Goal: Task Accomplishment & Management: Complete application form

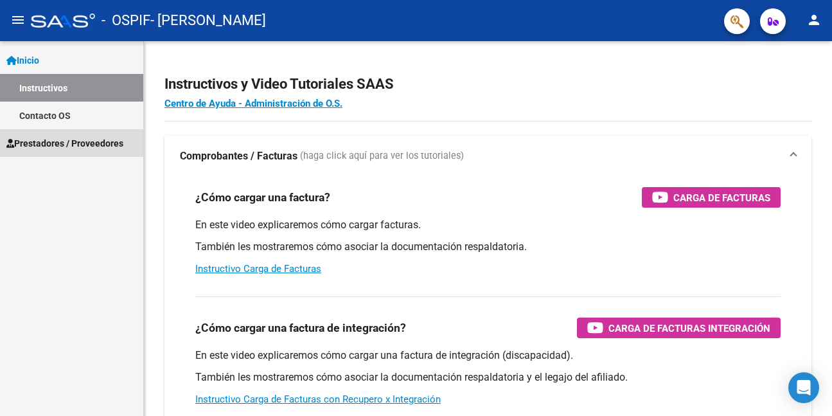
click at [51, 140] on span "Prestadores / Proveedores" at bounding box center [64, 143] width 117 height 14
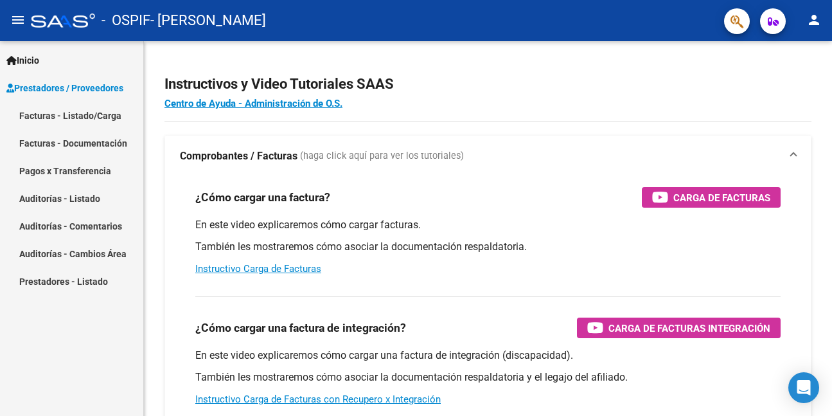
click at [73, 84] on span "Prestadores / Proveedores" at bounding box center [64, 88] width 117 height 14
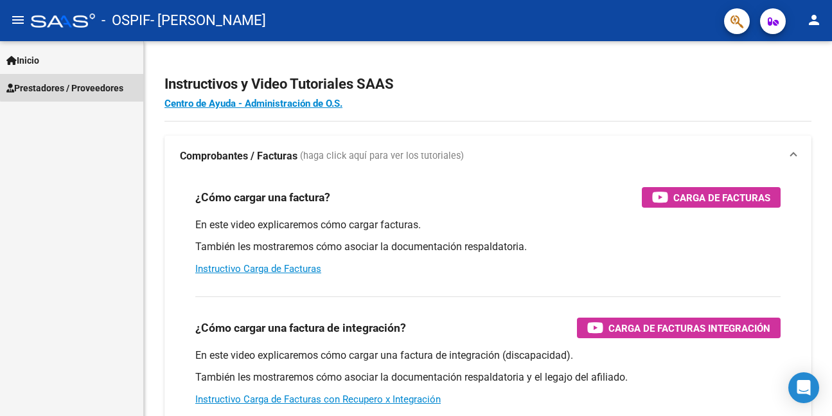
click at [73, 86] on span "Prestadores / Proveedores" at bounding box center [64, 88] width 117 height 14
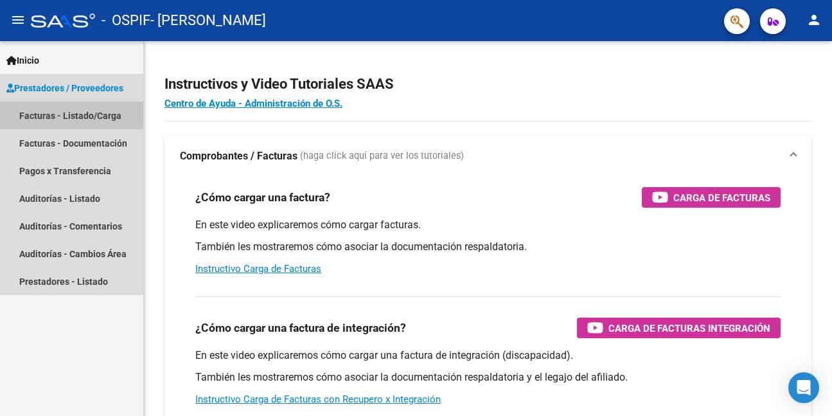
click at [66, 111] on link "Facturas - Listado/Carga" at bounding box center [71, 116] width 143 height 28
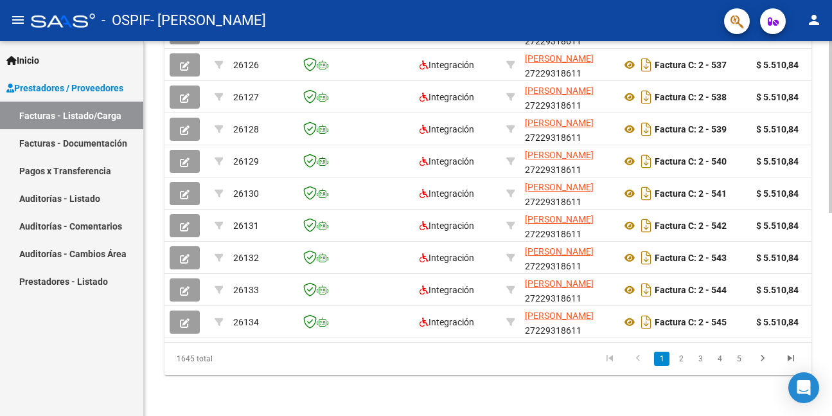
scroll to position [444, 0]
click at [791, 355] on icon "go to last page" at bounding box center [791, 359] width 17 height 15
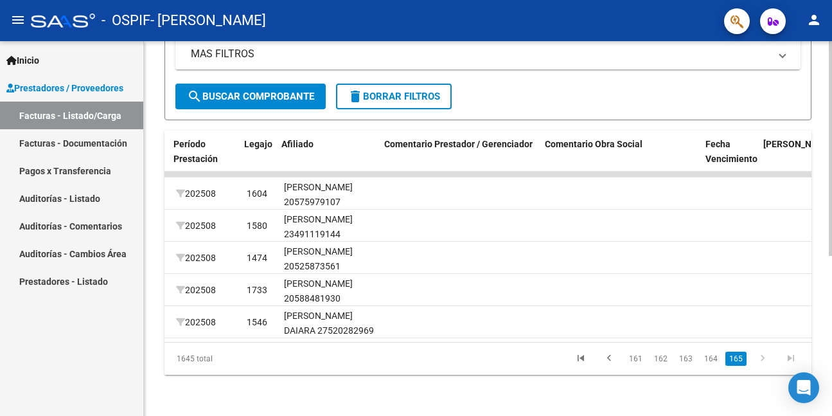
scroll to position [0, 1666]
click at [661, 358] on link "162" at bounding box center [660, 359] width 21 height 14
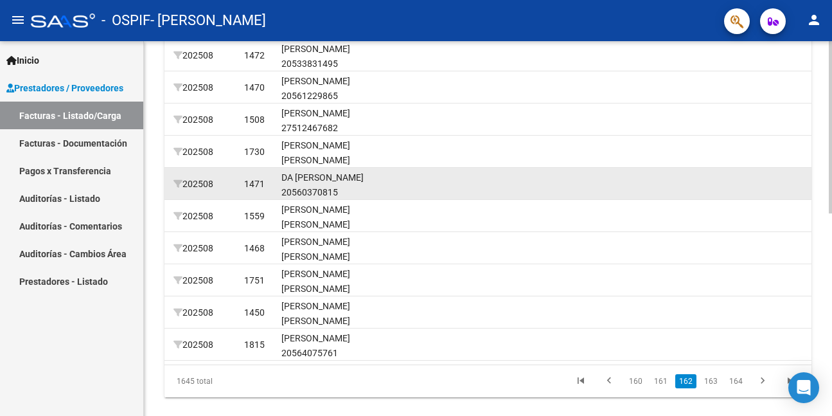
scroll to position [408, 0]
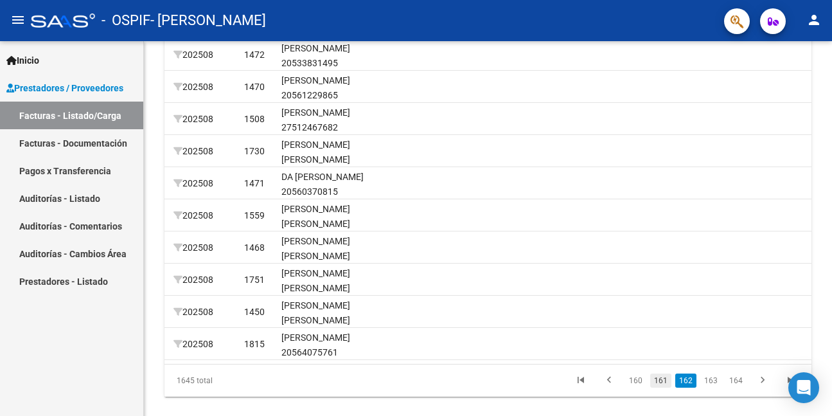
click at [665, 388] on link "161" at bounding box center [660, 380] width 21 height 14
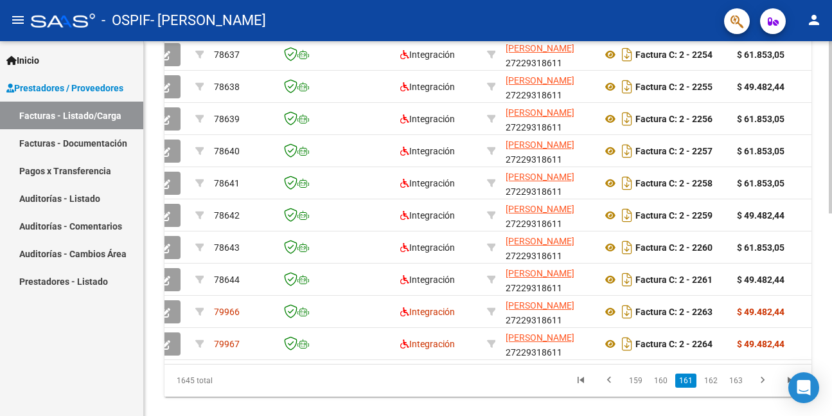
scroll to position [0, 0]
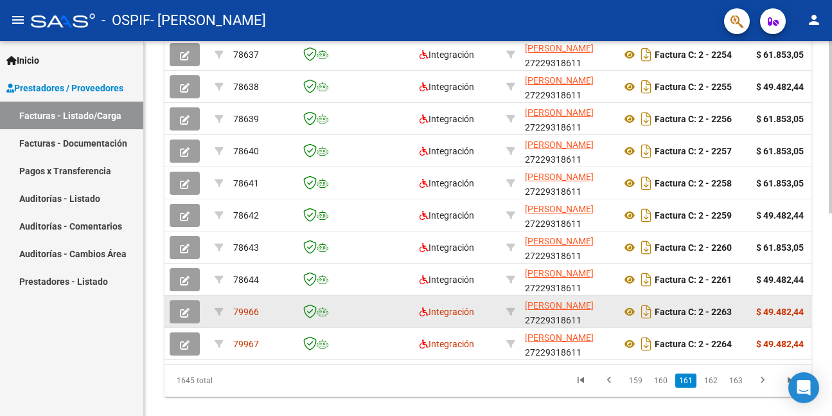
click at [179, 311] on button "button" at bounding box center [185, 311] width 30 height 23
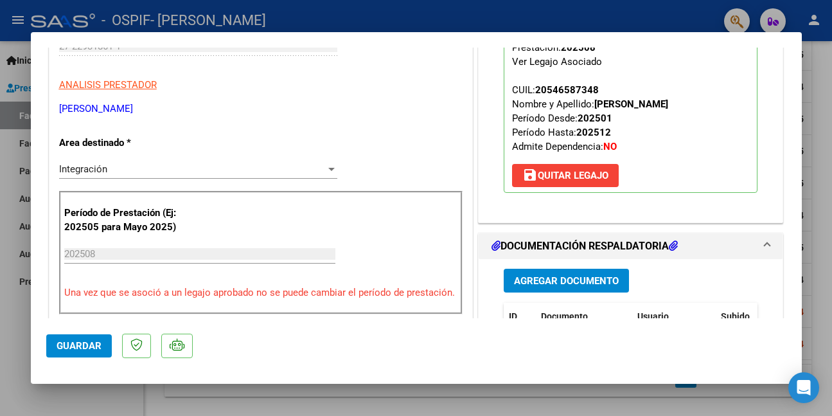
scroll to position [321, 0]
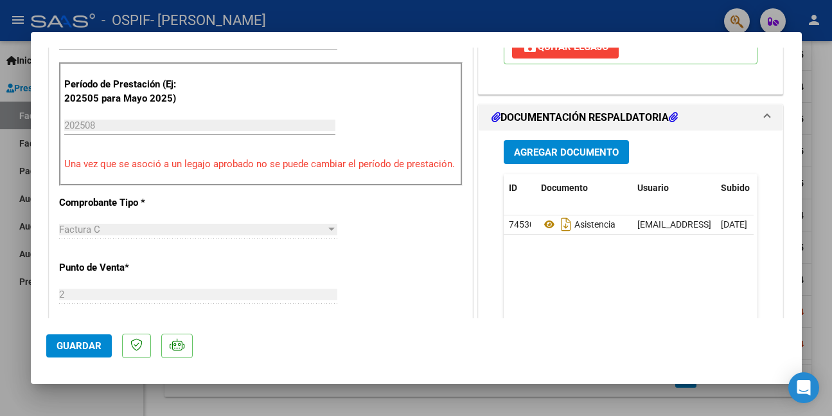
click at [557, 150] on span "Agregar Documento" at bounding box center [566, 153] width 105 height 12
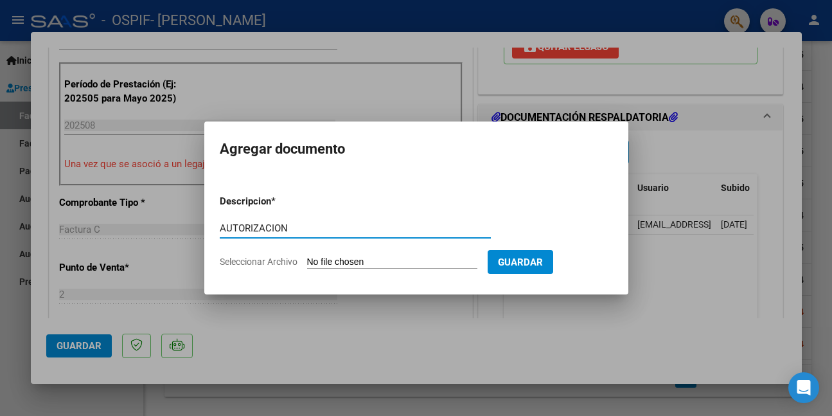
drag, startPoint x: 195, startPoint y: 239, endPoint x: 161, endPoint y: 239, distance: 34.7
click at [161, 239] on div "COMPROBANTE VER COMPROBANTE ESTADO: Recibida. En proceso de confirmacion/acepta…" at bounding box center [416, 208] width 832 height 416
type input "AUTORIZACION"
click at [395, 260] on input "Seleccionar Archivo" at bounding box center [392, 262] width 170 height 12
type input "C:\fakepath\VINAYA.png"
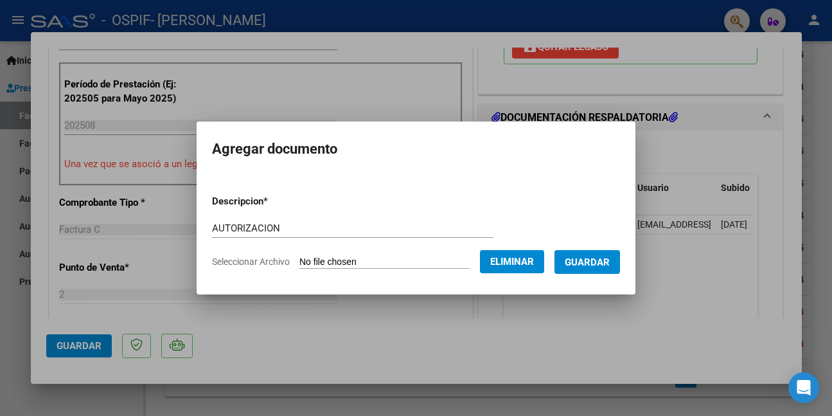
click at [599, 258] on span "Guardar" at bounding box center [587, 262] width 45 height 12
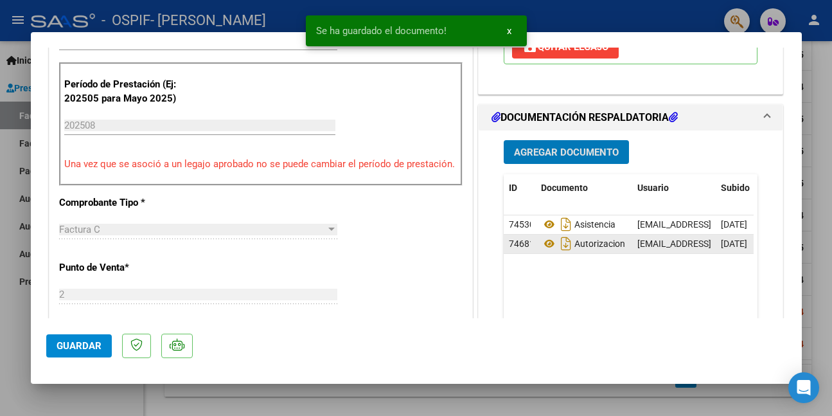
scroll to position [193, 0]
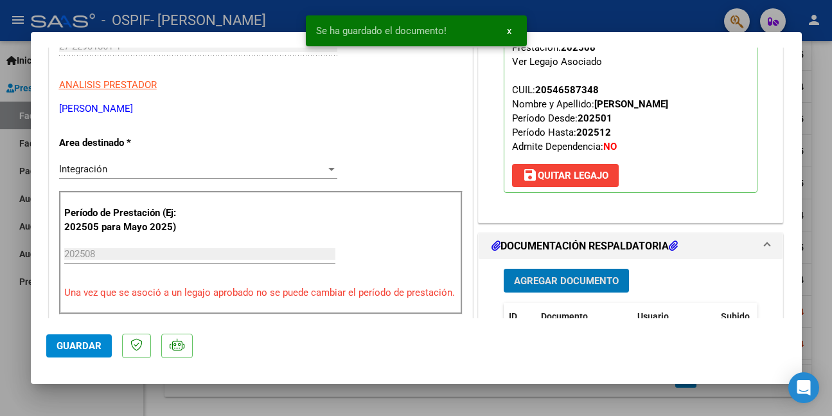
click at [91, 342] on span "Guardar" at bounding box center [79, 346] width 45 height 12
drag, startPoint x: 65, startPoint y: 401, endPoint x: 168, endPoint y: 247, distance: 184.9
click at [66, 401] on div at bounding box center [416, 208] width 832 height 416
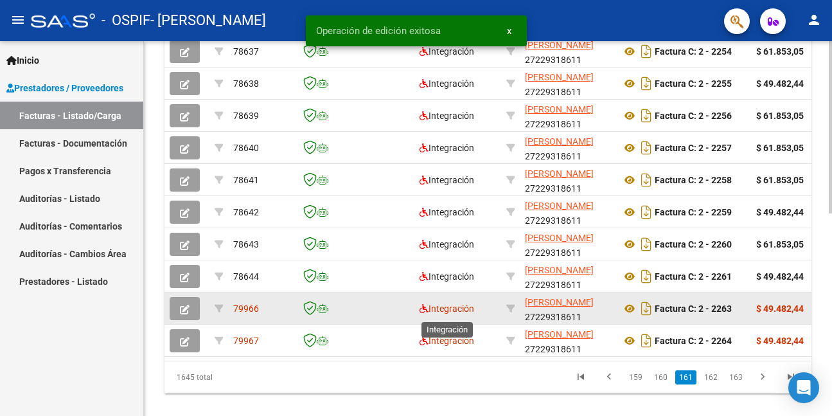
scroll to position [408, 0]
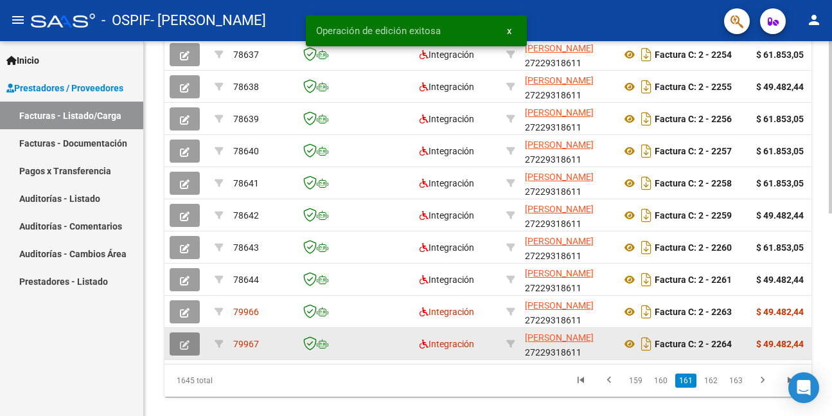
click at [185, 343] on icon "button" at bounding box center [185, 345] width 10 height 10
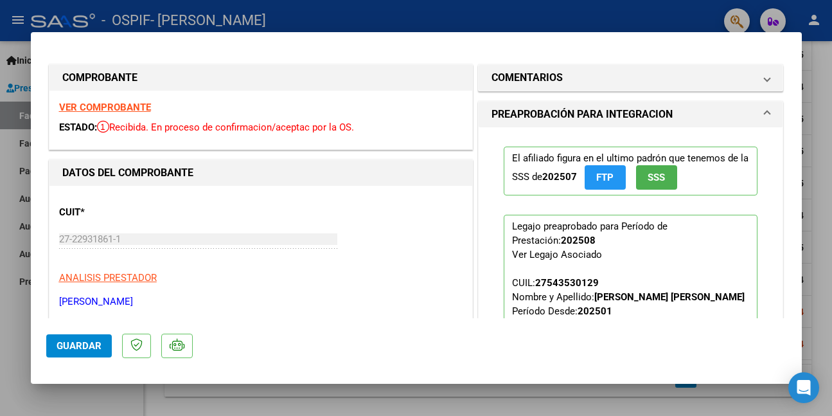
scroll to position [257, 0]
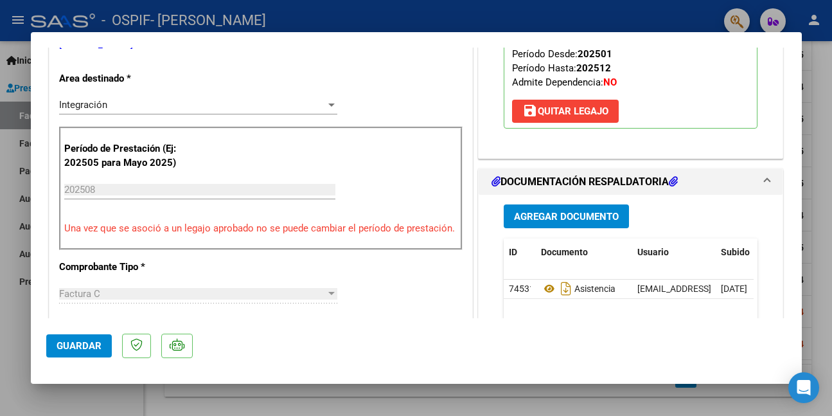
click at [567, 222] on span "Agregar Documento" at bounding box center [566, 217] width 105 height 12
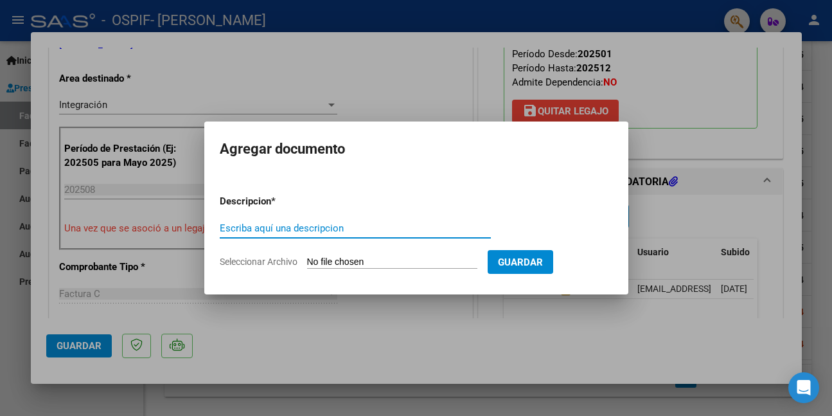
paste input "AUTORIZACION"
type input "AUTORIZACION"
click at [407, 261] on input "Seleccionar Archivo" at bounding box center [392, 262] width 170 height 12
type input "C:\fakepath\VILTE.png"
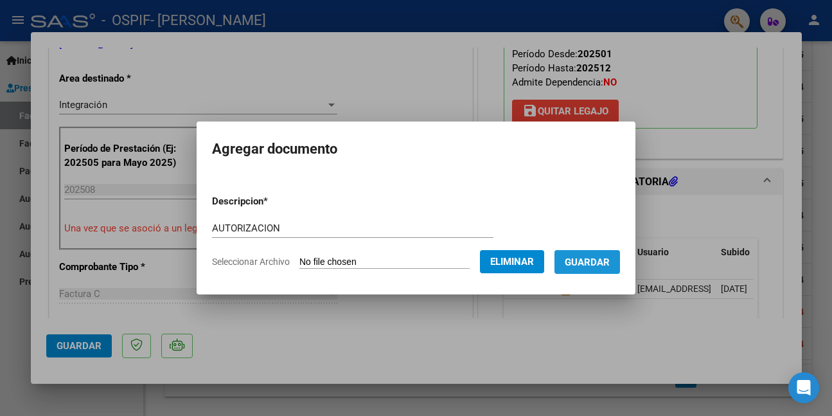
click at [591, 253] on button "Guardar" at bounding box center [588, 262] width 66 height 24
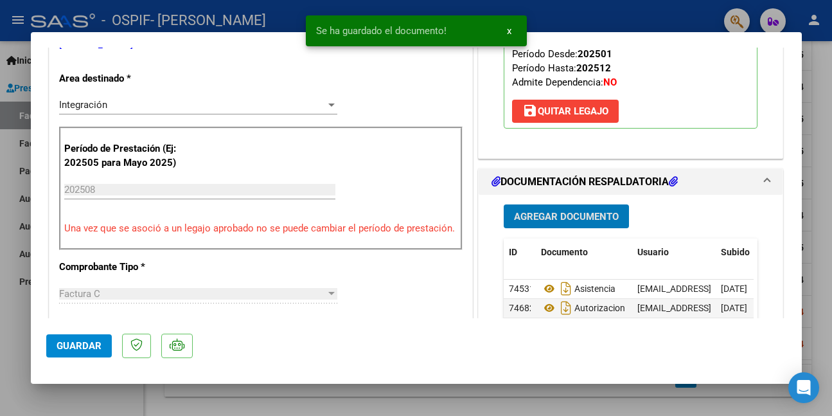
click at [80, 346] on span "Guardar" at bounding box center [79, 346] width 45 height 12
click at [91, 402] on div at bounding box center [416, 208] width 832 height 416
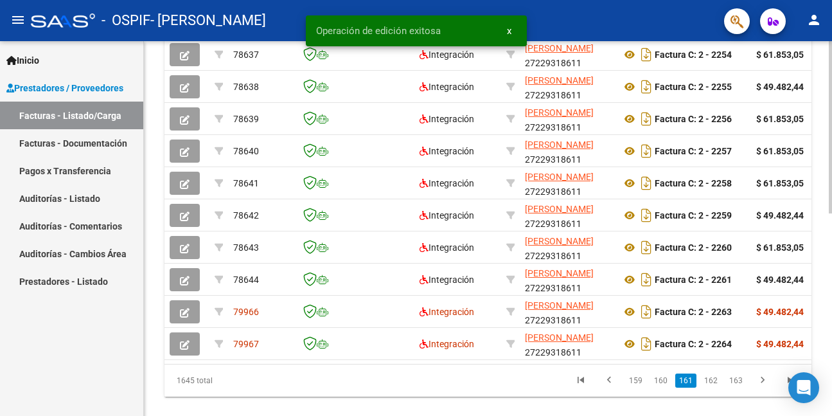
scroll to position [440, 0]
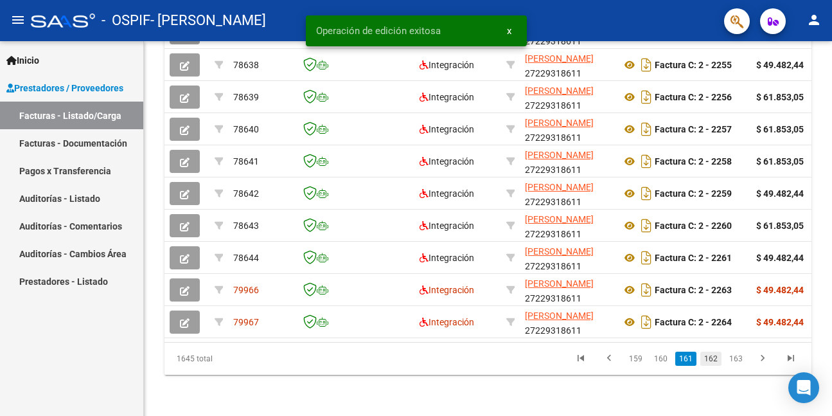
click at [711, 356] on link "162" at bounding box center [711, 359] width 21 height 14
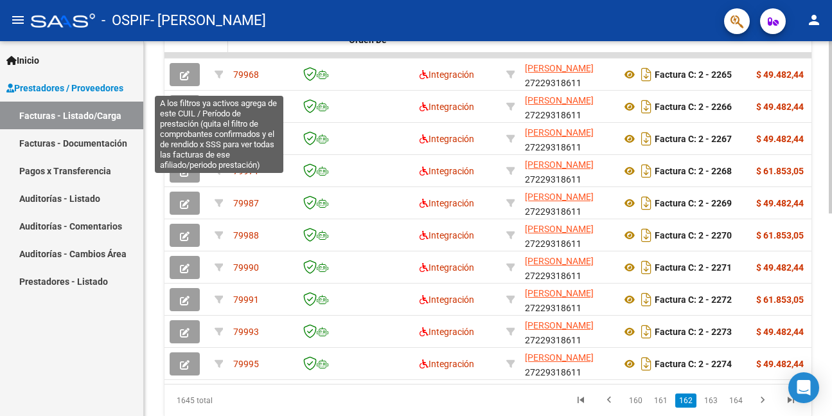
scroll to position [312, 0]
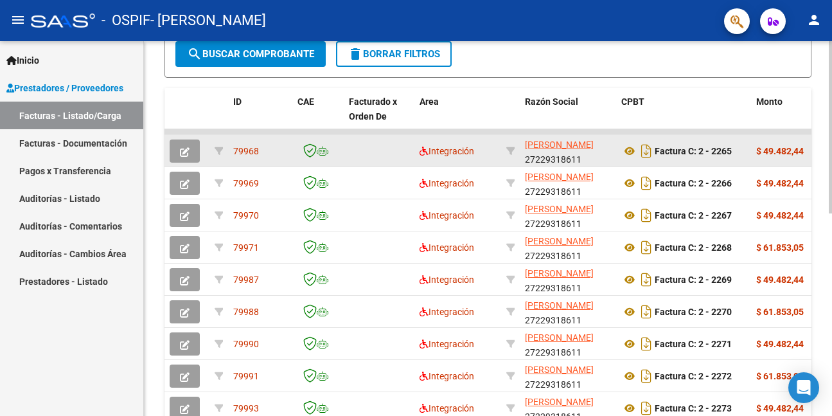
click at [183, 150] on icon "button" at bounding box center [185, 152] width 10 height 10
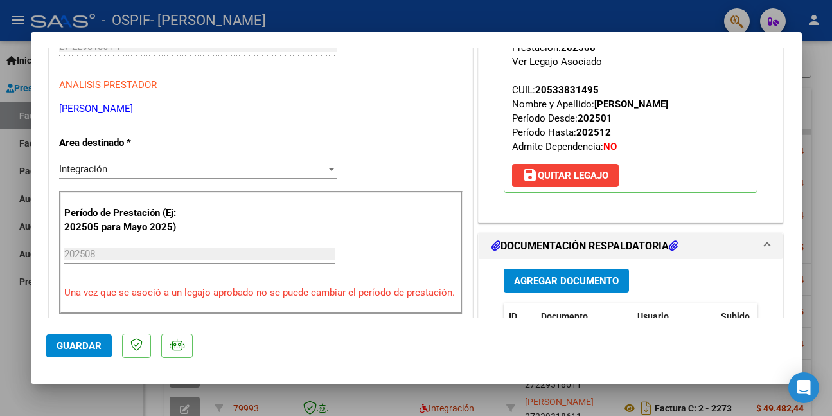
scroll to position [257, 0]
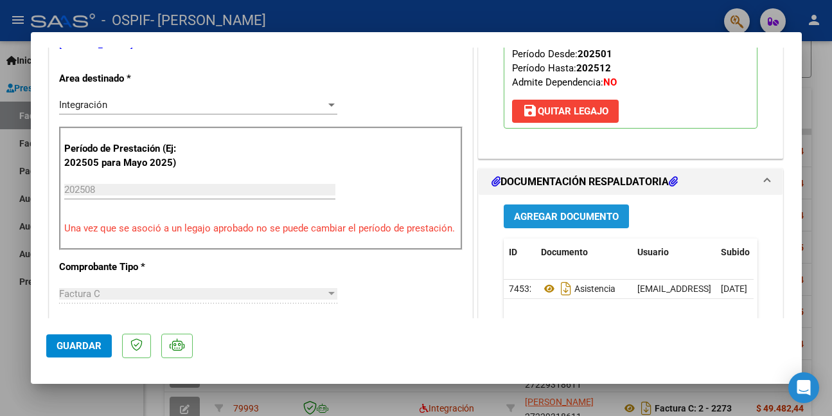
click at [546, 217] on span "Agregar Documento" at bounding box center [566, 217] width 105 height 12
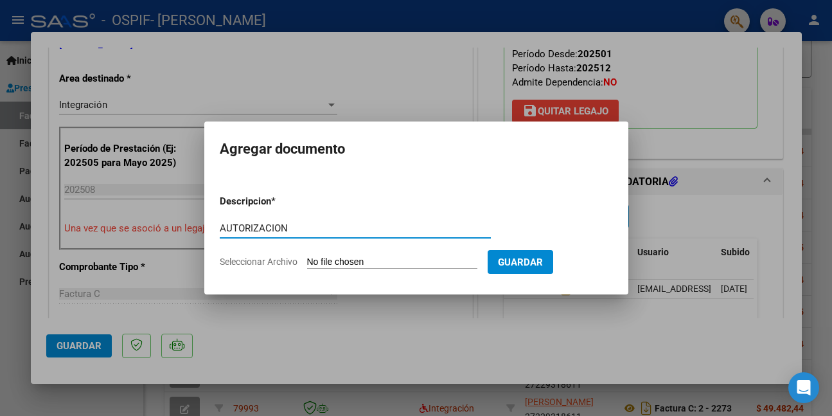
type input "AUTORIZACION"
click at [408, 262] on input "Seleccionar Archivo" at bounding box center [392, 262] width 170 height 12
type input "C:\fakepath\VERON GONZALO.png"
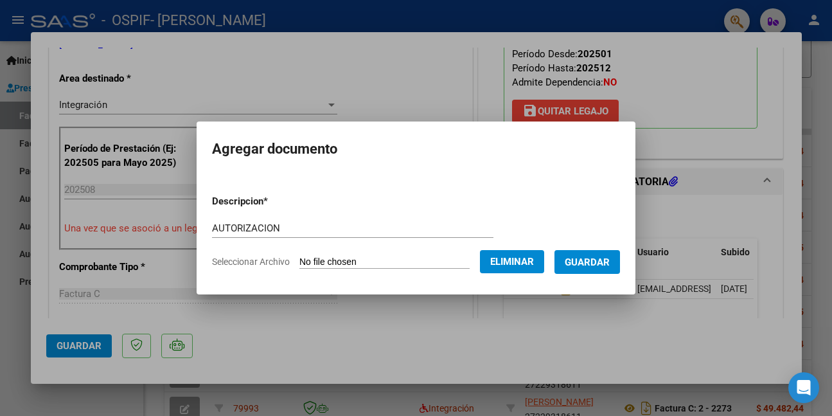
click at [528, 262] on span "Eliminar" at bounding box center [512, 262] width 44 height 12
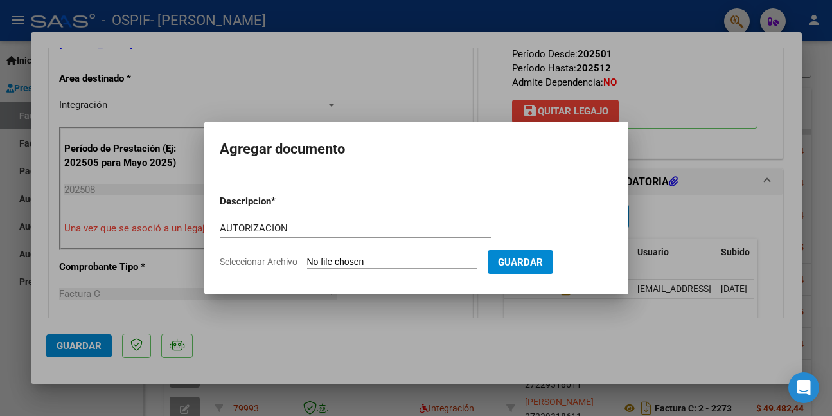
click at [540, 330] on div at bounding box center [416, 208] width 832 height 416
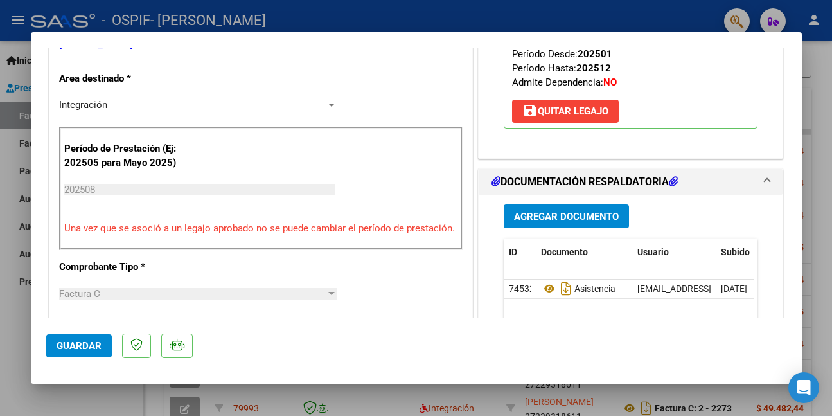
click at [571, 213] on span "Agregar Documento" at bounding box center [566, 217] width 105 height 12
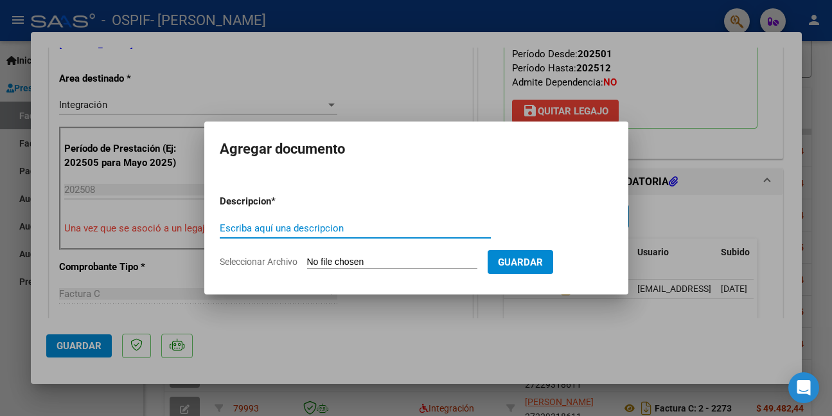
paste input "AUTORIZACION"
type input "AUTORIZACION"
click at [449, 260] on input "Seleccionar Archivo" at bounding box center [392, 262] width 170 height 12
type input "C:\fakepath\VERON GONZALO.png"
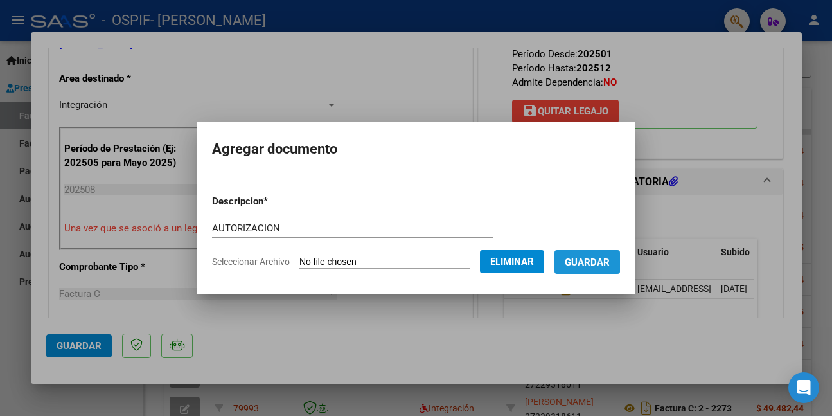
click at [586, 260] on span "Guardar" at bounding box center [587, 262] width 45 height 12
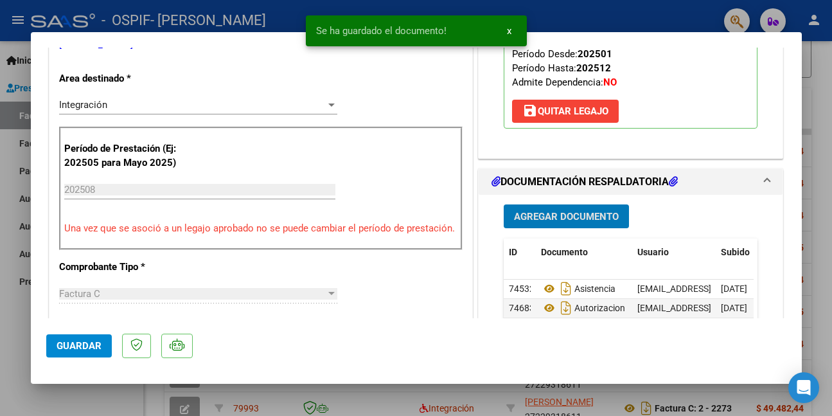
click at [78, 336] on button "Guardar" at bounding box center [79, 345] width 66 height 23
click at [105, 404] on div at bounding box center [416, 208] width 832 height 416
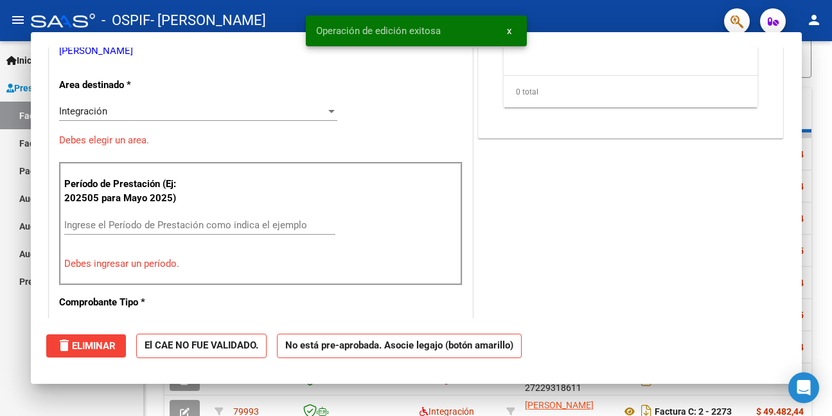
scroll to position [0, 0]
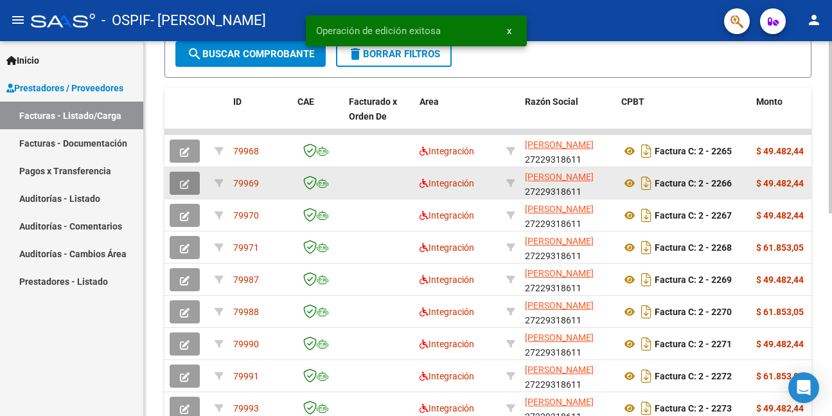
click at [181, 186] on icon "button" at bounding box center [185, 184] width 10 height 10
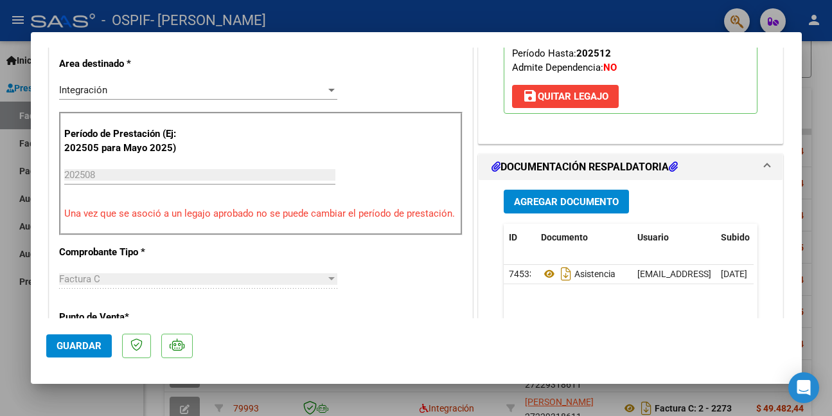
scroll to position [321, 0]
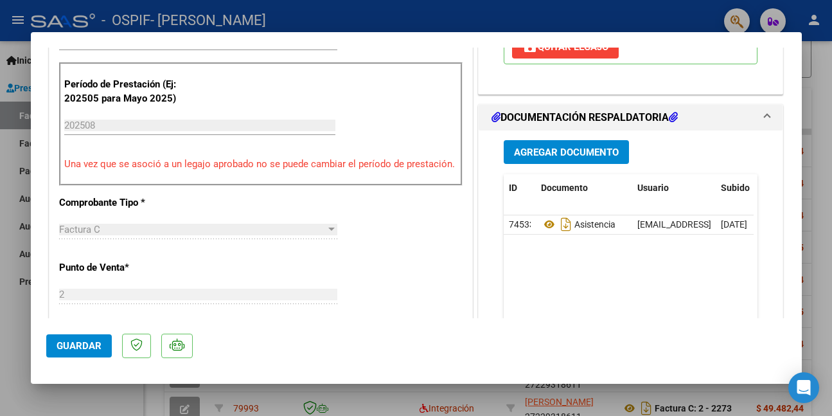
click at [551, 150] on span "Agregar Documento" at bounding box center [566, 153] width 105 height 12
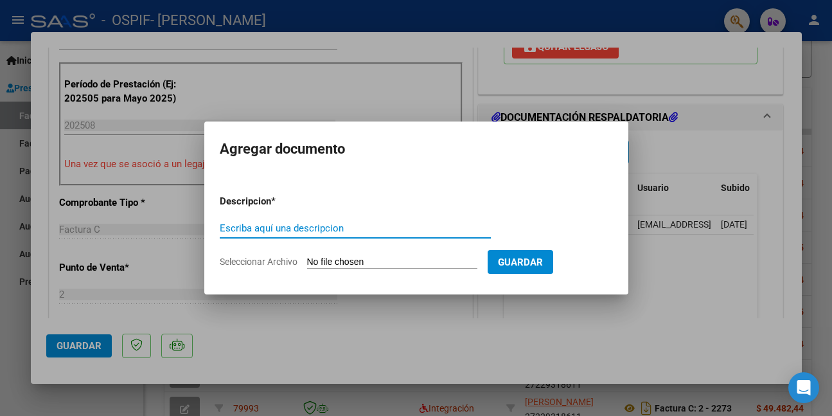
paste input "AUTORIZACION"
type input "AUTORIZACION"
click at [374, 262] on input "Seleccionar Archivo" at bounding box center [392, 262] width 170 height 12
type input "C:\fakepath\VERON SEBASTIAN.png"
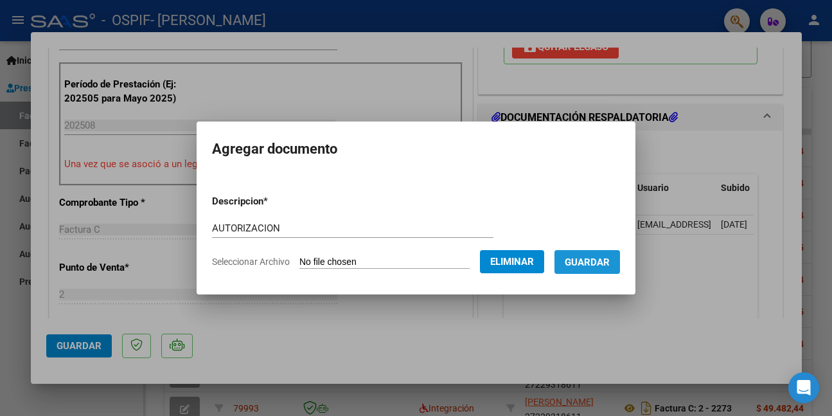
click at [603, 262] on span "Guardar" at bounding box center [587, 262] width 45 height 12
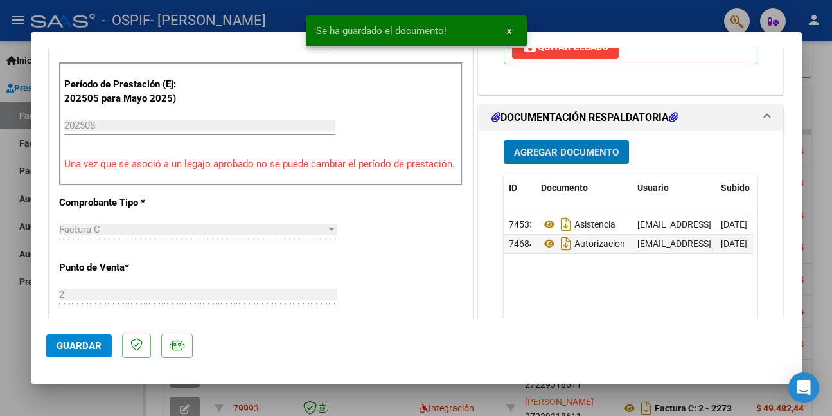
click at [69, 343] on span "Guardar" at bounding box center [79, 346] width 45 height 12
click at [84, 399] on div at bounding box center [416, 208] width 832 height 416
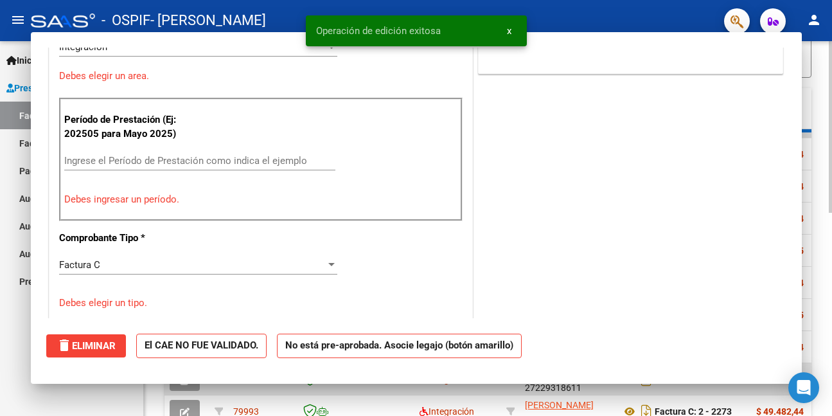
scroll to position [0, 0]
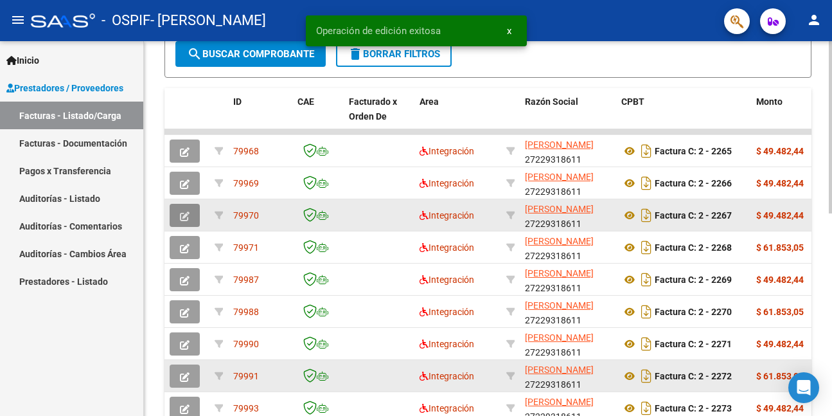
click at [183, 214] on icon "button" at bounding box center [185, 216] width 10 height 10
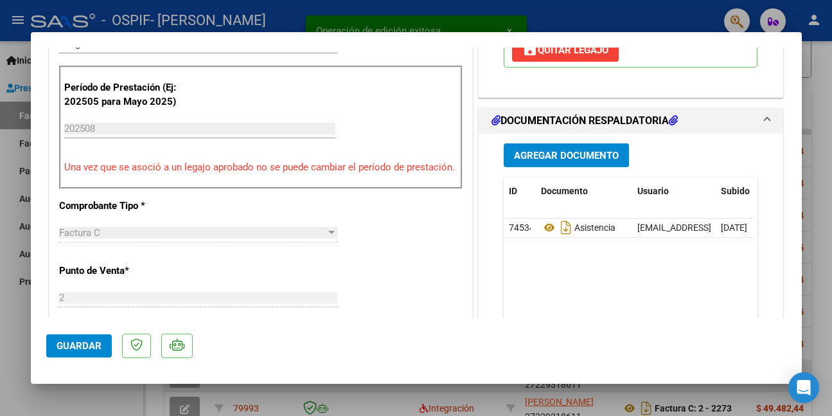
scroll to position [321, 0]
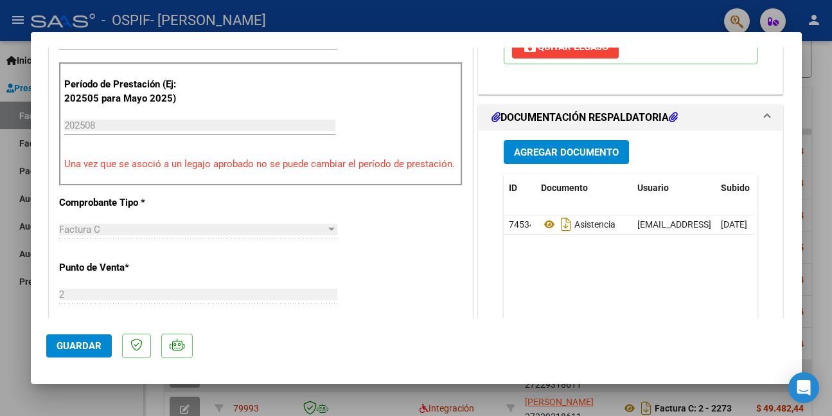
click at [565, 152] on span "Agregar Documento" at bounding box center [566, 153] width 105 height 12
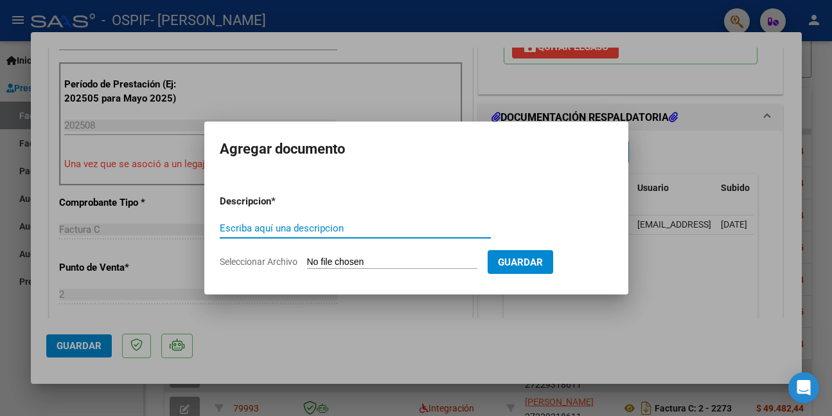
paste input "AUTORIZACION"
type input "AUTORIZACION"
click at [392, 261] on input "Seleccionar Archivo" at bounding box center [392, 262] width 170 height 12
type input "C:\fakepath\VERA.pdf"
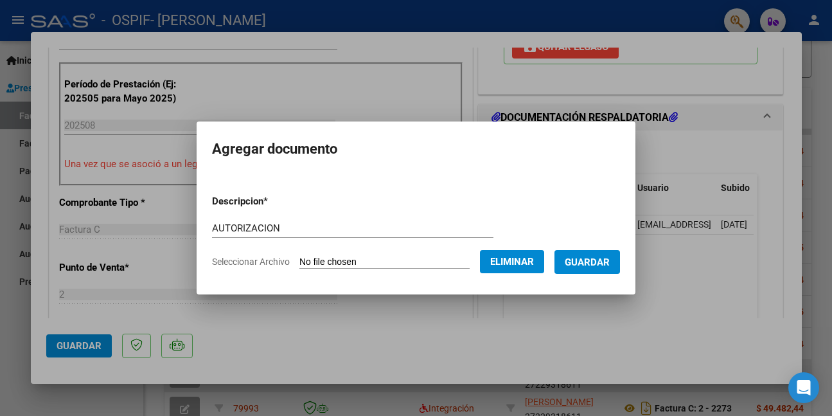
click at [602, 261] on span "Guardar" at bounding box center [587, 262] width 45 height 12
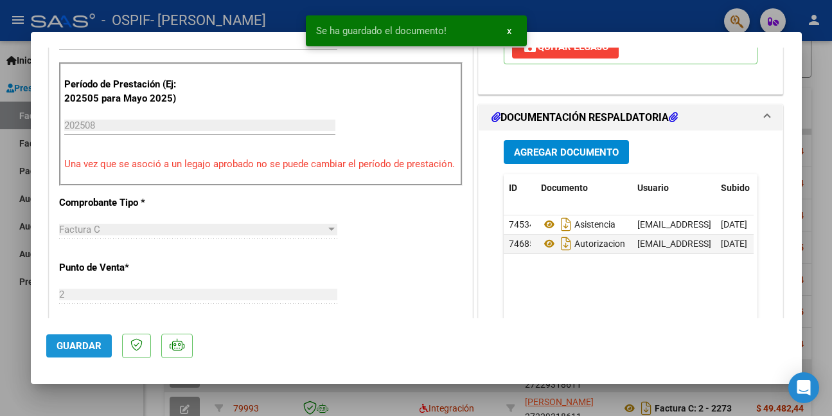
click at [95, 345] on span "Guardar" at bounding box center [79, 346] width 45 height 12
click at [116, 402] on div at bounding box center [416, 208] width 832 height 416
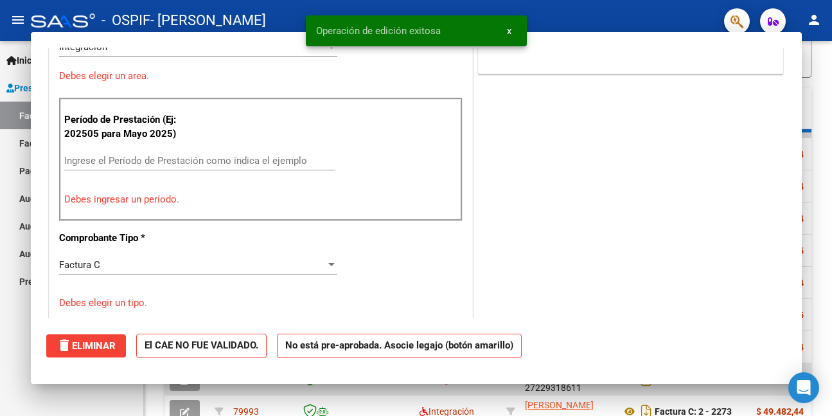
scroll to position [0, 0]
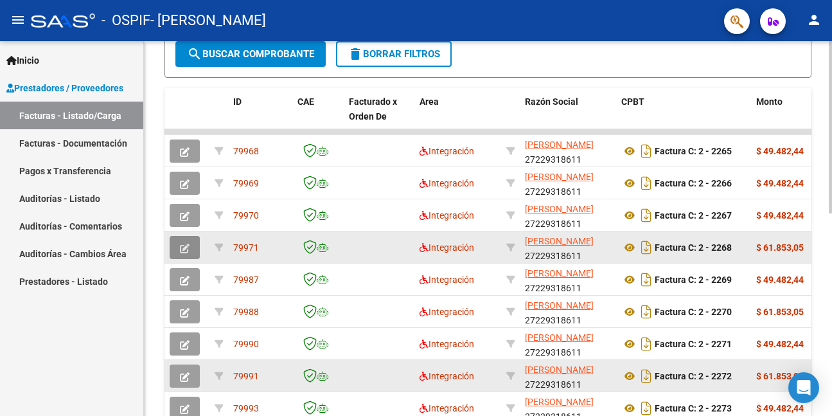
click at [187, 246] on icon "button" at bounding box center [185, 249] width 10 height 10
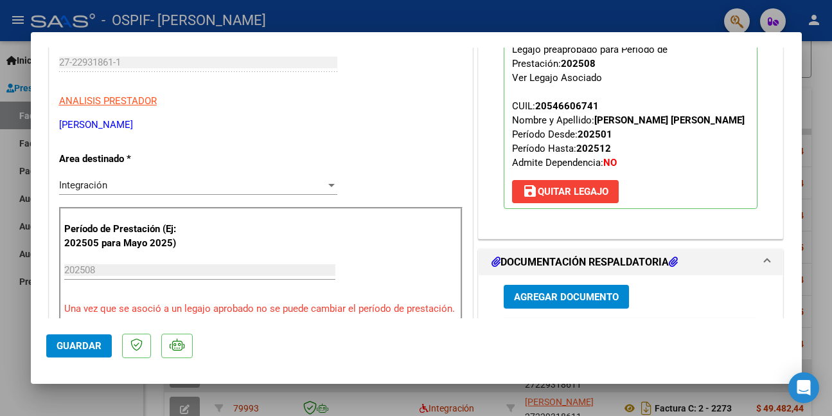
scroll to position [193, 0]
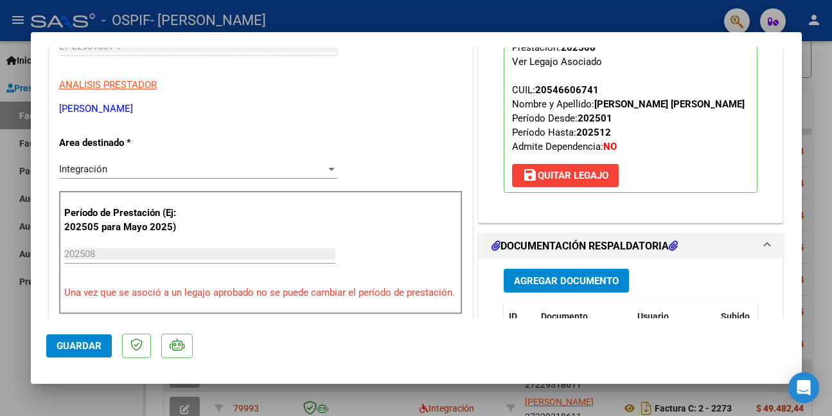
click at [533, 280] on span "Agregar Documento" at bounding box center [566, 281] width 105 height 12
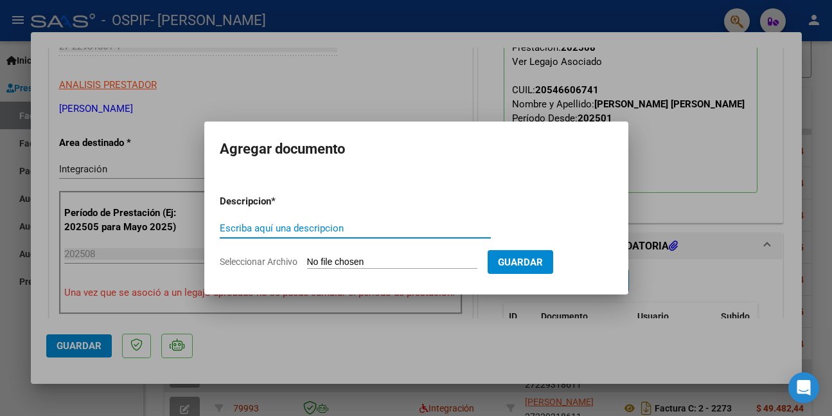
paste input "AUTORIZACION"
type input "AUTORIZACION"
click at [337, 262] on input "Seleccionar Archivo" at bounding box center [392, 262] width 170 height 12
type input "C:\fakepath\SOSA.jpeg"
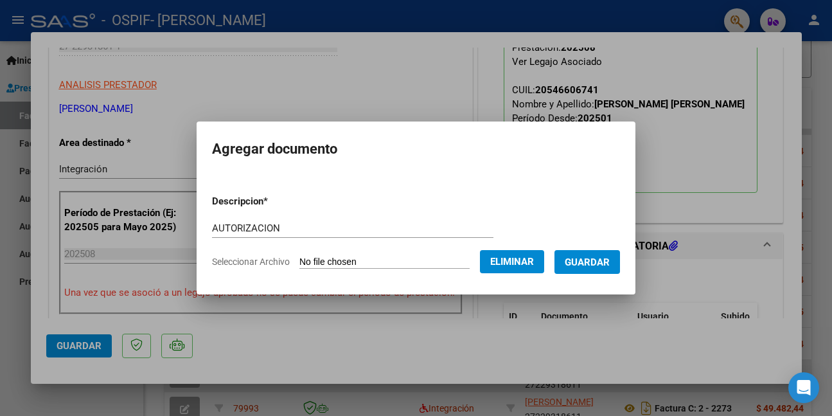
click at [600, 265] on span "Guardar" at bounding box center [587, 262] width 45 height 12
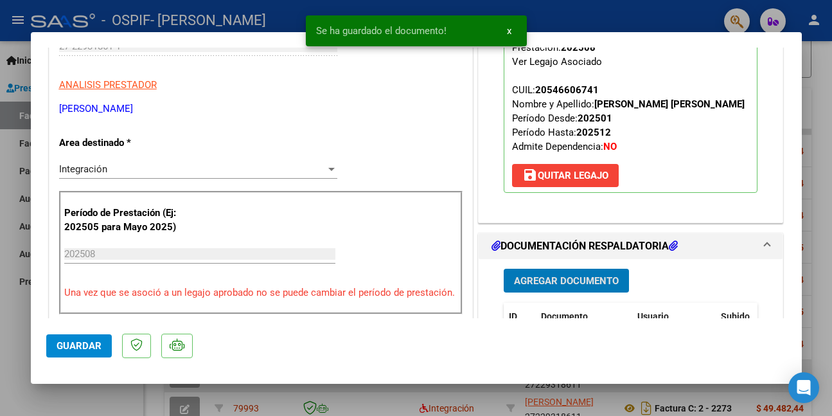
click at [88, 345] on span "Guardar" at bounding box center [79, 346] width 45 height 12
click at [108, 396] on div at bounding box center [416, 208] width 832 height 416
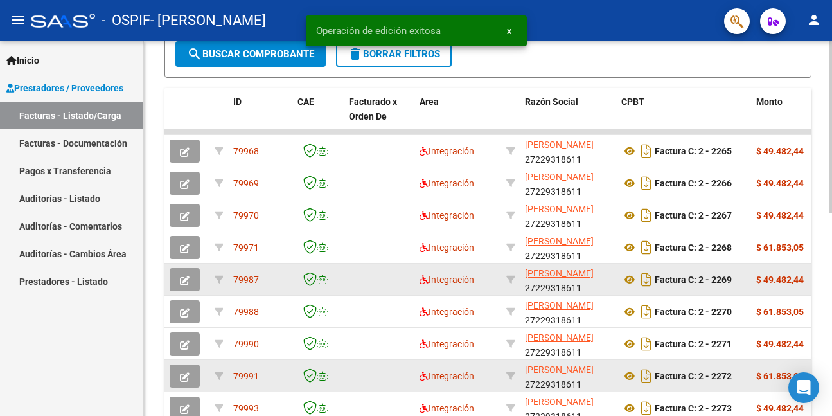
click at [183, 280] on icon "button" at bounding box center [185, 281] width 10 height 10
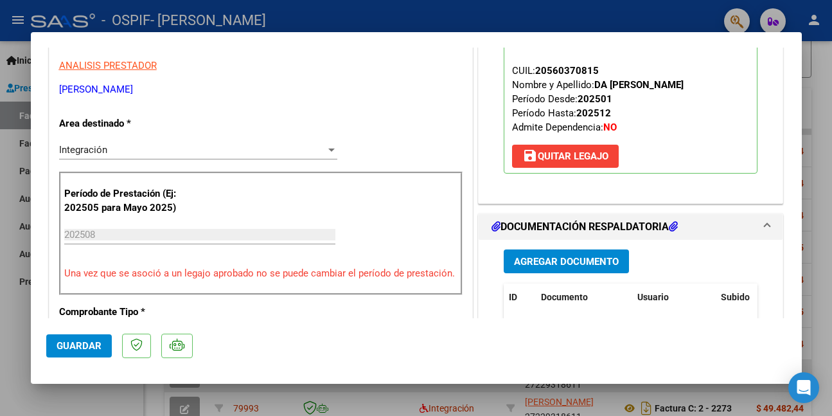
scroll to position [257, 0]
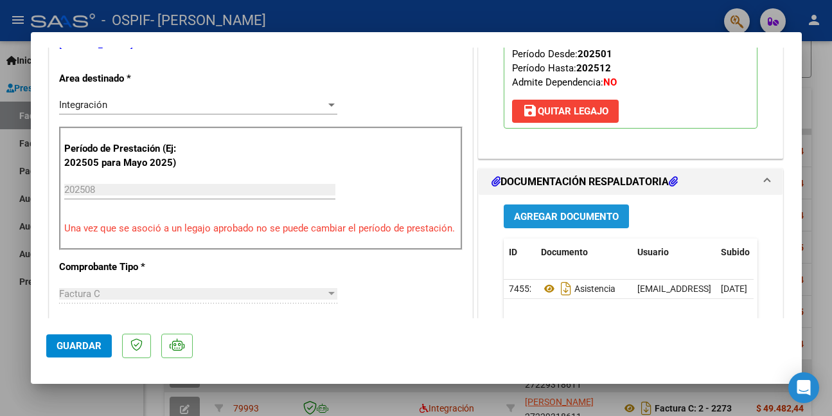
click at [541, 213] on span "Agregar Documento" at bounding box center [566, 217] width 105 height 12
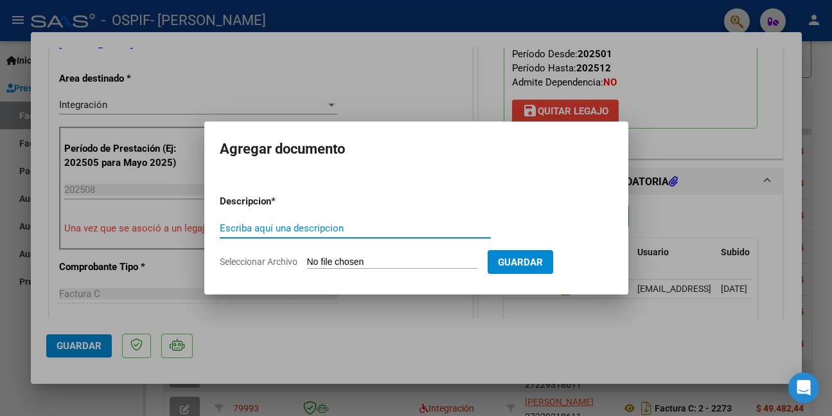
paste input "AUTORIZACION"
type input "AUTORIZACION"
click at [397, 262] on input "Seleccionar Archivo" at bounding box center [392, 262] width 170 height 12
type input "C:\fakepath\DA SILVA.png"
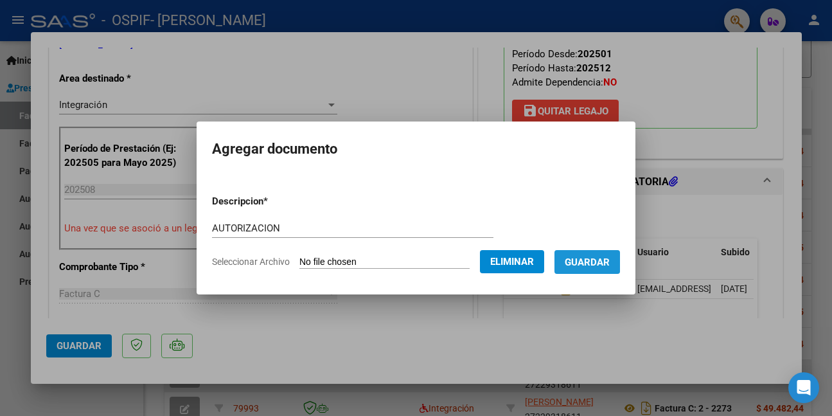
click at [596, 261] on span "Guardar" at bounding box center [587, 262] width 45 height 12
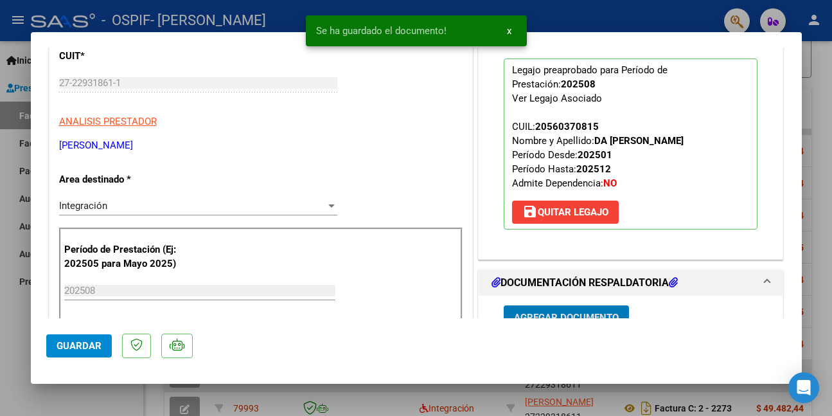
scroll to position [193, 0]
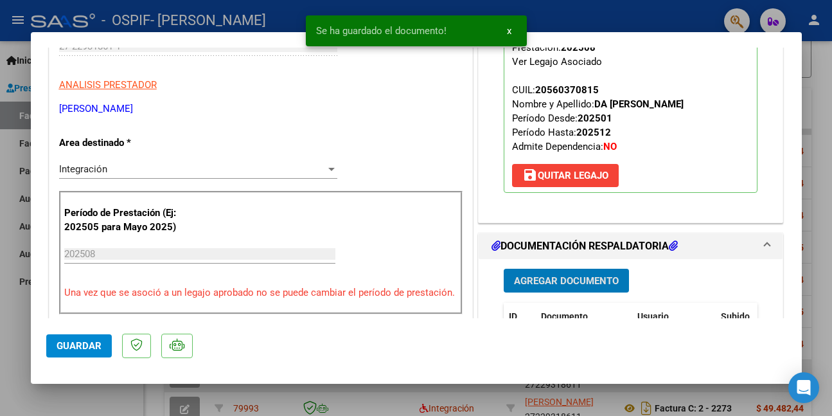
click at [75, 343] on span "Guardar" at bounding box center [79, 346] width 45 height 12
click at [95, 397] on div at bounding box center [416, 208] width 832 height 416
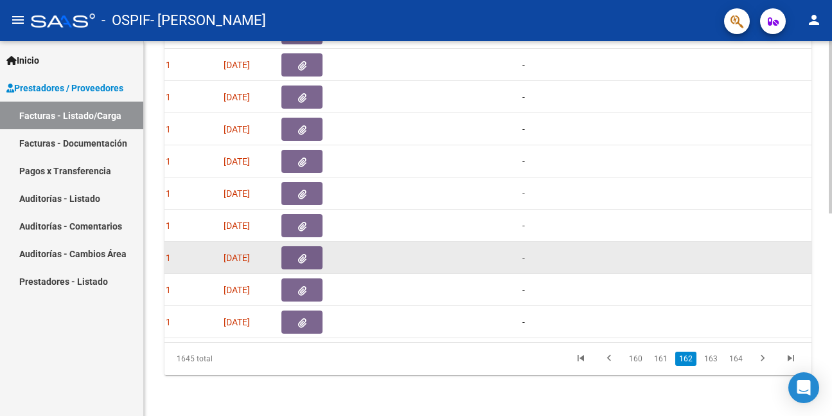
scroll to position [0, 0]
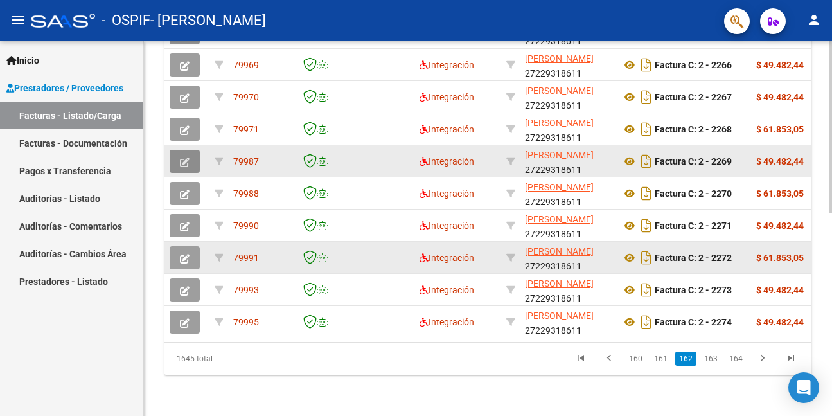
click at [186, 157] on icon "button" at bounding box center [185, 162] width 10 height 10
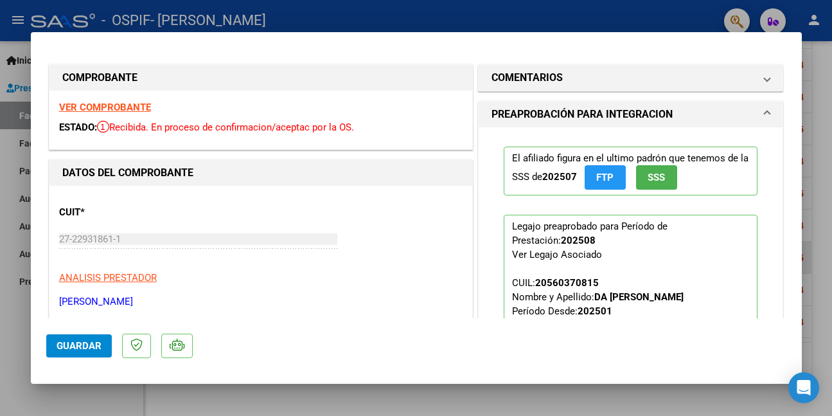
click at [131, 104] on strong "VER COMPROBANTE" at bounding box center [105, 108] width 92 height 12
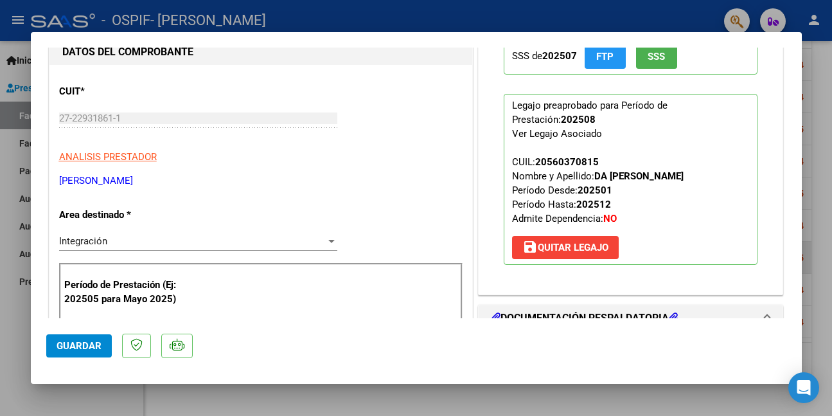
scroll to position [129, 0]
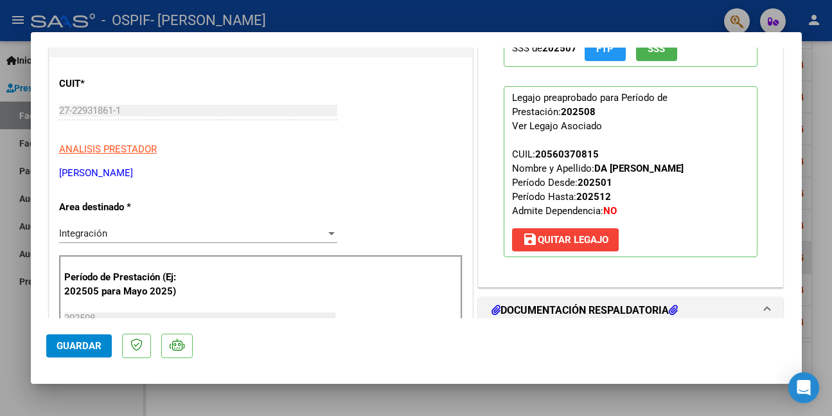
click at [550, 238] on span "save Quitar Legajo" at bounding box center [566, 240] width 86 height 12
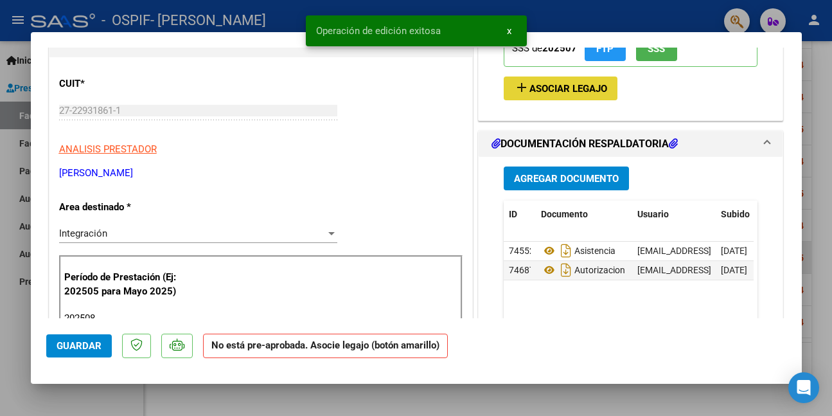
click at [534, 89] on span "Asociar Legajo" at bounding box center [569, 89] width 78 height 12
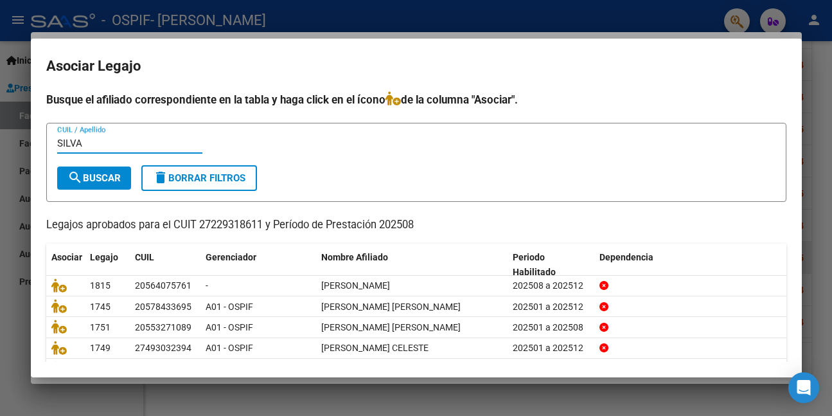
type input "SILVA"
click at [85, 186] on button "search Buscar" at bounding box center [94, 177] width 74 height 23
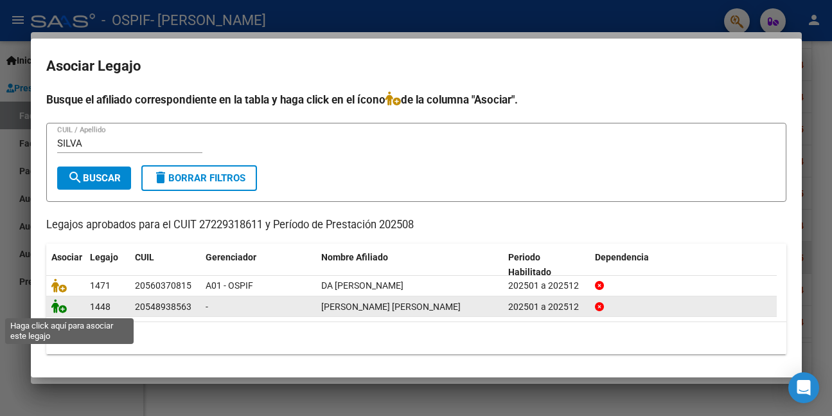
click at [53, 309] on icon at bounding box center [58, 306] width 15 height 14
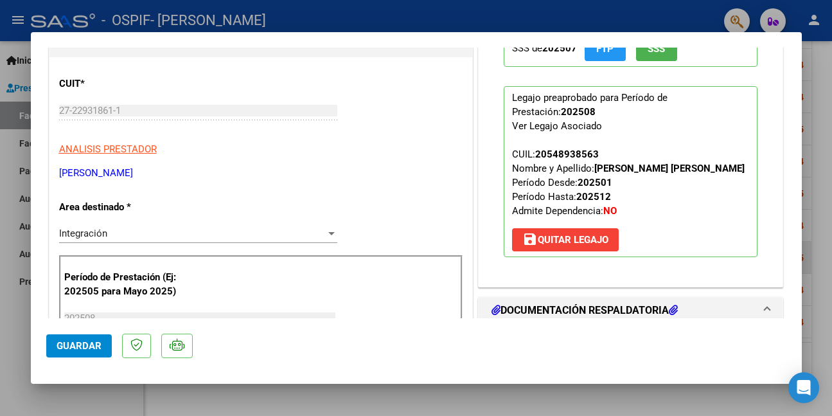
scroll to position [321, 0]
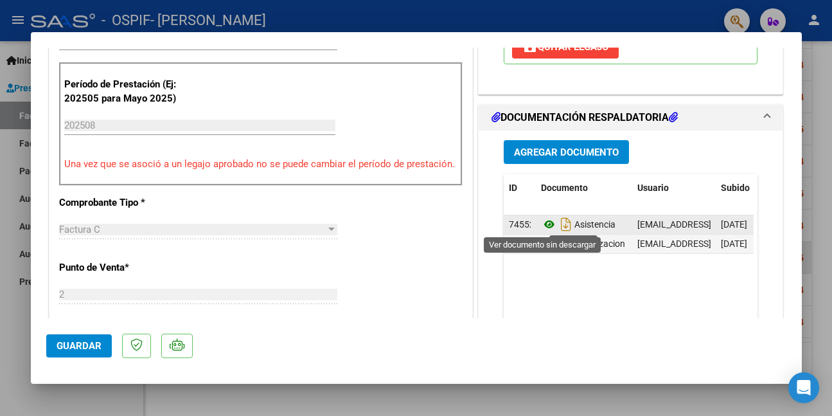
click at [544, 222] on icon at bounding box center [549, 224] width 17 height 15
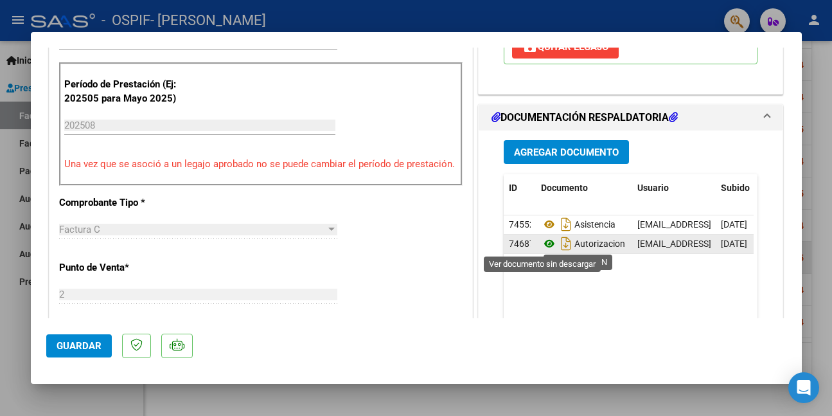
click at [545, 244] on icon at bounding box center [549, 243] width 17 height 15
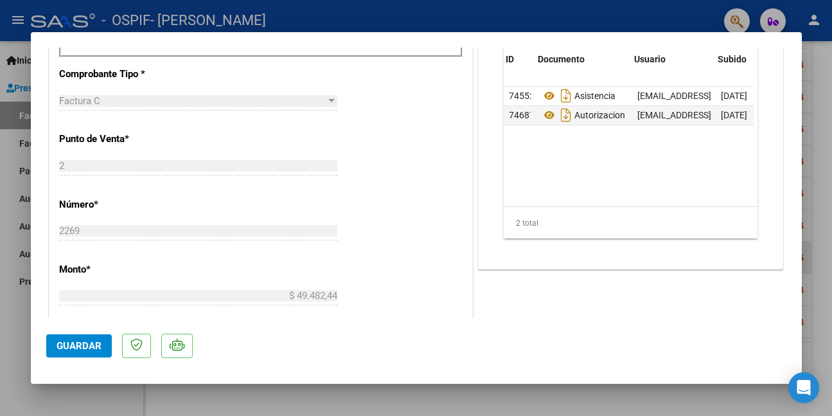
scroll to position [0, 91]
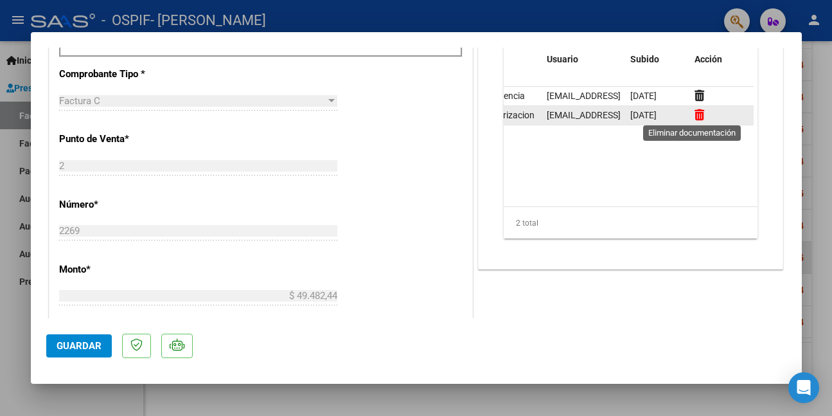
click at [695, 111] on icon at bounding box center [700, 115] width 10 height 12
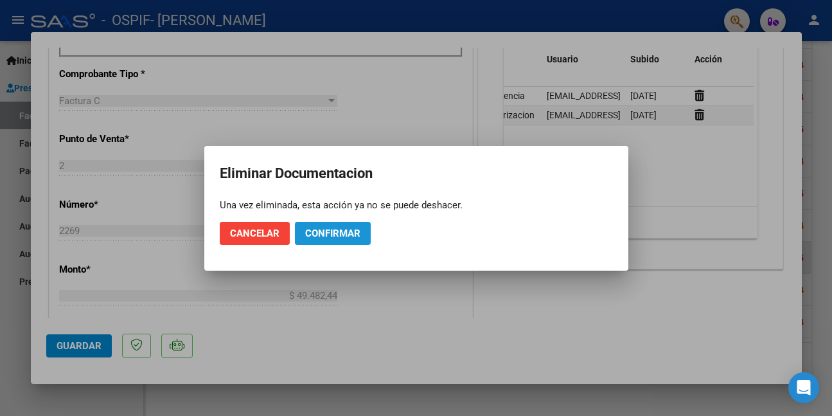
click at [335, 235] on span "Confirmar" at bounding box center [332, 234] width 55 height 12
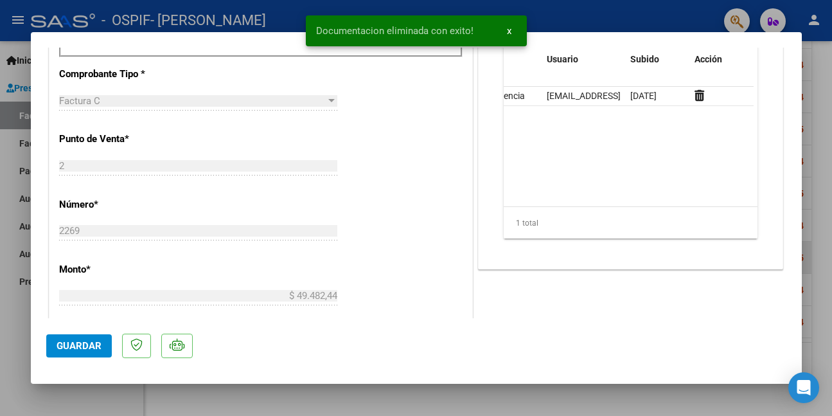
scroll to position [257, 0]
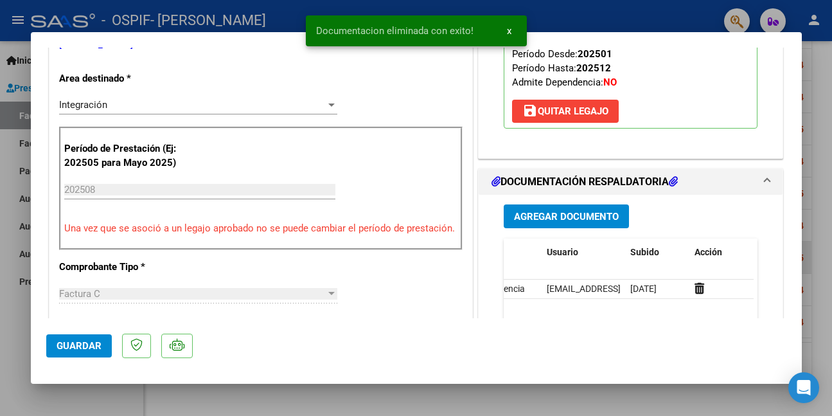
click at [525, 215] on span "Agregar Documento" at bounding box center [566, 217] width 105 height 12
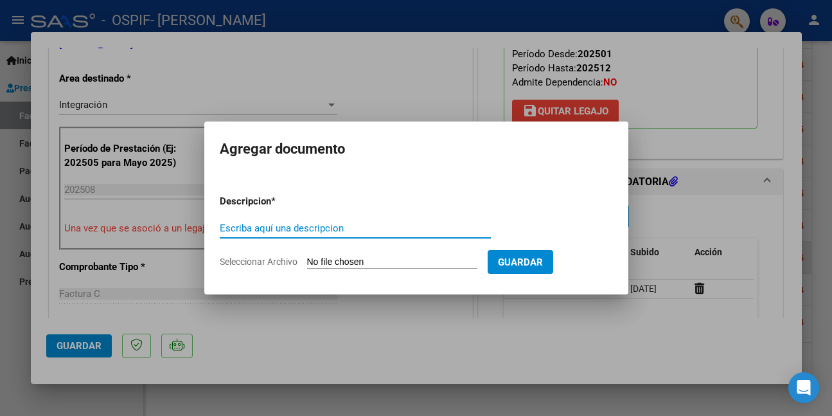
paste input "AUTORIZACION"
type input "AUTORIZACION"
click at [358, 260] on input "Seleccionar Archivo" at bounding box center [392, 262] width 170 height 12
type input "C:\fakepath\SILVA GOMEZ.png"
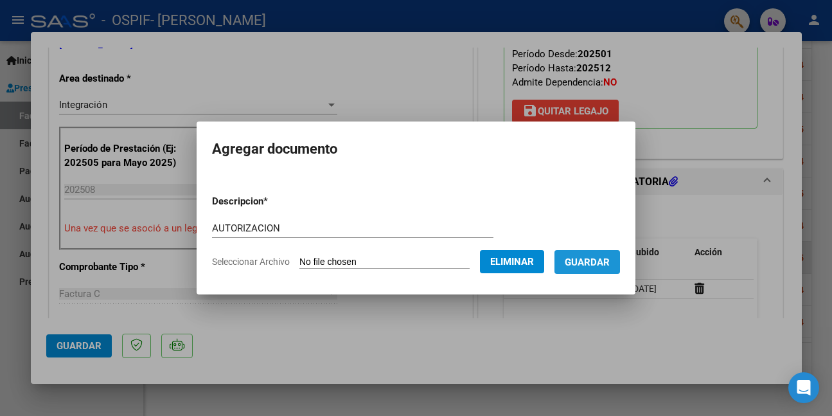
click at [604, 260] on span "Guardar" at bounding box center [587, 262] width 45 height 12
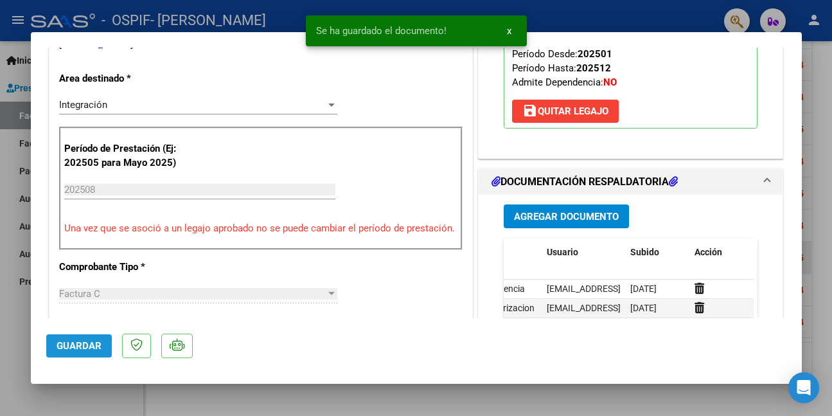
click at [78, 341] on span "Guardar" at bounding box center [79, 346] width 45 height 12
click at [19, 363] on div at bounding box center [416, 208] width 832 height 416
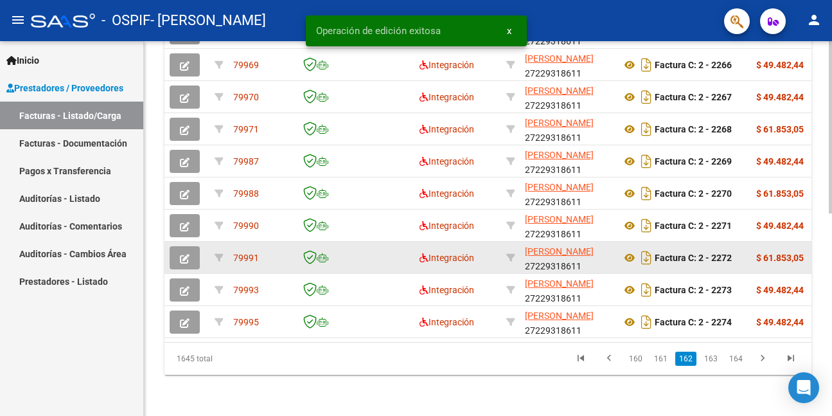
scroll to position [440, 0]
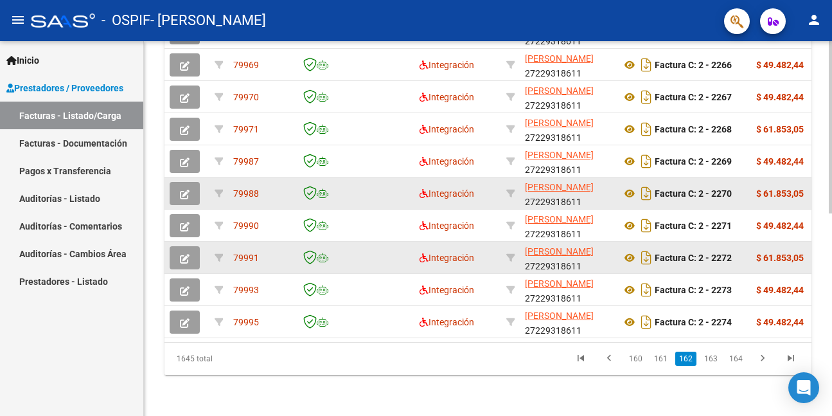
click at [184, 188] on span "button" at bounding box center [185, 194] width 10 height 12
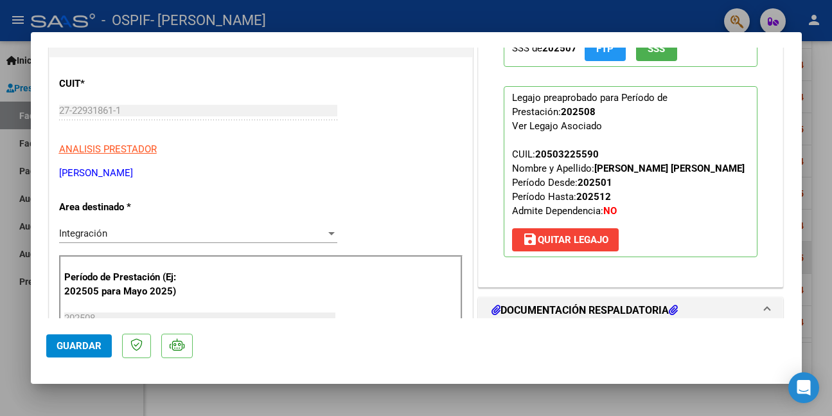
scroll to position [257, 0]
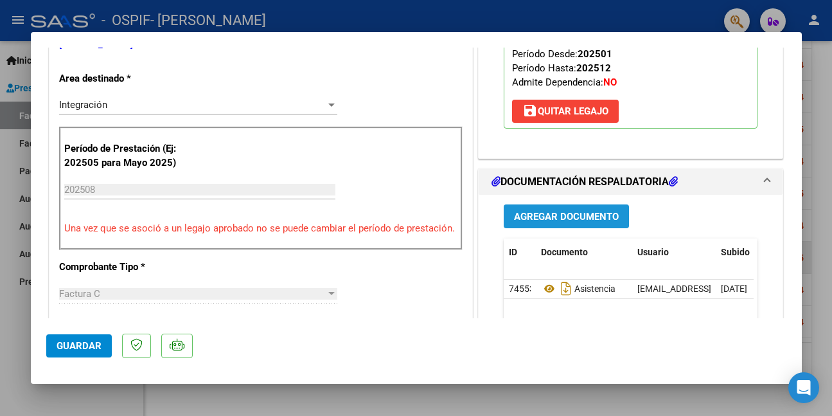
click at [571, 222] on span "Agregar Documento" at bounding box center [566, 217] width 105 height 12
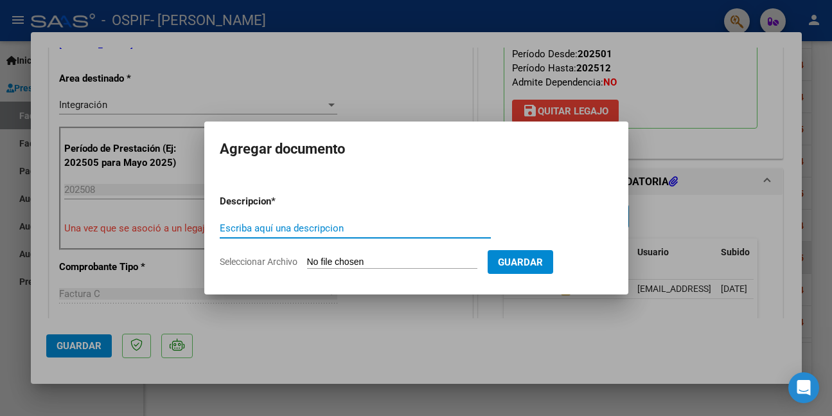
paste input "AUTORIZACION"
type input "AUTORIZACION"
click at [359, 260] on input "Seleccionar Archivo" at bounding box center [392, 262] width 170 height 12
type input "C:\fakepath\SALVATIERRA.png"
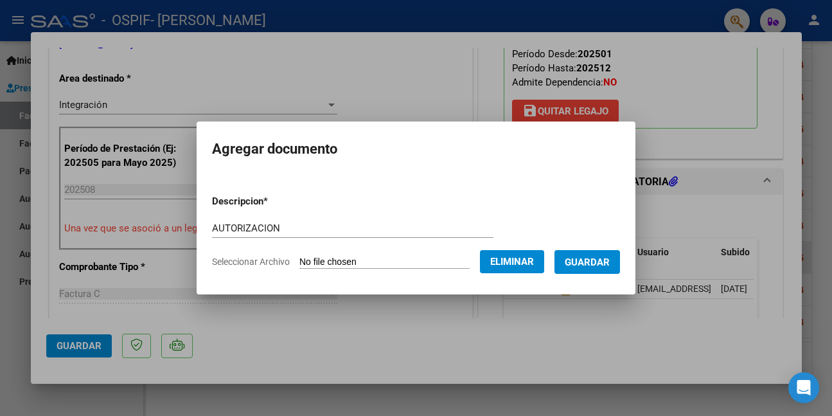
click at [608, 263] on span "Guardar" at bounding box center [587, 262] width 45 height 12
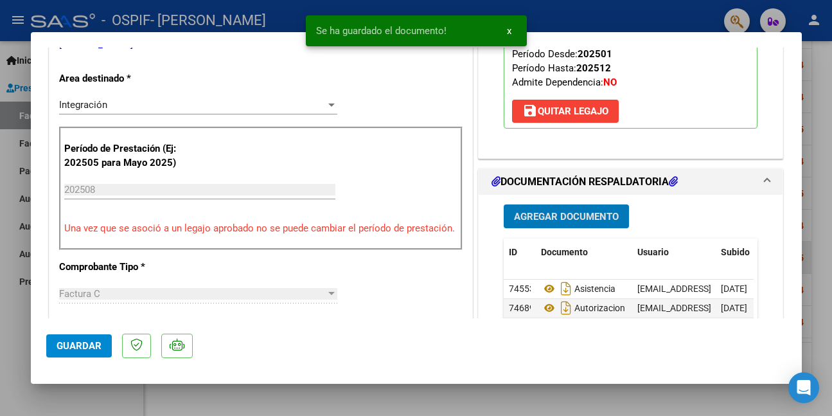
click at [94, 351] on span "Guardar" at bounding box center [79, 346] width 45 height 12
click at [97, 396] on div at bounding box center [416, 208] width 832 height 416
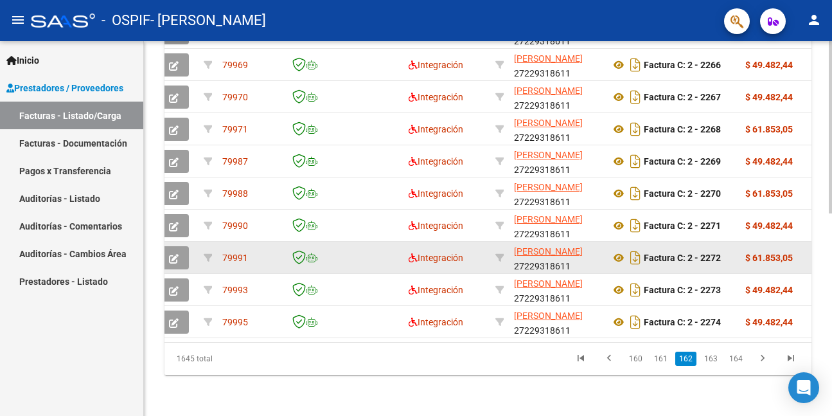
scroll to position [0, 0]
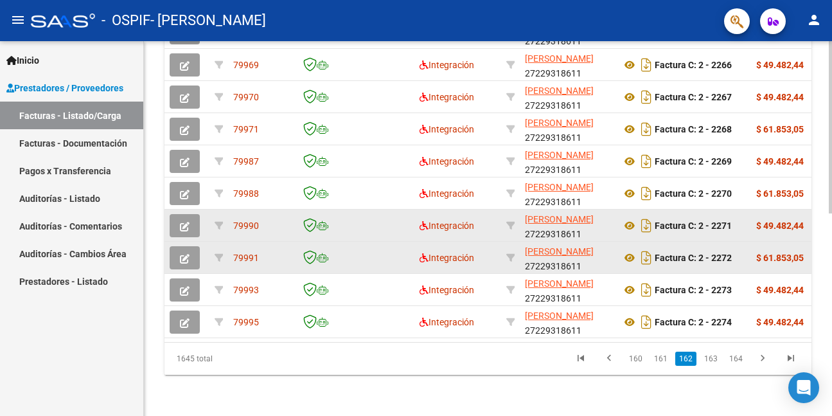
click at [186, 222] on icon "button" at bounding box center [185, 227] width 10 height 10
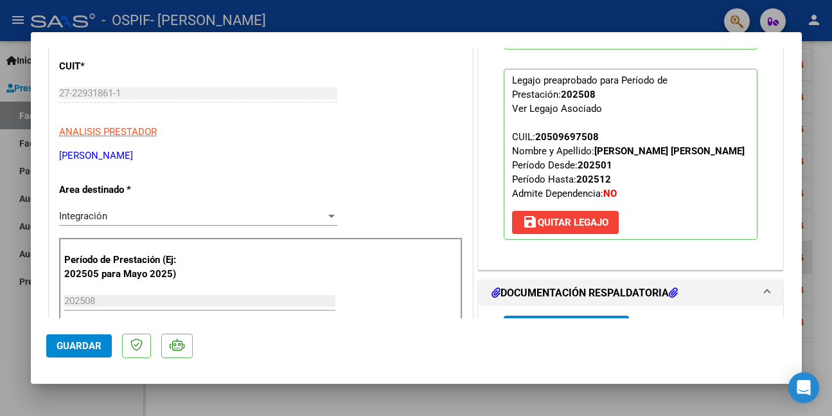
scroll to position [193, 0]
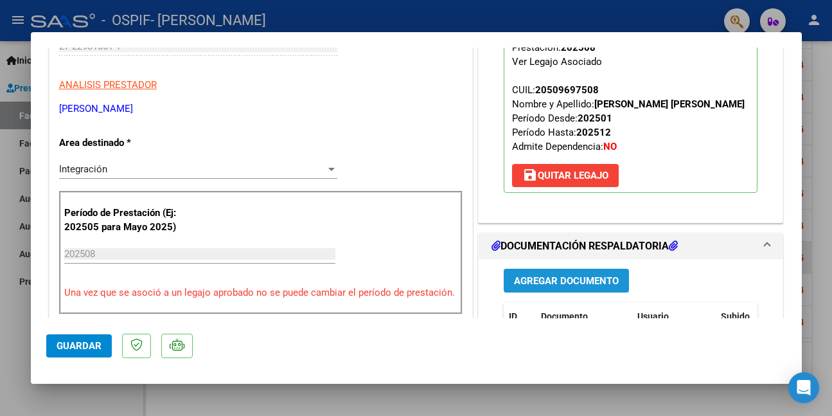
click at [568, 279] on span "Agregar Documento" at bounding box center [566, 281] width 105 height 12
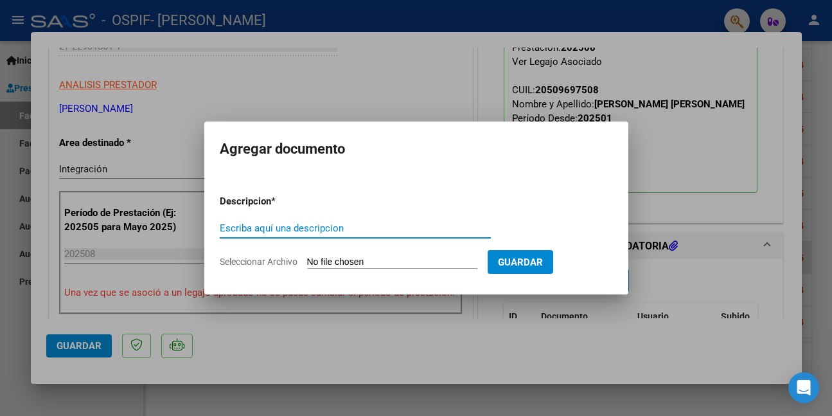
paste input "AUTORIZACION"
type input "AUTORIZACION"
click at [407, 259] on input "Seleccionar Archivo" at bounding box center [392, 262] width 170 height 12
type input "C:\fakepath\SABELLI.png"
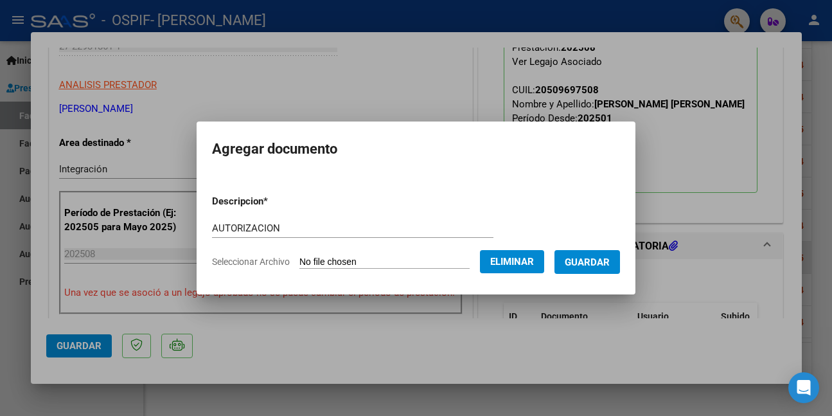
click at [610, 262] on span "Guardar" at bounding box center [587, 262] width 45 height 12
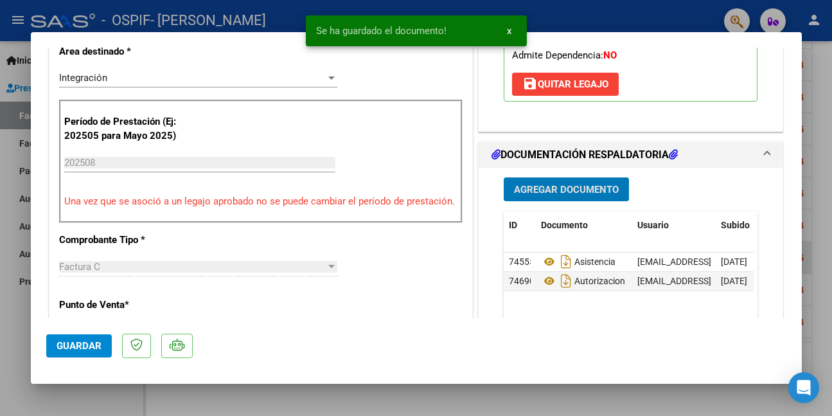
scroll to position [321, 0]
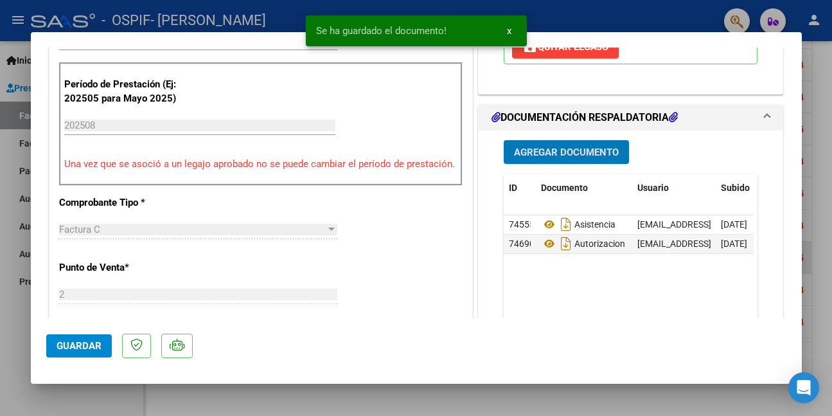
click at [63, 343] on span "Guardar" at bounding box center [79, 346] width 45 height 12
click at [8, 388] on div at bounding box center [416, 208] width 832 height 416
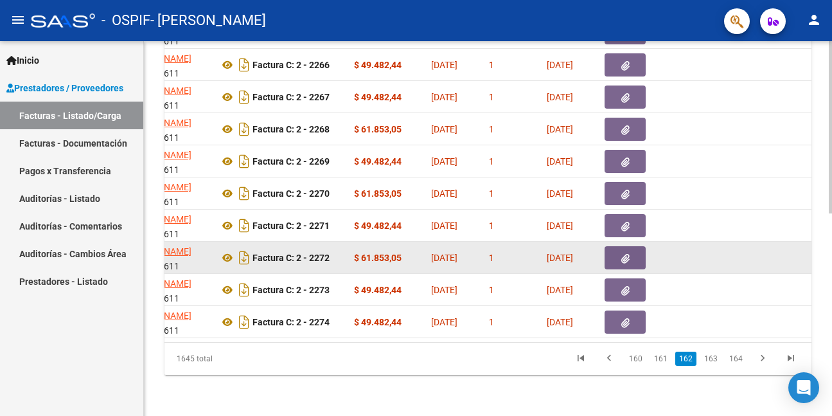
scroll to position [0, 0]
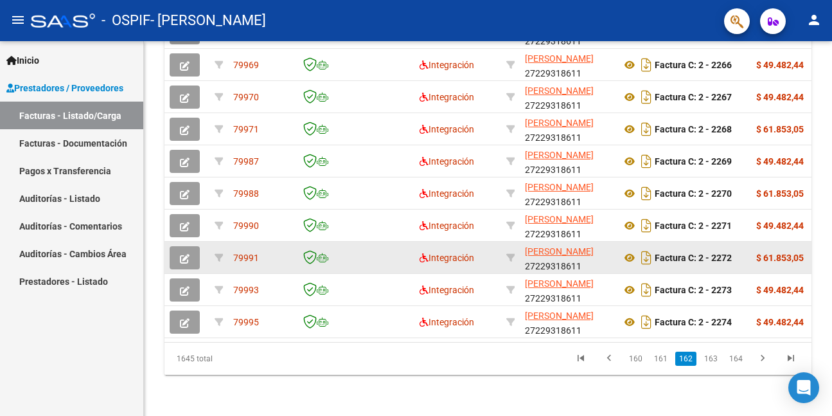
click at [183, 254] on icon "button" at bounding box center [185, 259] width 10 height 10
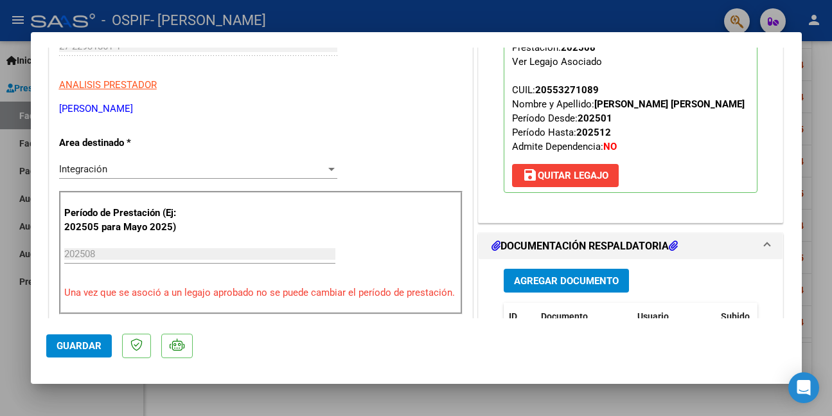
scroll to position [257, 0]
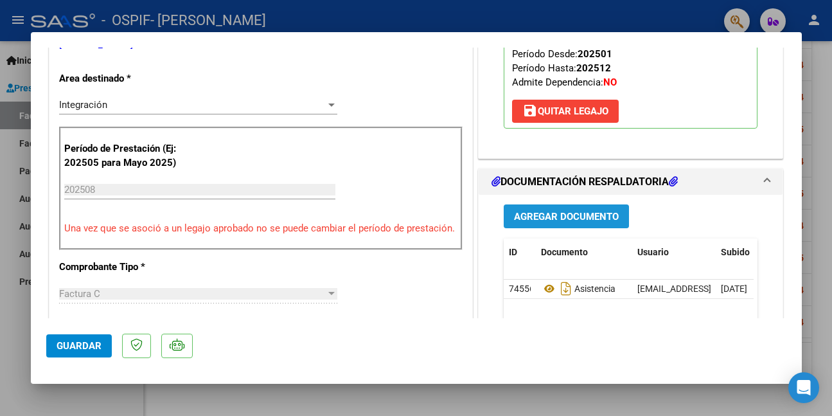
click at [556, 217] on span "Agregar Documento" at bounding box center [566, 217] width 105 height 12
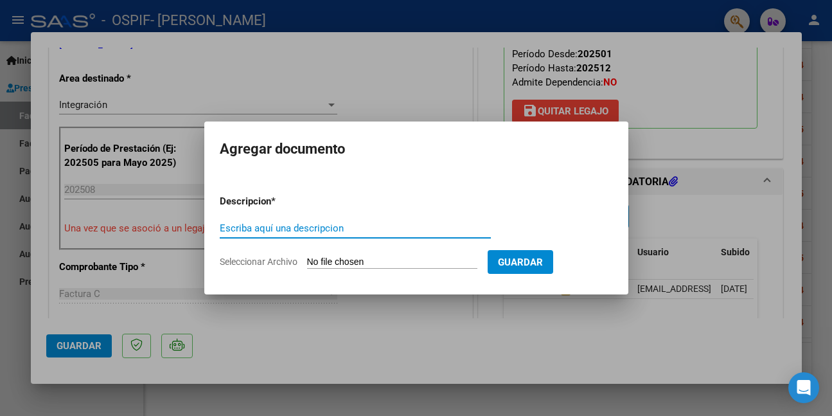
click at [283, 228] on input "Escriba aquí una descripcion" at bounding box center [355, 228] width 271 height 12
paste input "AUTORIZACION"
type input "AUTORIZACION"
click at [337, 262] on input "Seleccionar Archivo" at bounding box center [392, 262] width 170 height 12
type input "C:\fakepath\RODRIGUEZ.png"
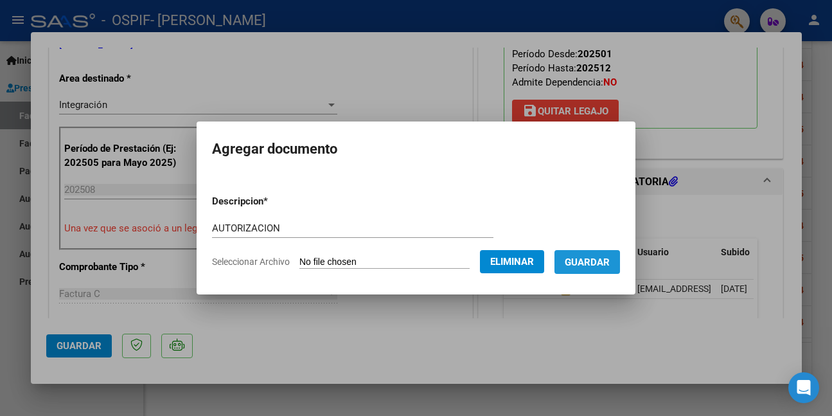
click at [610, 258] on span "Guardar" at bounding box center [587, 262] width 45 height 12
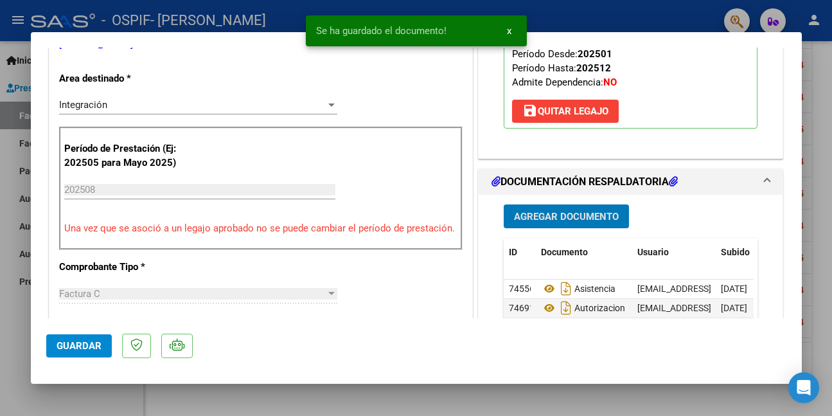
click at [76, 345] on span "Guardar" at bounding box center [79, 346] width 45 height 12
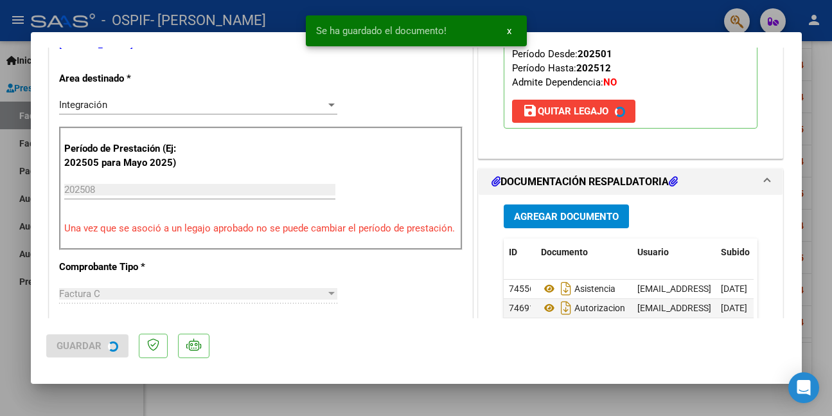
click at [13, 349] on div at bounding box center [416, 208] width 832 height 416
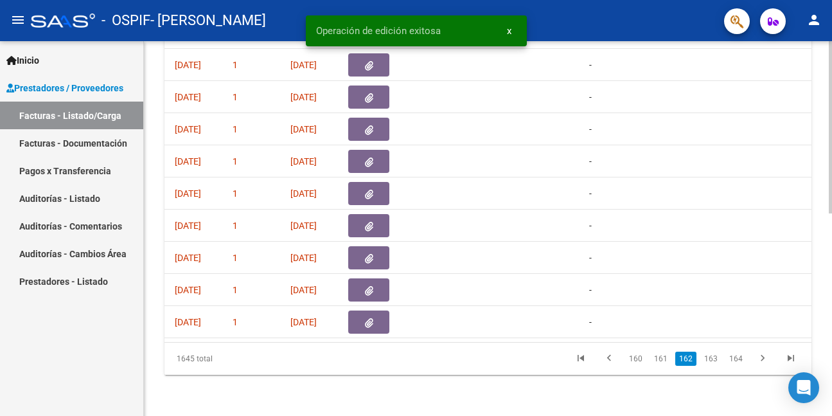
scroll to position [0, 0]
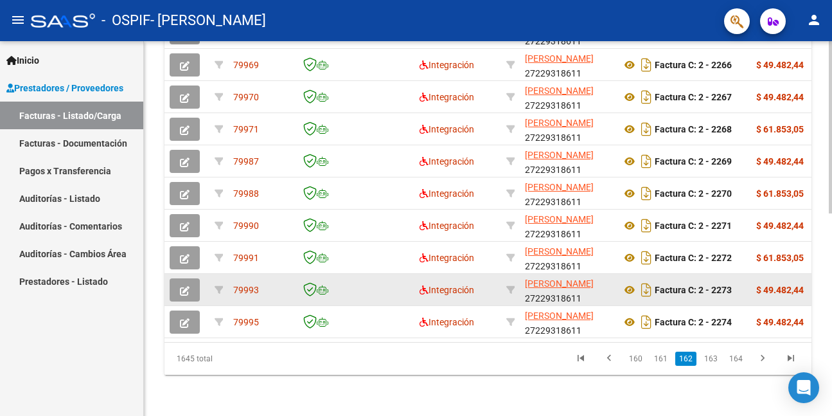
click at [179, 282] on button "button" at bounding box center [185, 289] width 30 height 23
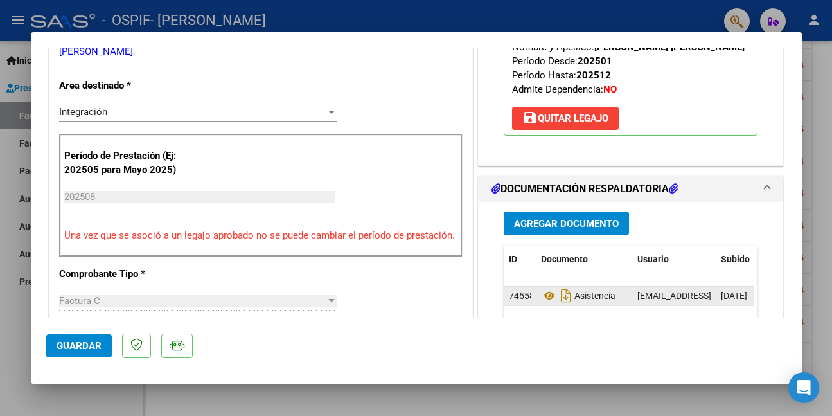
scroll to position [257, 0]
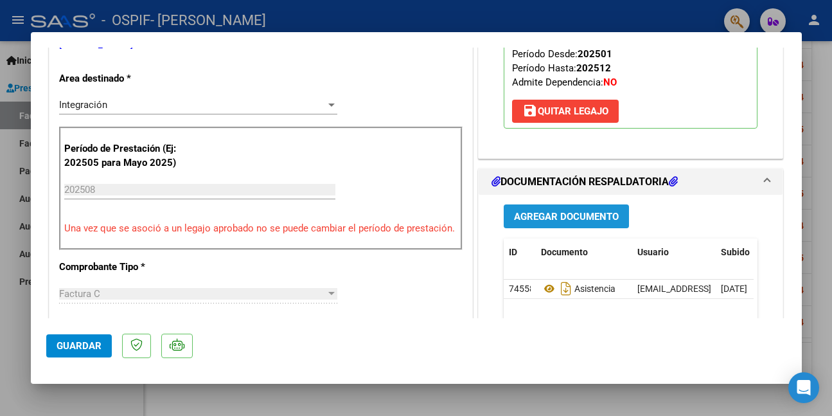
click at [576, 218] on span "Agregar Documento" at bounding box center [566, 217] width 105 height 12
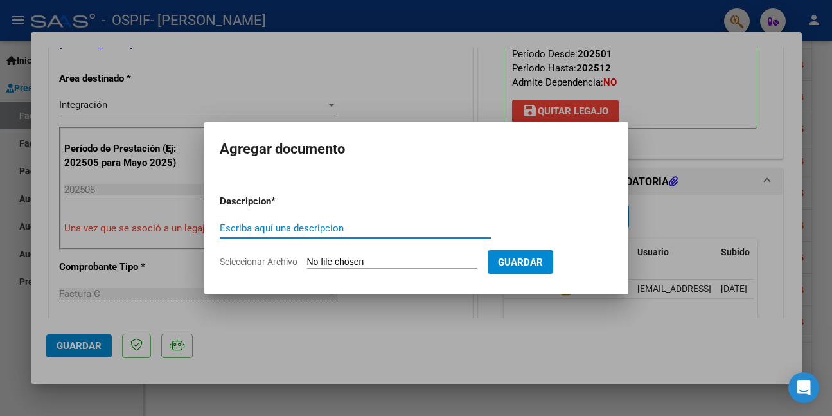
paste input "AUTORIZACION"
type input "AUTORIZACION"
click at [362, 263] on input "Seleccionar Archivo" at bounding box center [392, 262] width 170 height 12
type input "C:\fakepath\RIOS.pdf"
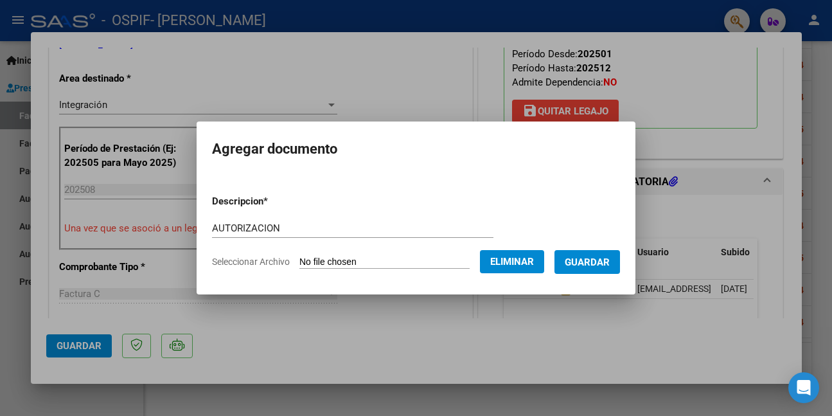
click at [609, 262] on span "Guardar" at bounding box center [587, 262] width 45 height 12
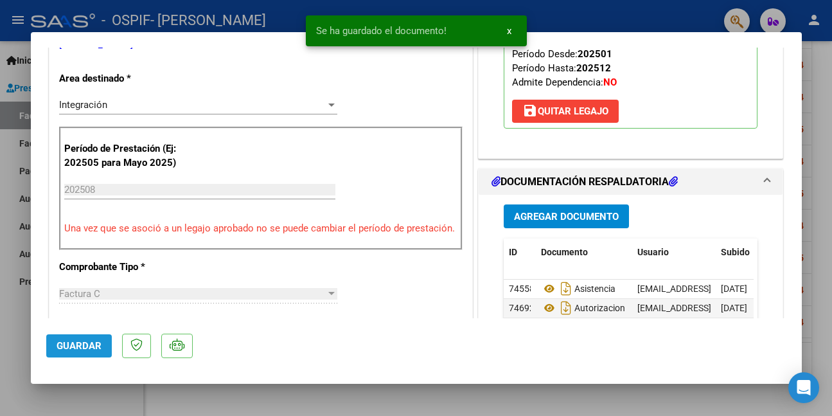
click at [87, 343] on span "Guardar" at bounding box center [79, 346] width 45 height 12
click at [68, 395] on div at bounding box center [416, 208] width 832 height 416
type input "$ 0,00"
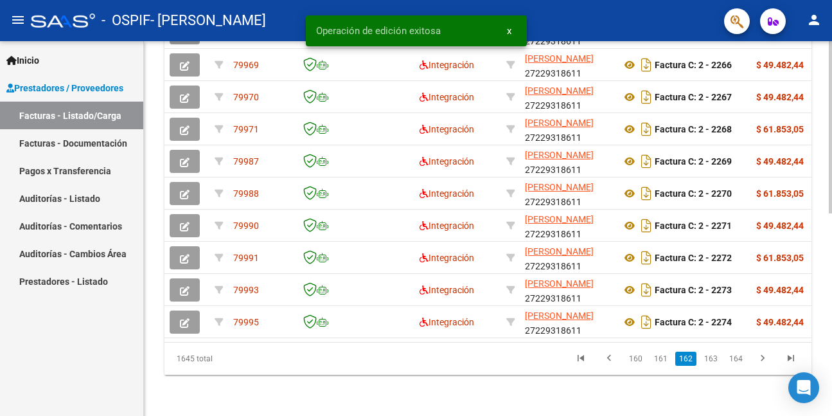
scroll to position [440, 0]
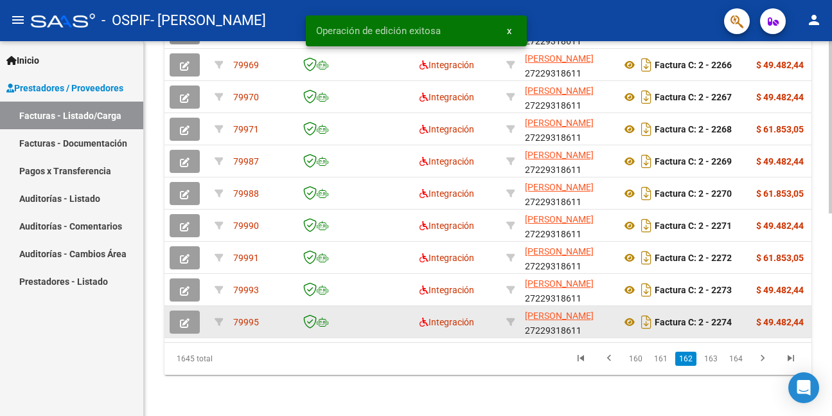
click at [183, 318] on icon "button" at bounding box center [185, 323] width 10 height 10
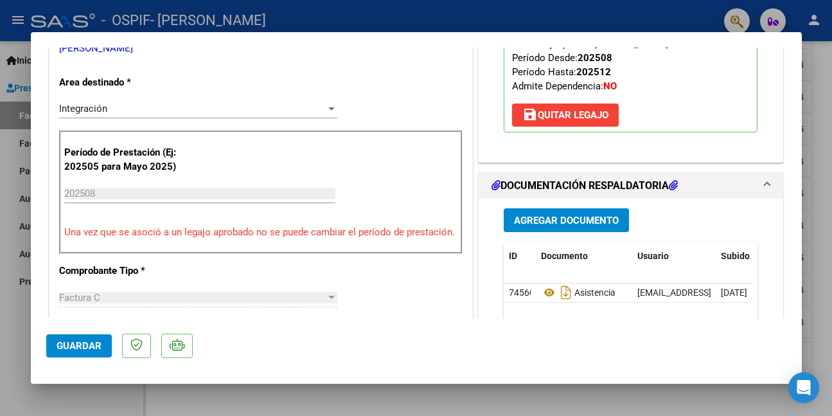
scroll to position [257, 0]
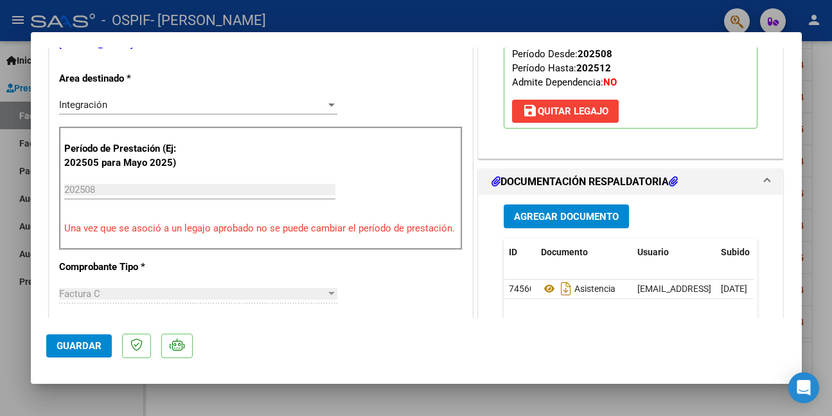
click at [549, 215] on span "Agregar Documento" at bounding box center [566, 217] width 105 height 12
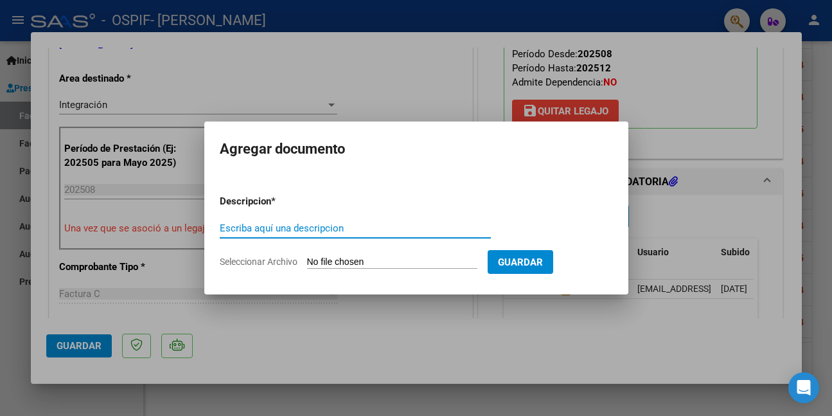
paste input "AUTORIZACION"
type input "AUTORIZACION"
click at [425, 267] on input "Seleccionar Archivo" at bounding box center [392, 262] width 170 height 12
type input "C:\fakepath\PONCE.png"
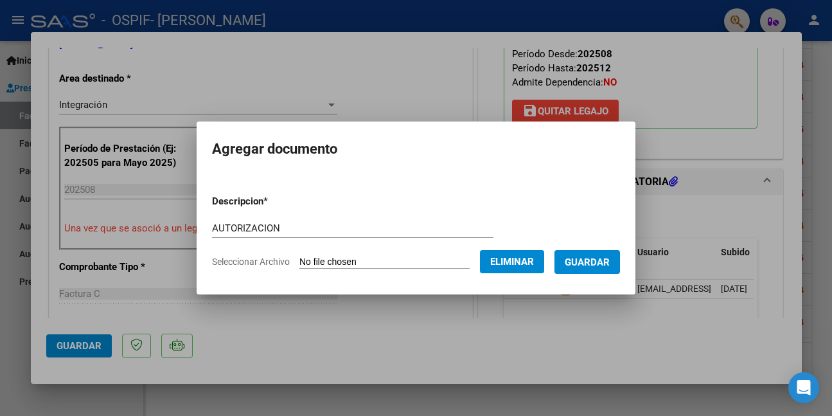
click at [598, 258] on span "Guardar" at bounding box center [587, 262] width 45 height 12
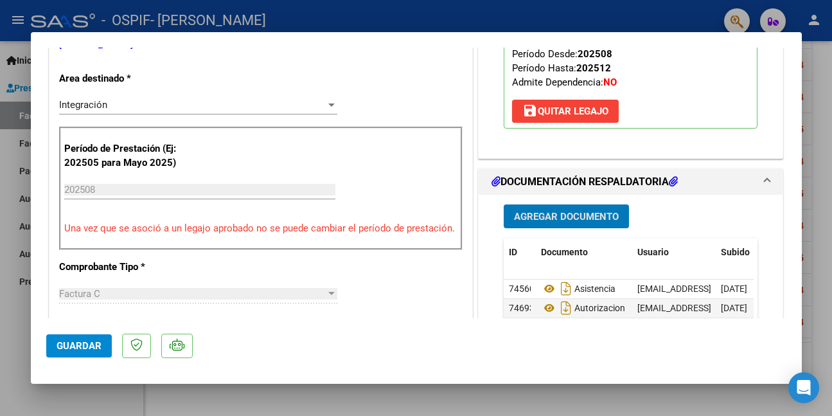
click at [64, 340] on span "Guardar" at bounding box center [79, 346] width 45 height 12
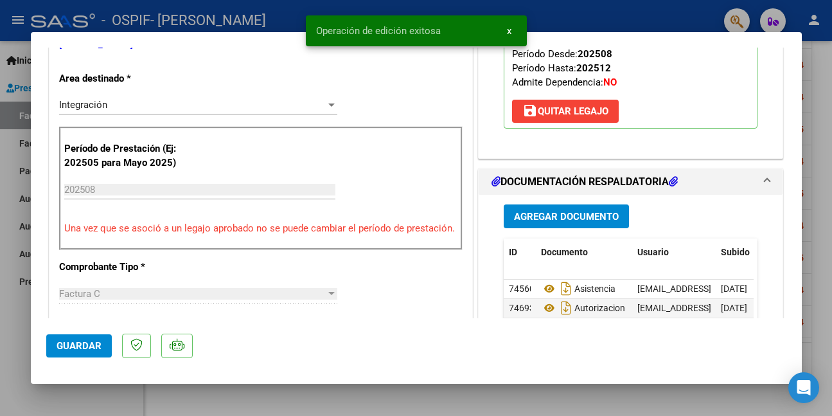
click at [84, 393] on div at bounding box center [416, 208] width 832 height 416
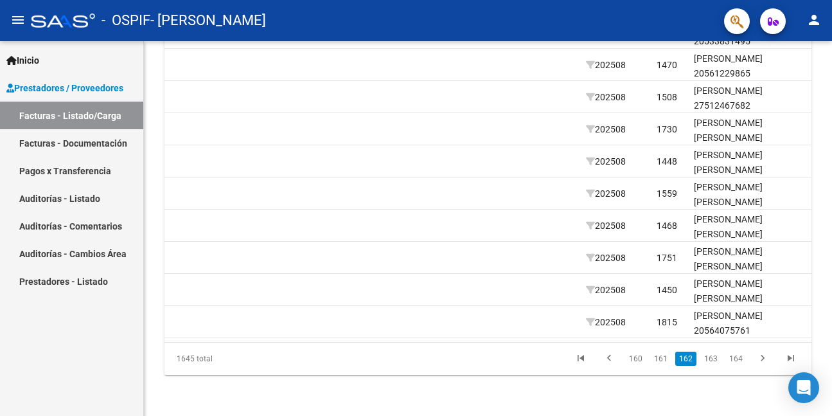
scroll to position [0, 1312]
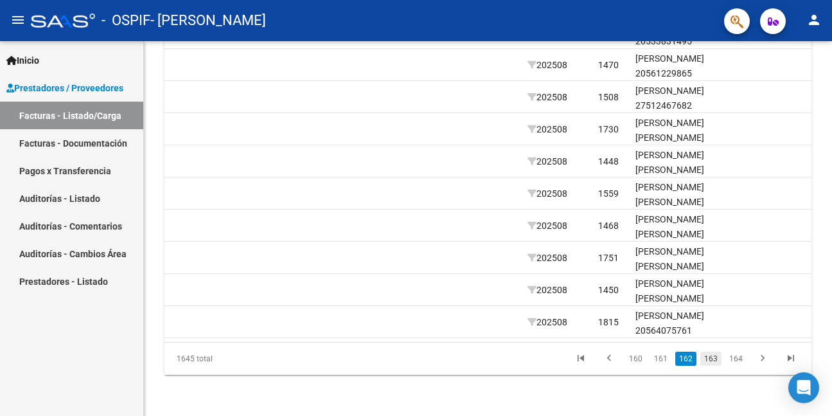
click at [715, 357] on link "163" at bounding box center [711, 359] width 21 height 14
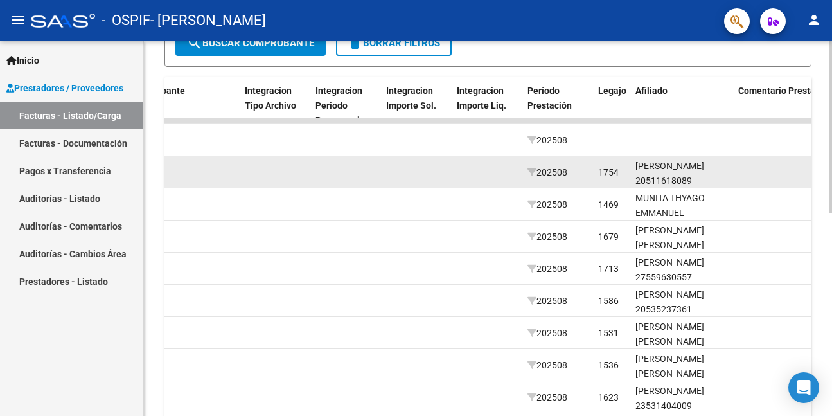
scroll to position [312, 0]
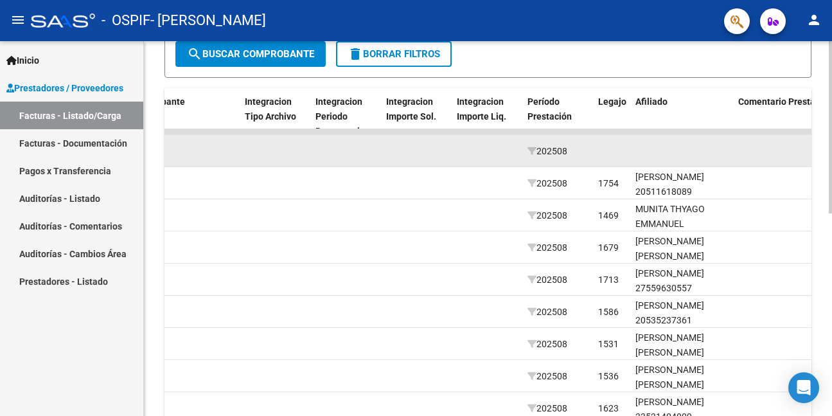
click at [397, 157] on datatable-body-cell at bounding box center [416, 150] width 71 height 31
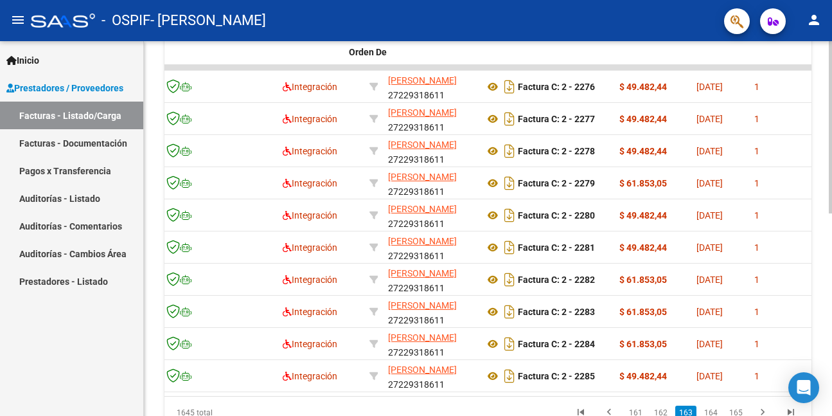
scroll to position [0, 0]
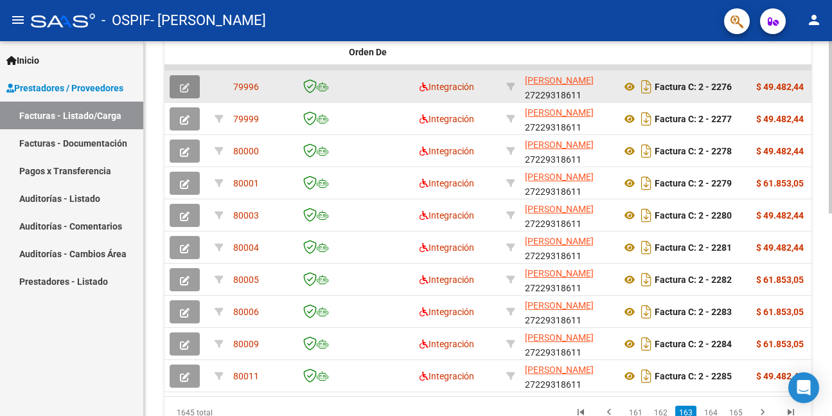
click at [183, 83] on icon "button" at bounding box center [185, 88] width 10 height 10
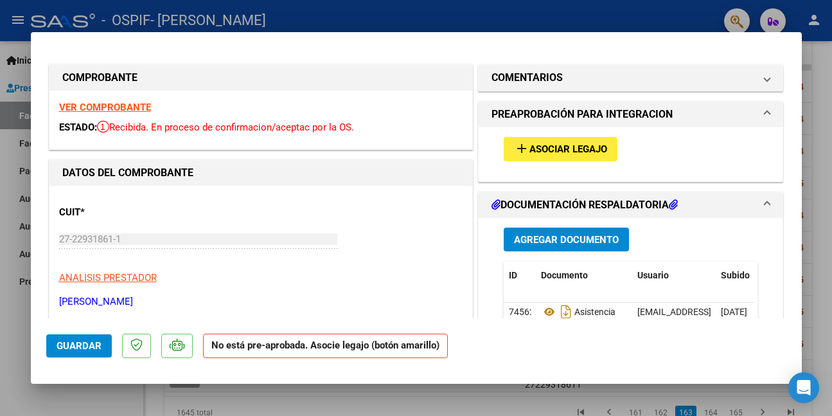
click at [113, 105] on strong "VER COMPROBANTE" at bounding box center [105, 108] width 92 height 12
click at [533, 146] on span "Asociar Legajo" at bounding box center [569, 150] width 78 height 12
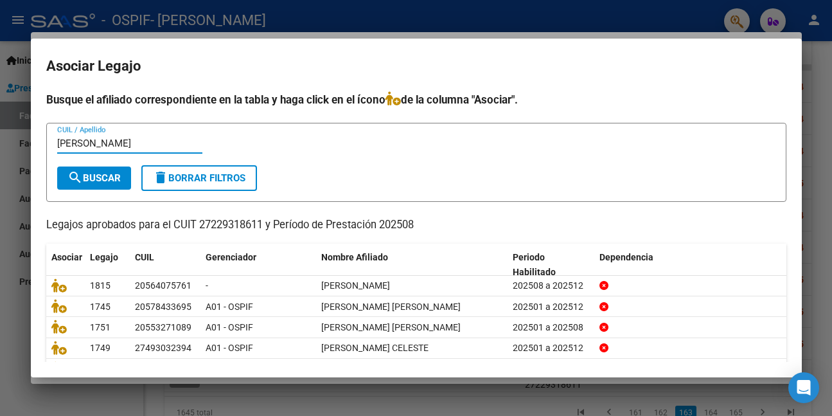
type input "PERALTA"
click at [87, 183] on span "search Buscar" at bounding box center [93, 178] width 53 height 12
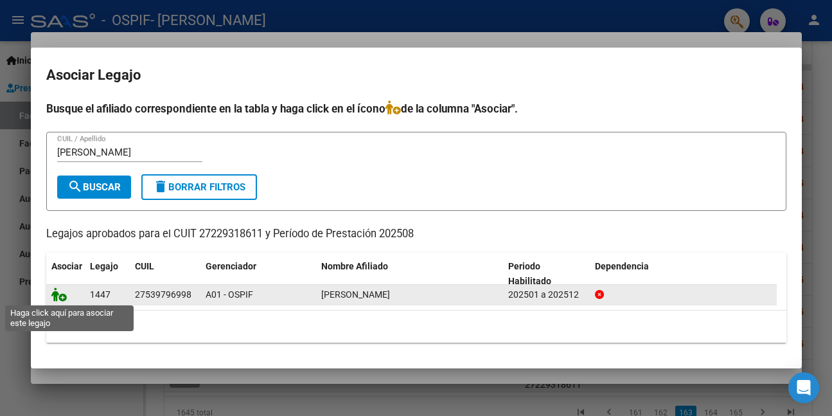
click at [61, 296] on icon at bounding box center [58, 294] width 15 height 14
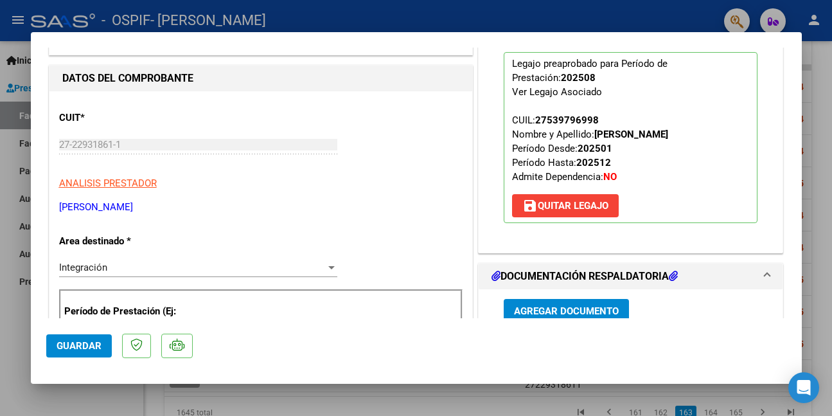
scroll to position [193, 0]
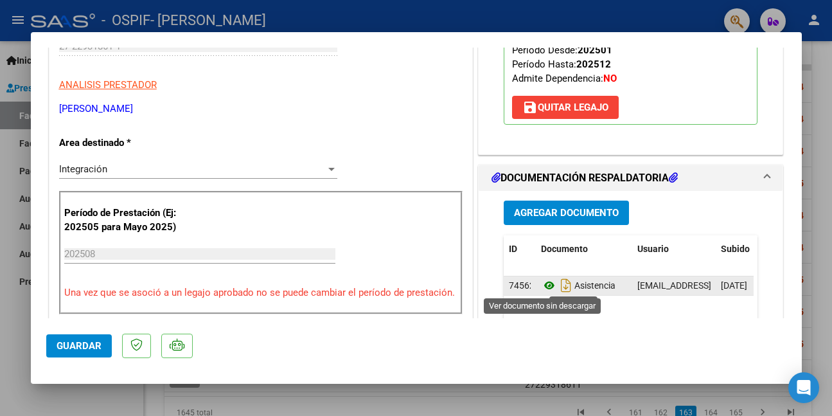
click at [542, 286] on icon at bounding box center [549, 285] width 17 height 15
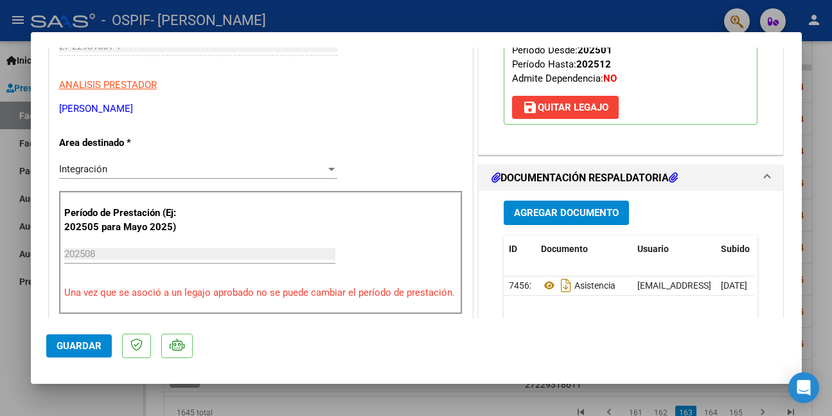
click at [528, 213] on span "Agregar Documento" at bounding box center [566, 214] width 105 height 12
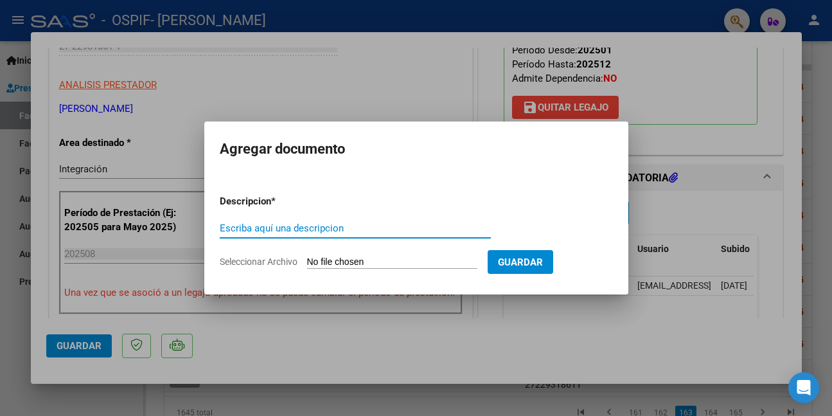
paste input "AUTORIZACION"
type input "AUTORIZACION"
click at [407, 260] on input "Seleccionar Archivo" at bounding box center [392, 262] width 170 height 12
type input "C:\fakepath\PERALTA.pdf"
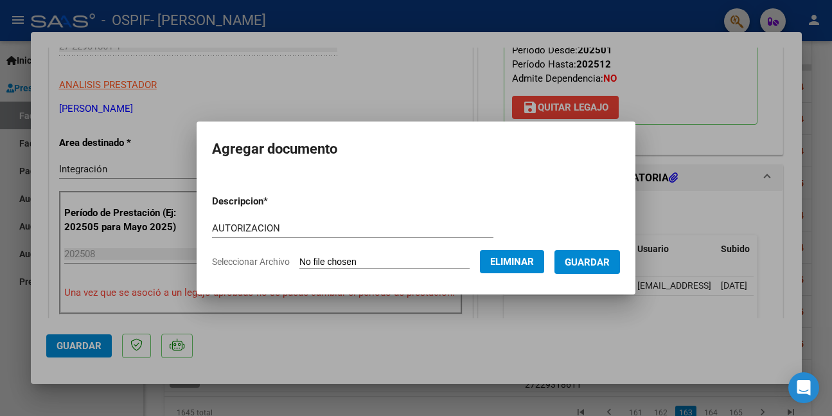
click at [594, 261] on span "Guardar" at bounding box center [587, 262] width 45 height 12
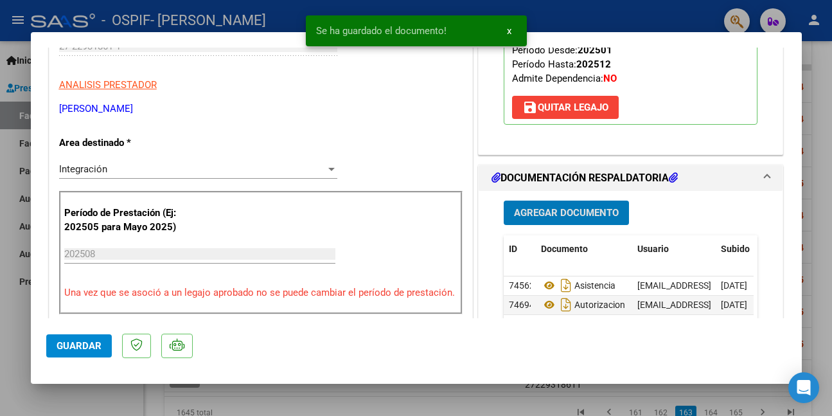
click at [105, 344] on button "Guardar" at bounding box center [79, 345] width 66 height 23
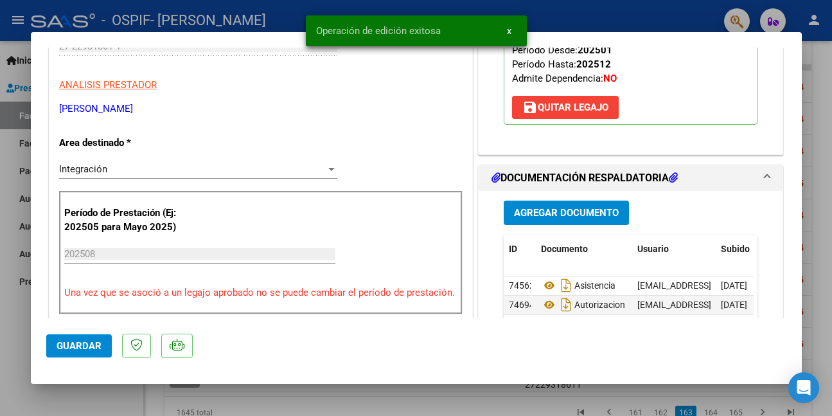
click at [104, 395] on div at bounding box center [416, 208] width 832 height 416
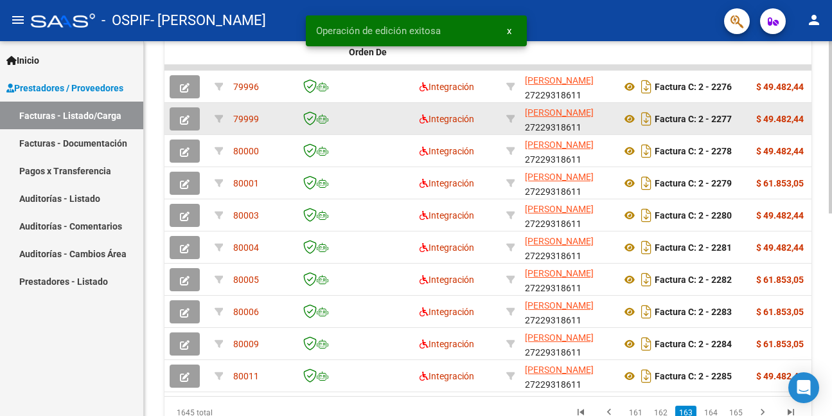
click at [183, 117] on icon "button" at bounding box center [185, 120] width 10 height 10
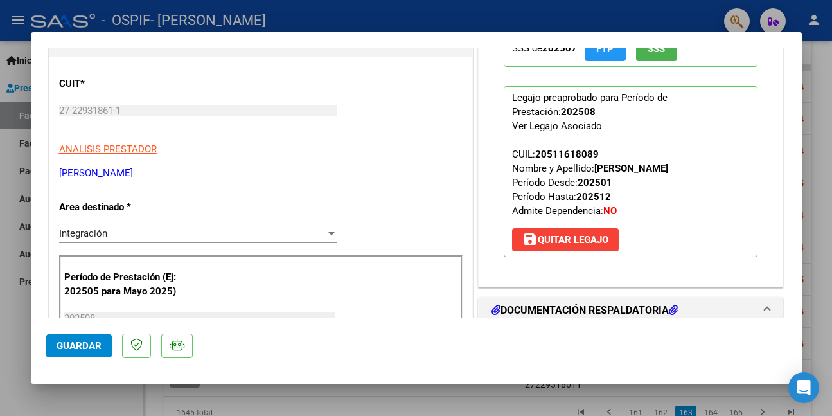
scroll to position [257, 0]
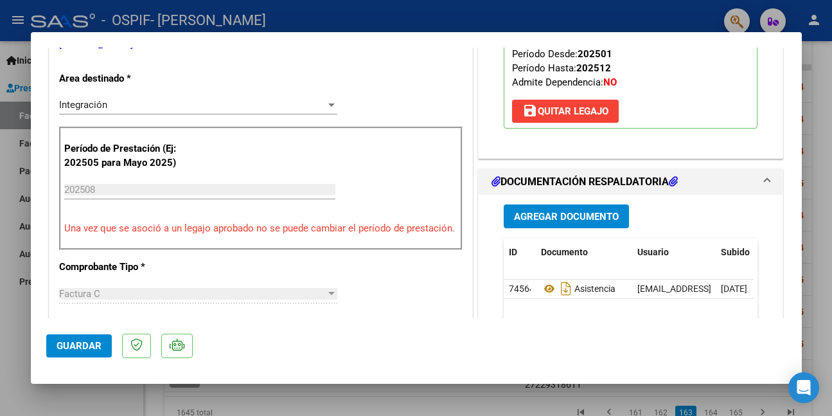
click at [558, 217] on span "Agregar Documento" at bounding box center [566, 217] width 105 height 12
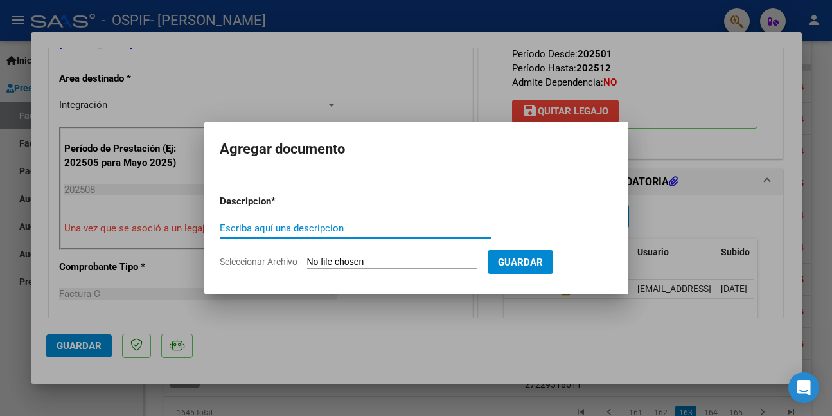
paste input "AUTORIZACION"
type input "AUTORIZACION"
click at [386, 262] on input "Seleccionar Archivo" at bounding box center [392, 262] width 170 height 12
type input "C:\fakepath\NIEVAS.png"
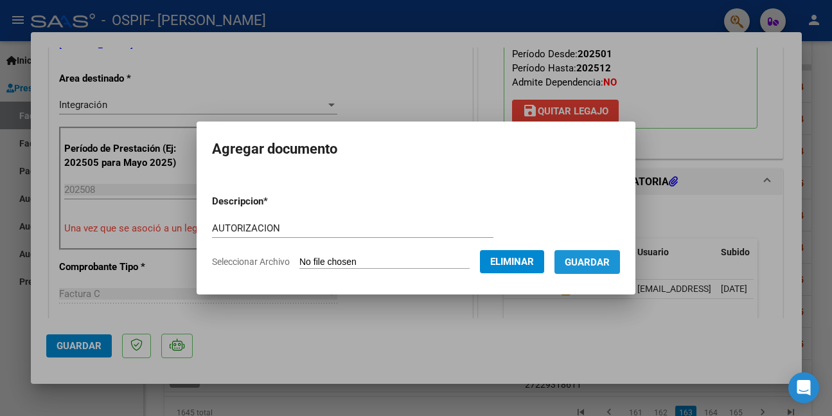
click at [610, 264] on span "Guardar" at bounding box center [587, 262] width 45 height 12
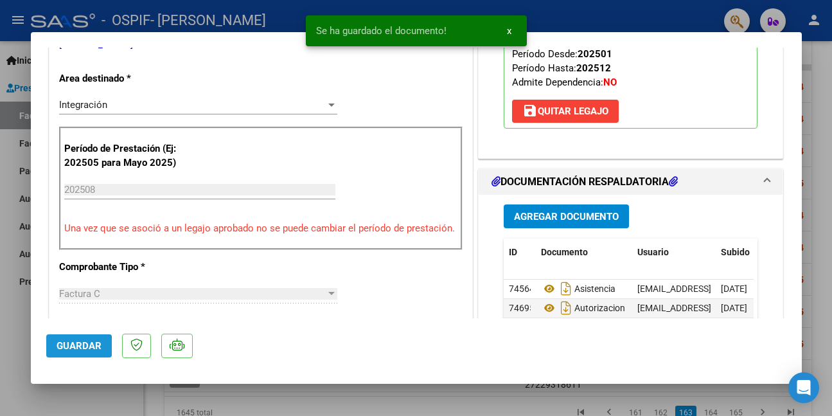
click at [66, 347] on span "Guardar" at bounding box center [79, 346] width 45 height 12
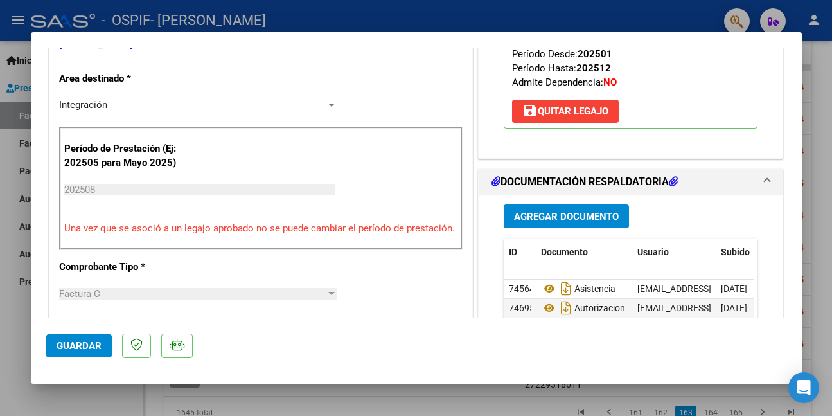
click at [100, 347] on span "Guardar" at bounding box center [79, 346] width 45 height 12
click at [93, 400] on div at bounding box center [416, 208] width 832 height 416
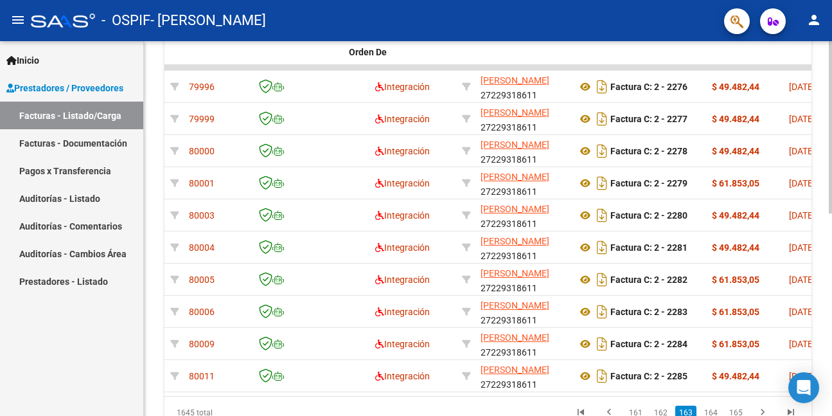
scroll to position [0, 0]
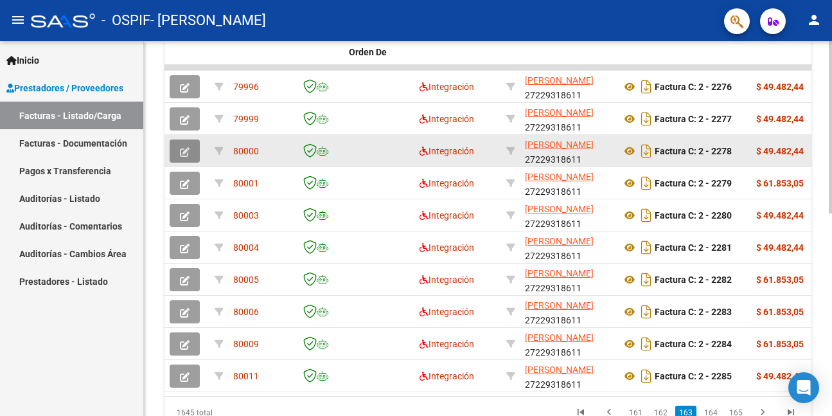
click at [188, 156] on icon "button" at bounding box center [185, 152] width 10 height 10
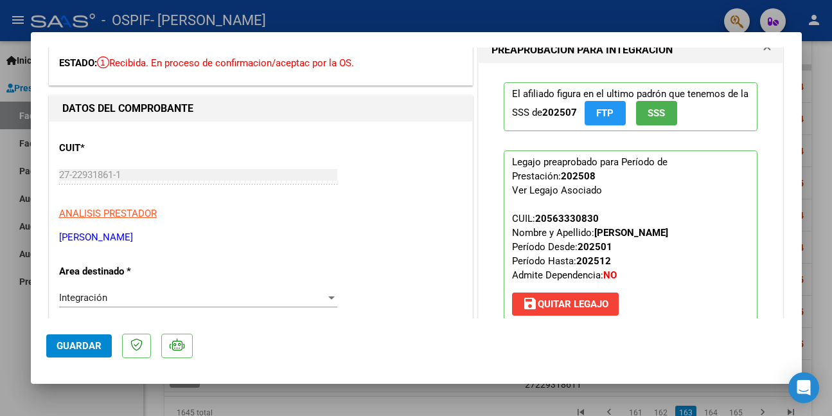
scroll to position [193, 0]
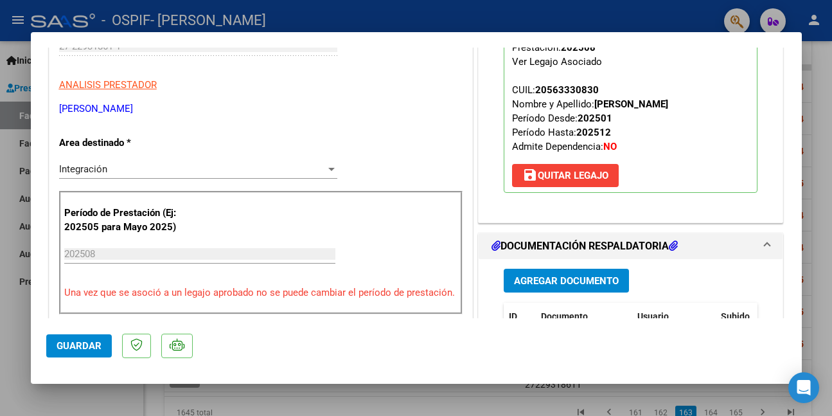
click at [585, 282] on span "Agregar Documento" at bounding box center [566, 281] width 105 height 12
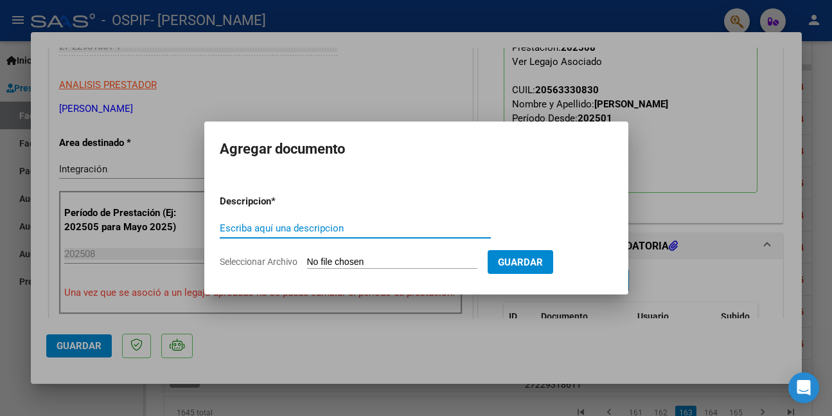
paste input "AUTORIZACION"
type input "AUTORIZACION"
click at [412, 262] on input "Seleccionar Archivo" at bounding box center [392, 262] width 170 height 12
type input "C:\fakepath\MUNITA.png"
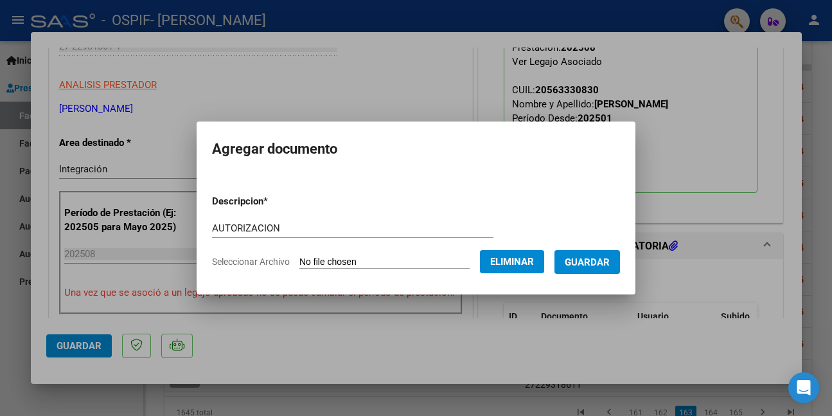
click at [610, 260] on span "Guardar" at bounding box center [587, 262] width 45 height 12
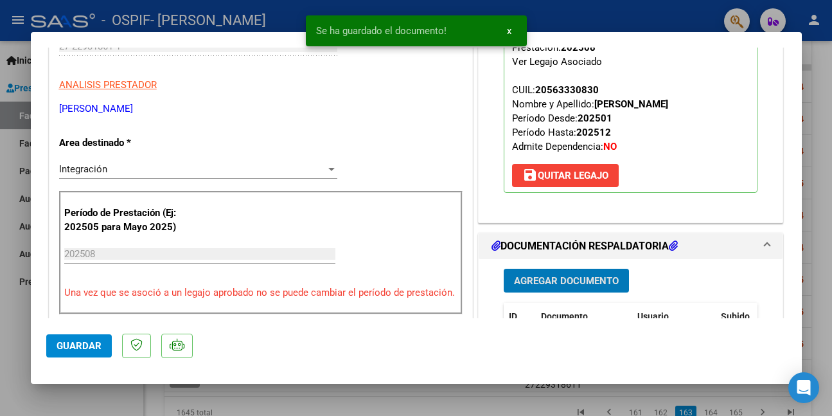
scroll to position [386, 0]
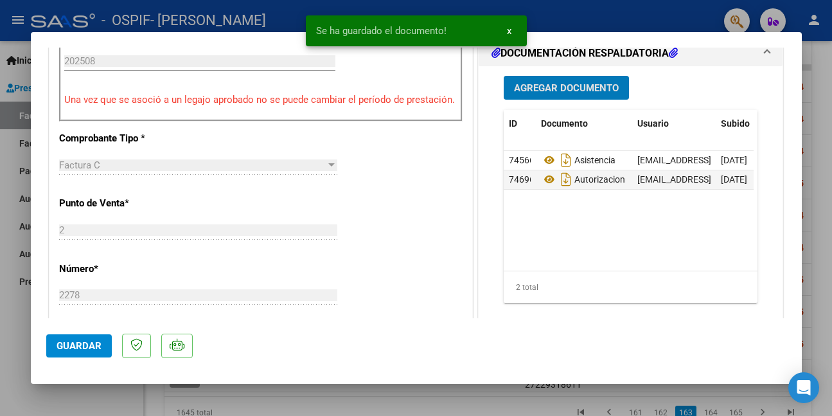
click at [86, 349] on span "Guardar" at bounding box center [79, 346] width 45 height 12
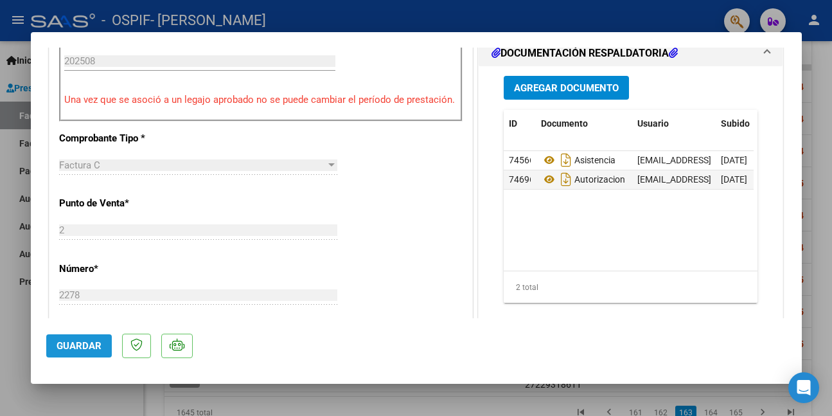
click at [88, 345] on span "Guardar" at bounding box center [79, 346] width 45 height 12
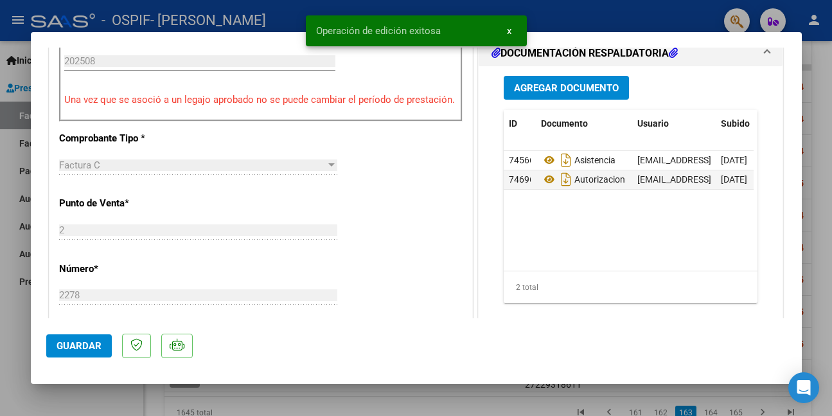
click at [91, 403] on div at bounding box center [416, 208] width 832 height 416
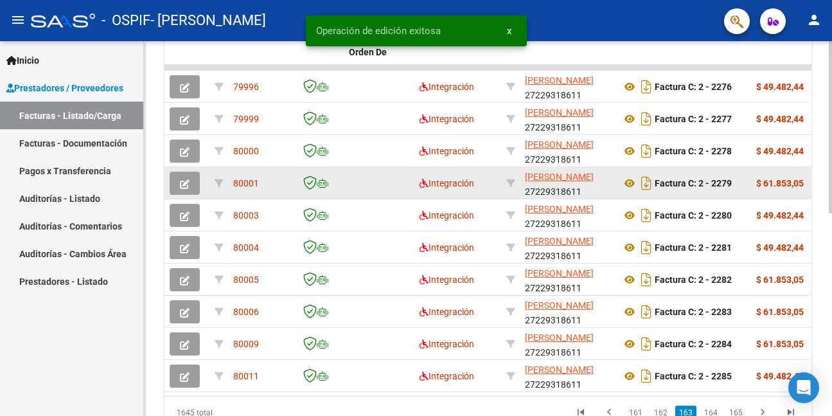
click at [184, 177] on span "button" at bounding box center [185, 183] width 10 height 12
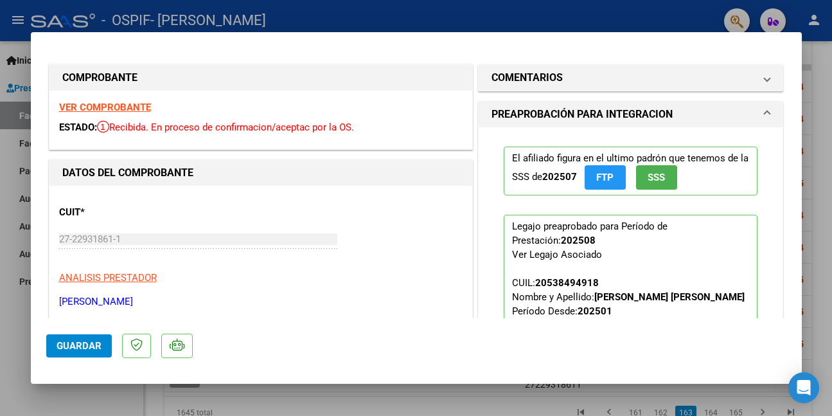
scroll to position [193, 0]
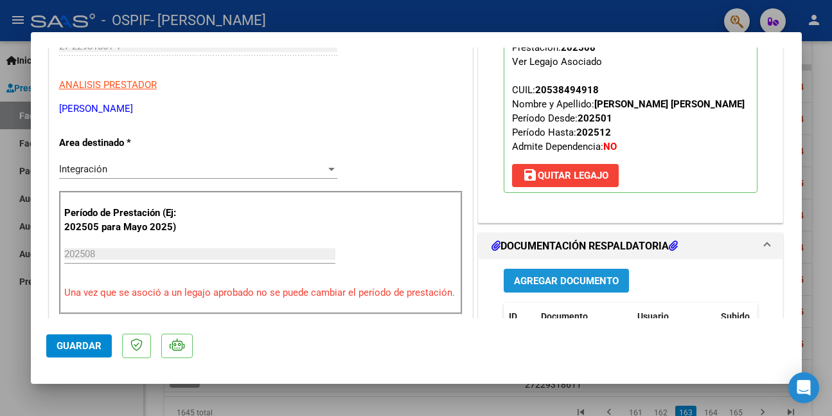
click at [579, 280] on span "Agregar Documento" at bounding box center [566, 281] width 105 height 12
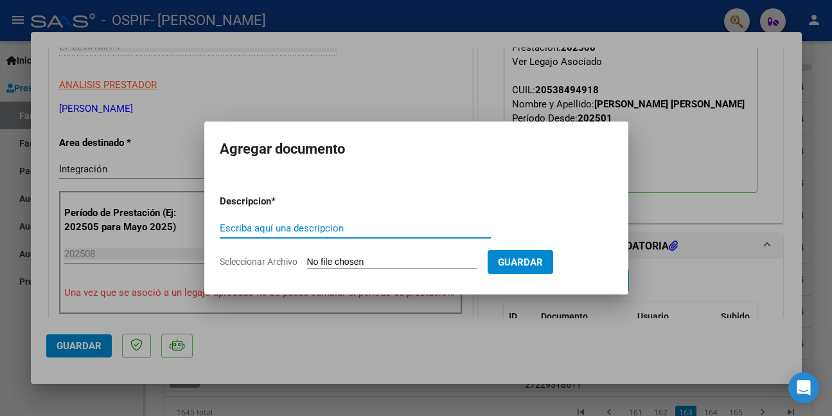
click at [305, 232] on input "Escriba aquí una descripcion" at bounding box center [355, 228] width 271 height 12
paste input "AUTORIZACION"
type input "AUTORIZACION"
click at [390, 259] on input "Seleccionar Archivo" at bounding box center [392, 262] width 170 height 12
type input "C:\fakepath\MORALES GAUNA.png"
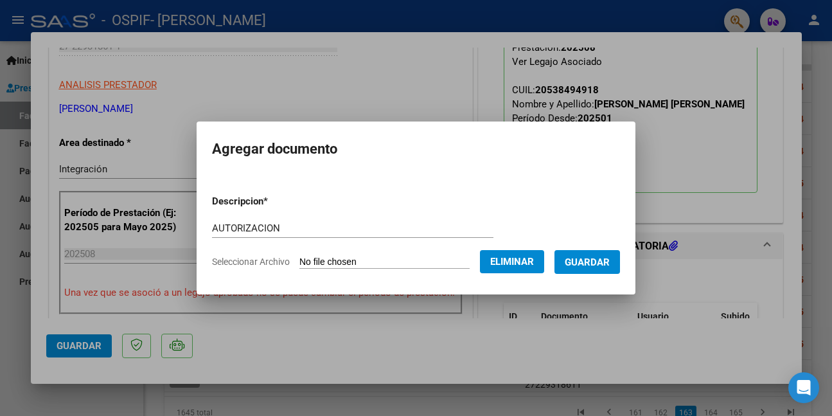
click at [587, 258] on span "Guardar" at bounding box center [587, 262] width 45 height 12
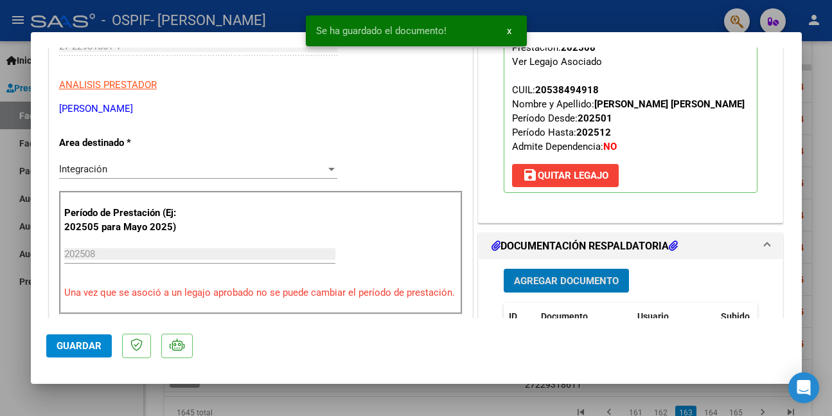
click at [88, 347] on span "Guardar" at bounding box center [79, 346] width 45 height 12
click at [91, 395] on div at bounding box center [416, 208] width 832 height 416
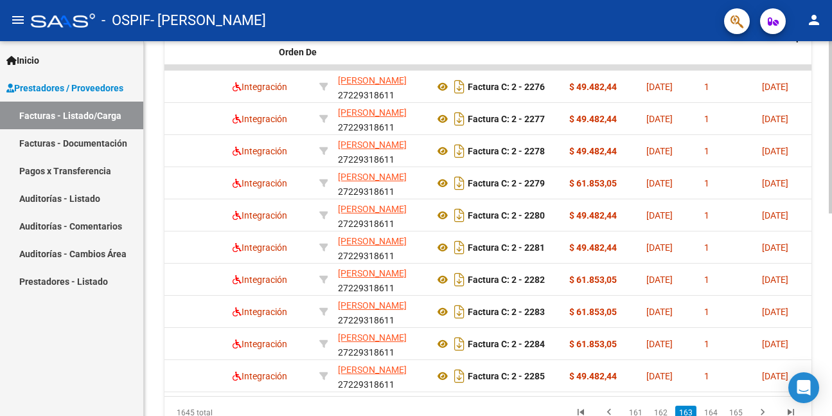
scroll to position [0, 0]
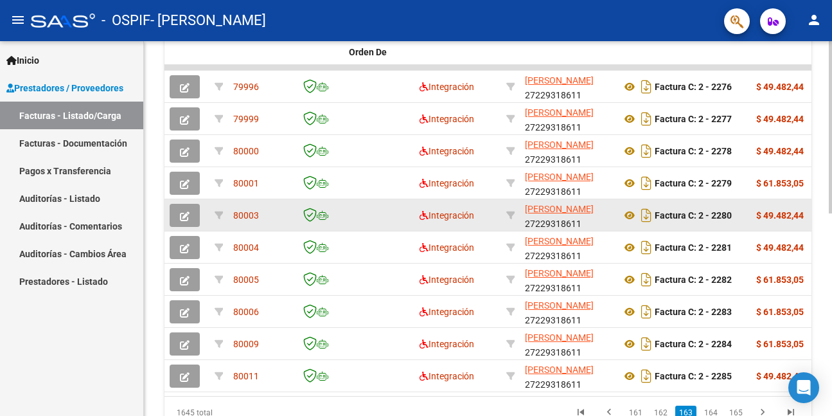
click at [186, 217] on icon "button" at bounding box center [185, 216] width 10 height 10
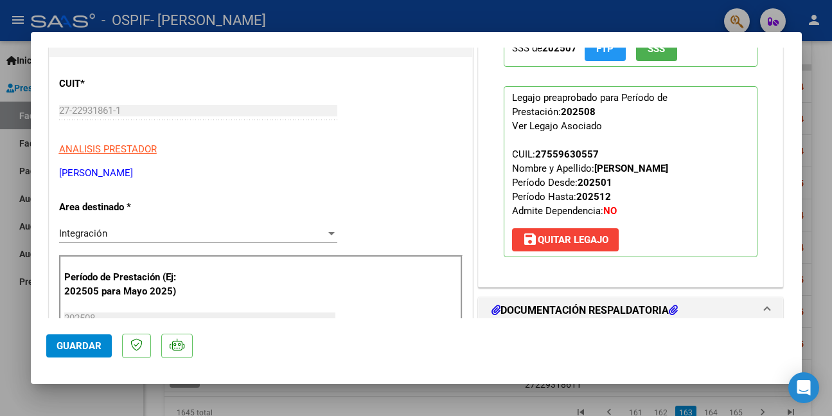
scroll to position [257, 0]
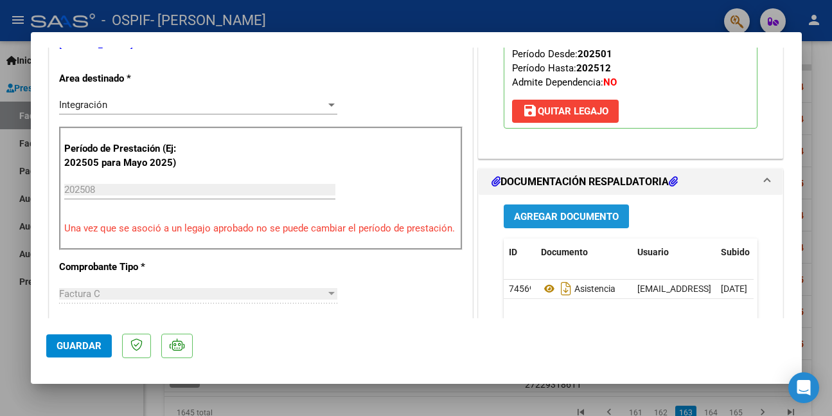
click at [550, 216] on span "Agregar Documento" at bounding box center [566, 217] width 105 height 12
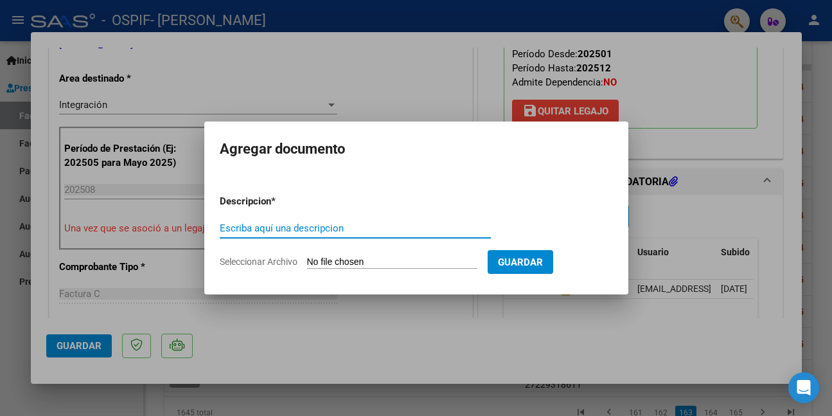
paste input "AUTORIZACION"
type input "AUTORIZACION"
click at [385, 260] on input "Seleccionar Archivo" at bounding box center [392, 262] width 170 height 12
type input "C:\fakepath\MENA.png"
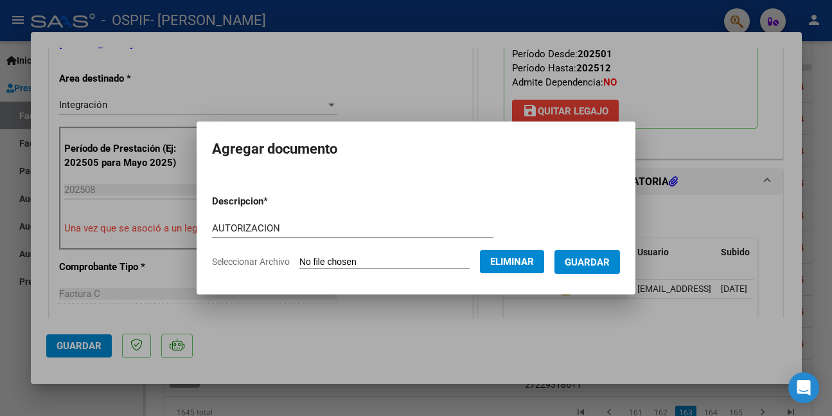
click at [607, 264] on span "Guardar" at bounding box center [587, 262] width 45 height 12
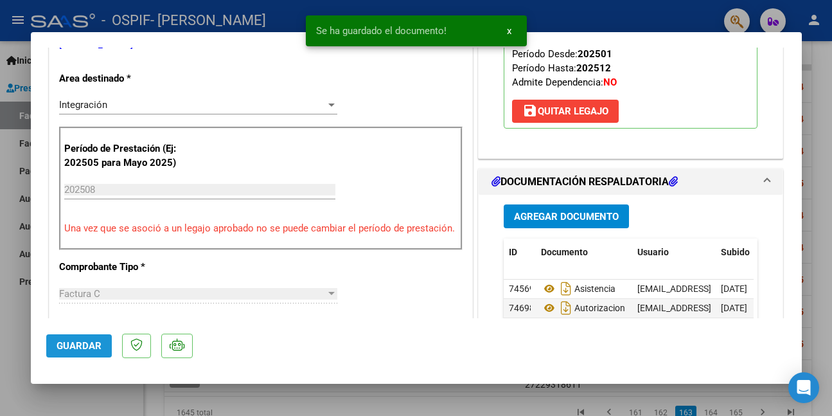
click at [77, 343] on span "Guardar" at bounding box center [79, 346] width 45 height 12
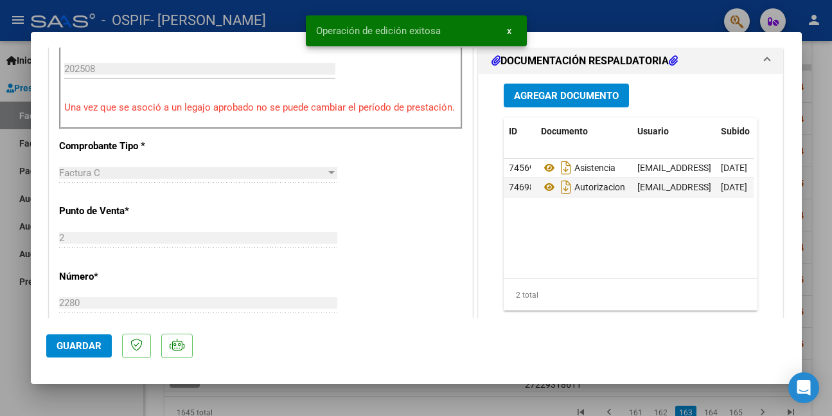
scroll to position [450, 0]
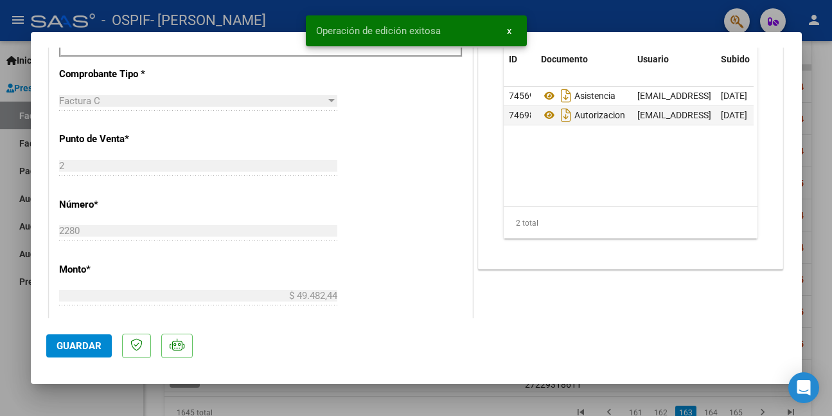
drag, startPoint x: 71, startPoint y: 400, endPoint x: 201, endPoint y: 376, distance: 132.1
click at [72, 400] on div at bounding box center [416, 208] width 832 height 416
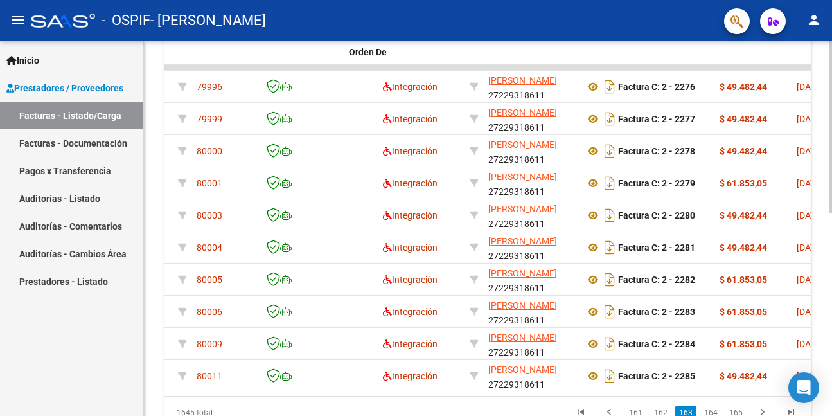
scroll to position [0, 0]
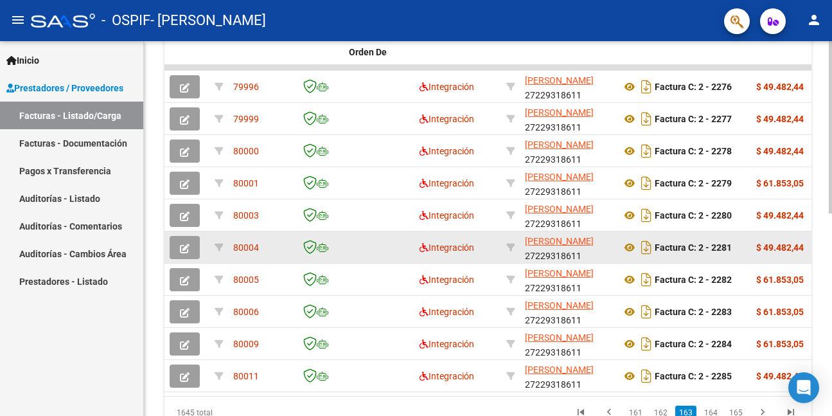
click at [178, 243] on button "button" at bounding box center [185, 247] width 30 height 23
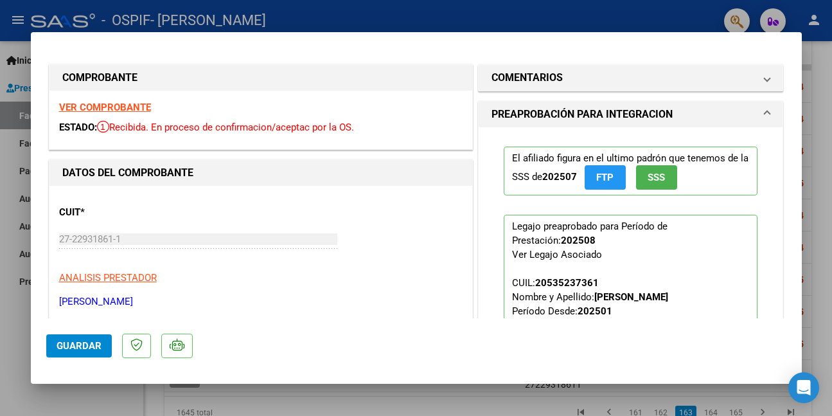
scroll to position [257, 0]
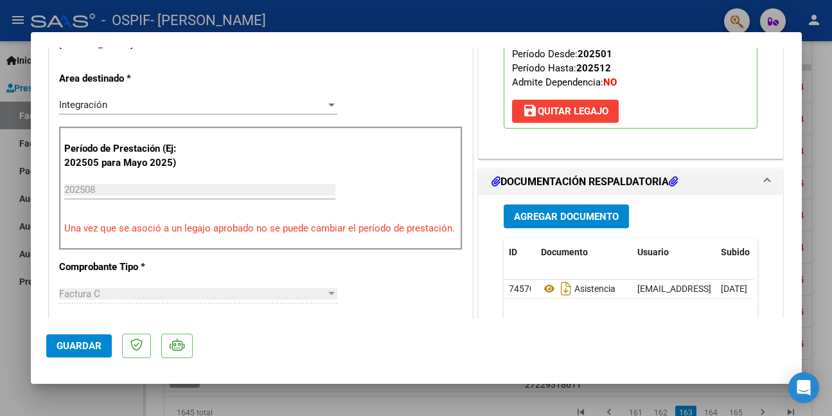
click at [578, 214] on span "Agregar Documento" at bounding box center [566, 217] width 105 height 12
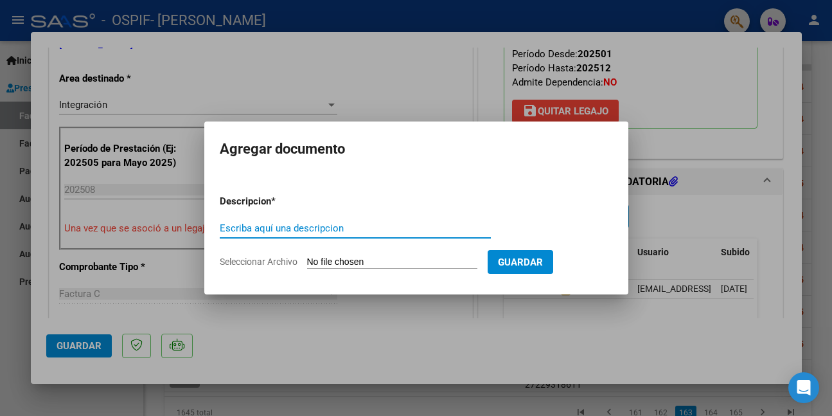
click at [300, 230] on input "Escriba aquí una descripcion" at bounding box center [355, 228] width 271 height 12
paste input "AUTORIZACION"
type input "AUTORIZACION"
click at [389, 258] on input "Seleccionar Archivo" at bounding box center [392, 262] width 170 height 12
type input "C:\fakepath\MEDINA.png"
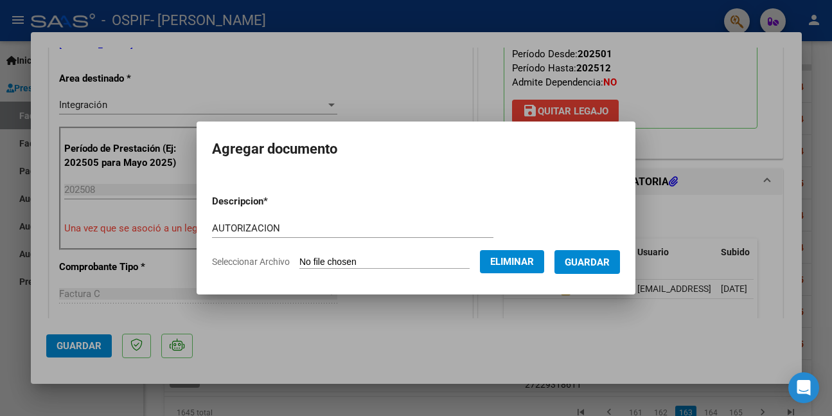
click at [608, 257] on span "Guardar" at bounding box center [587, 262] width 45 height 12
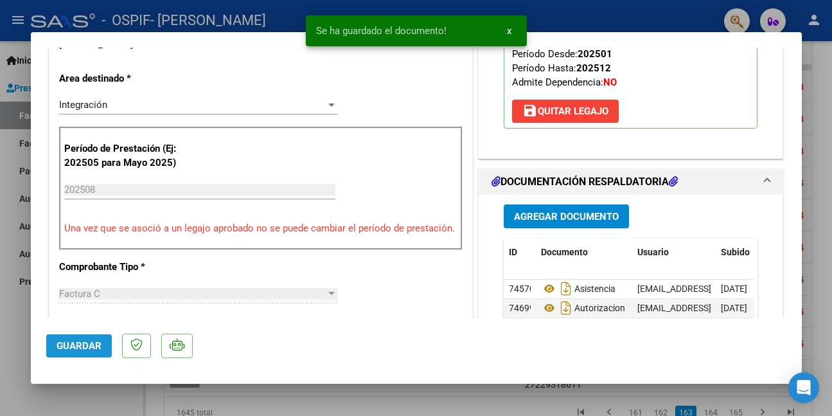
click at [71, 348] on span "Guardar" at bounding box center [79, 346] width 45 height 12
click at [86, 399] on div at bounding box center [416, 208] width 832 height 416
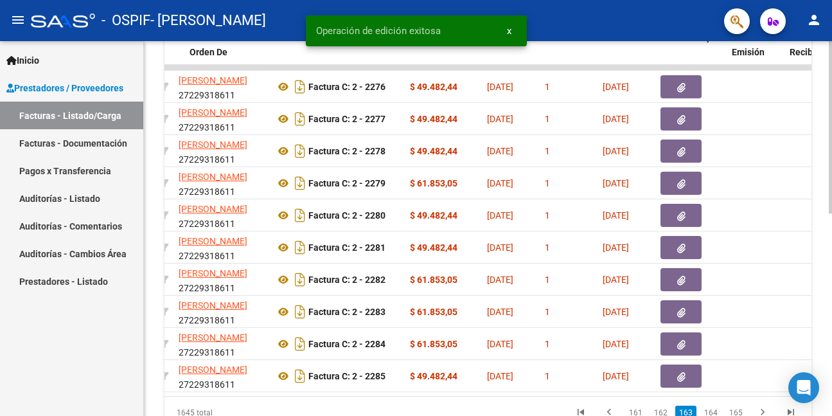
scroll to position [0, 0]
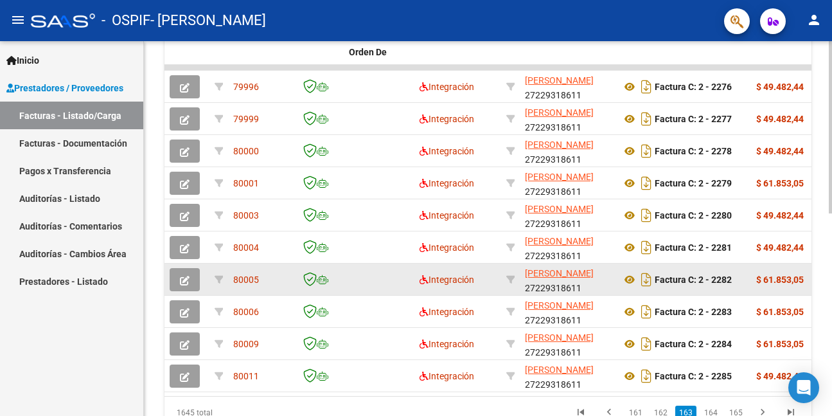
click at [178, 275] on button "button" at bounding box center [185, 279] width 30 height 23
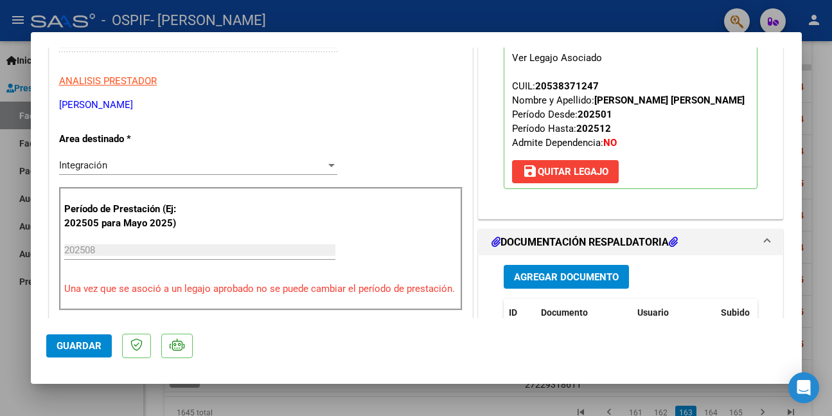
scroll to position [257, 0]
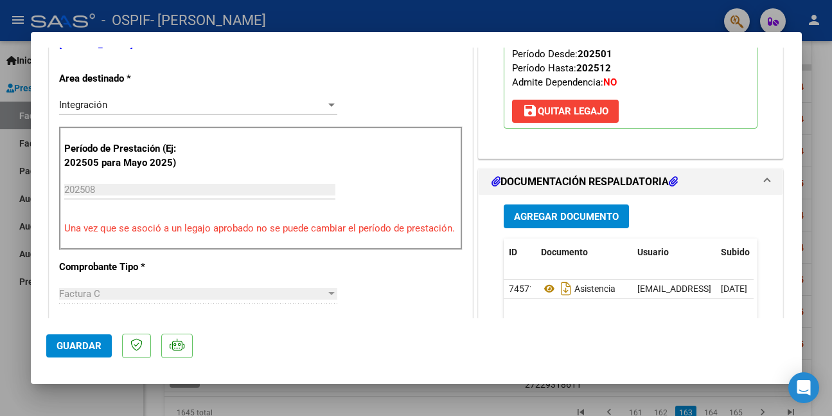
click at [563, 216] on span "Agregar Documento" at bounding box center [566, 217] width 105 height 12
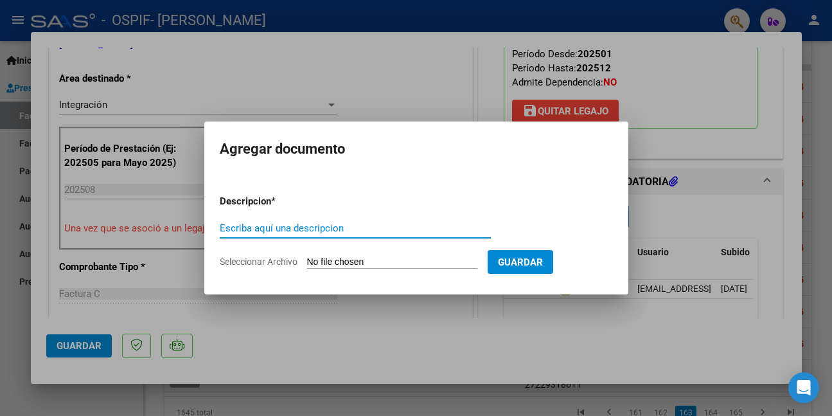
click at [322, 231] on input "Escriba aquí una descripcion" at bounding box center [355, 228] width 271 height 12
paste input "AUTORIZACION"
type input "AUTORIZACION"
click at [364, 262] on input "Seleccionar Archivo" at bounding box center [392, 262] width 170 height 12
type input "C:\fakepath\MAGAÑA.png"
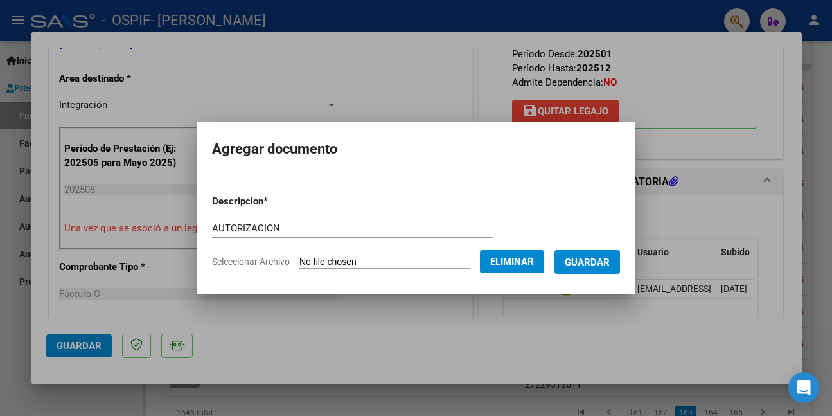
click at [594, 262] on span "Guardar" at bounding box center [587, 262] width 45 height 12
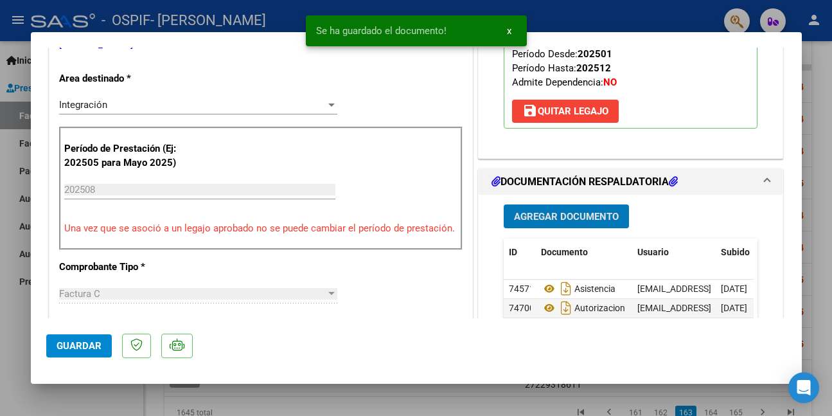
click at [103, 343] on button "Guardar" at bounding box center [79, 345] width 66 height 23
click at [103, 399] on div at bounding box center [416, 208] width 832 height 416
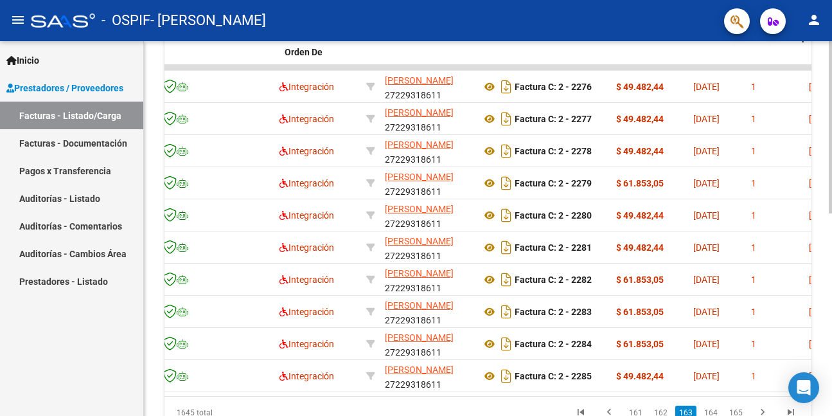
scroll to position [0, 0]
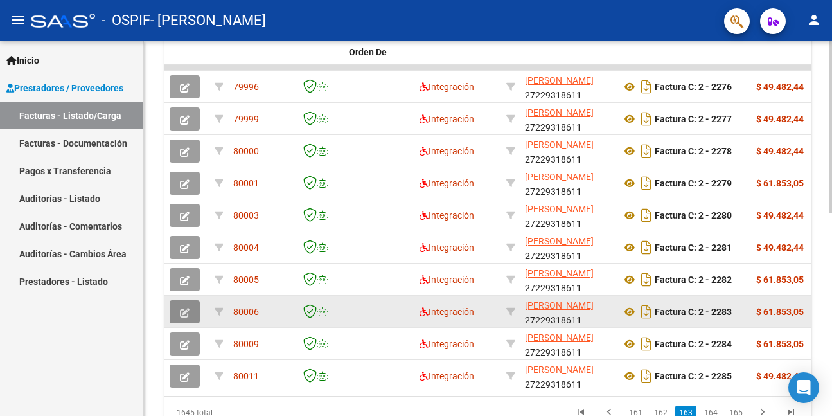
click at [178, 307] on button "button" at bounding box center [185, 311] width 30 height 23
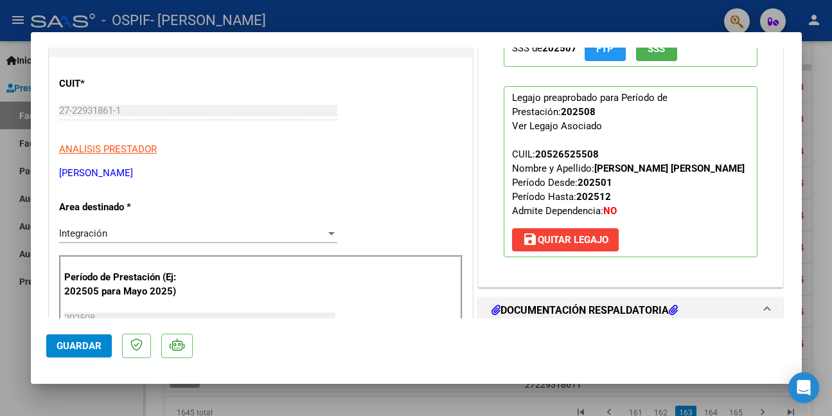
scroll to position [257, 0]
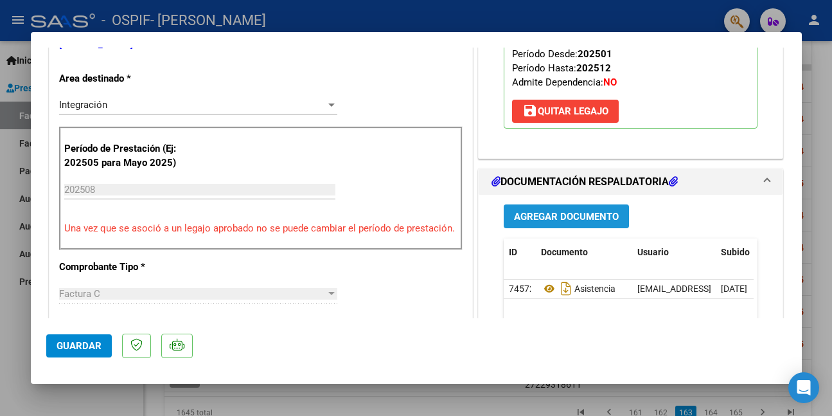
click at [571, 222] on span "Agregar Documento" at bounding box center [566, 217] width 105 height 12
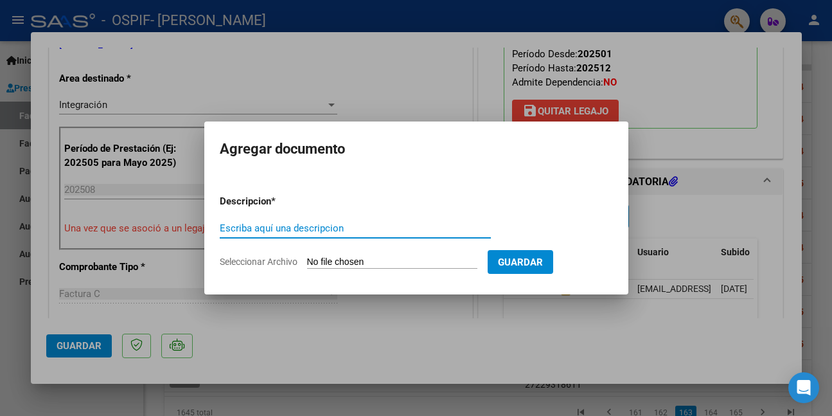
click at [243, 231] on input "Escriba aquí una descripcion" at bounding box center [355, 228] width 271 height 12
paste input "AUTORIZACION"
type input "AUTORIZACION"
click at [700, 112] on div at bounding box center [416, 208] width 832 height 416
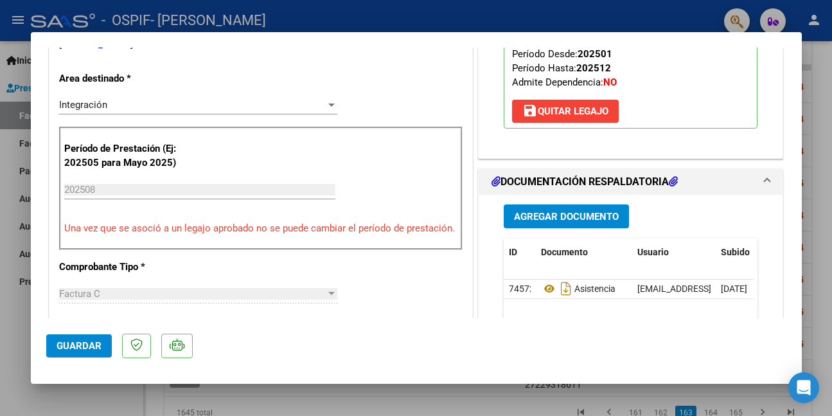
scroll to position [321, 0]
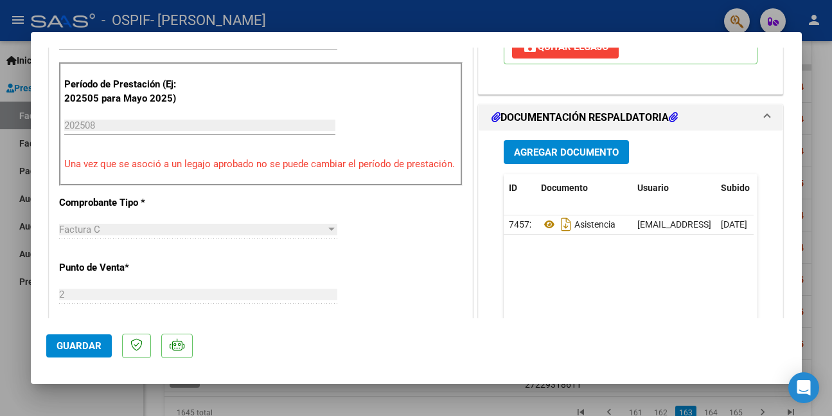
click at [610, 158] on span "Agregar Documento" at bounding box center [566, 153] width 105 height 12
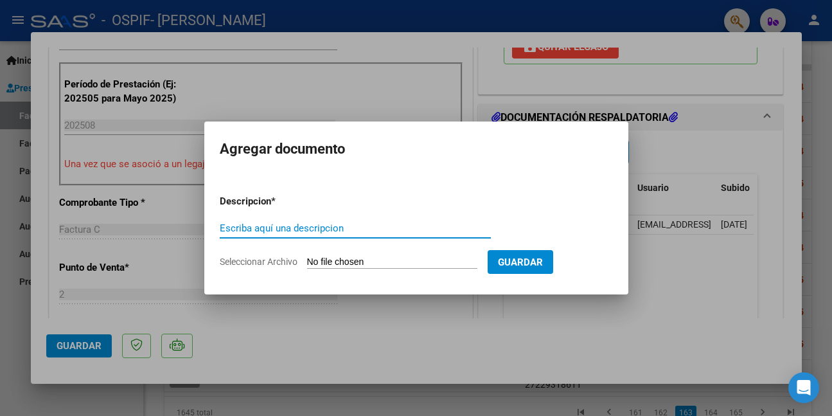
paste input "AUTORIZACION"
type input "AUTORIZACION"
click at [353, 260] on input "Seleccionar Archivo" at bounding box center [392, 262] width 170 height 12
type input "C:\fakepath\MACHUCA.png"
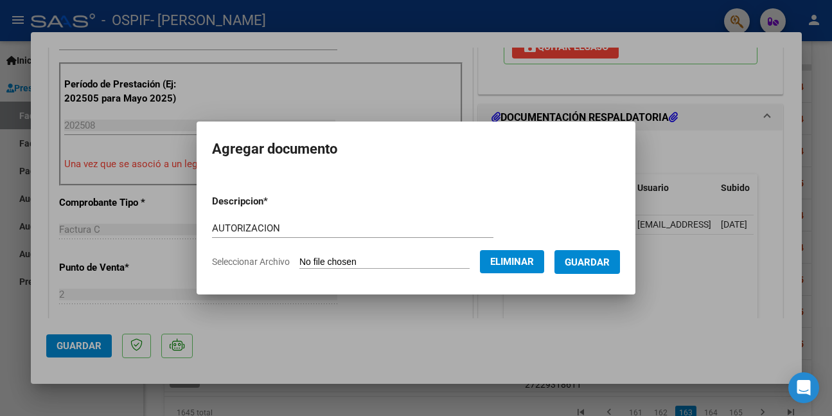
click at [601, 264] on span "Guardar" at bounding box center [587, 262] width 45 height 12
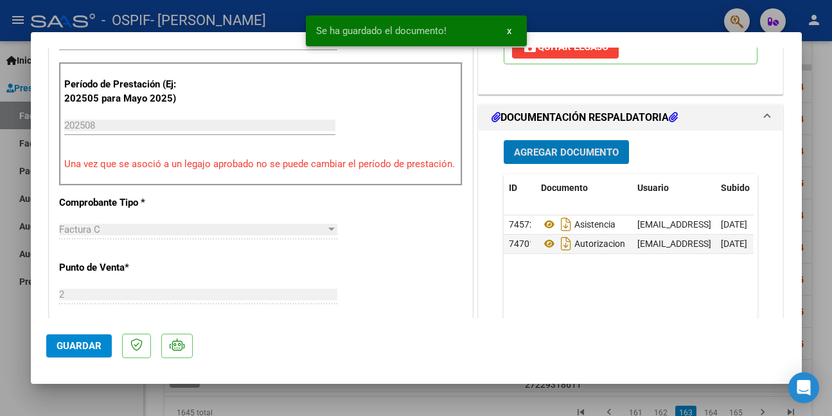
click at [85, 349] on span "Guardar" at bounding box center [79, 346] width 45 height 12
click at [69, 400] on div at bounding box center [416, 208] width 832 height 416
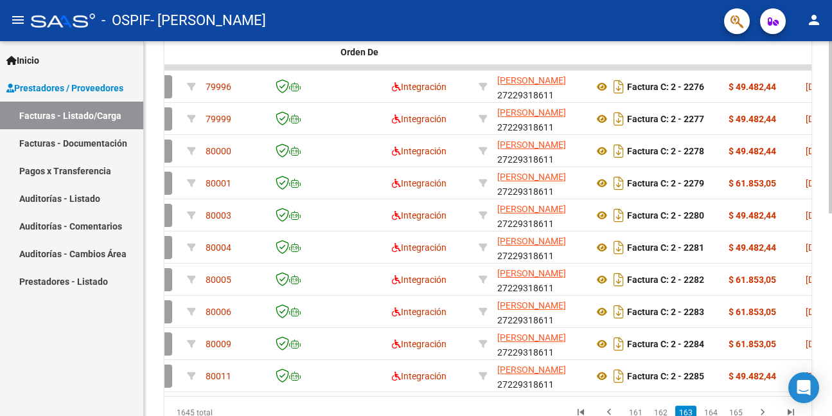
scroll to position [0, 0]
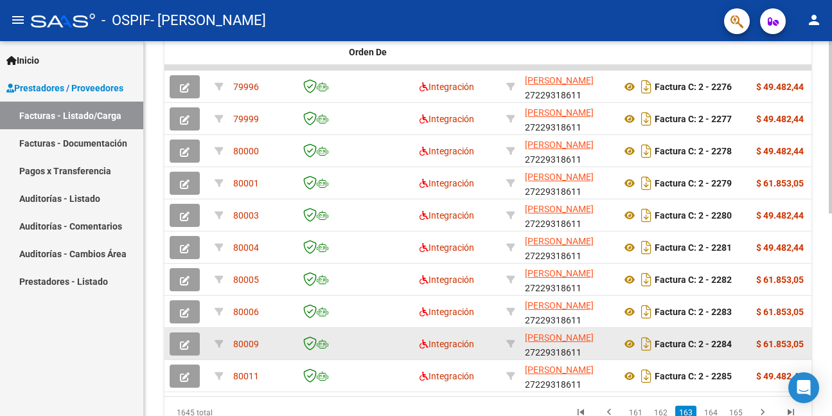
click at [183, 346] on icon "button" at bounding box center [185, 345] width 10 height 10
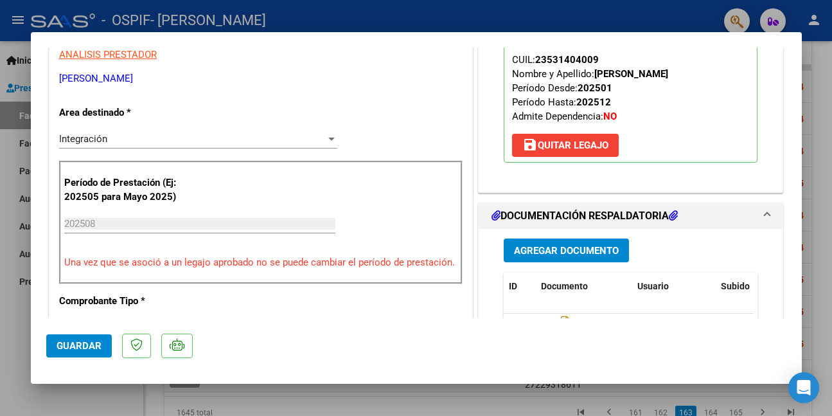
scroll to position [257, 0]
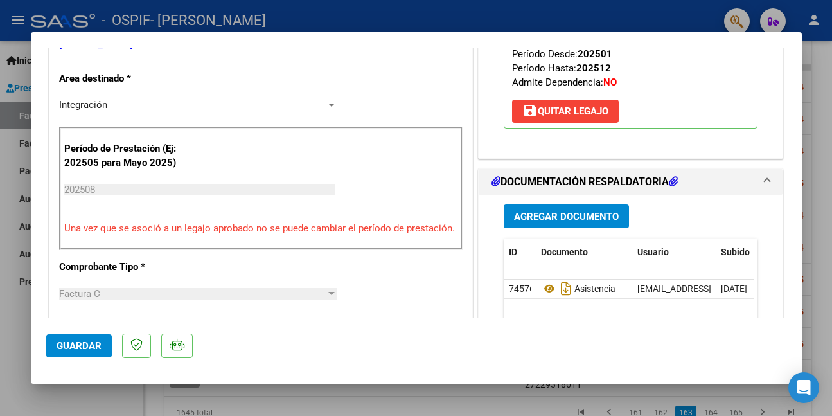
click at [570, 215] on span "Agregar Documento" at bounding box center [566, 217] width 105 height 12
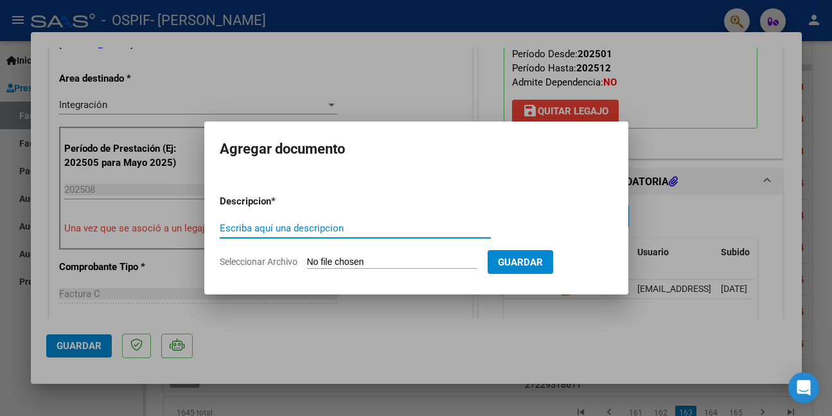
paste input "AUTORIZACION"
type input "AUTORIZACION"
click at [382, 260] on input "Seleccionar Archivo" at bounding box center [392, 262] width 170 height 12
click at [679, 123] on div at bounding box center [416, 208] width 832 height 416
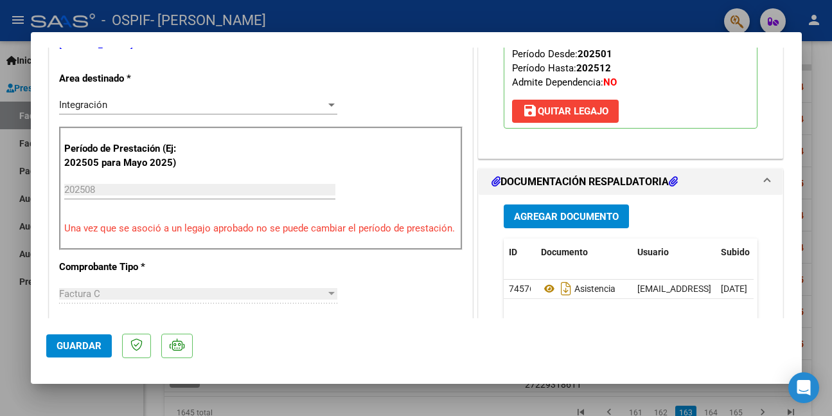
click at [53, 399] on div at bounding box center [416, 208] width 832 height 416
type input "$ 0,00"
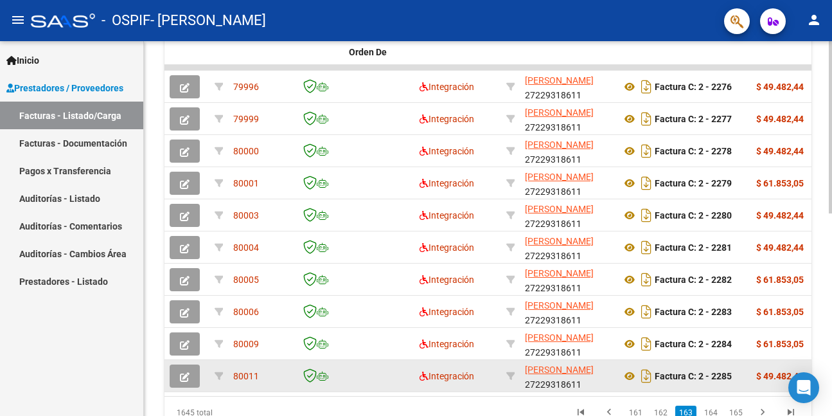
scroll to position [440, 0]
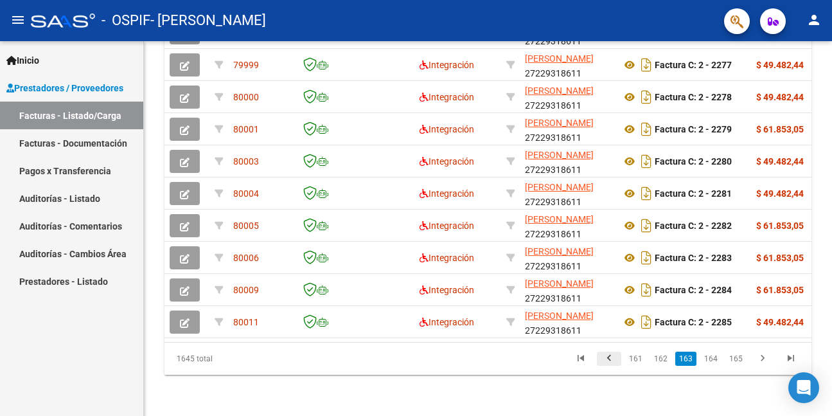
click at [613, 357] on icon "go to previous page" at bounding box center [609, 359] width 17 height 15
click at [613, 357] on div "1645 total 160 161 162 163 164" at bounding box center [488, 359] width 647 height 32
click at [641, 359] on link "160" at bounding box center [635, 359] width 21 height 14
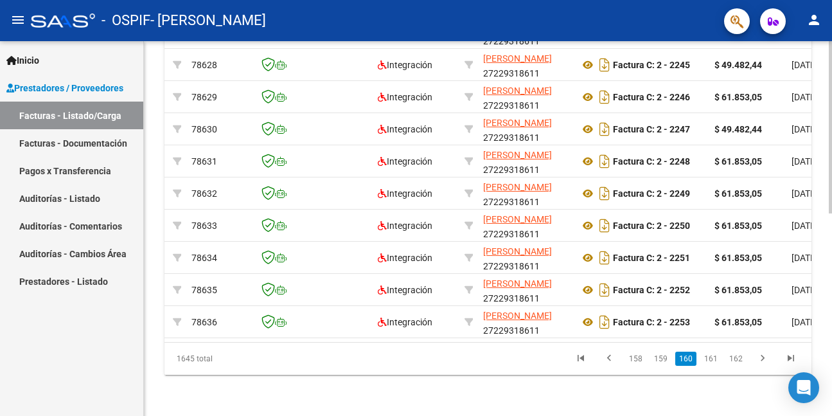
scroll to position [0, 0]
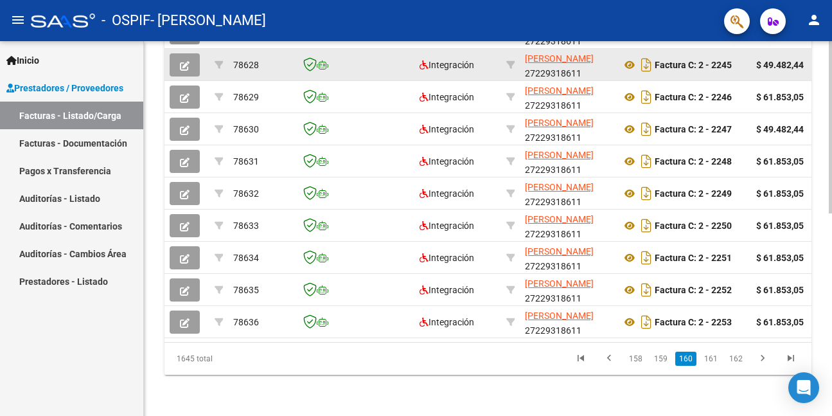
click at [185, 61] on icon "button" at bounding box center [185, 66] width 10 height 10
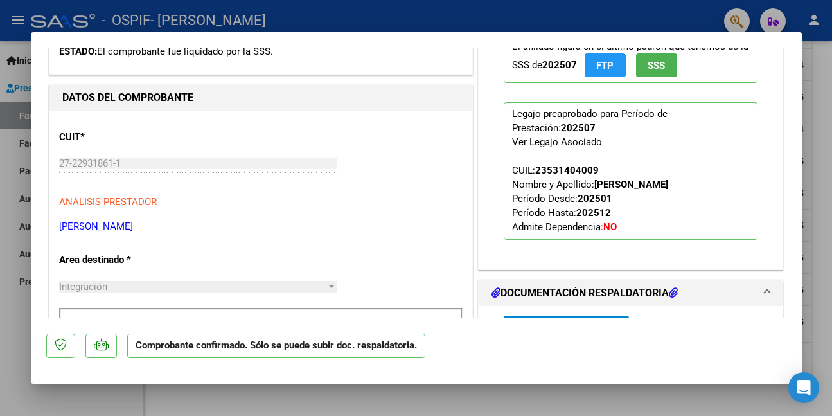
scroll to position [386, 0]
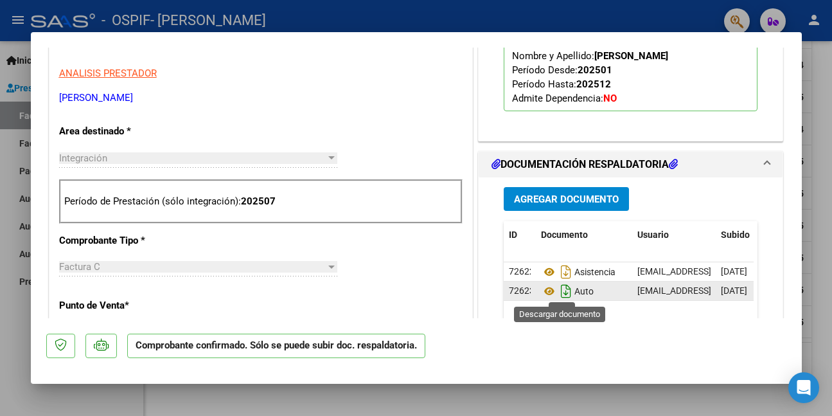
click at [561, 289] on icon "Descargar documento" at bounding box center [566, 291] width 17 height 21
click at [28, 393] on div at bounding box center [416, 208] width 832 height 416
type input "$ 0,00"
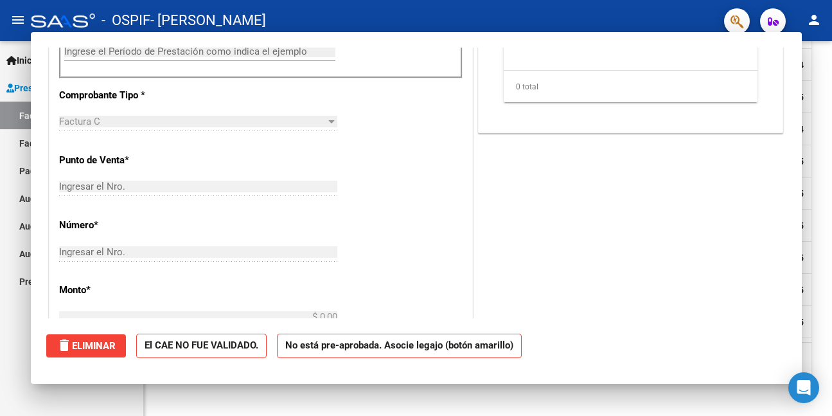
scroll to position [0, 0]
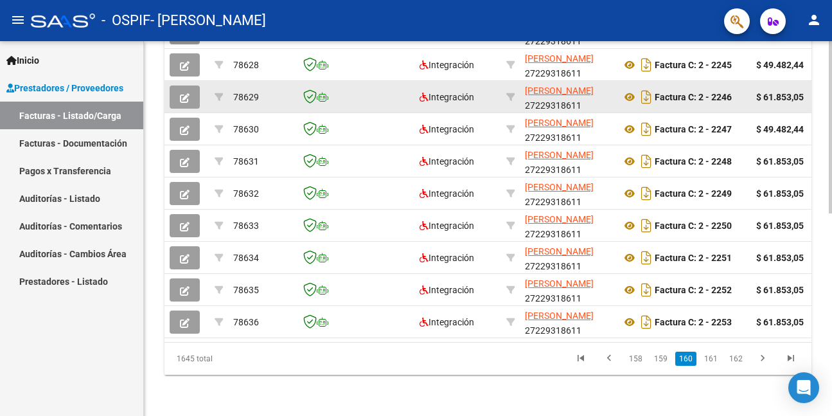
click at [181, 93] on icon "button" at bounding box center [185, 98] width 10 height 10
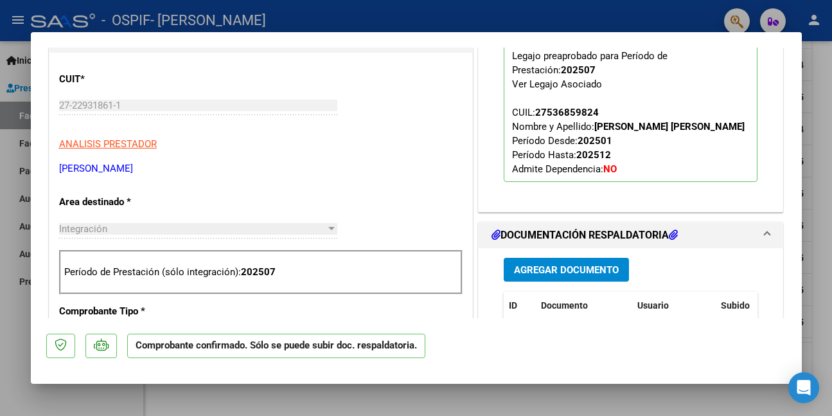
scroll to position [257, 0]
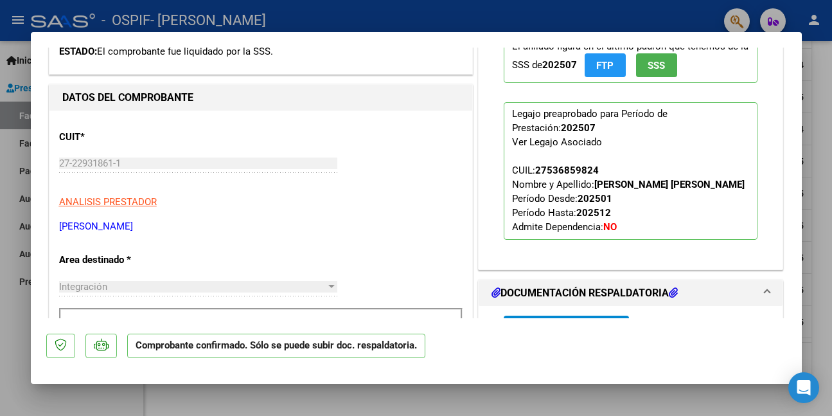
click at [85, 409] on div at bounding box center [416, 208] width 832 height 416
type input "$ 0,00"
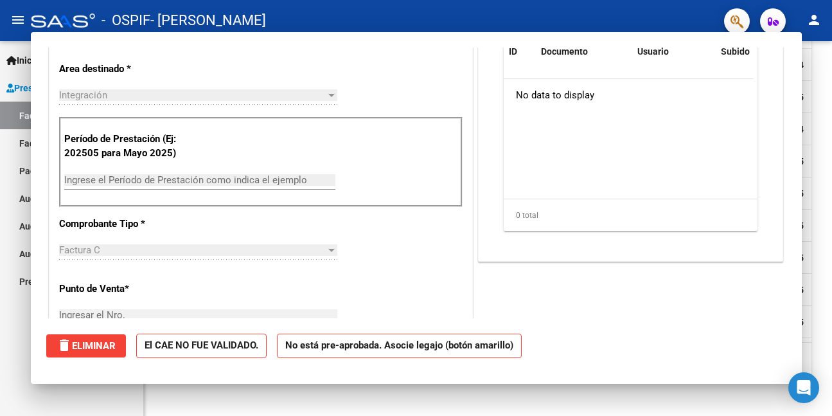
scroll to position [75, 0]
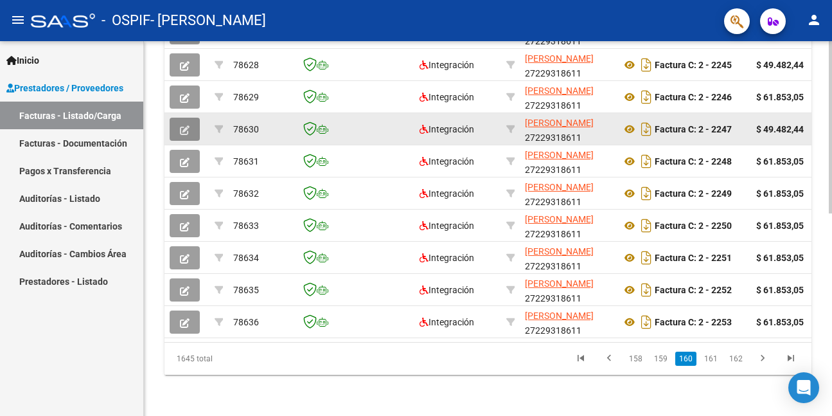
click at [186, 125] on icon "button" at bounding box center [185, 130] width 10 height 10
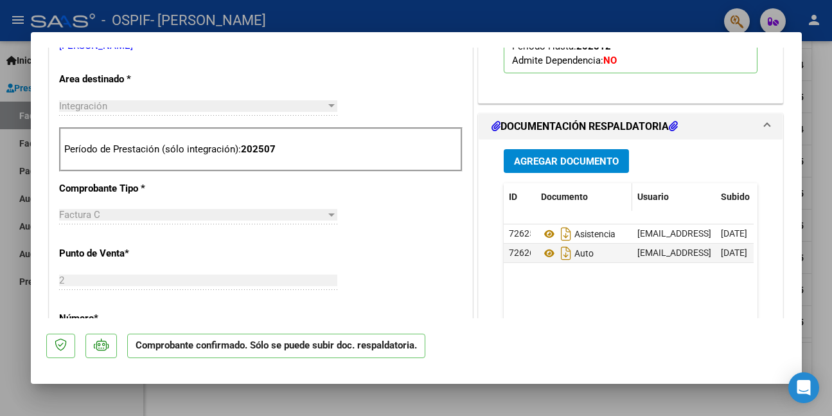
scroll to position [450, 0]
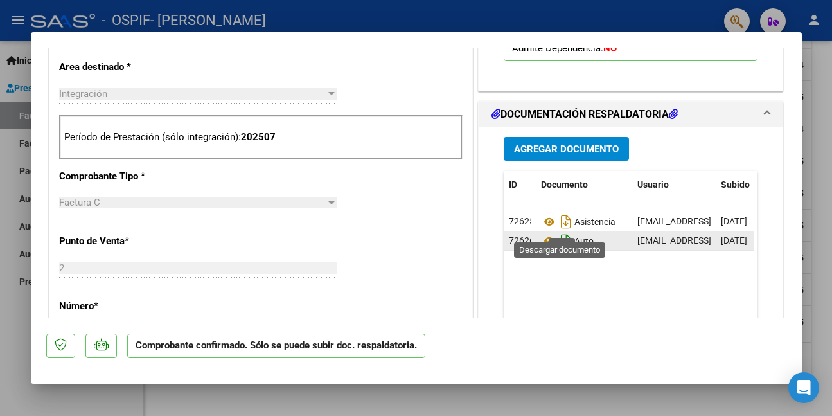
click at [559, 231] on icon "Descargar documento" at bounding box center [566, 241] width 17 height 21
click at [55, 402] on div at bounding box center [416, 208] width 832 height 416
type input "$ 0,00"
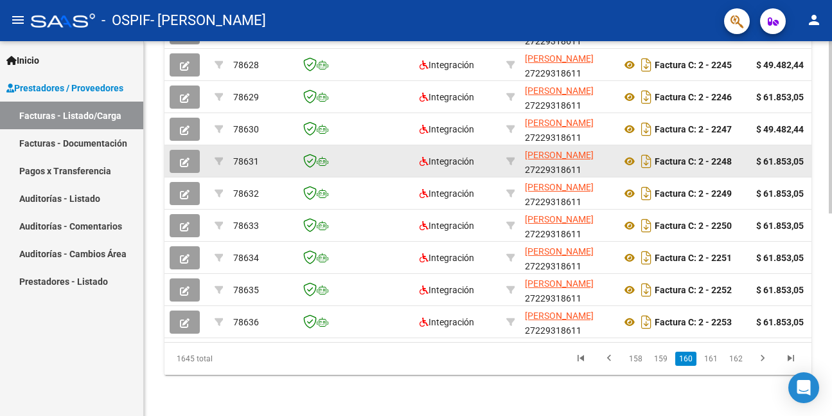
click at [188, 157] on icon "button" at bounding box center [185, 162] width 10 height 10
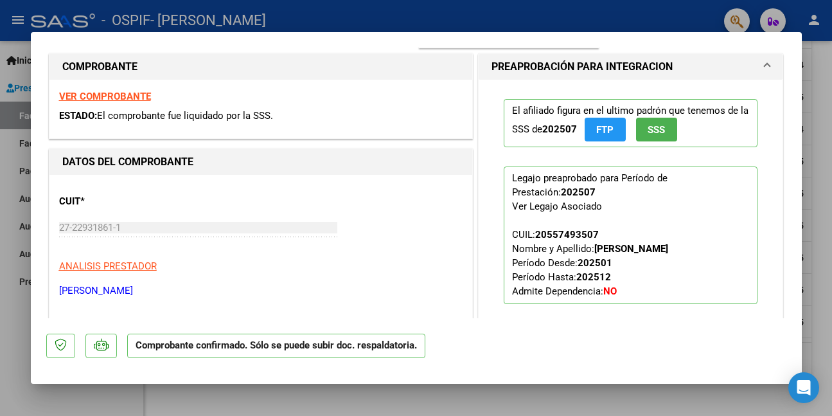
scroll to position [386, 0]
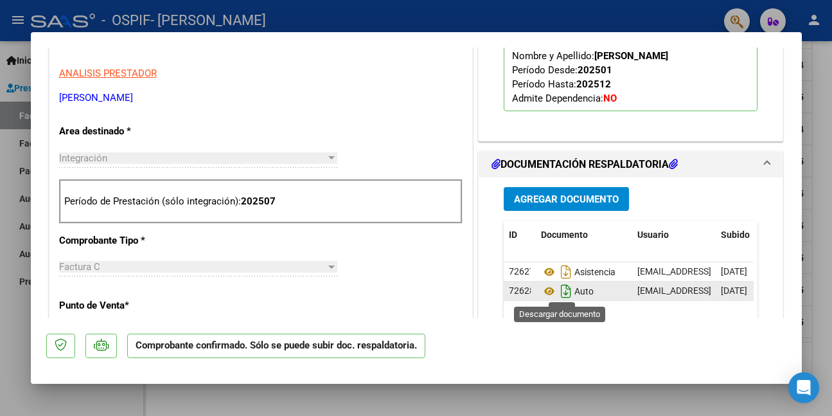
click at [558, 291] on icon "Descargar documento" at bounding box center [566, 291] width 17 height 21
click at [49, 402] on div at bounding box center [416, 208] width 832 height 416
type input "$ 0,00"
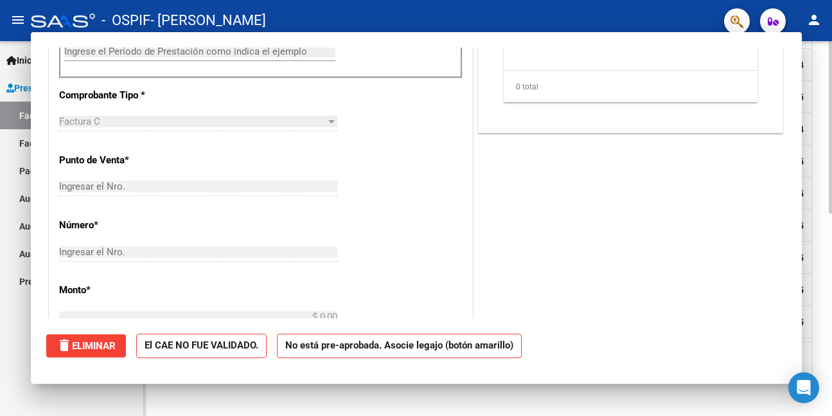
scroll to position [219, 0]
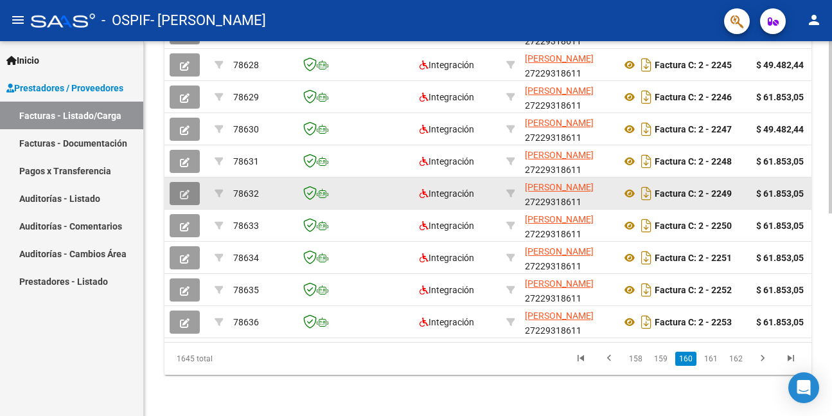
click at [188, 190] on icon "button" at bounding box center [185, 195] width 10 height 10
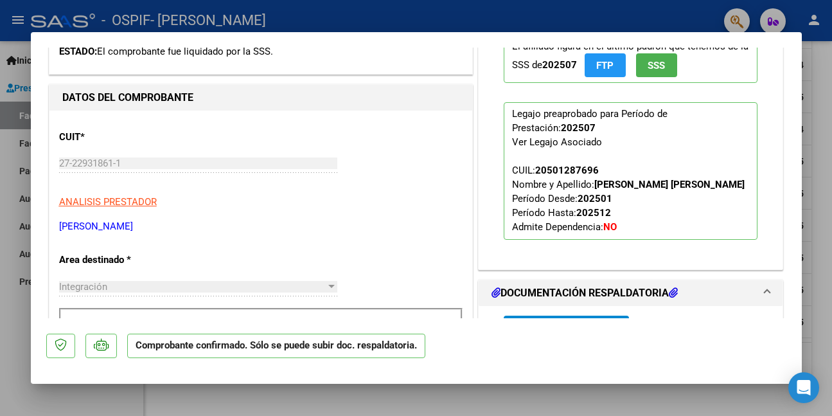
scroll to position [386, 0]
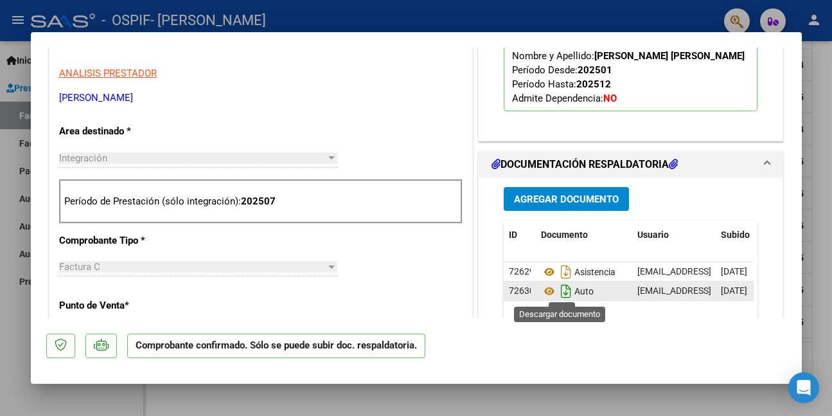
click at [559, 291] on icon "Descargar documento" at bounding box center [566, 291] width 17 height 21
click at [90, 399] on div at bounding box center [416, 208] width 832 height 416
type input "$ 0,00"
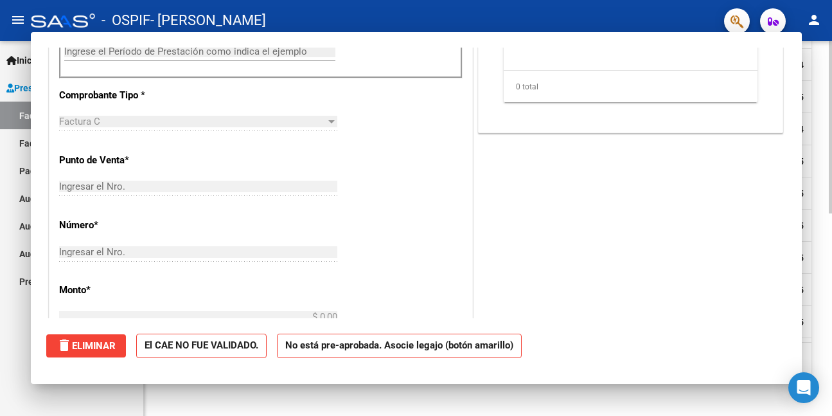
scroll to position [219, 0]
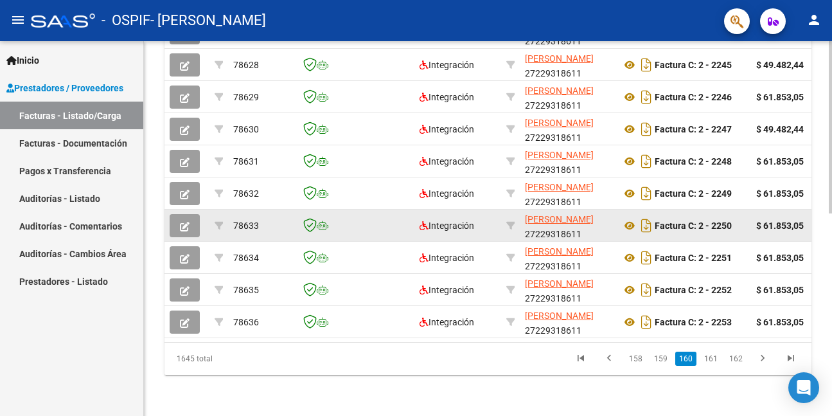
click at [181, 222] on icon "button" at bounding box center [185, 227] width 10 height 10
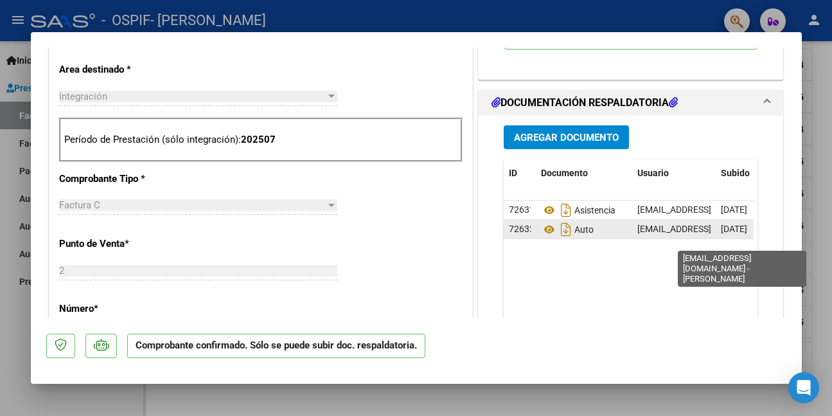
scroll to position [450, 0]
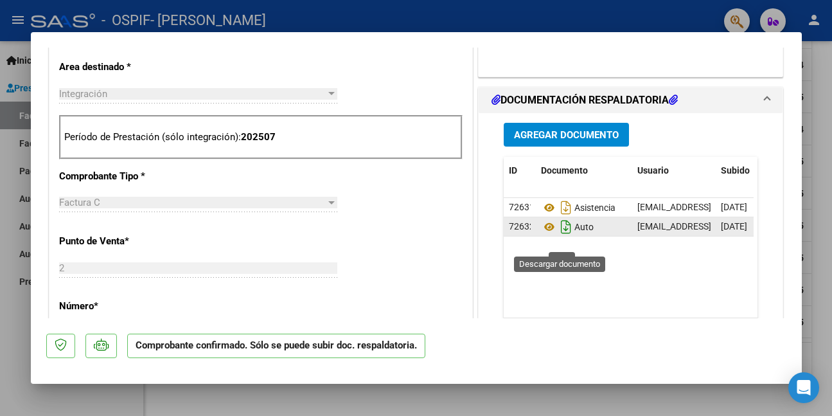
click at [559, 237] on icon "Descargar documento" at bounding box center [566, 227] width 17 height 21
click at [10, 347] on div at bounding box center [416, 208] width 832 height 416
type input "$ 0,00"
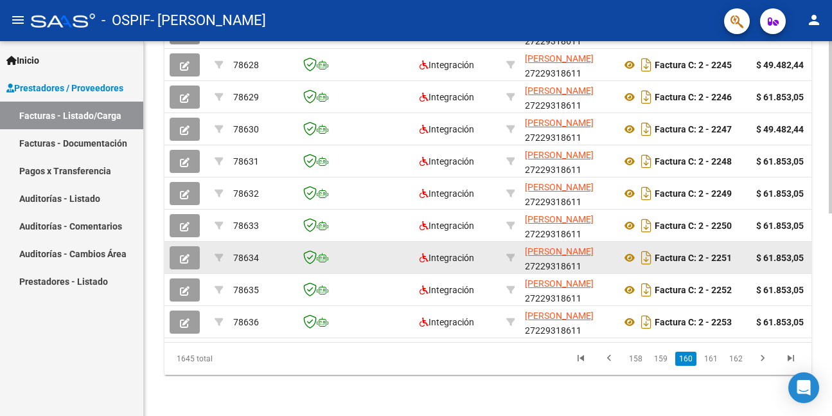
click at [170, 247] on button "button" at bounding box center [185, 257] width 30 height 23
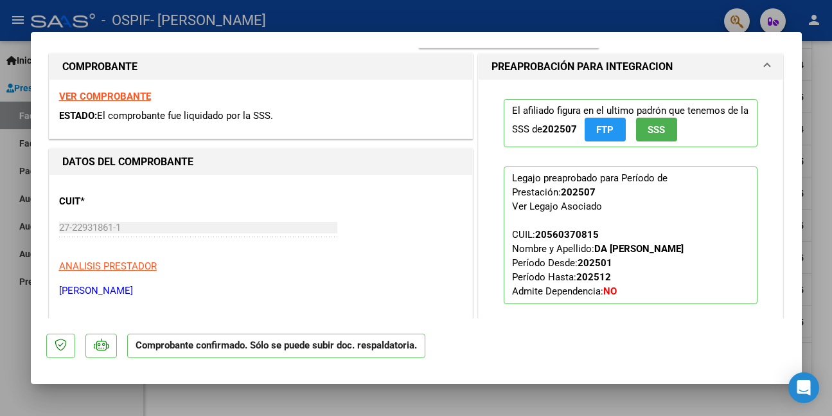
scroll to position [386, 0]
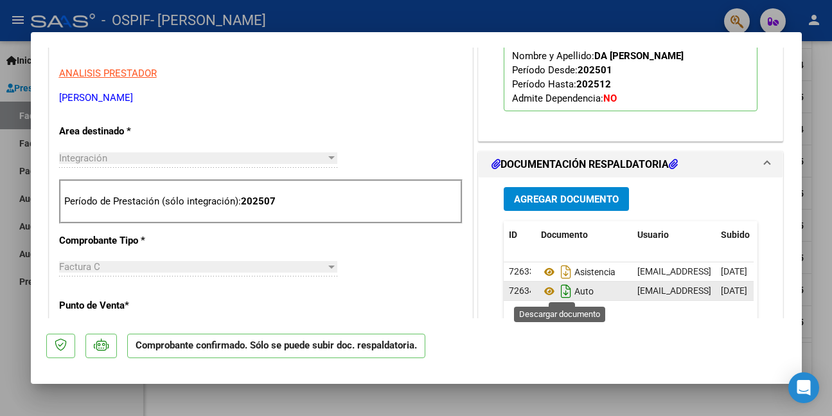
click at [558, 290] on icon "Descargar documento" at bounding box center [566, 291] width 17 height 21
click at [15, 328] on div at bounding box center [416, 208] width 832 height 416
type input "$ 0,00"
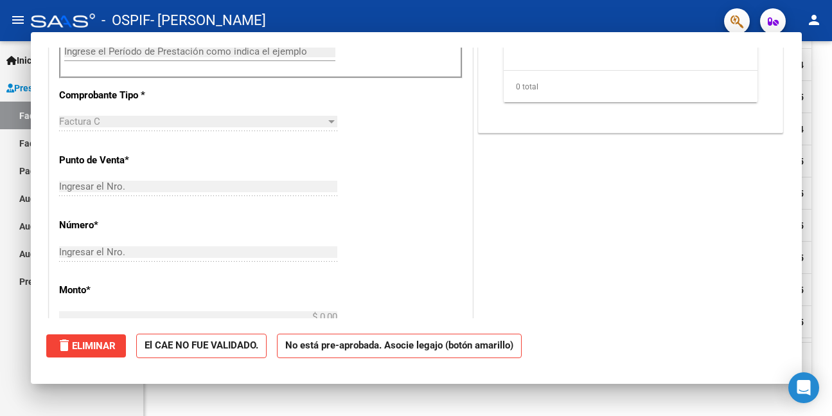
scroll to position [0, 0]
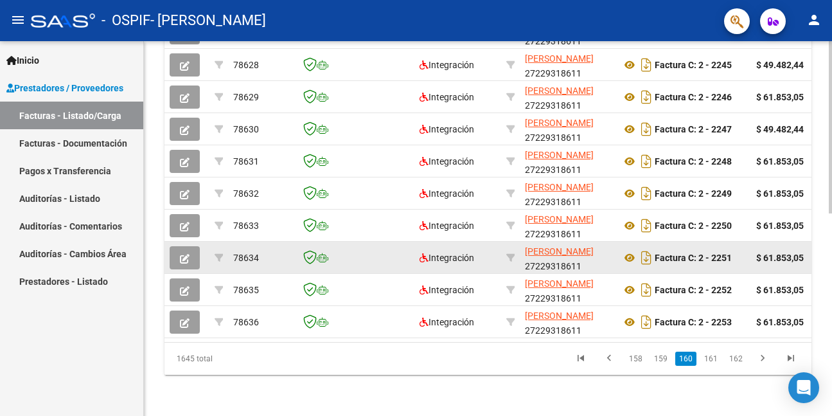
click at [187, 254] on icon "button" at bounding box center [185, 259] width 10 height 10
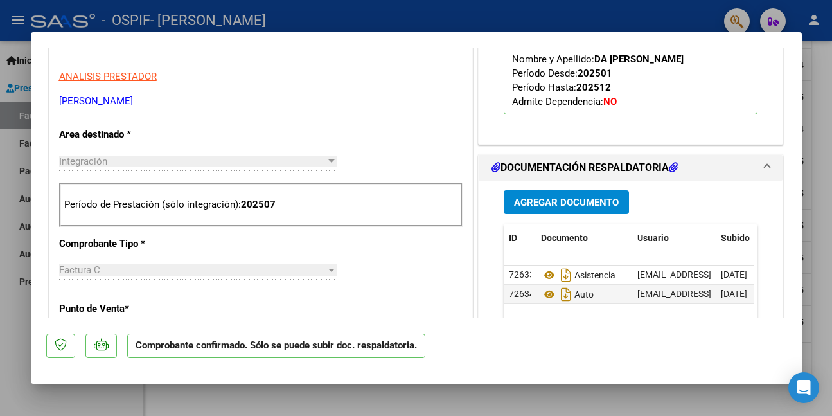
scroll to position [450, 0]
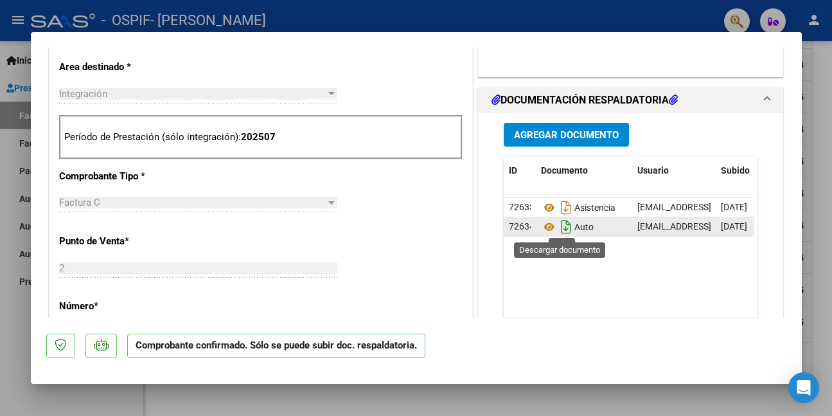
click at [558, 228] on icon "Descargar documento" at bounding box center [566, 227] width 17 height 21
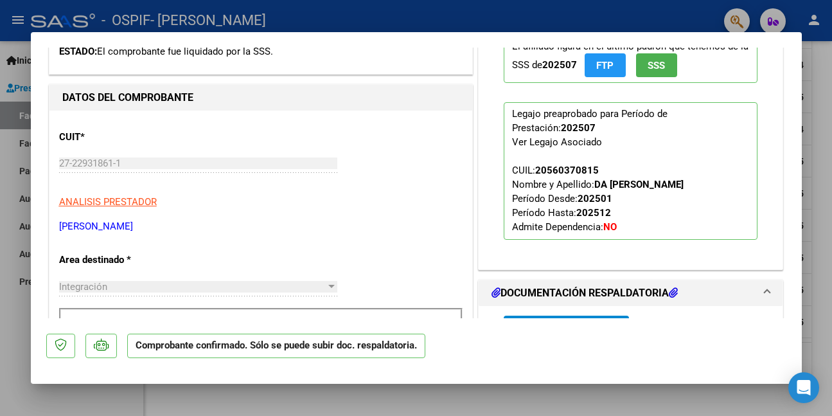
scroll to position [514, 0]
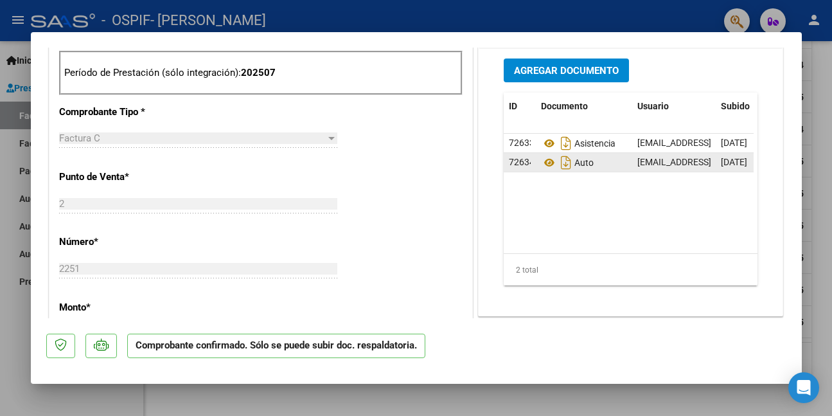
click at [55, 404] on div at bounding box center [416, 208] width 832 height 416
type input "$ 0,00"
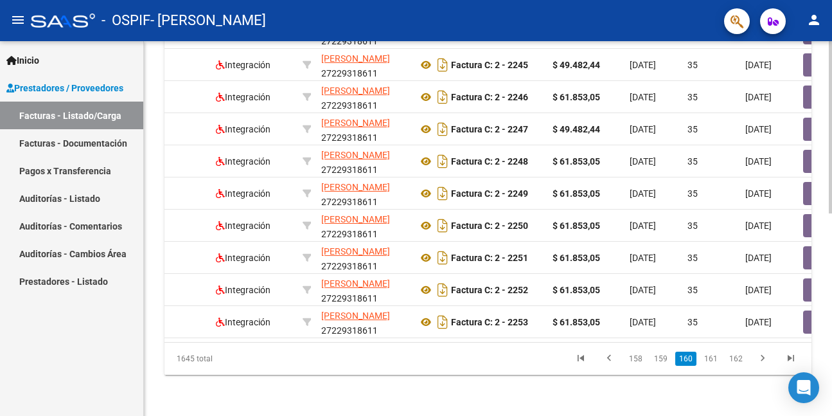
scroll to position [0, 0]
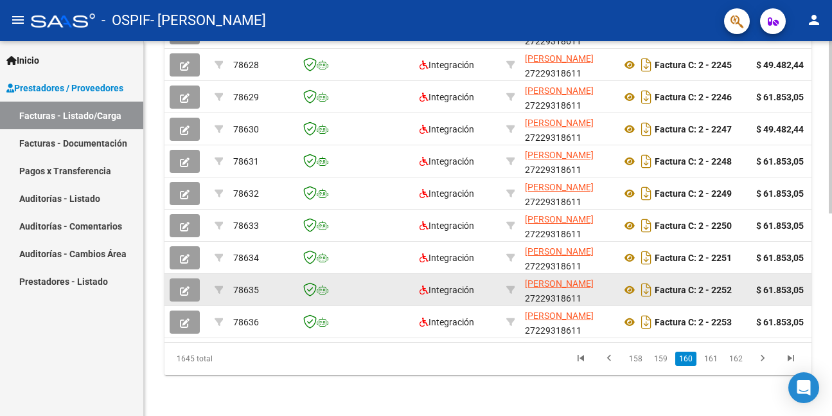
click at [181, 286] on icon "button" at bounding box center [185, 291] width 10 height 10
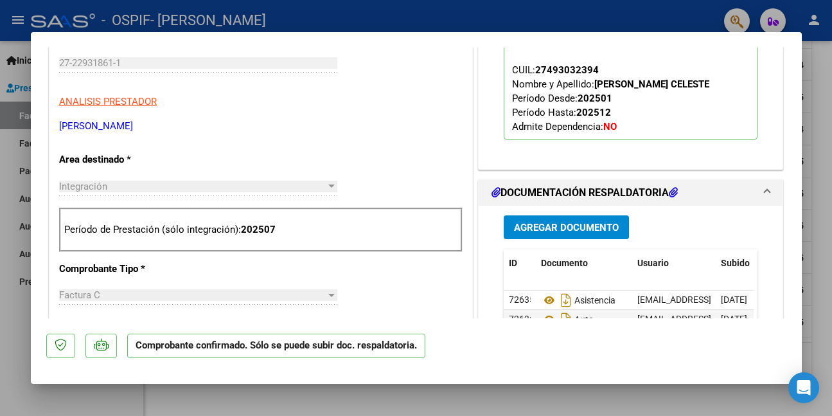
scroll to position [386, 0]
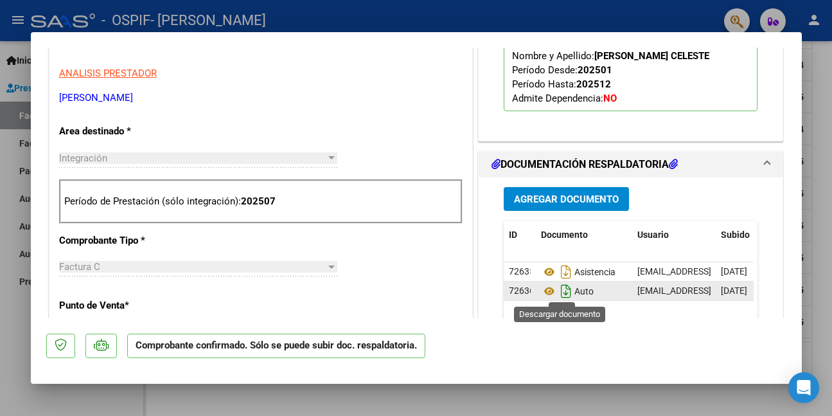
click at [561, 291] on icon "Descargar documento" at bounding box center [566, 291] width 17 height 21
click at [826, 201] on div at bounding box center [416, 208] width 832 height 416
type input "$ 0,00"
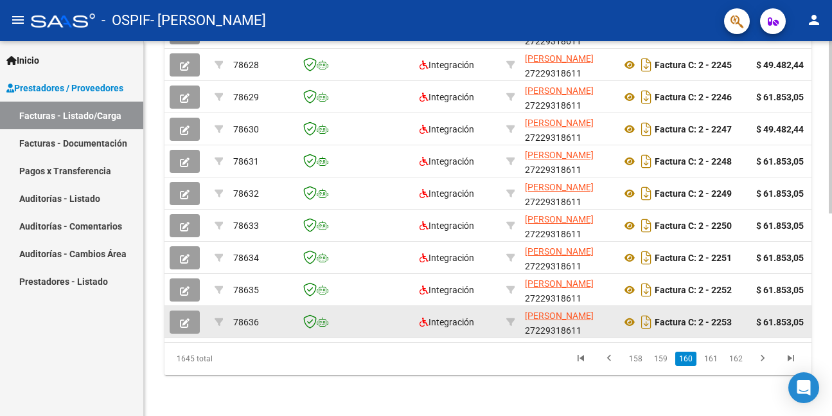
click at [180, 318] on icon "button" at bounding box center [185, 323] width 10 height 10
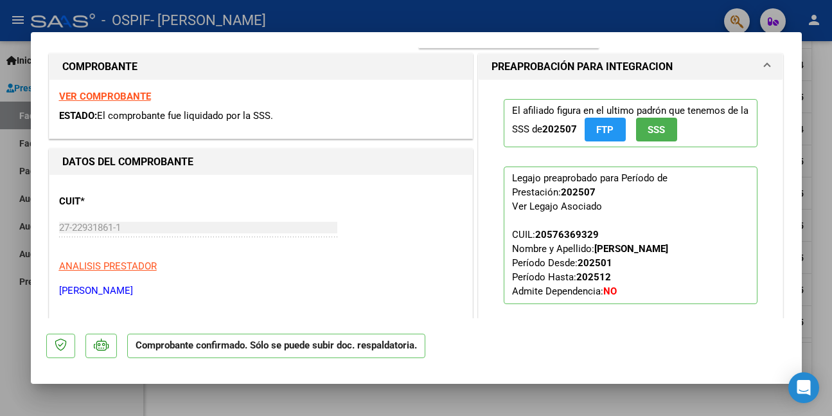
scroll to position [386, 0]
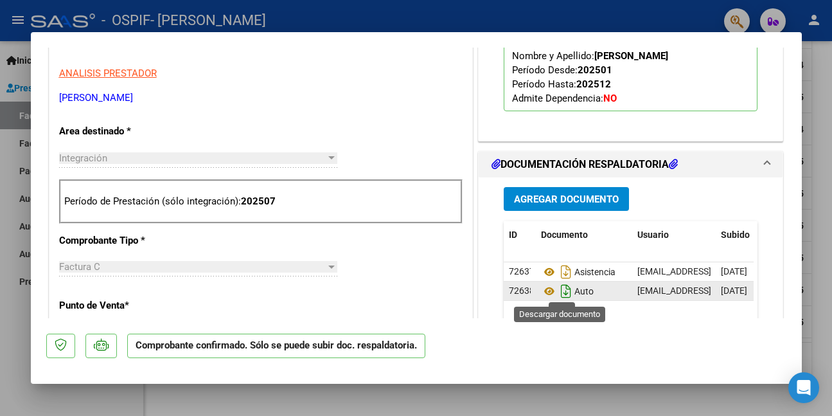
click at [558, 290] on icon "Descargar documento" at bounding box center [566, 291] width 17 height 21
click at [283, 396] on div at bounding box center [416, 208] width 832 height 416
type input "$ 0,00"
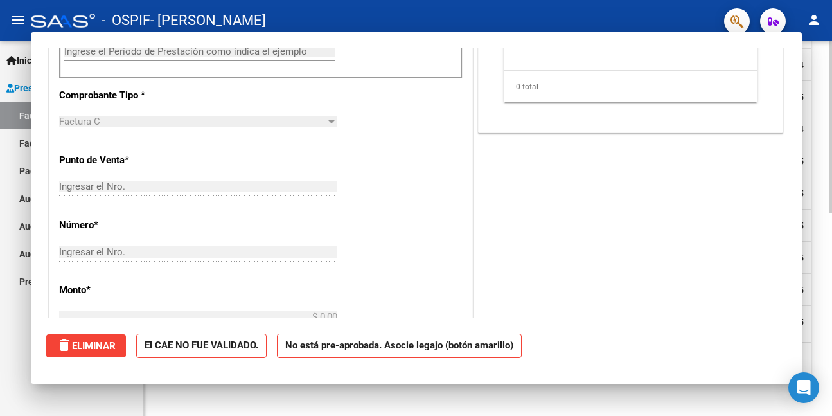
scroll to position [219, 0]
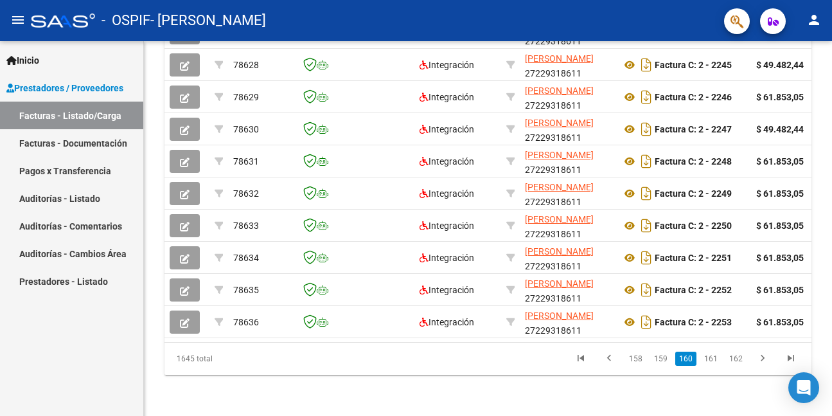
click at [713, 358] on link "161" at bounding box center [711, 359] width 21 height 14
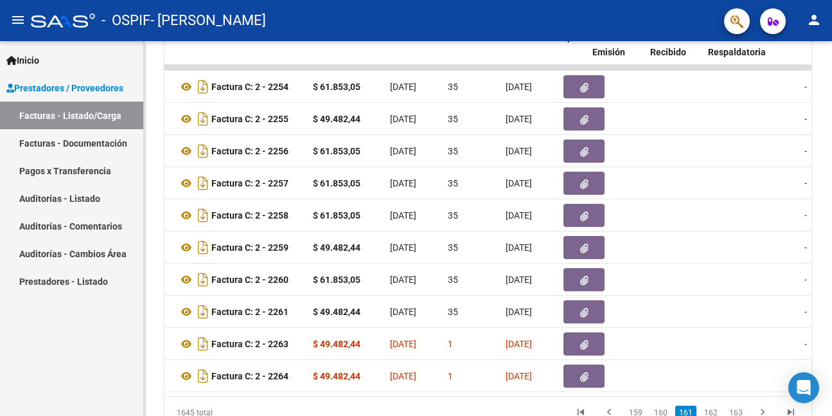
scroll to position [0, 0]
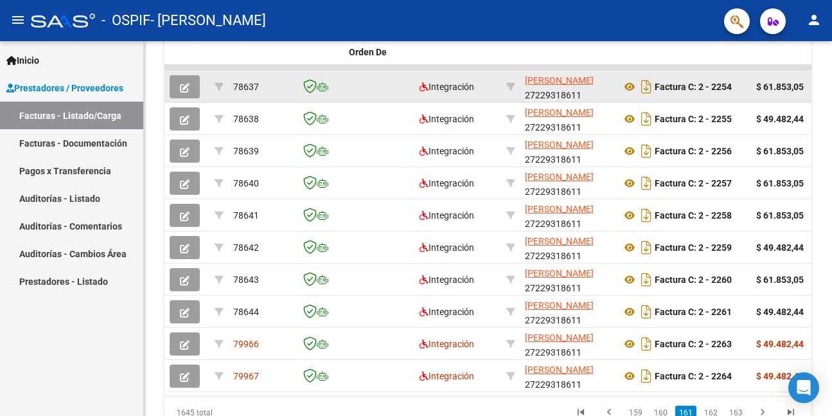
click at [188, 87] on icon "button" at bounding box center [185, 88] width 10 height 10
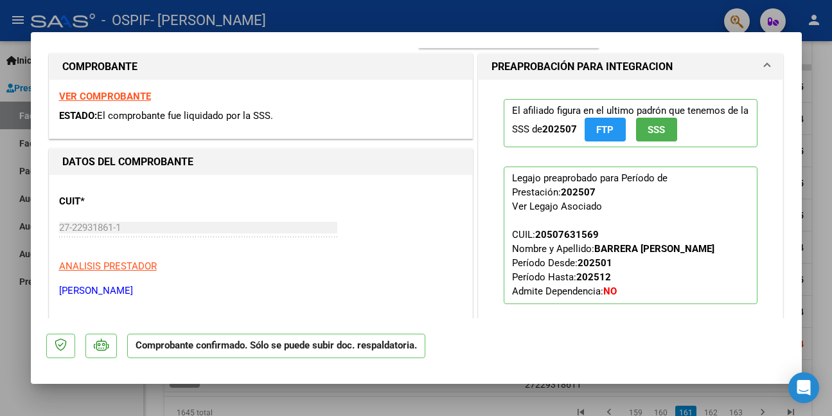
scroll to position [386, 0]
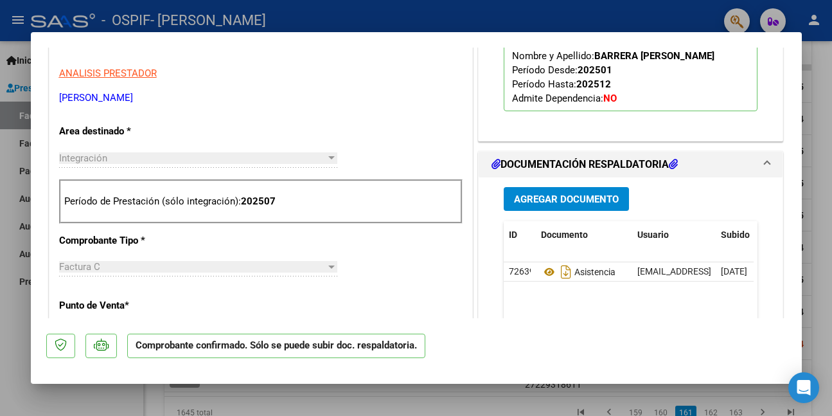
click at [115, 405] on div at bounding box center [416, 208] width 832 height 416
type input "$ 0,00"
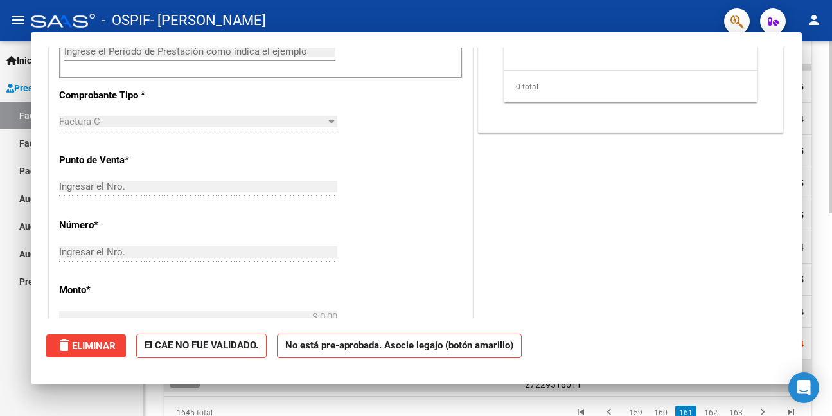
scroll to position [219, 0]
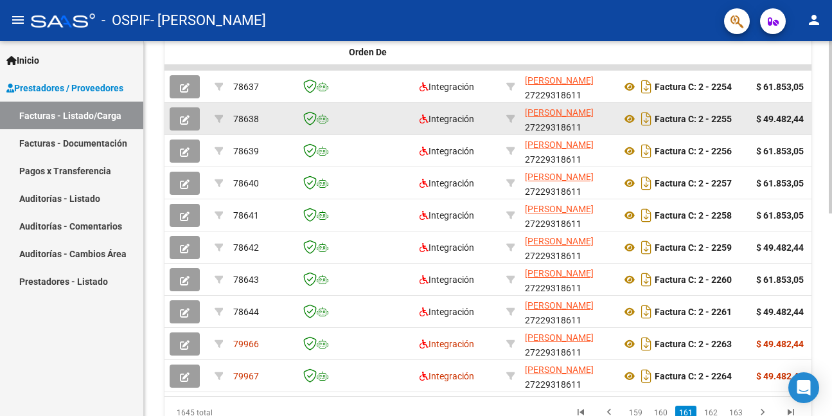
click at [184, 115] on icon "button" at bounding box center [185, 120] width 10 height 10
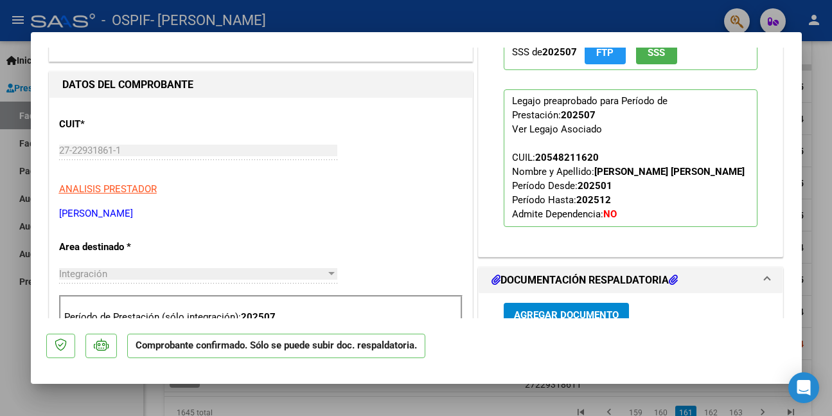
scroll to position [386, 0]
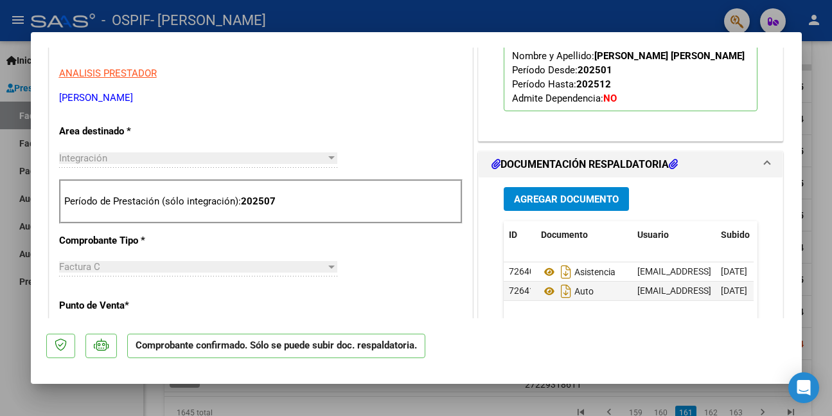
click at [85, 399] on div at bounding box center [416, 208] width 832 height 416
type input "$ 0,00"
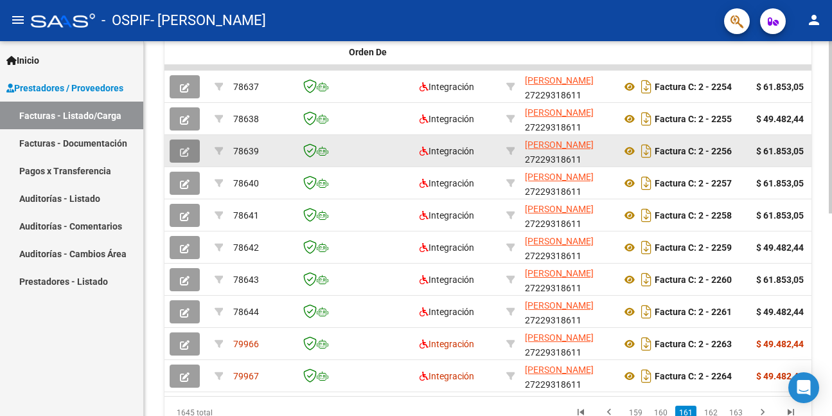
click at [184, 154] on icon "button" at bounding box center [185, 152] width 10 height 10
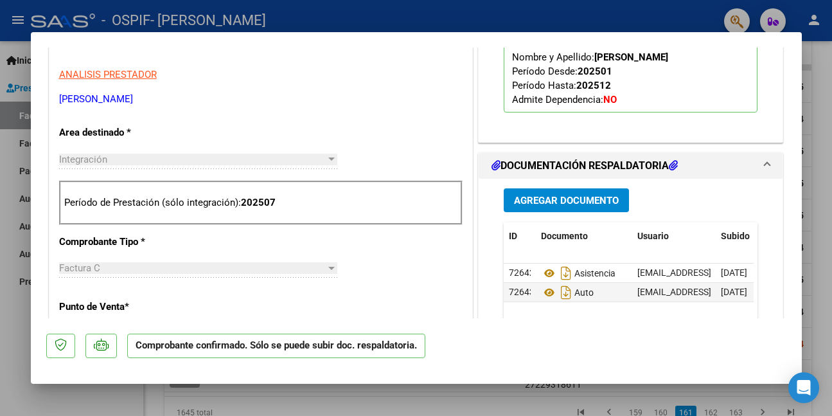
scroll to position [386, 0]
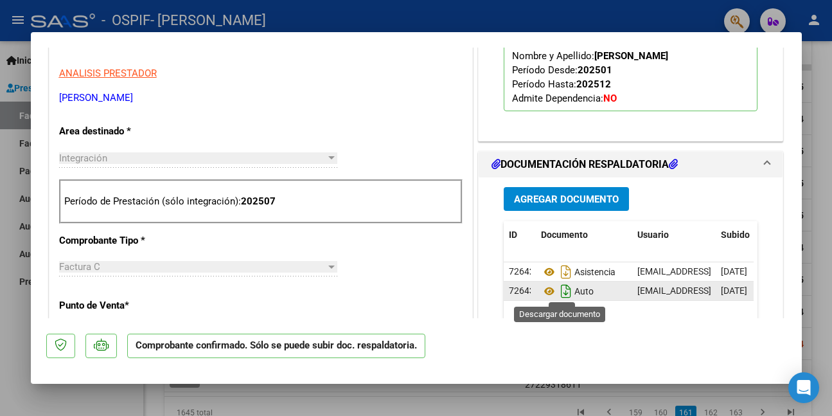
click at [559, 291] on icon "Descargar documento" at bounding box center [566, 291] width 17 height 21
click at [81, 397] on div at bounding box center [416, 208] width 832 height 416
type input "$ 0,00"
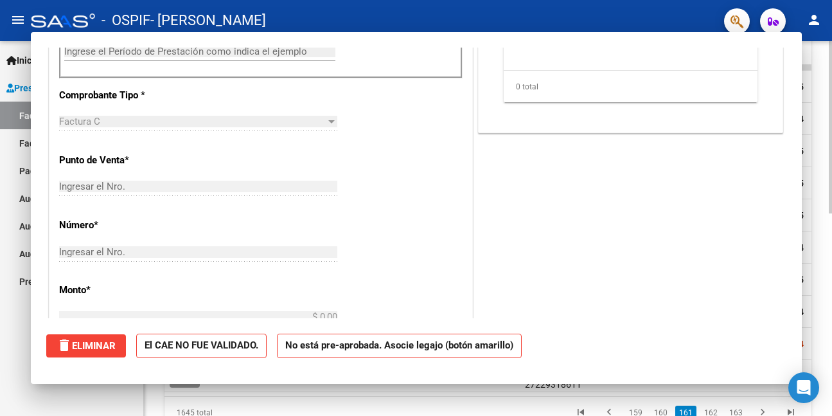
scroll to position [0, 0]
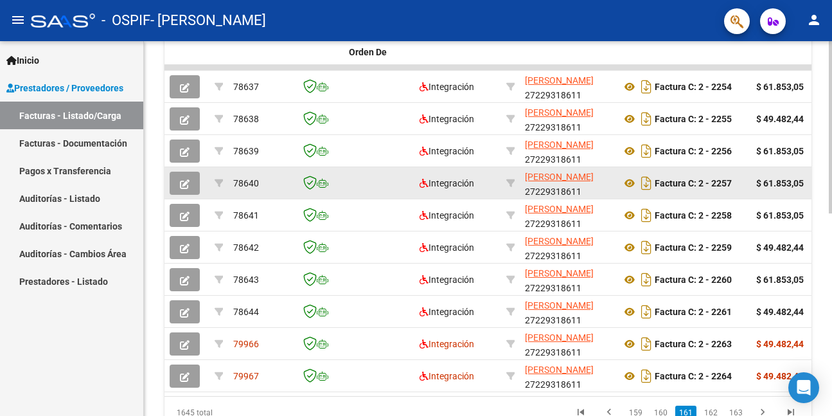
click at [186, 185] on icon "button" at bounding box center [185, 184] width 10 height 10
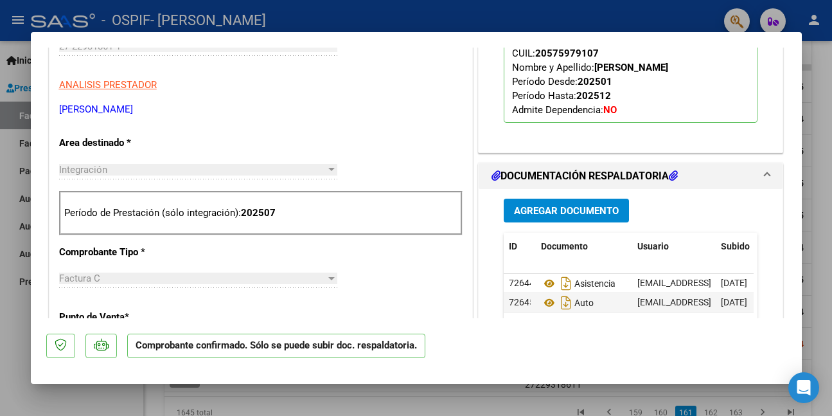
scroll to position [386, 0]
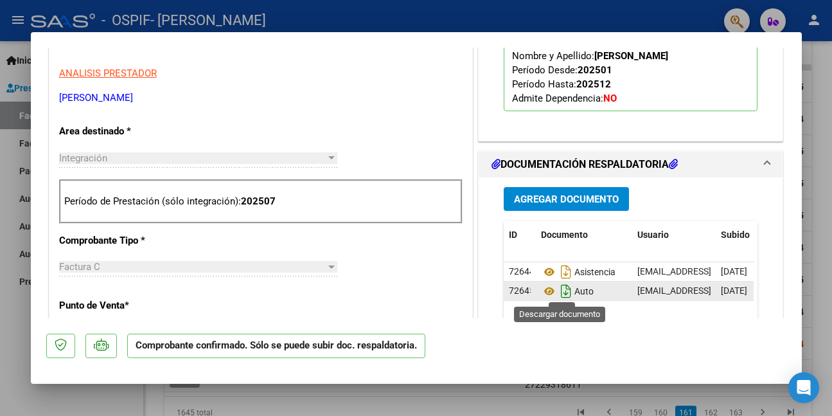
click at [561, 291] on icon "Descargar documento" at bounding box center [566, 291] width 17 height 21
click at [46, 397] on div at bounding box center [416, 208] width 832 height 416
type input "$ 0,00"
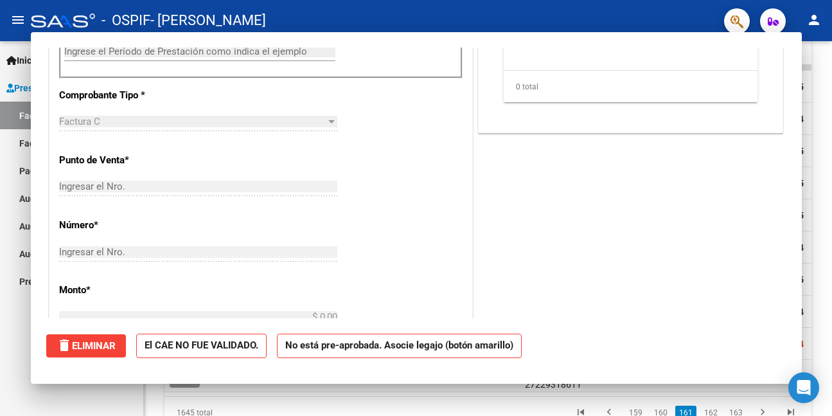
scroll to position [219, 0]
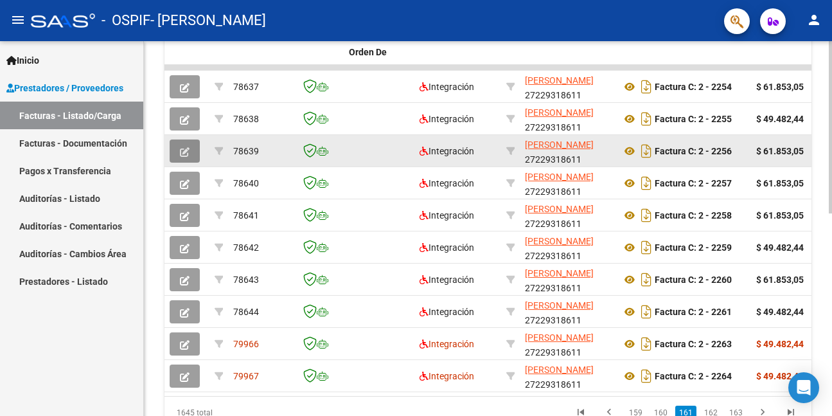
click at [179, 149] on button "button" at bounding box center [185, 150] width 30 height 23
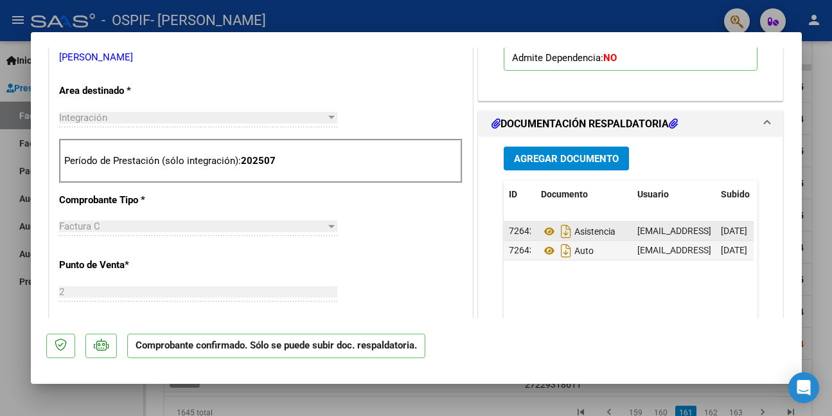
scroll to position [450, 0]
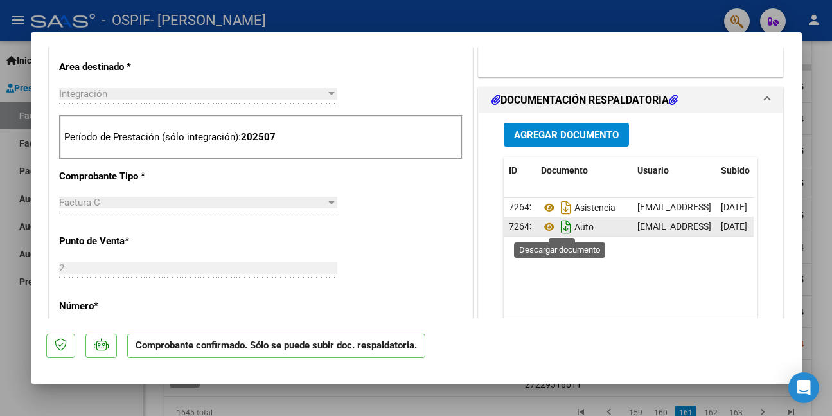
click at [562, 227] on icon "Descargar documento" at bounding box center [566, 227] width 17 height 21
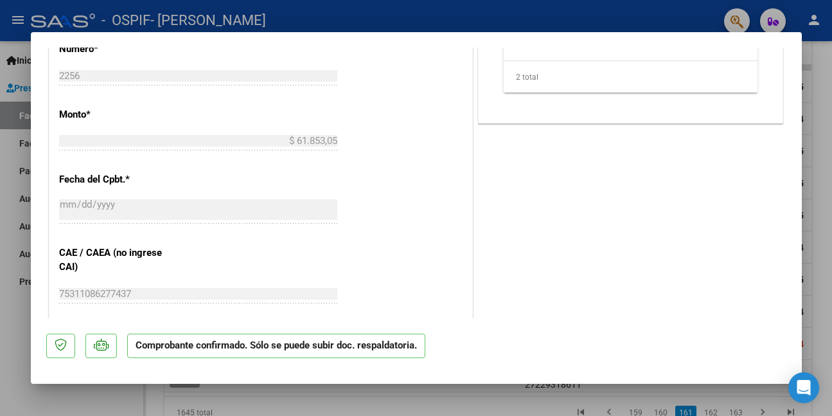
click at [8, 339] on div at bounding box center [416, 208] width 832 height 416
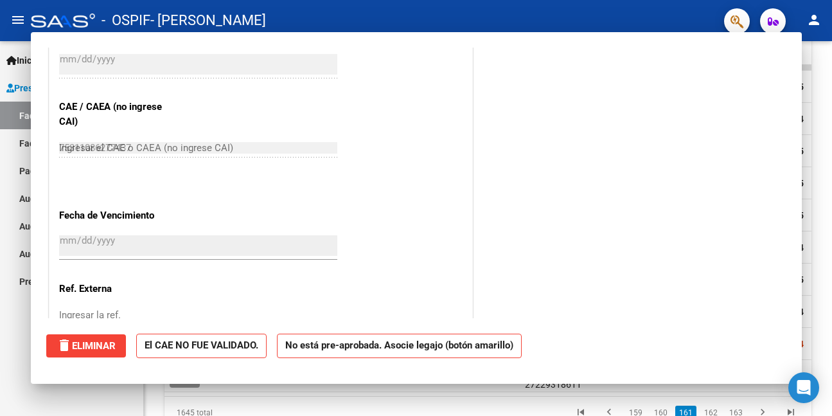
type input "$ 0,00"
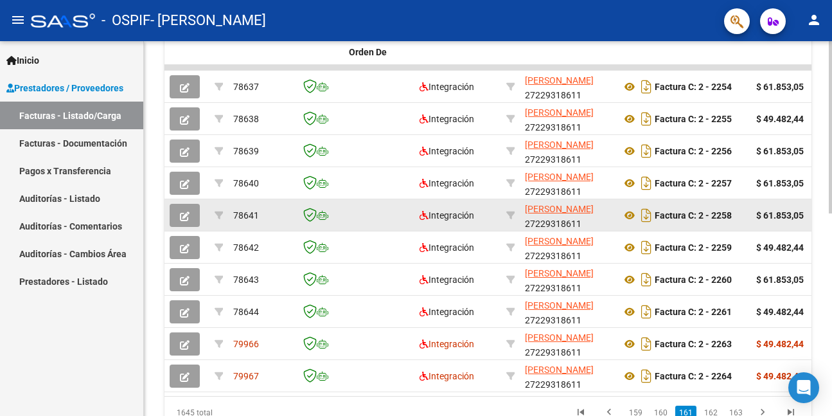
click at [186, 216] on icon "button" at bounding box center [185, 216] width 10 height 10
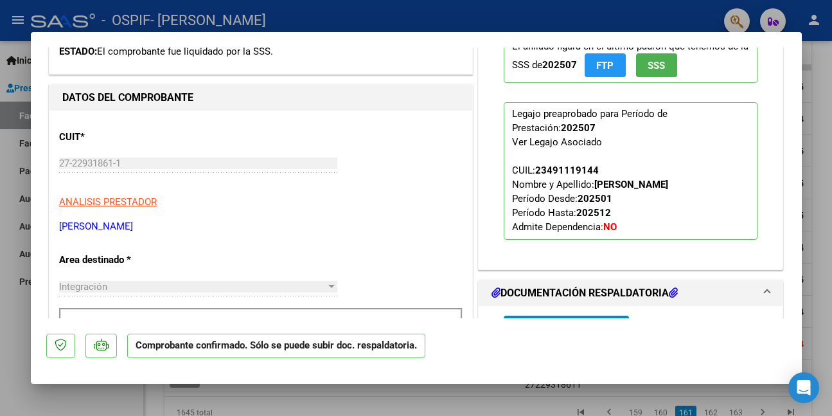
scroll to position [386, 0]
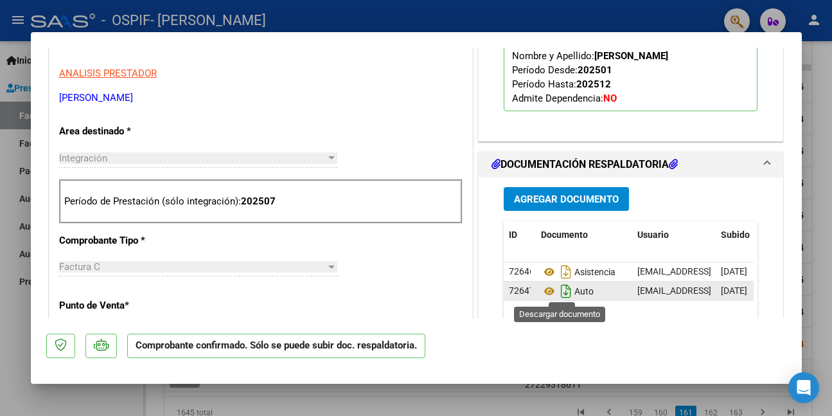
click at [560, 290] on icon "Descargar documento" at bounding box center [566, 291] width 17 height 21
click at [21, 377] on div at bounding box center [416, 208] width 832 height 416
type input "$ 0,00"
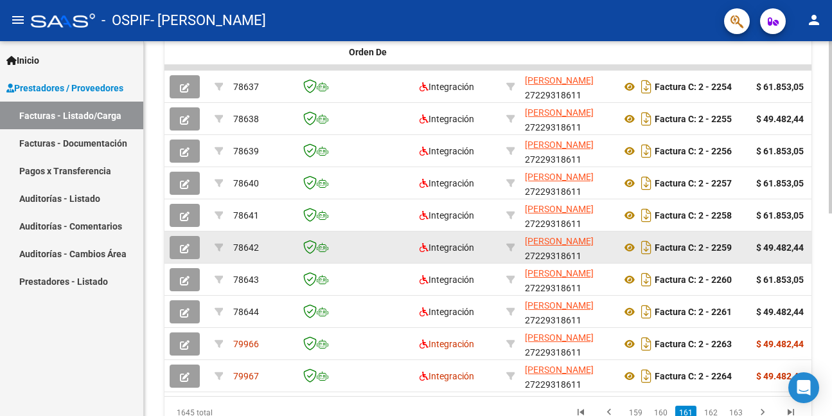
click at [184, 247] on icon "button" at bounding box center [185, 249] width 10 height 10
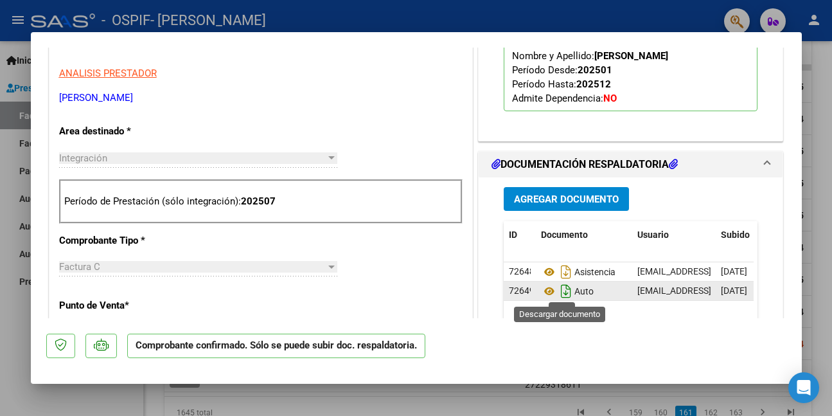
click at [559, 291] on icon "Descargar documento" at bounding box center [566, 291] width 17 height 21
click at [15, 325] on div at bounding box center [416, 208] width 832 height 416
type input "$ 0,00"
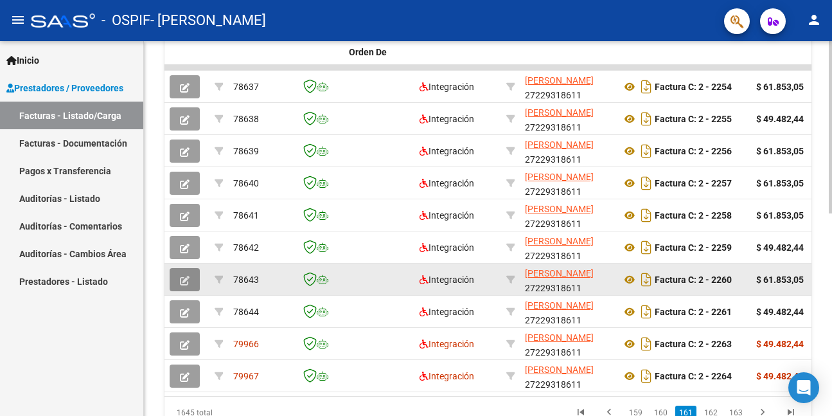
click at [184, 280] on icon "button" at bounding box center [185, 281] width 10 height 10
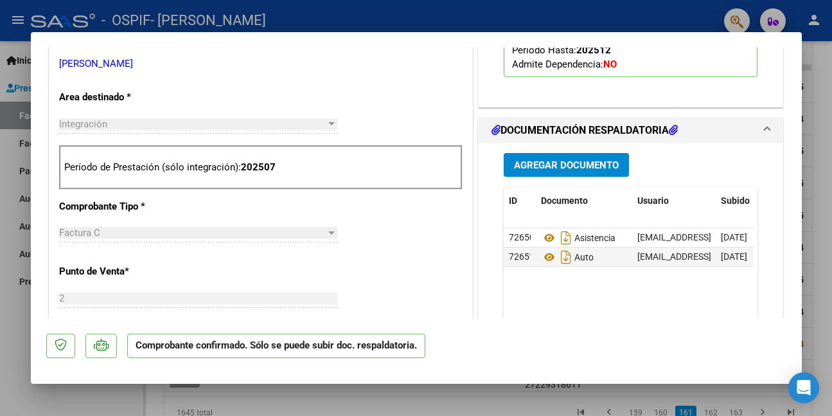
scroll to position [450, 0]
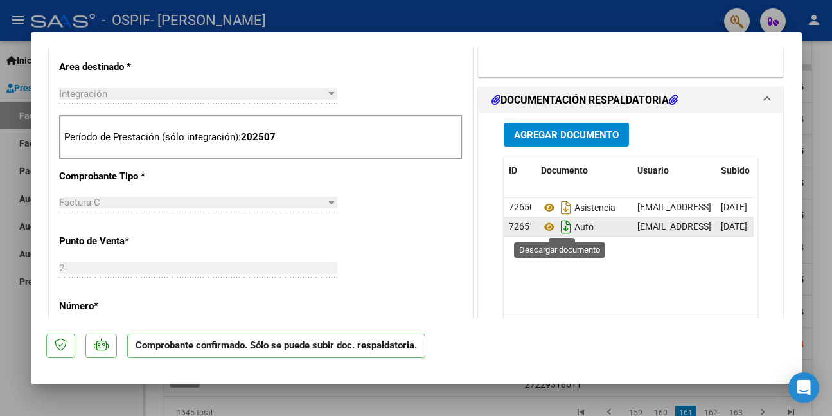
click at [560, 229] on icon "Descargar documento" at bounding box center [566, 227] width 17 height 21
click at [17, 356] on div at bounding box center [416, 208] width 832 height 416
type input "$ 0,00"
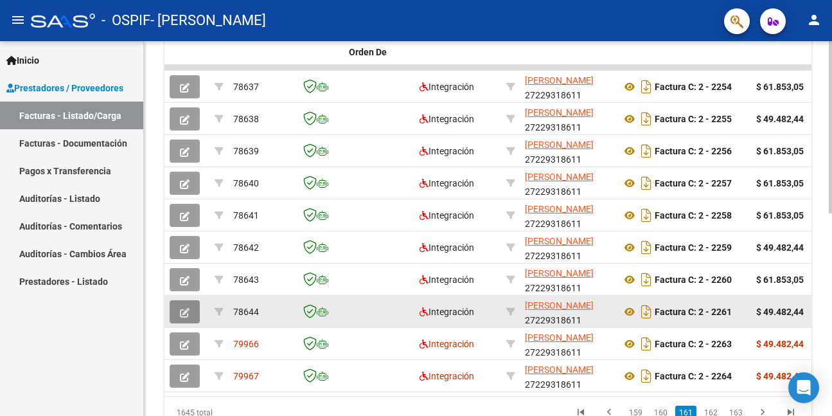
click at [187, 316] on icon "button" at bounding box center [185, 313] width 10 height 10
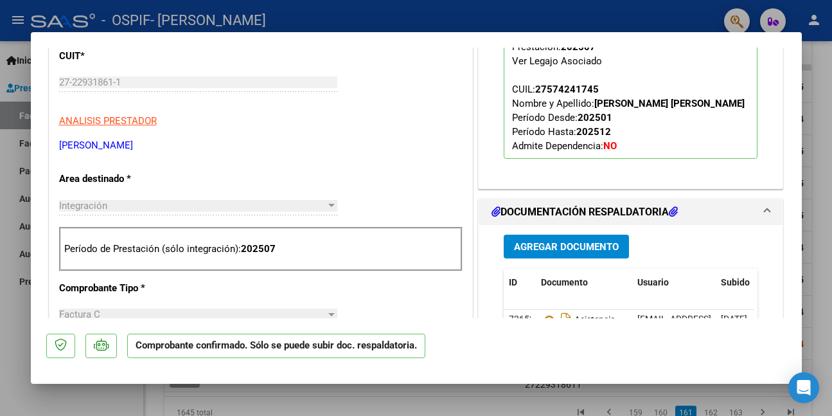
scroll to position [450, 0]
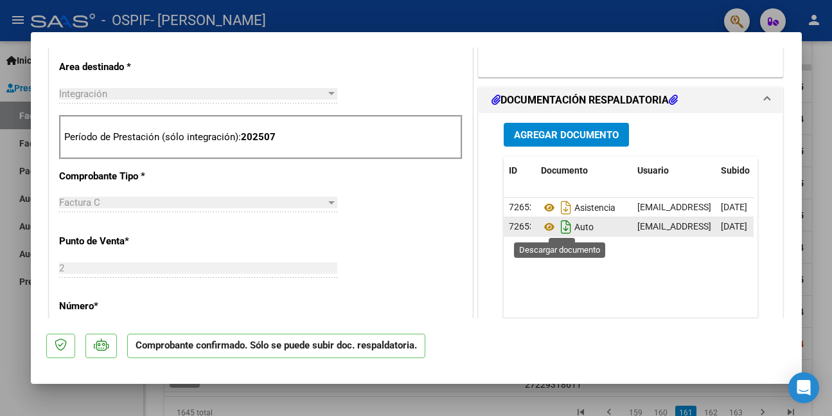
click at [558, 229] on icon "Descargar documento" at bounding box center [566, 227] width 17 height 21
click at [22, 325] on div at bounding box center [416, 208] width 832 height 416
type input "$ 0,00"
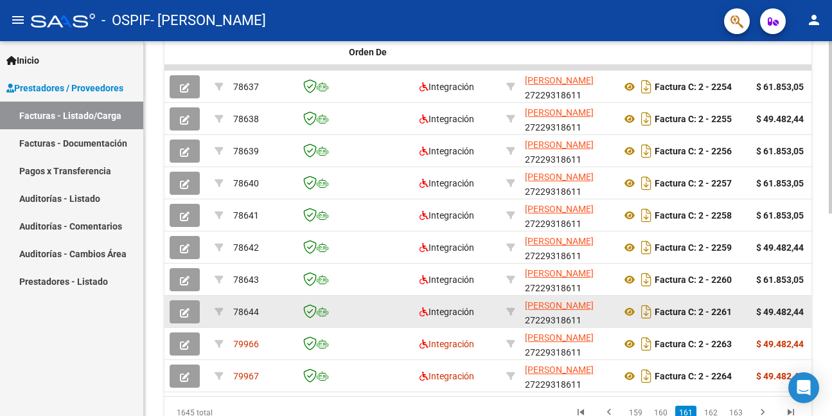
click at [184, 310] on icon "button" at bounding box center [185, 313] width 10 height 10
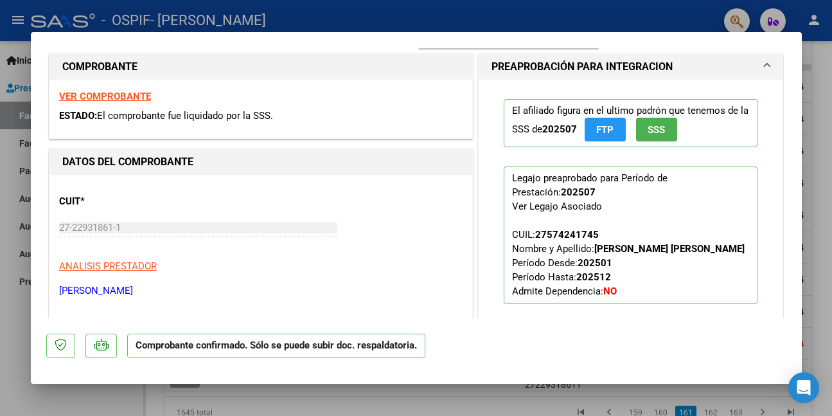
scroll to position [321, 0]
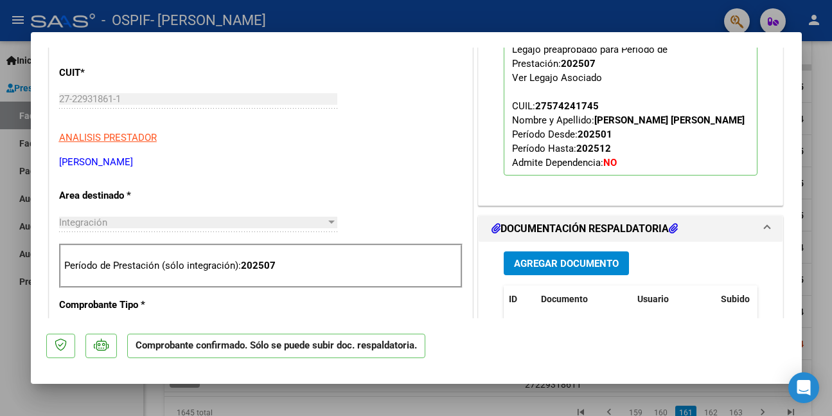
click at [10, 303] on div at bounding box center [416, 208] width 832 height 416
type input "$ 0,00"
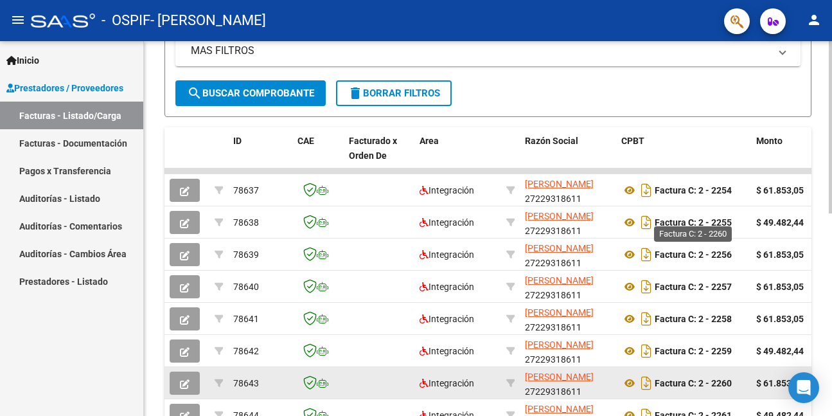
scroll to position [440, 0]
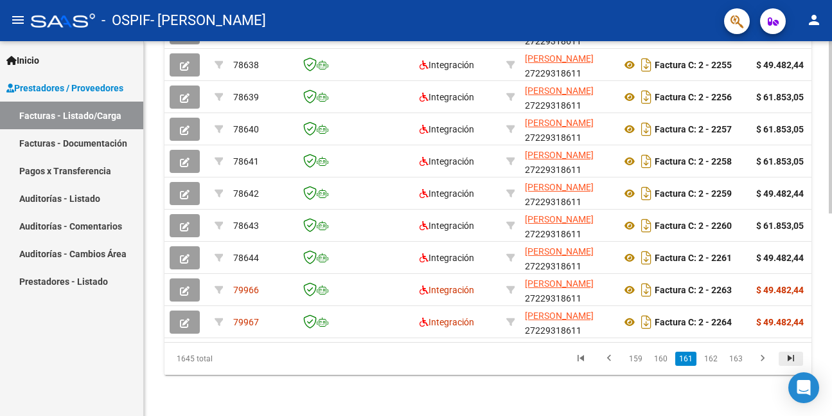
click at [789, 357] on icon "go to last page" at bounding box center [791, 359] width 17 height 15
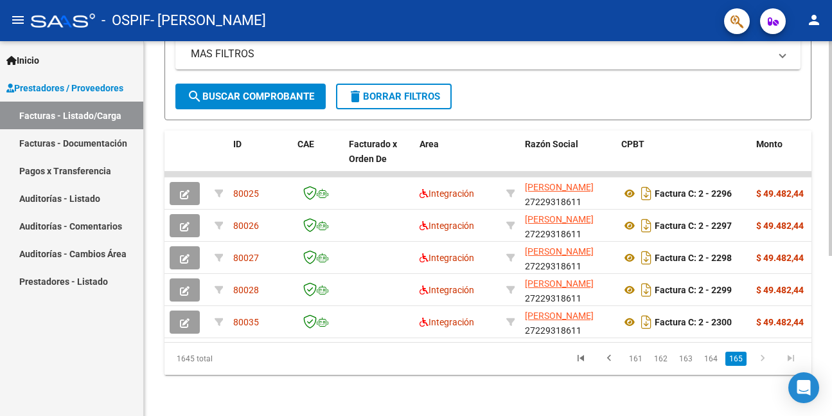
scroll to position [280, 0]
click at [665, 359] on link "162" at bounding box center [660, 359] width 21 height 14
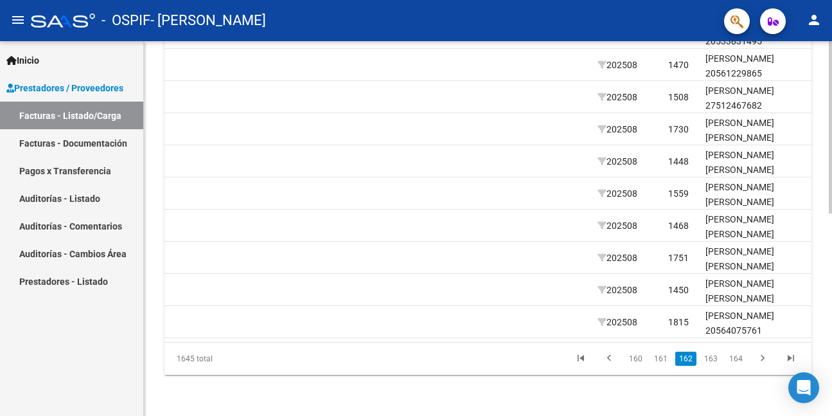
scroll to position [0, 1304]
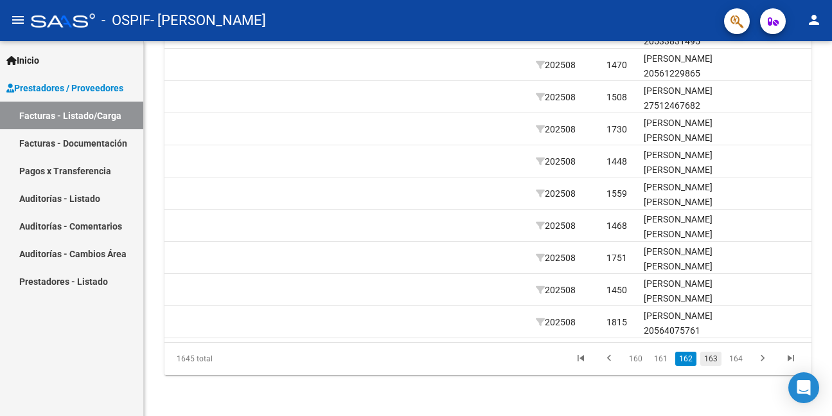
click at [715, 359] on link "163" at bounding box center [711, 359] width 21 height 14
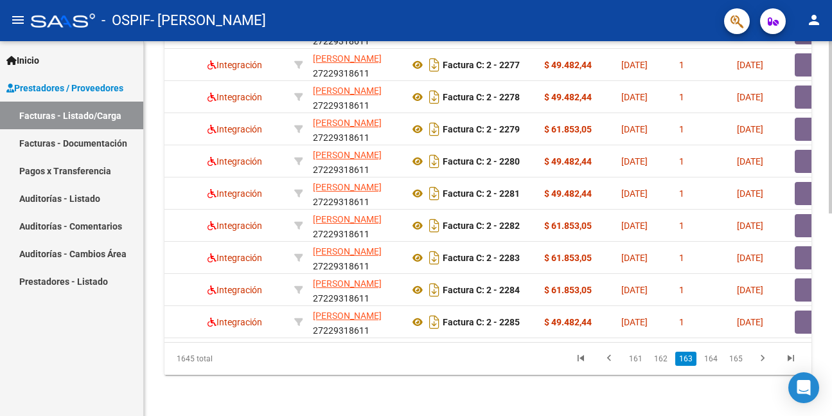
scroll to position [0, 0]
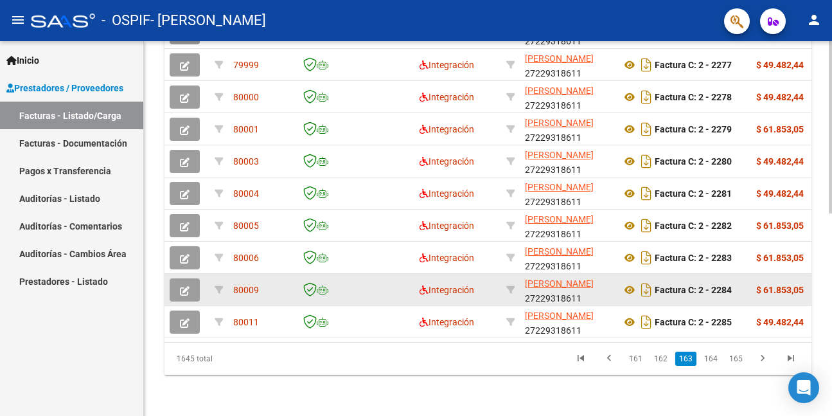
click at [183, 286] on icon "button" at bounding box center [185, 291] width 10 height 10
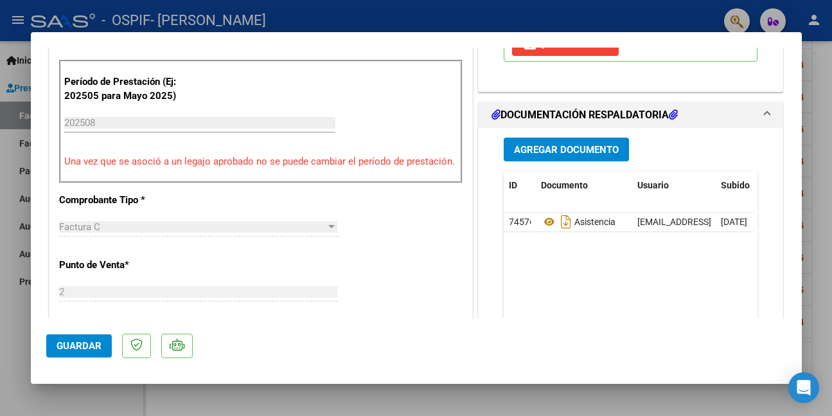
scroll to position [386, 0]
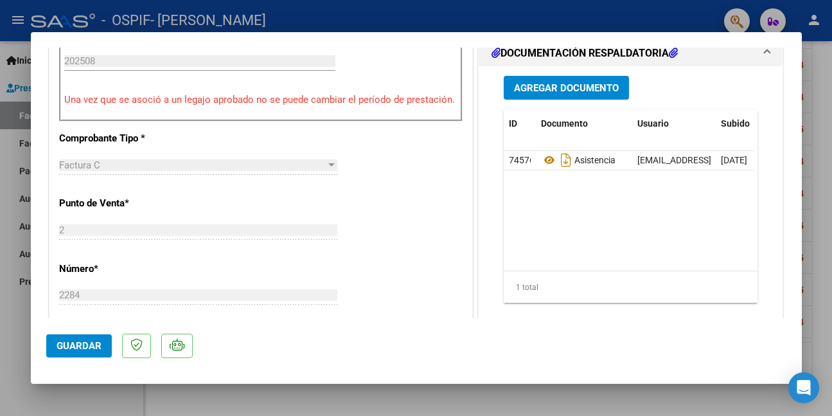
click at [69, 409] on div at bounding box center [416, 208] width 832 height 416
type input "$ 0,00"
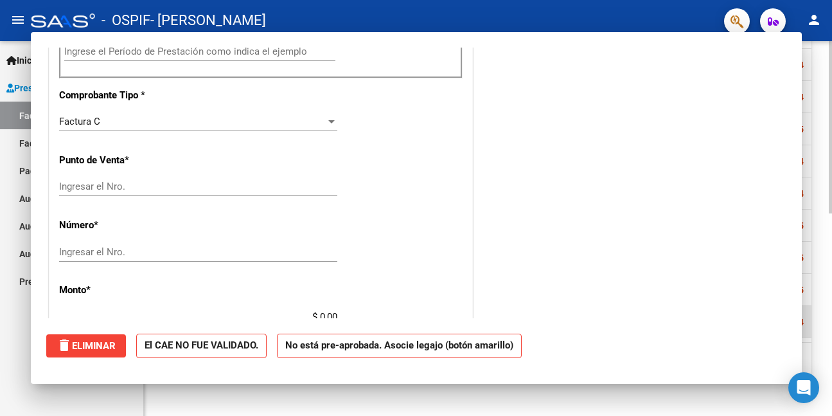
scroll to position [376, 0]
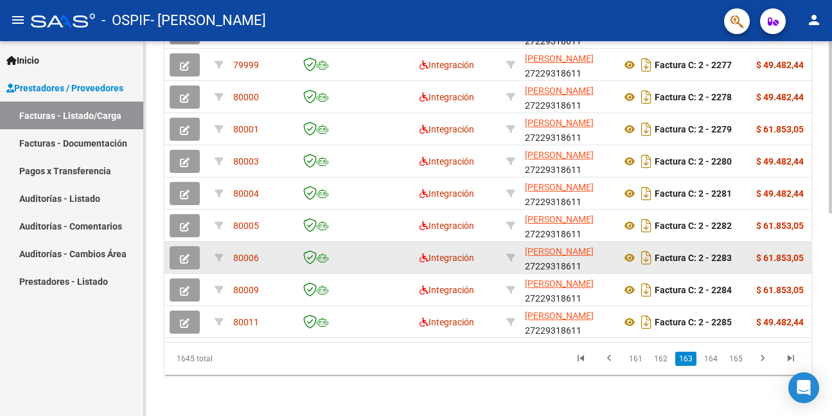
click at [180, 254] on icon "button" at bounding box center [185, 259] width 10 height 10
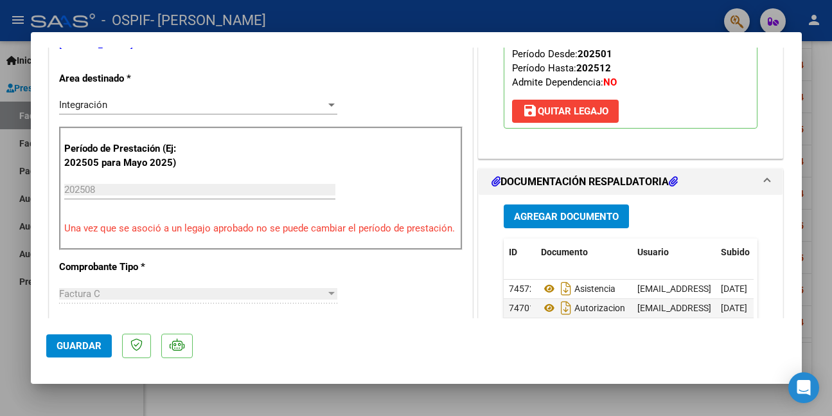
scroll to position [386, 0]
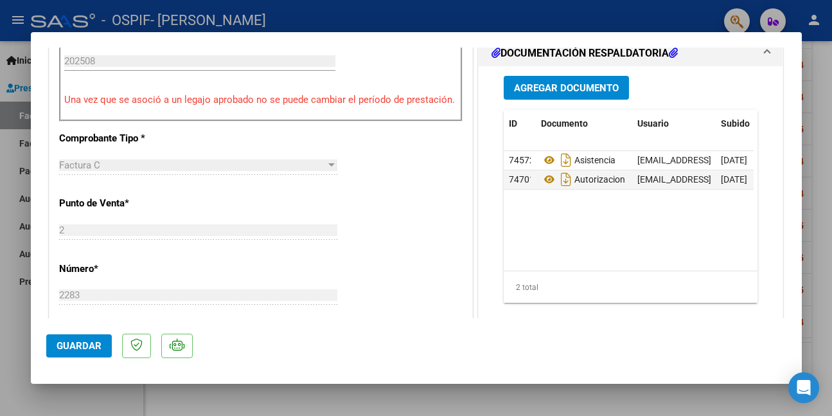
click at [76, 402] on div at bounding box center [416, 208] width 832 height 416
type input "$ 0,00"
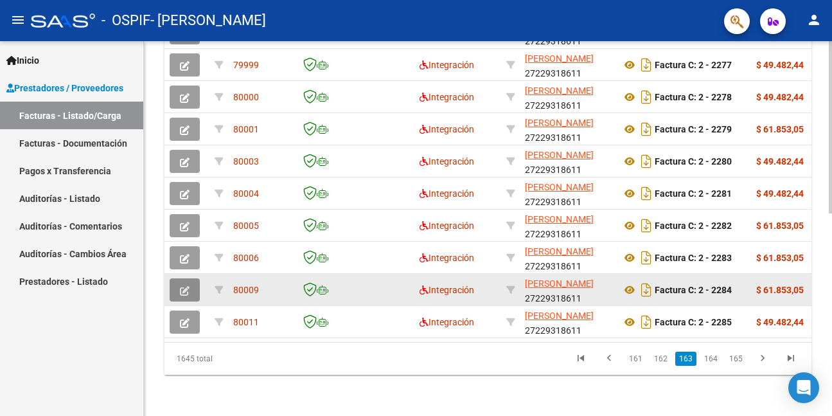
click at [184, 286] on icon "button" at bounding box center [185, 291] width 10 height 10
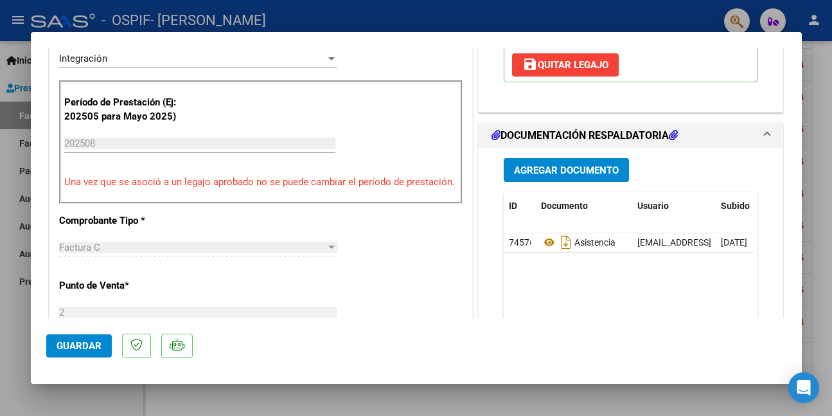
scroll to position [321, 0]
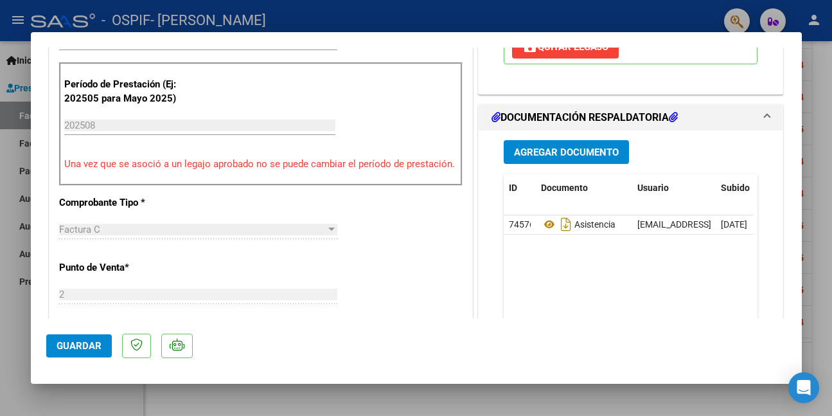
click at [543, 152] on span "Agregar Documento" at bounding box center [566, 153] width 105 height 12
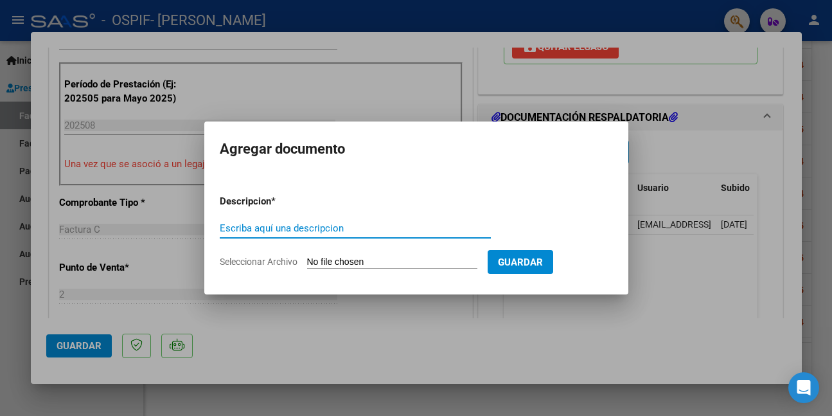
paste input "AUTORIZACION"
type input "AUTORIZACION"
click at [347, 248] on form "Descripcion * AUTORIZACION Escriba aquí una descripcion Seleccionar Archivo Gua…" at bounding box center [416, 231] width 393 height 94
click at [347, 260] on input "Seleccionar Archivo" at bounding box center [392, 262] width 170 height 12
type input "C:\fakepath\LUCAS.png"
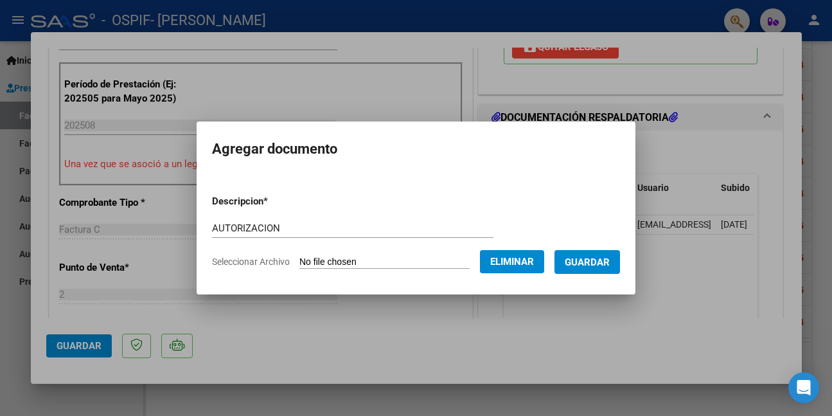
click at [591, 259] on span "Guardar" at bounding box center [587, 262] width 45 height 12
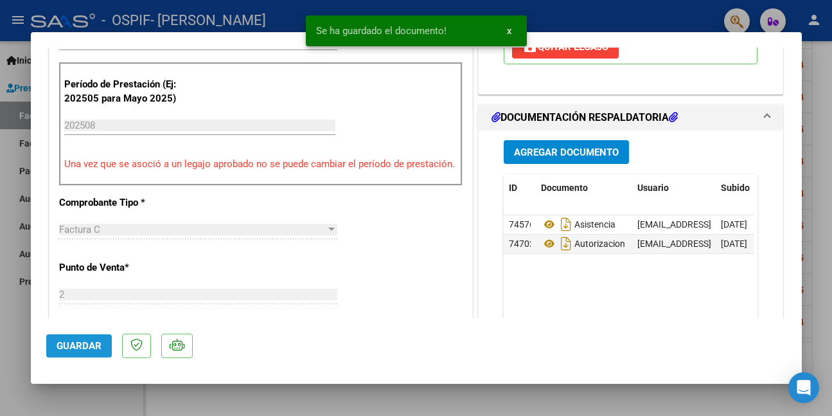
click at [75, 340] on span "Guardar" at bounding box center [79, 346] width 45 height 12
click at [82, 349] on span "Guardar" at bounding box center [79, 346] width 45 height 12
click at [96, 410] on div at bounding box center [416, 208] width 832 height 416
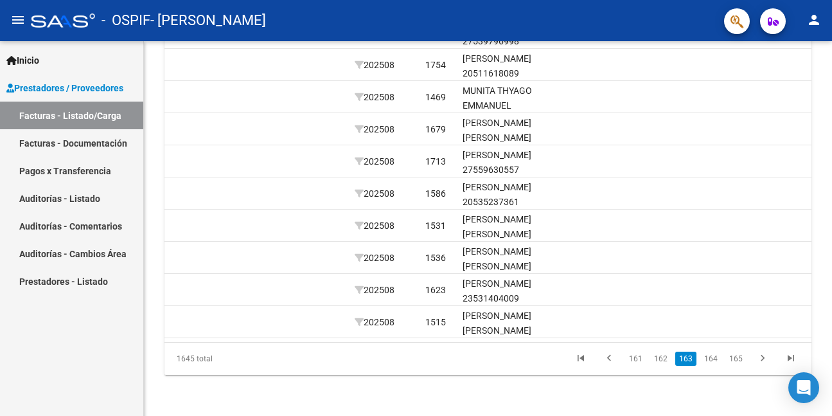
scroll to position [0, 1370]
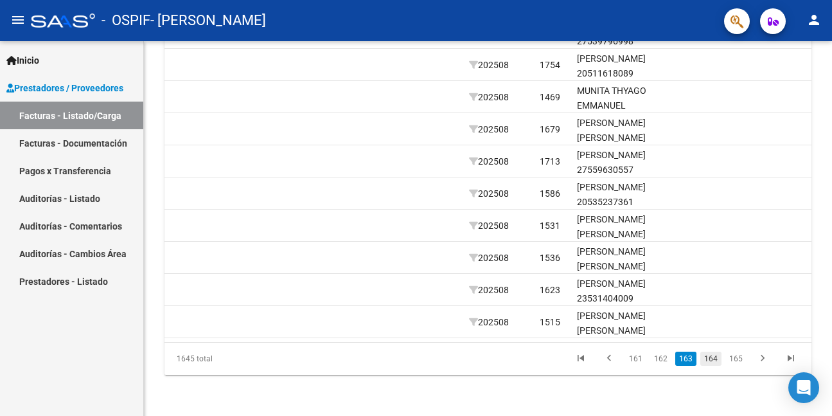
click at [715, 359] on link "164" at bounding box center [711, 359] width 21 height 14
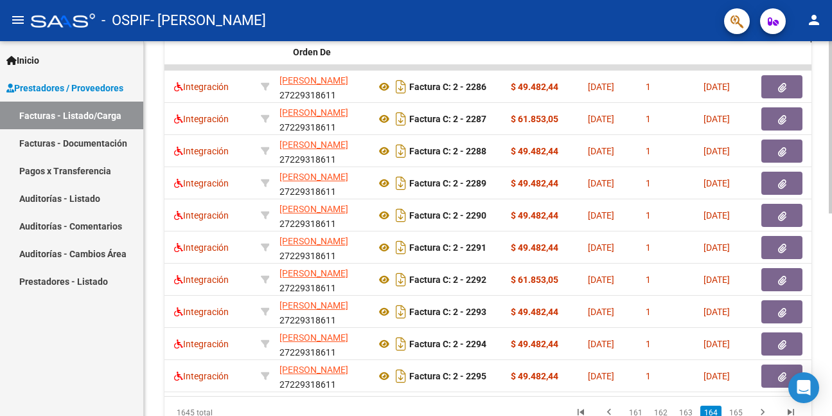
scroll to position [0, 0]
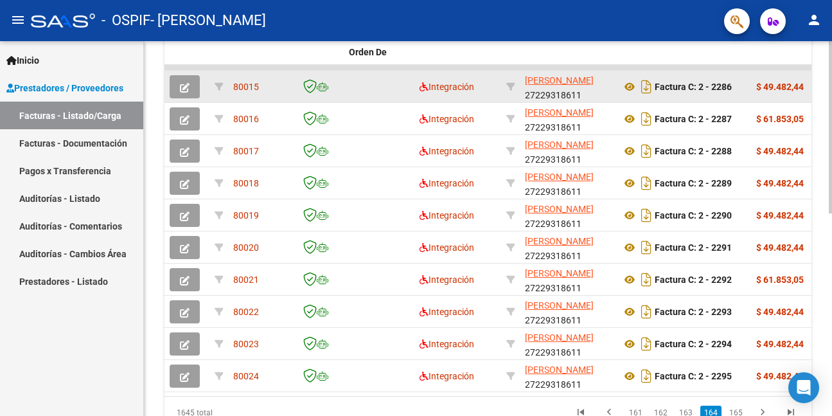
click at [186, 87] on icon "button" at bounding box center [185, 88] width 10 height 10
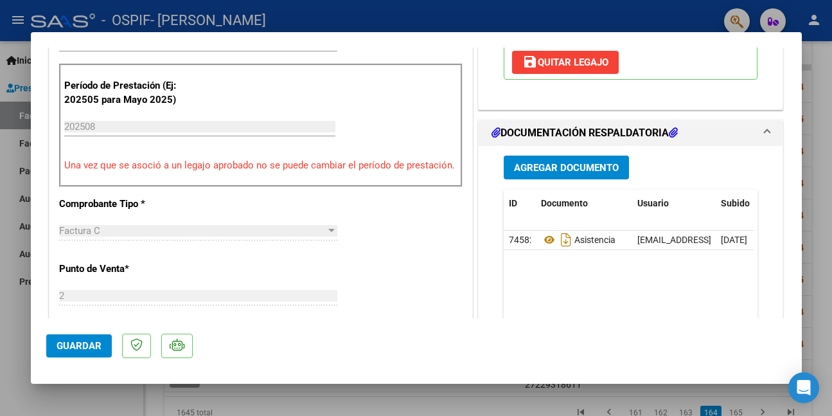
scroll to position [321, 0]
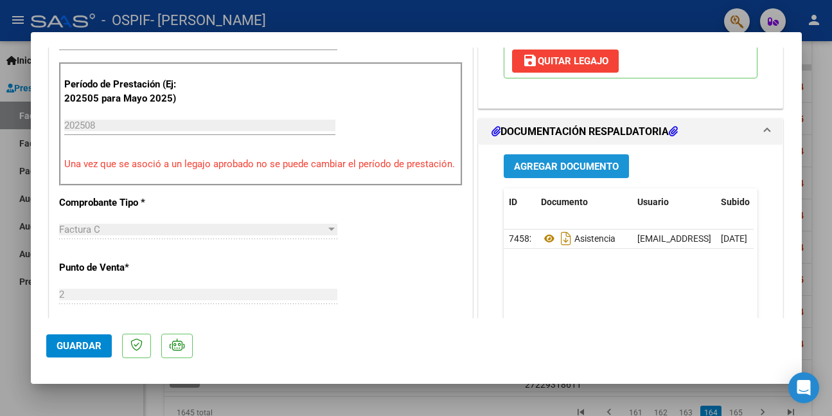
click at [553, 161] on span "Agregar Documento" at bounding box center [566, 167] width 105 height 12
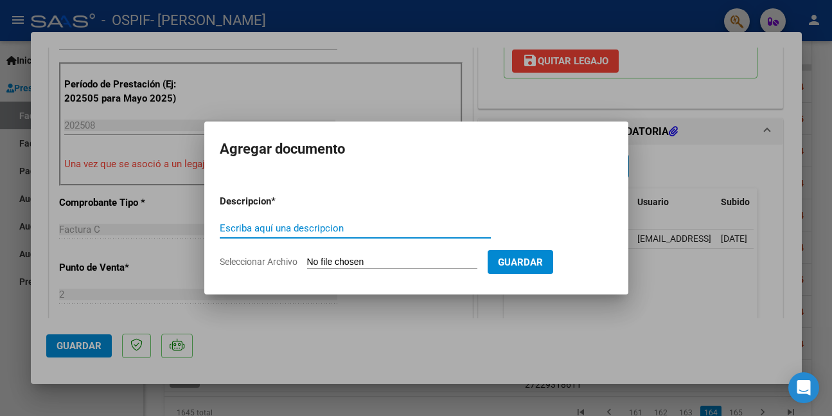
paste input "AUTORIZACION"
type input "AUTORIZACION"
click at [368, 262] on input "Seleccionar Archivo" at bounding box center [392, 262] width 170 height 12
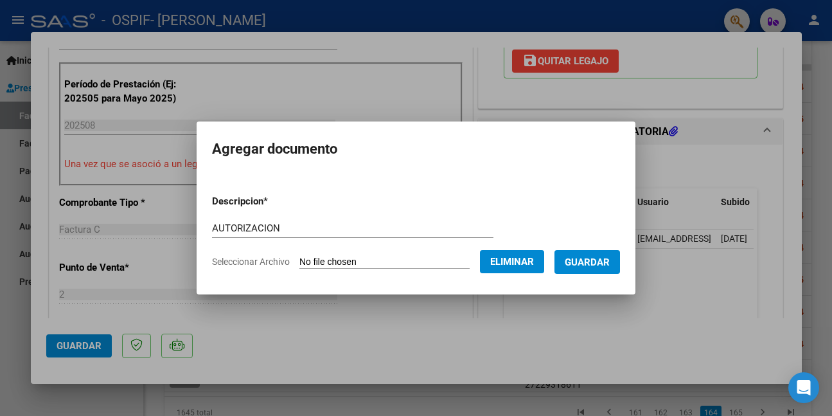
click at [581, 262] on span "Guardar" at bounding box center [587, 262] width 45 height 12
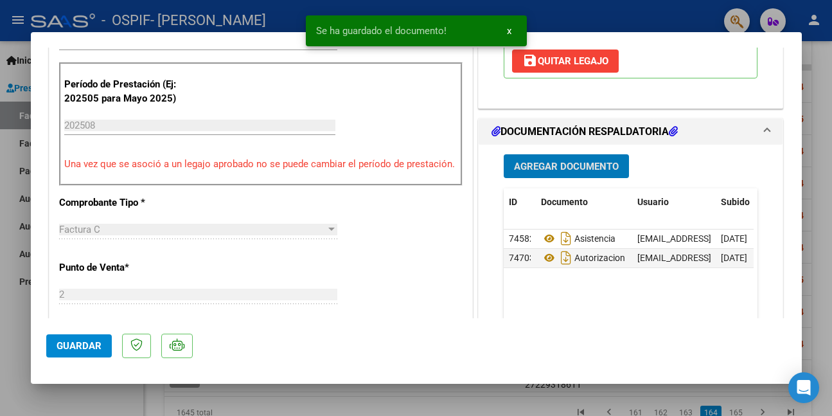
click at [86, 352] on button "Guardar" at bounding box center [79, 345] width 66 height 23
click at [82, 406] on div at bounding box center [416, 208] width 832 height 416
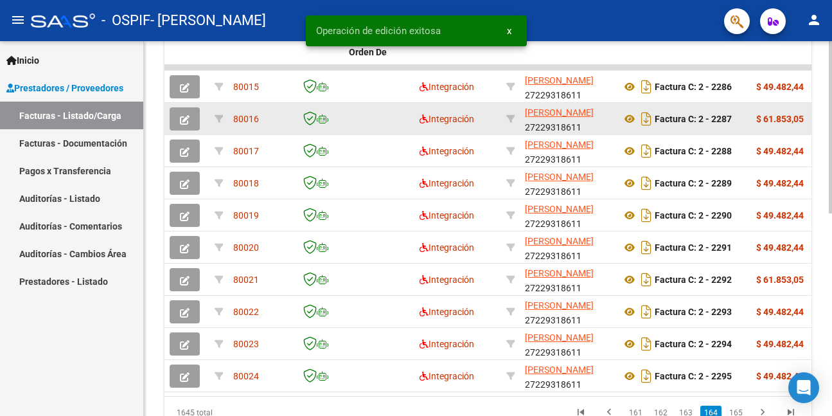
click at [181, 120] on icon "button" at bounding box center [185, 120] width 10 height 10
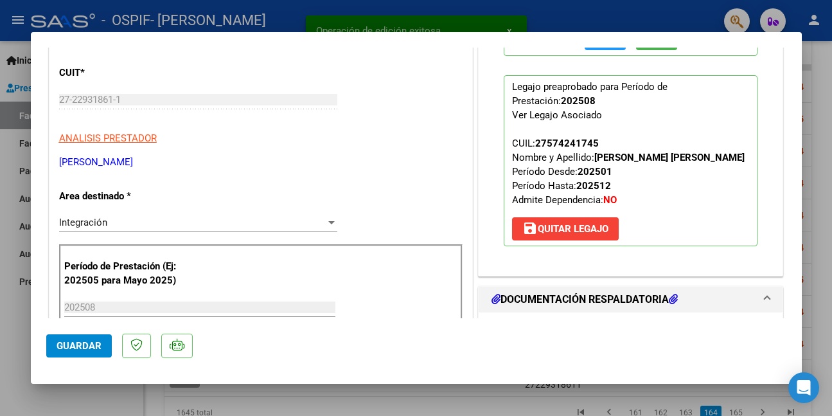
scroll to position [193, 0]
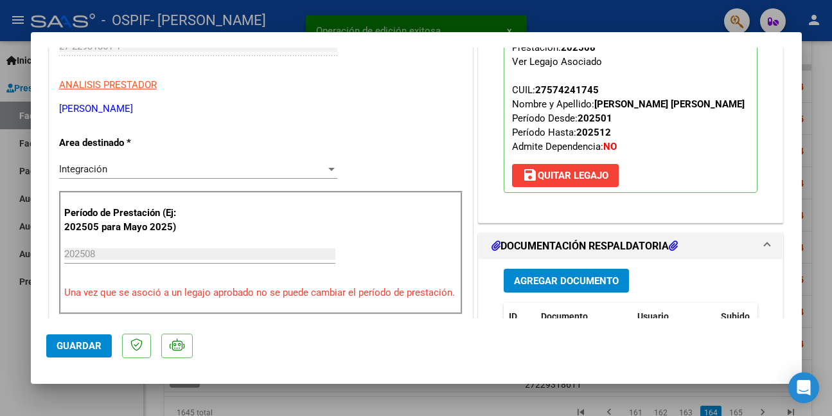
click at [569, 282] on span "Agregar Documento" at bounding box center [566, 281] width 105 height 12
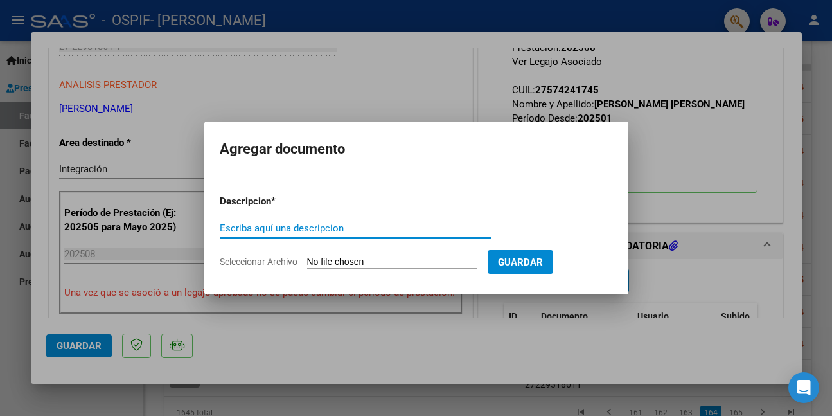
paste input "AUTORIZACION"
click at [407, 264] on input "Seleccionar Archivo" at bounding box center [392, 262] width 170 height 12
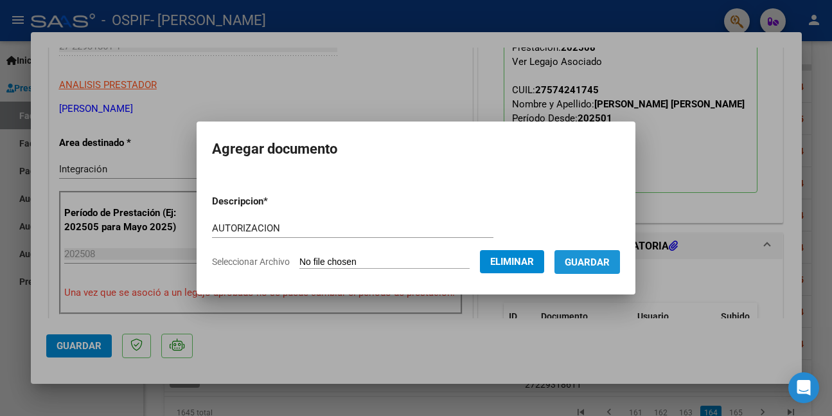
click at [605, 265] on span "Guardar" at bounding box center [587, 262] width 45 height 12
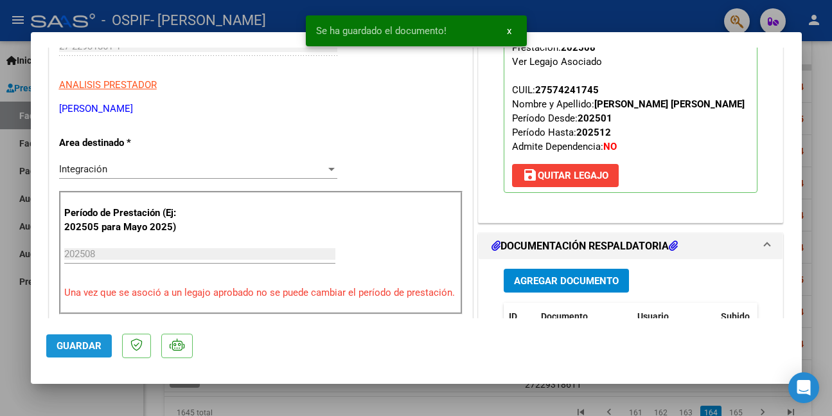
drag, startPoint x: 76, startPoint y: 341, endPoint x: 39, endPoint y: 372, distance: 48.5
click at [76, 342] on span "Guardar" at bounding box center [79, 346] width 45 height 12
click at [17, 388] on div at bounding box center [416, 208] width 832 height 416
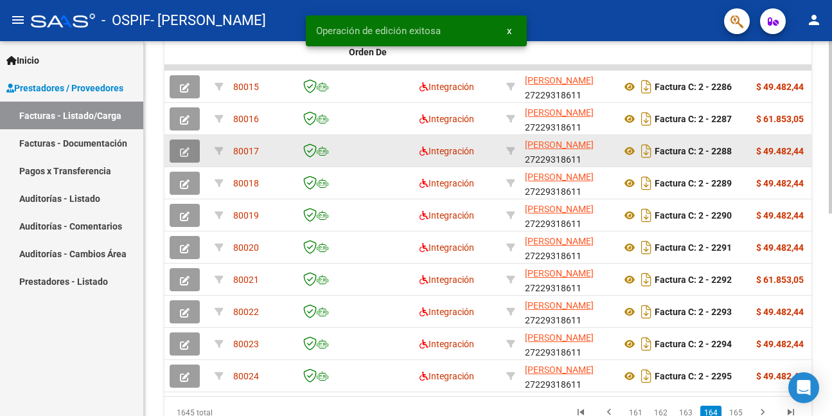
click at [180, 150] on icon "button" at bounding box center [185, 152] width 10 height 10
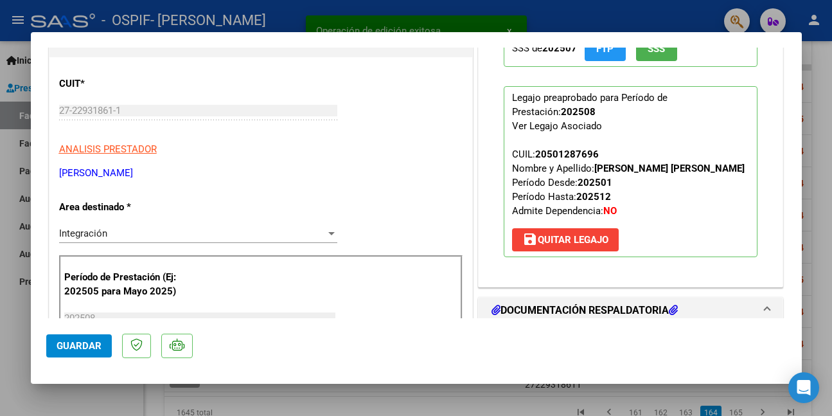
scroll to position [321, 0]
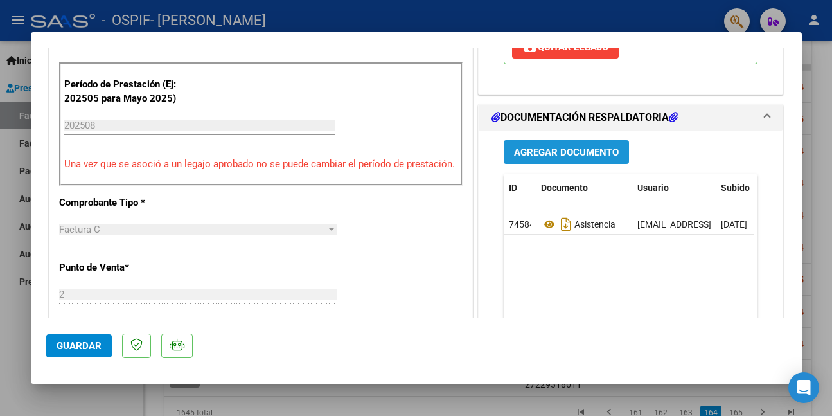
click at [546, 152] on span "Agregar Documento" at bounding box center [566, 153] width 105 height 12
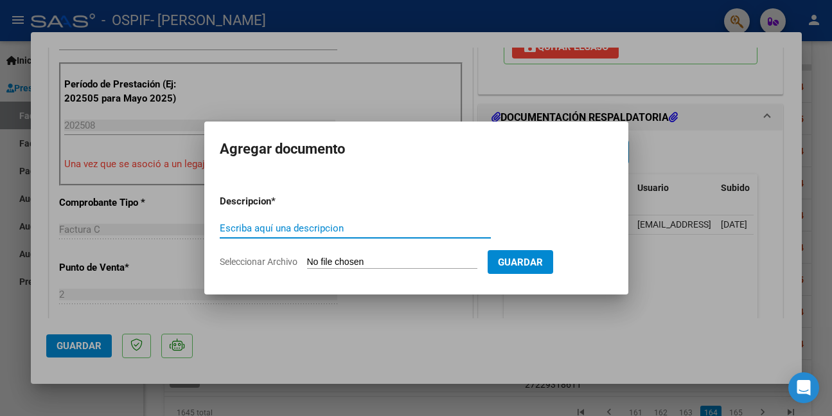
click at [316, 228] on input "Escriba aquí una descripcion" at bounding box center [355, 228] width 271 height 12
paste input "AUTORIZACION"
click at [372, 262] on input "Seleccionar Archivo" at bounding box center [392, 262] width 170 height 12
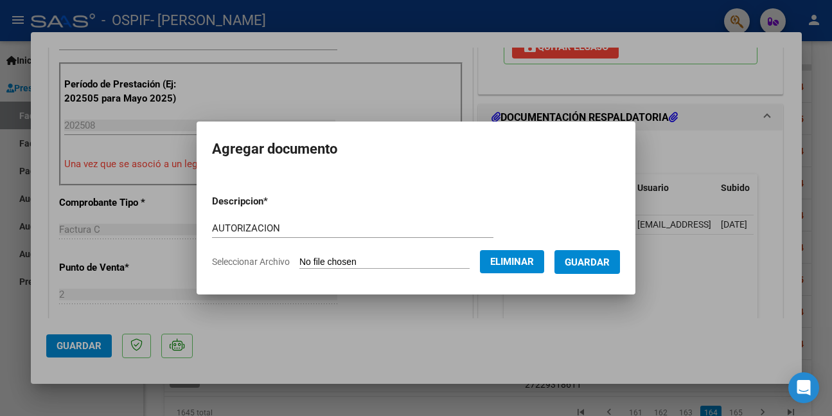
click at [609, 264] on span "Guardar" at bounding box center [587, 262] width 45 height 12
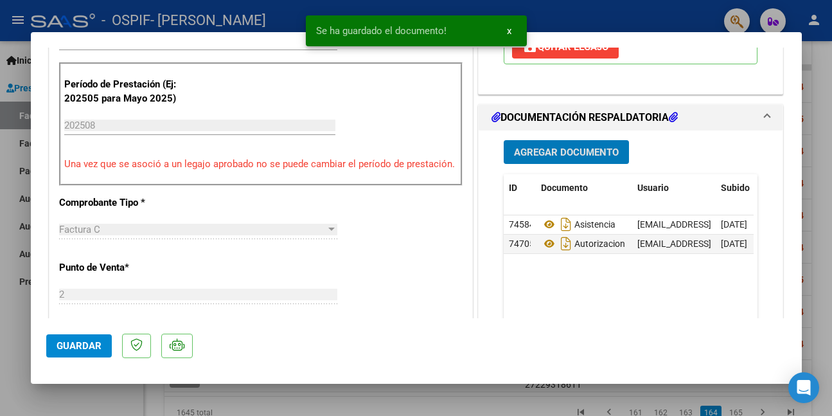
click at [73, 345] on span "Guardar" at bounding box center [79, 346] width 45 height 12
click at [36, 400] on div at bounding box center [416, 208] width 832 height 416
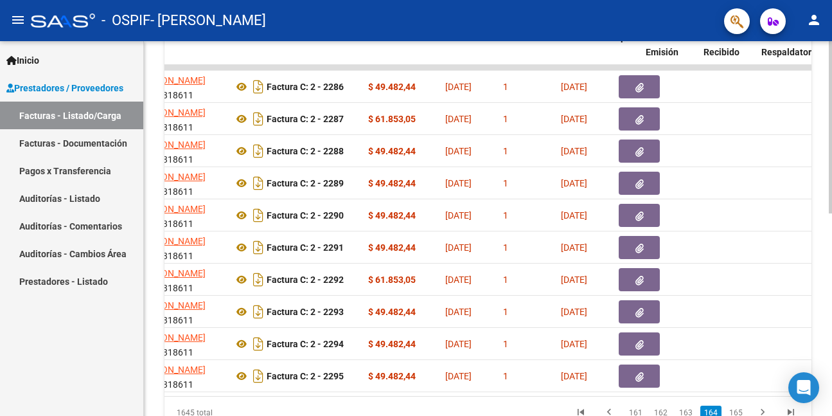
scroll to position [0, 0]
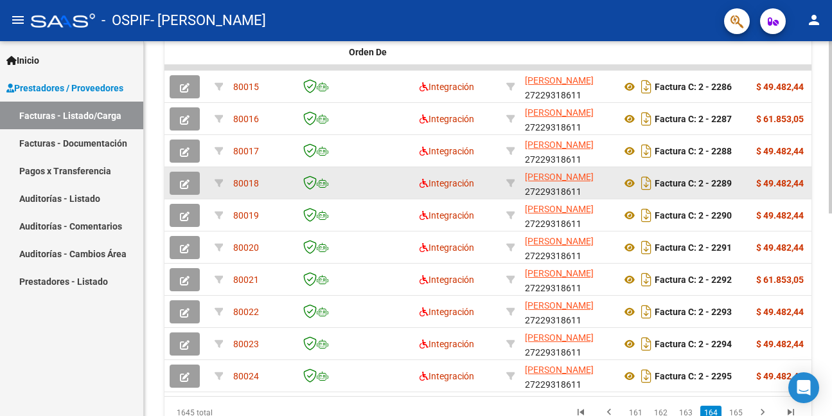
click at [187, 181] on icon "button" at bounding box center [185, 184] width 10 height 10
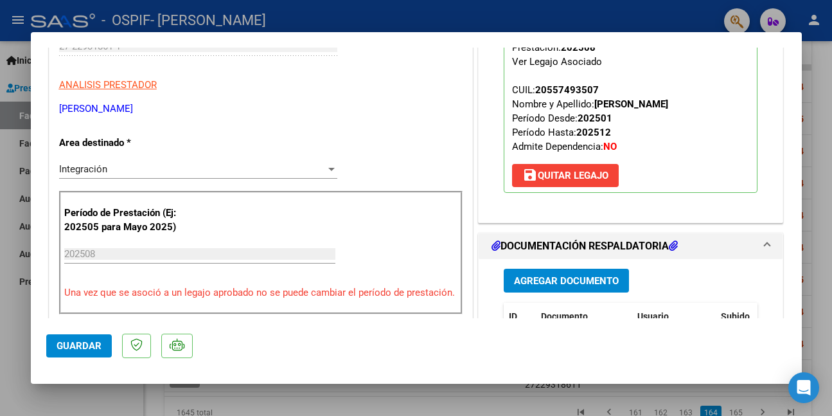
scroll to position [321, 0]
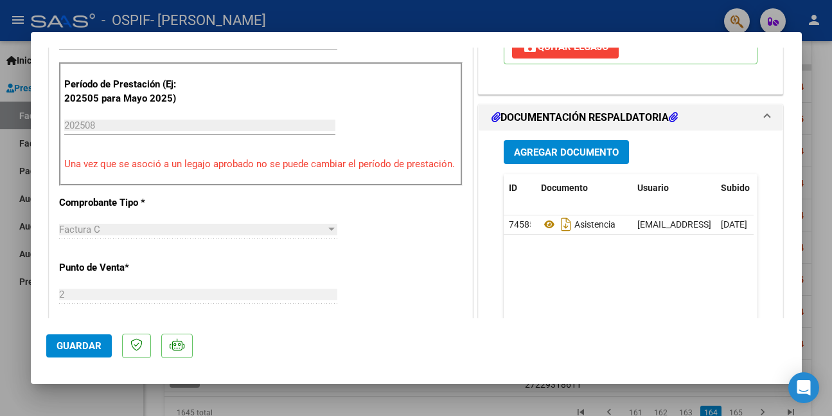
click at [534, 154] on span "Agregar Documento" at bounding box center [566, 153] width 105 height 12
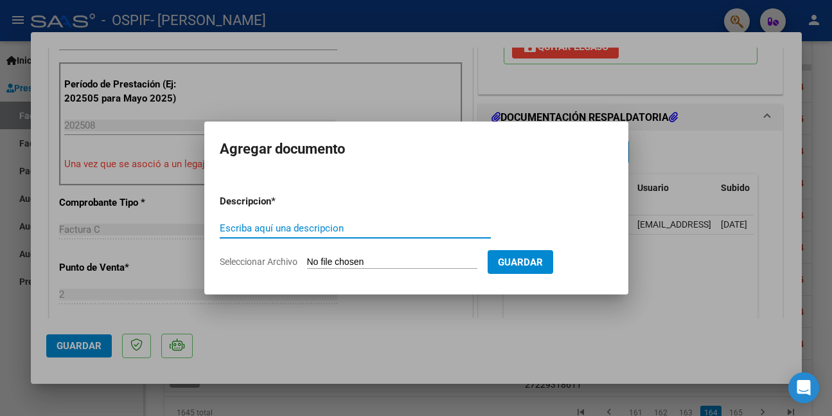
click at [275, 224] on input "Escriba aquí una descripcion" at bounding box center [355, 228] width 271 height 12
paste input "AUTORIZACION"
click at [355, 261] on input "Seleccionar Archivo" at bounding box center [392, 262] width 170 height 12
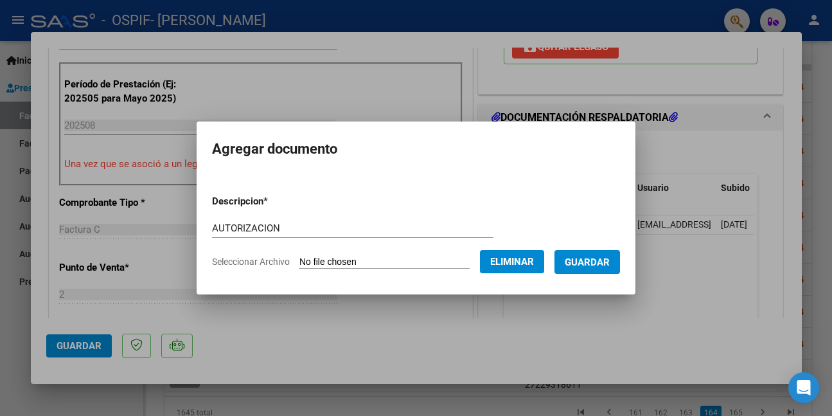
click at [599, 259] on span "Guardar" at bounding box center [587, 262] width 45 height 12
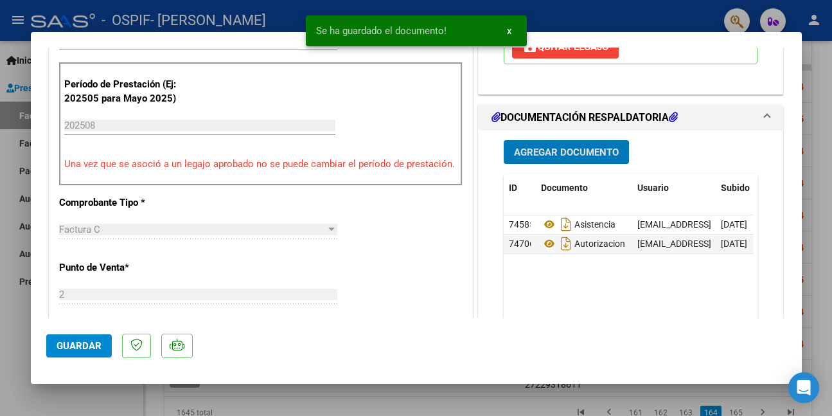
drag, startPoint x: 78, startPoint y: 345, endPoint x: 90, endPoint y: 385, distance: 41.5
click at [78, 345] on span "Guardar" at bounding box center [79, 346] width 45 height 12
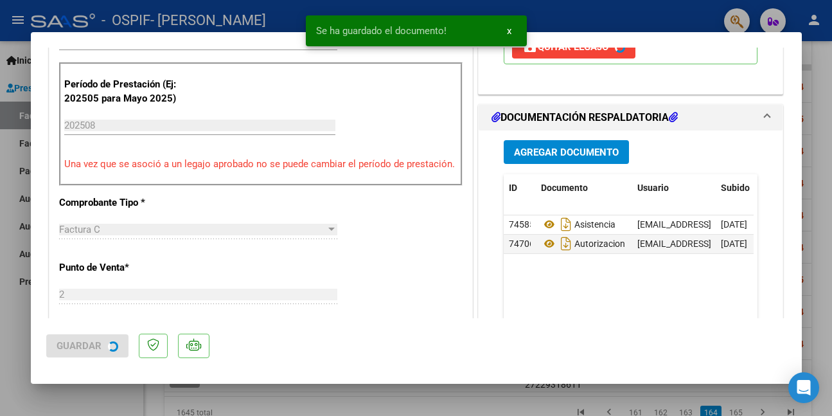
click at [92, 399] on div at bounding box center [416, 208] width 832 height 416
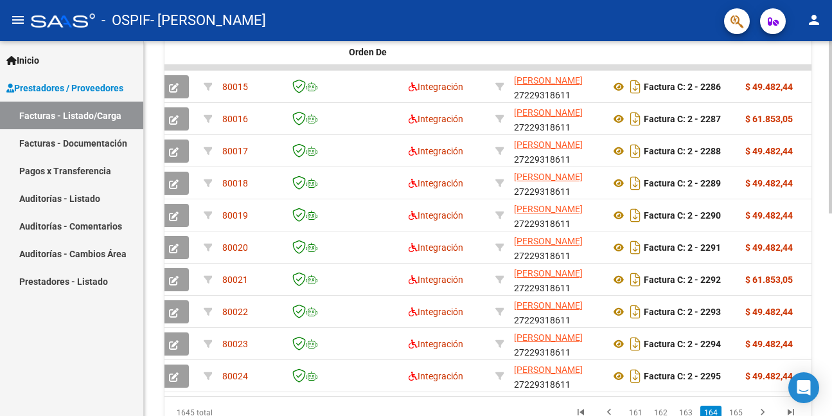
scroll to position [0, 0]
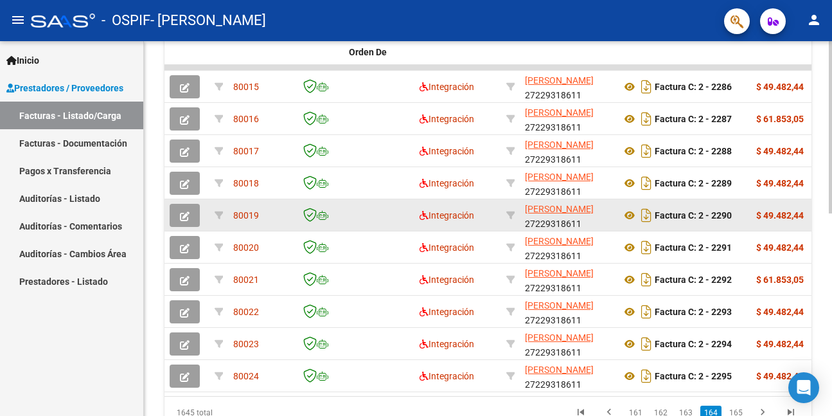
click at [185, 213] on icon "button" at bounding box center [185, 216] width 10 height 10
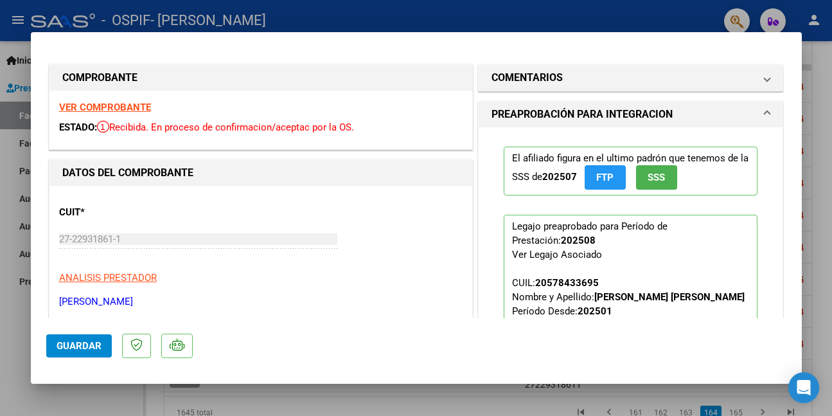
scroll to position [193, 0]
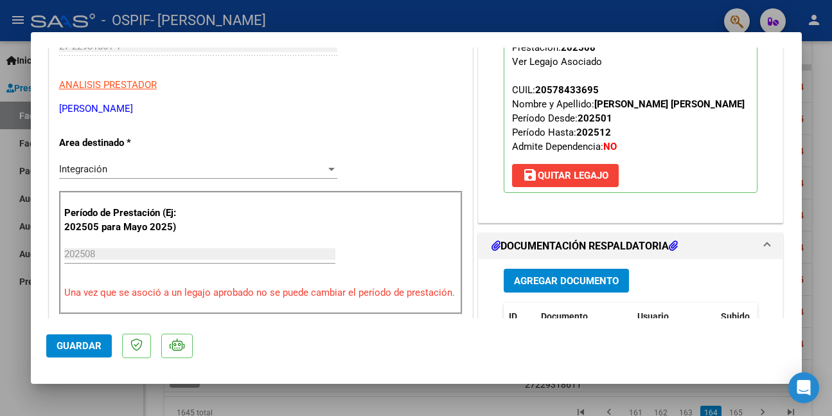
click at [577, 287] on span "Agregar Documento" at bounding box center [566, 281] width 105 height 12
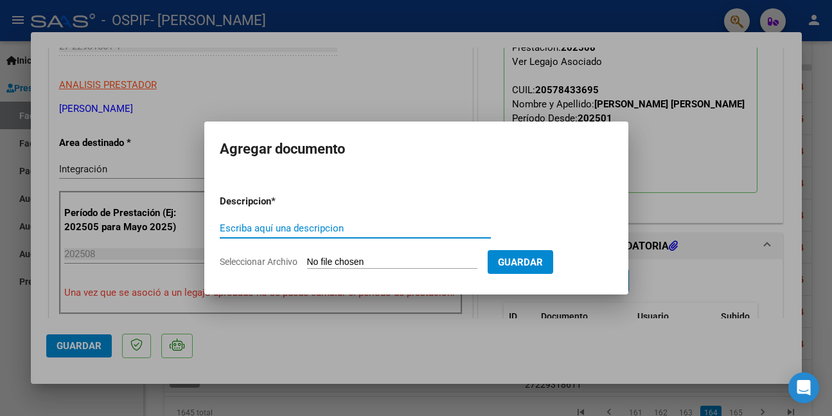
click at [266, 231] on input "Escriba aquí una descripcion" at bounding box center [355, 228] width 271 height 12
paste input "AUTORIZACION"
click at [391, 261] on input "Seleccionar Archivo" at bounding box center [392, 262] width 170 height 12
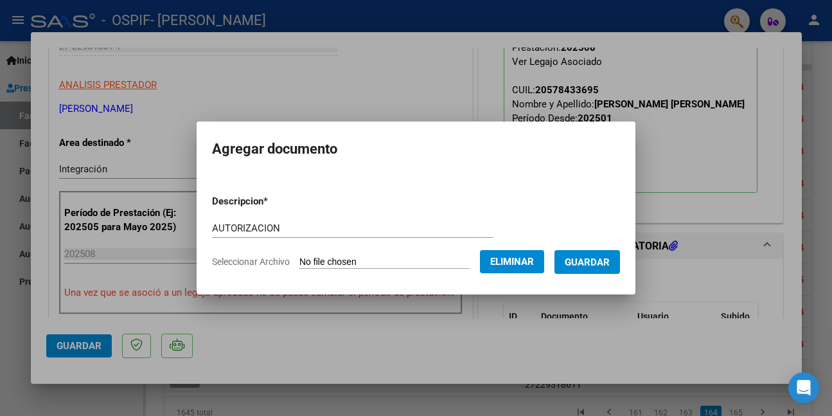
click at [589, 257] on span "Guardar" at bounding box center [587, 262] width 45 height 12
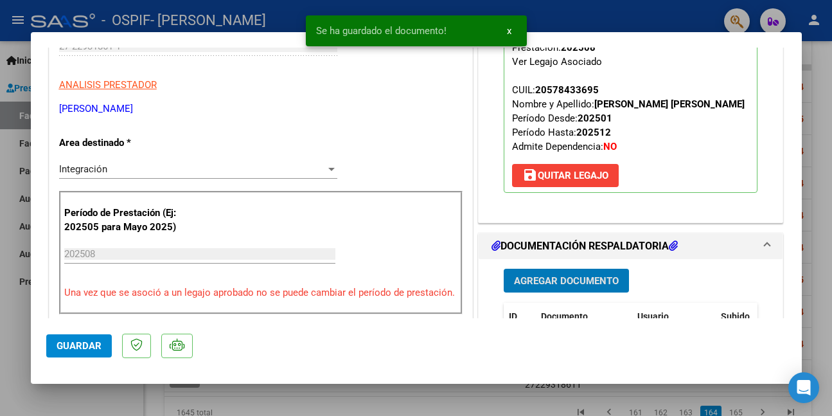
click at [89, 351] on span "Guardar" at bounding box center [79, 346] width 45 height 12
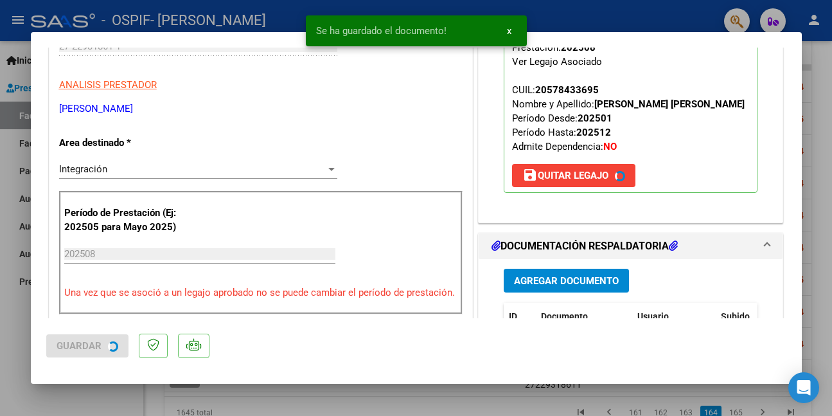
click at [75, 395] on div at bounding box center [416, 208] width 832 height 416
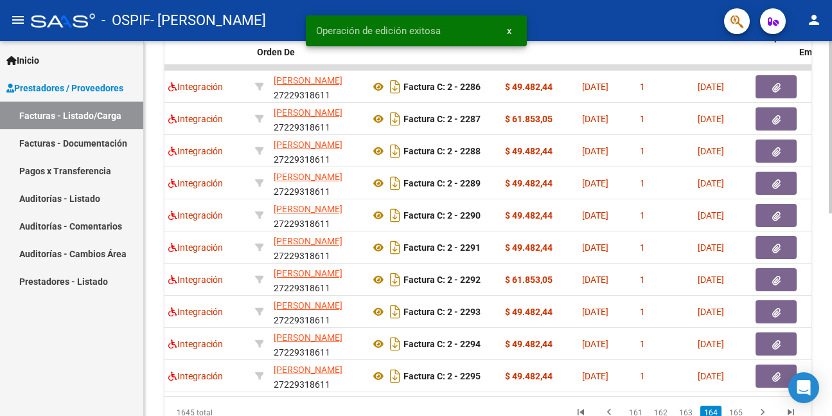
scroll to position [0, 0]
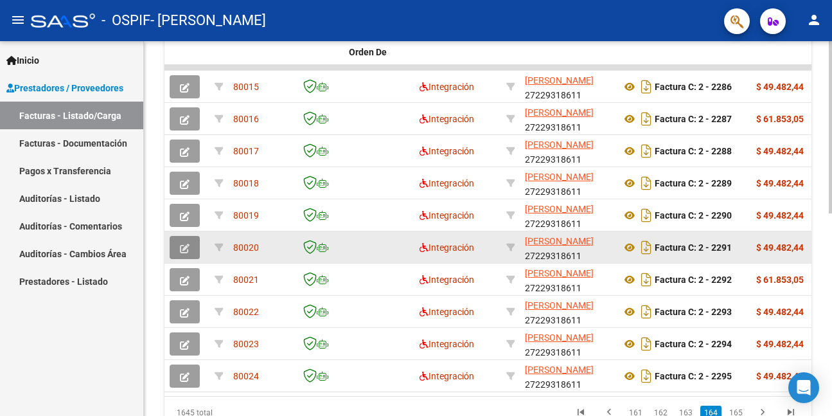
click at [178, 246] on button "button" at bounding box center [185, 247] width 30 height 23
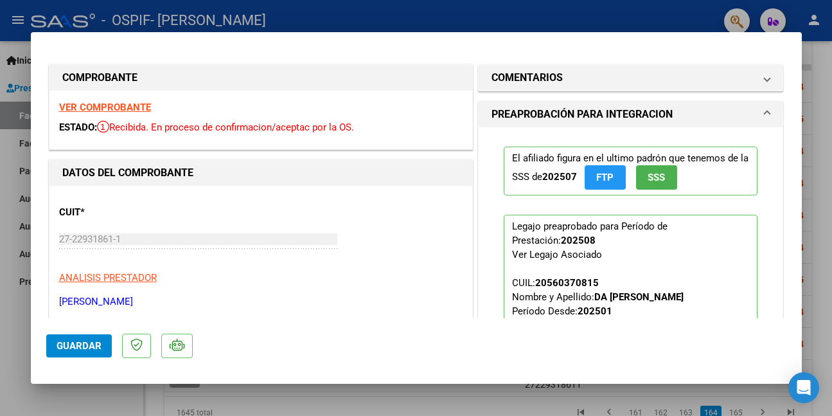
scroll to position [64, 0]
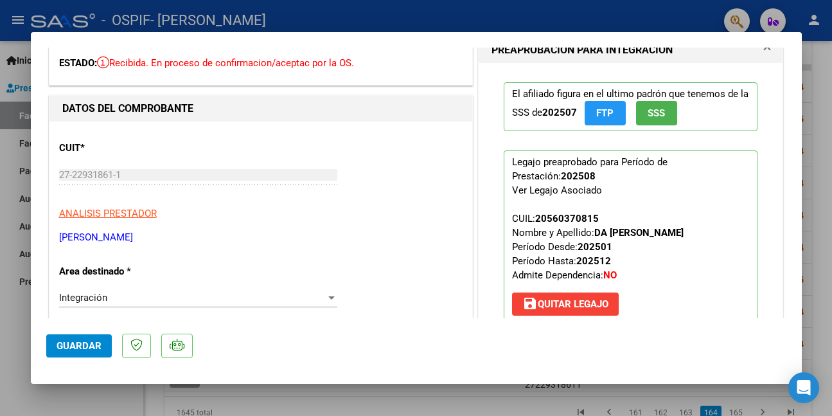
click at [74, 345] on span "Guardar" at bounding box center [79, 346] width 45 height 12
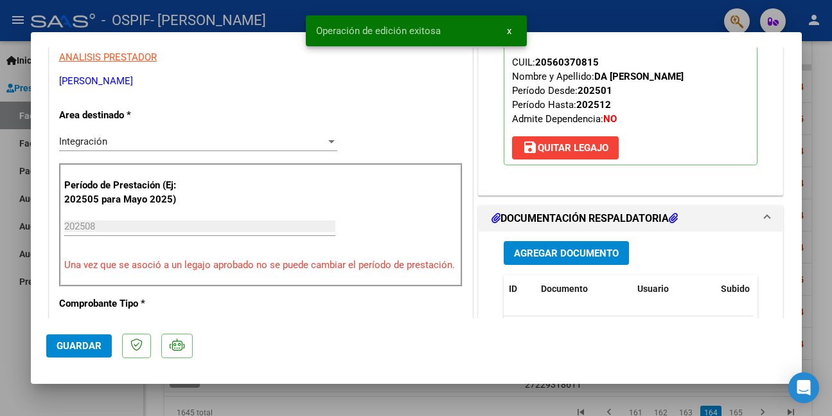
scroll to position [257, 0]
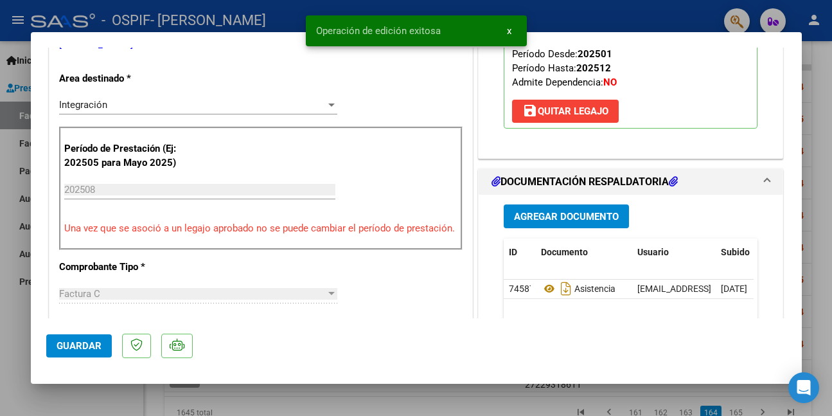
click at [577, 213] on span "Agregar Documento" at bounding box center [566, 217] width 105 height 12
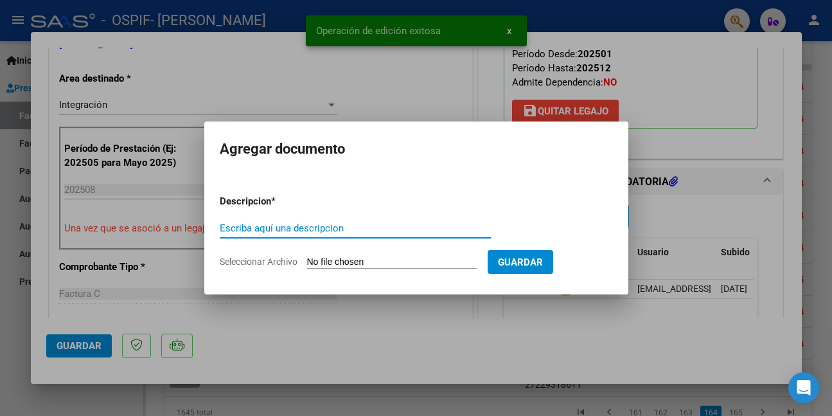
click at [343, 228] on input "Escriba aquí una descripcion" at bounding box center [355, 228] width 271 height 12
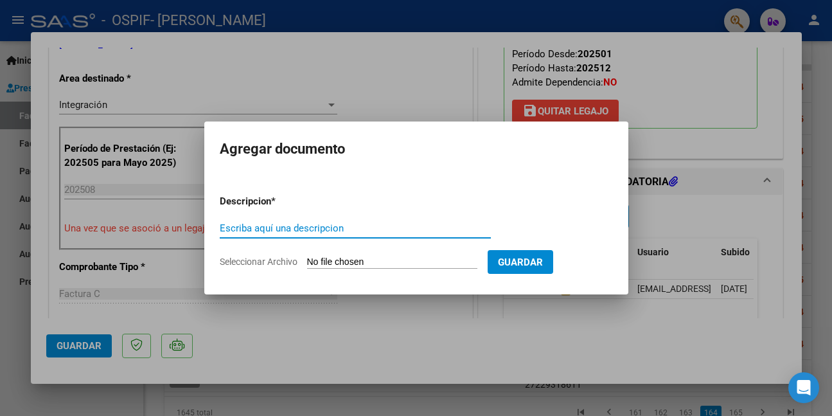
paste input "AUTORIZACION"
click at [357, 263] on input "Seleccionar Archivo" at bounding box center [392, 262] width 170 height 12
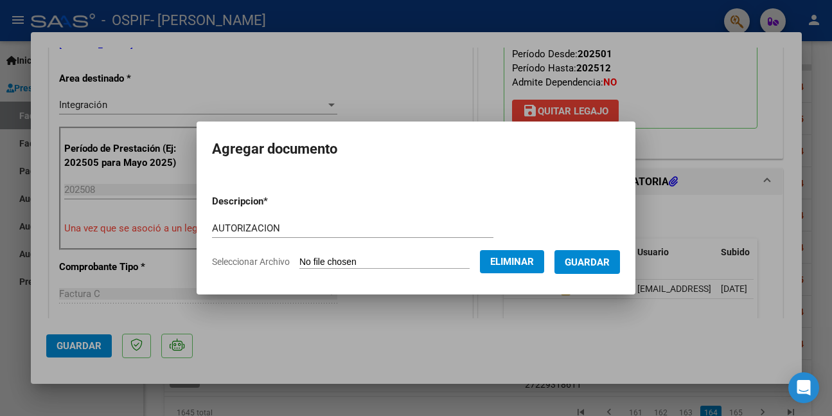
click at [593, 262] on span "Guardar" at bounding box center [587, 262] width 45 height 12
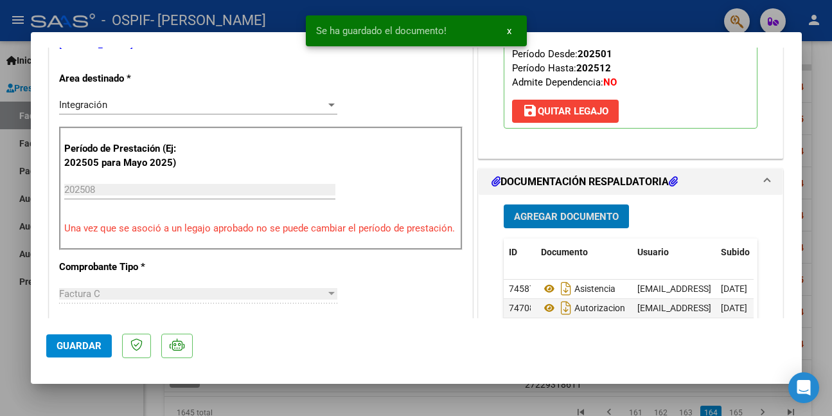
click at [89, 346] on span "Guardar" at bounding box center [79, 346] width 45 height 12
click at [76, 394] on div at bounding box center [416, 208] width 832 height 416
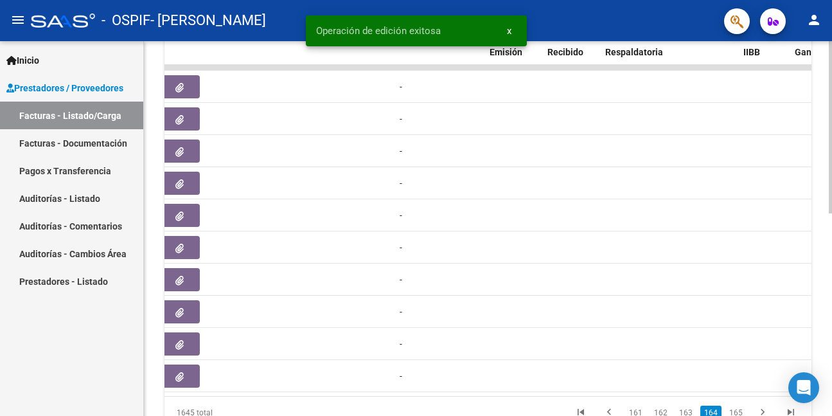
scroll to position [0, 0]
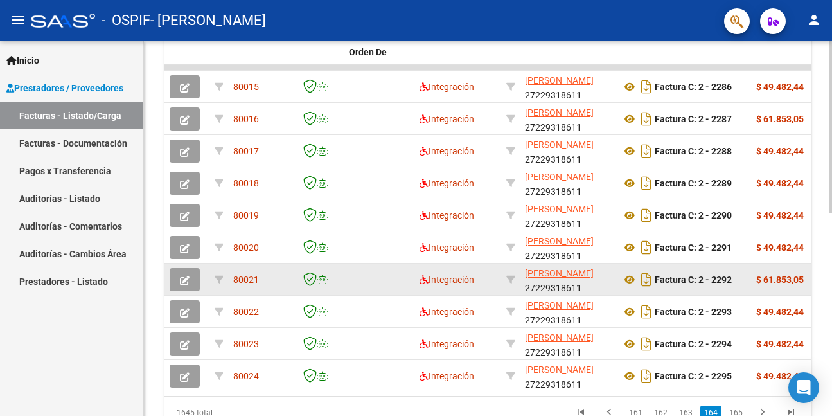
click at [186, 276] on icon "button" at bounding box center [185, 281] width 10 height 10
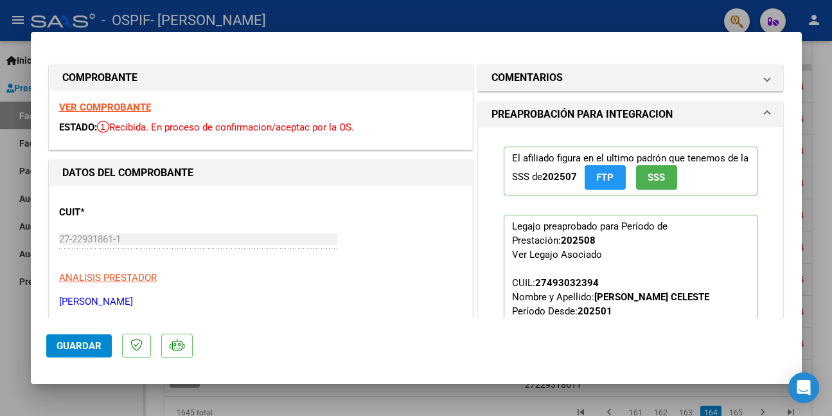
scroll to position [257, 0]
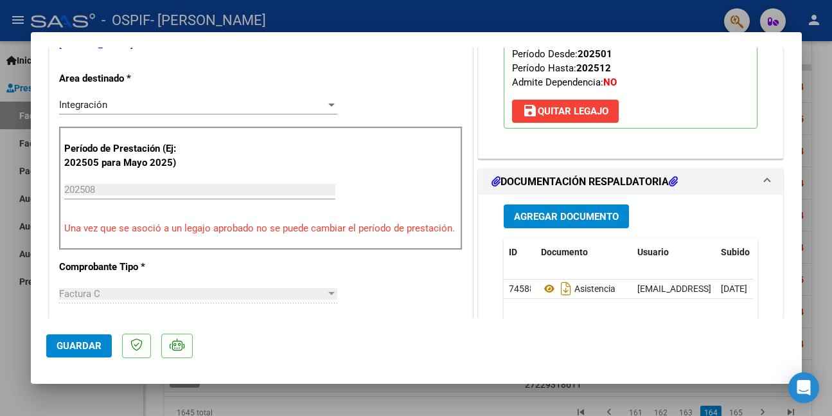
click at [552, 217] on span "Agregar Documento" at bounding box center [566, 217] width 105 height 12
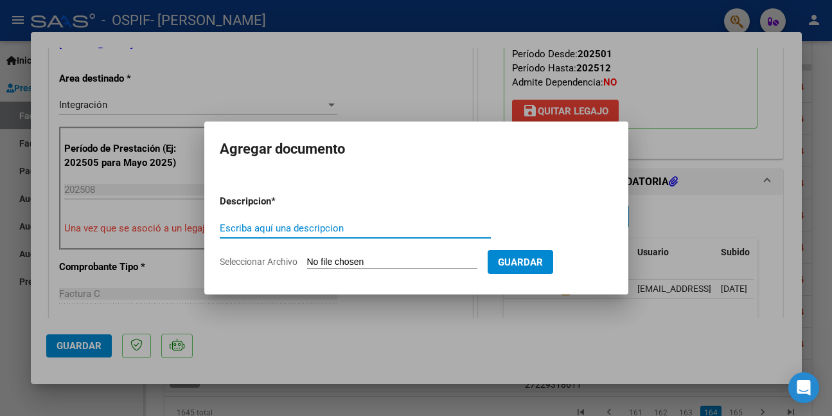
click at [265, 228] on input "Escriba aquí una descripcion" at bounding box center [355, 228] width 271 height 12
paste input "AUTORIZACION"
click at [378, 260] on input "Seleccionar Archivo" at bounding box center [392, 262] width 170 height 12
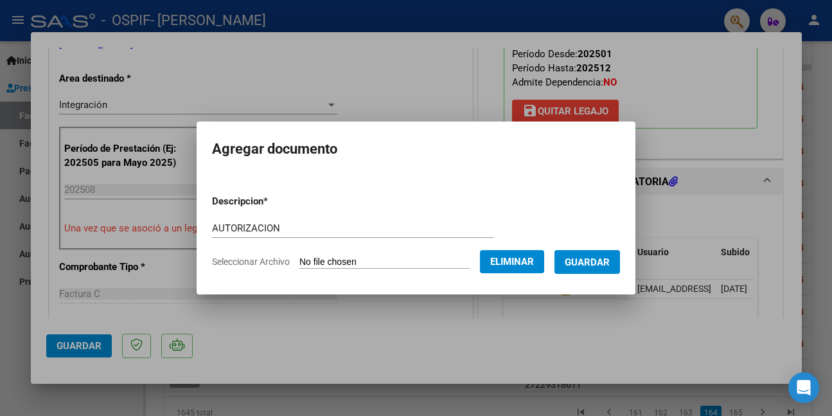
click at [610, 263] on span "Guardar" at bounding box center [587, 262] width 45 height 12
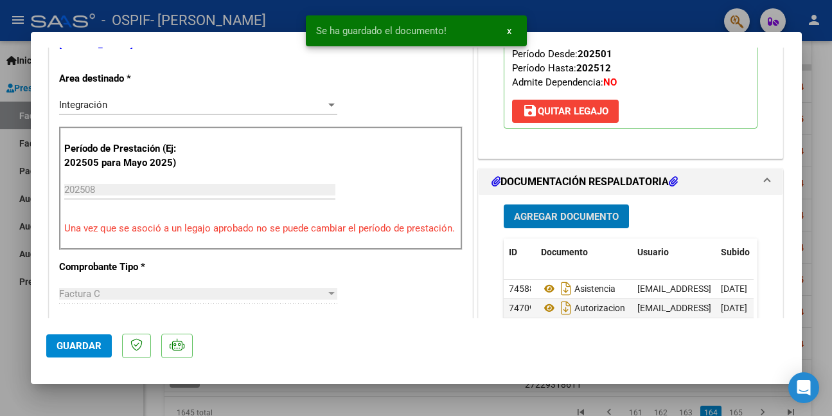
click at [92, 342] on span "Guardar" at bounding box center [79, 346] width 45 height 12
click at [60, 401] on div at bounding box center [416, 208] width 832 height 416
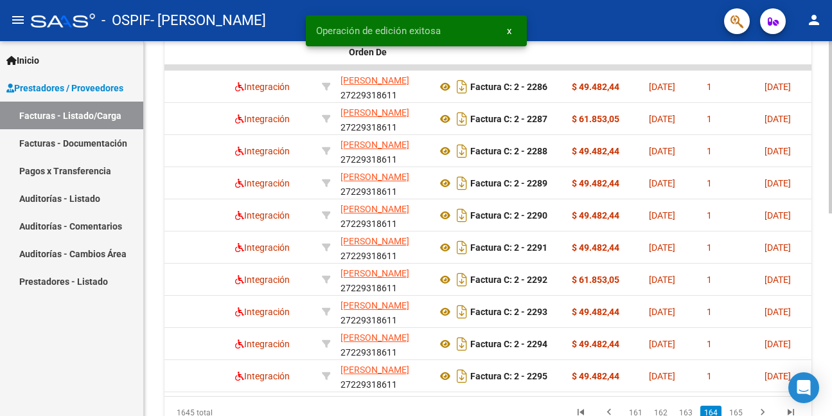
scroll to position [0, 0]
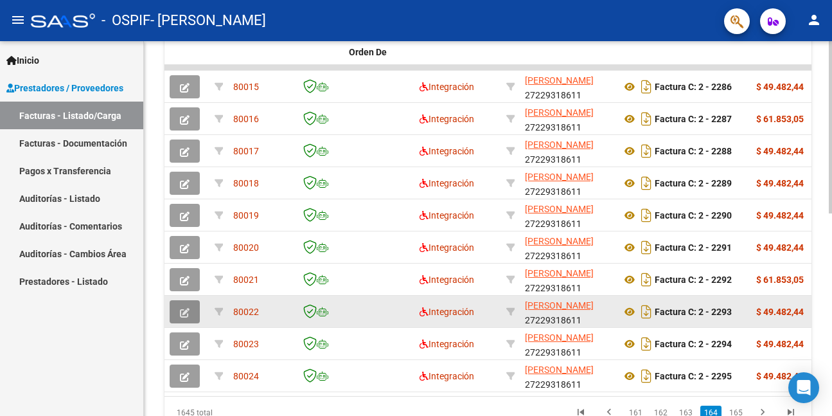
click at [182, 313] on icon "button" at bounding box center [185, 313] width 10 height 10
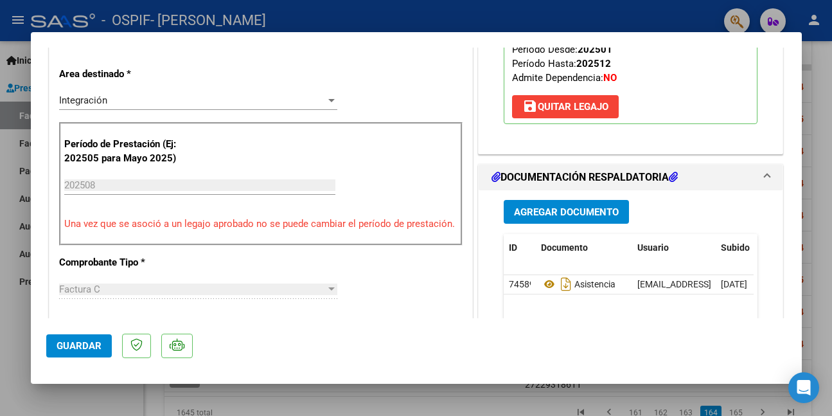
scroll to position [321, 0]
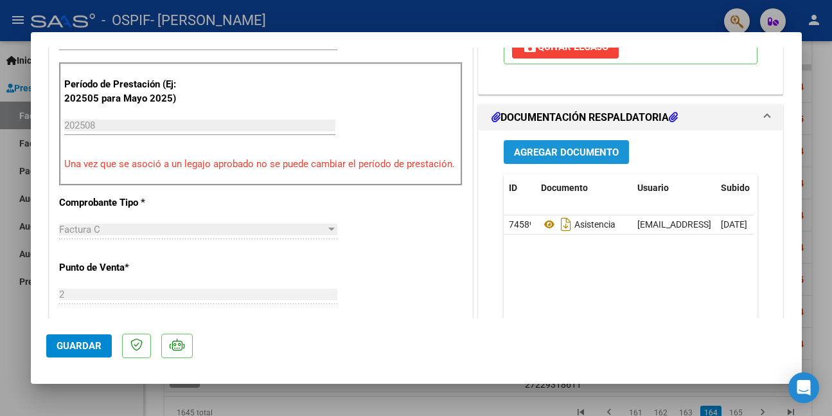
click at [592, 147] on span "Agregar Documento" at bounding box center [566, 153] width 105 height 12
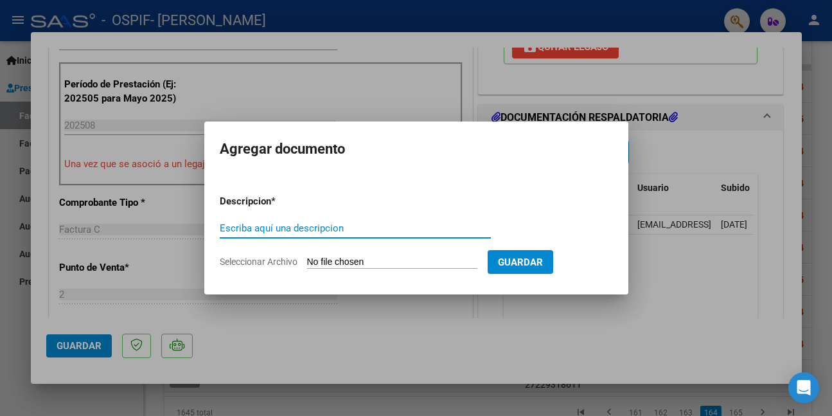
paste input "AUTORIZACION"
click at [354, 261] on input "Seleccionar Archivo" at bounding box center [392, 262] width 170 height 12
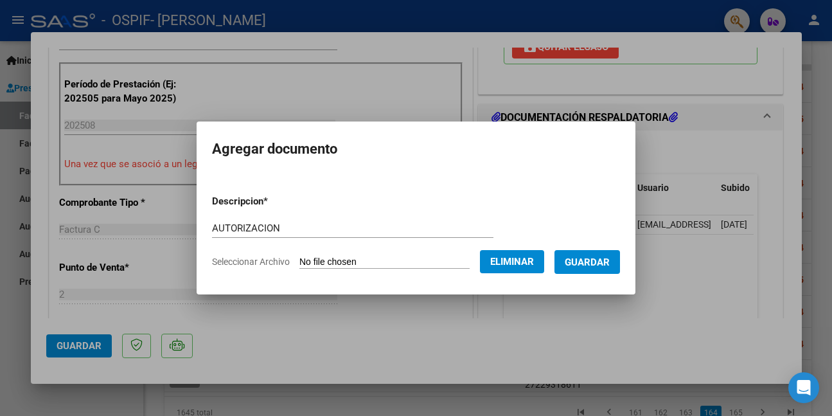
click at [597, 259] on span "Guardar" at bounding box center [587, 262] width 45 height 12
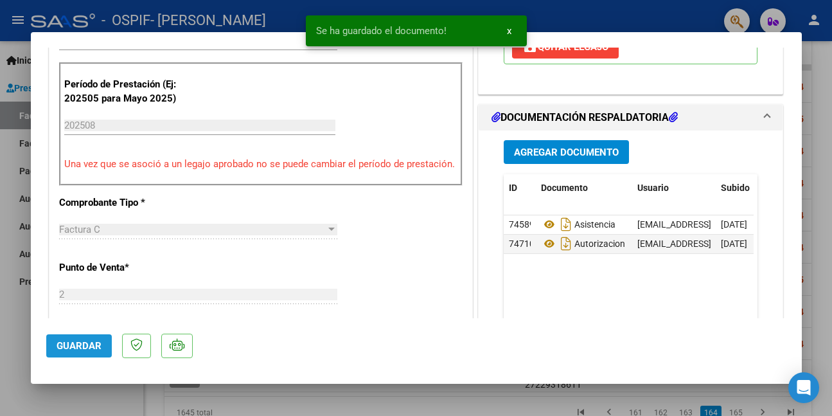
click at [86, 352] on button "Guardar" at bounding box center [79, 345] width 66 height 23
click at [105, 406] on div at bounding box center [416, 208] width 832 height 416
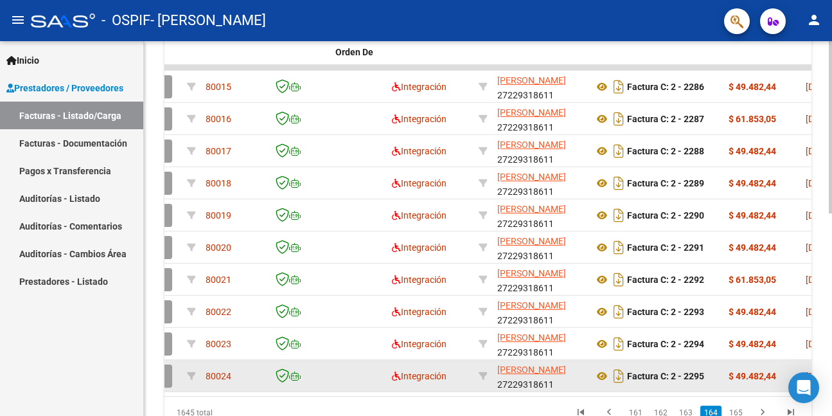
scroll to position [0, 0]
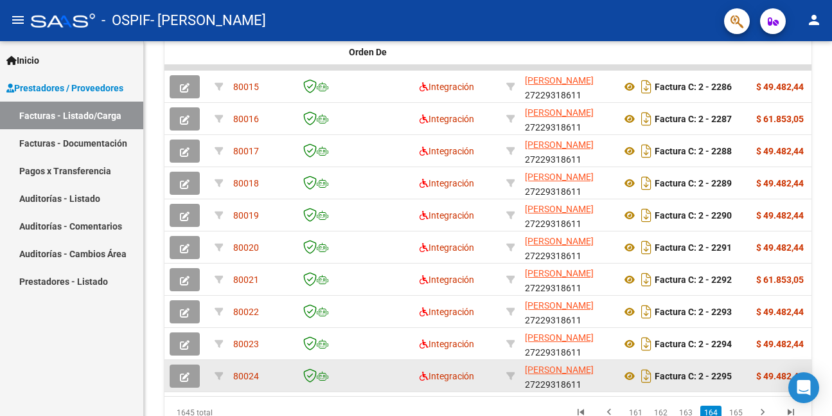
click at [183, 377] on icon "button" at bounding box center [185, 377] width 10 height 10
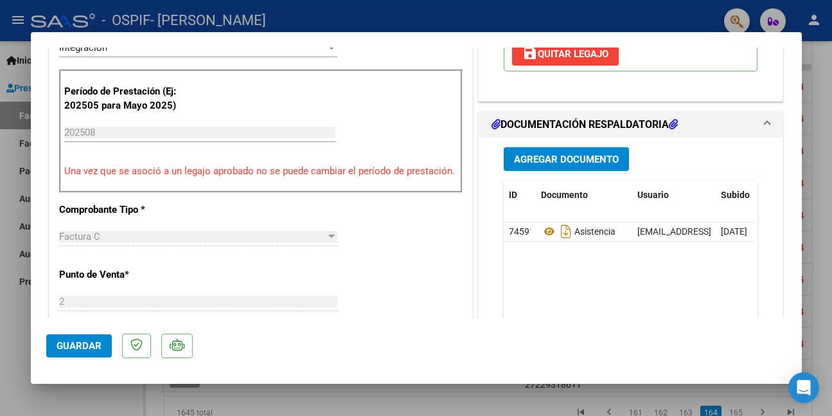
scroll to position [321, 0]
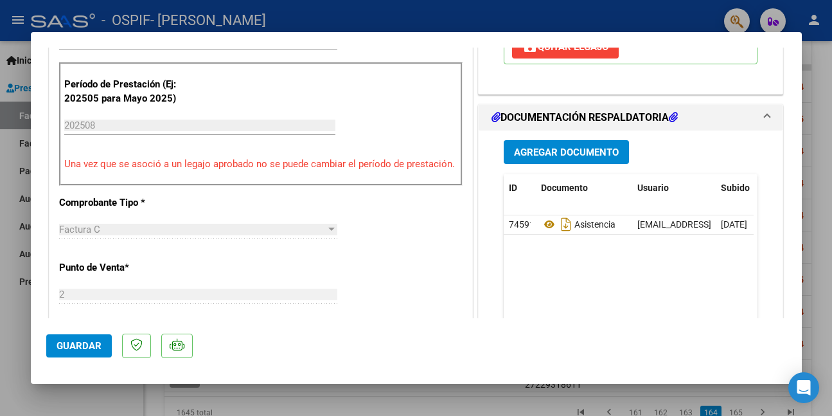
click at [553, 151] on span "Agregar Documento" at bounding box center [566, 153] width 105 height 12
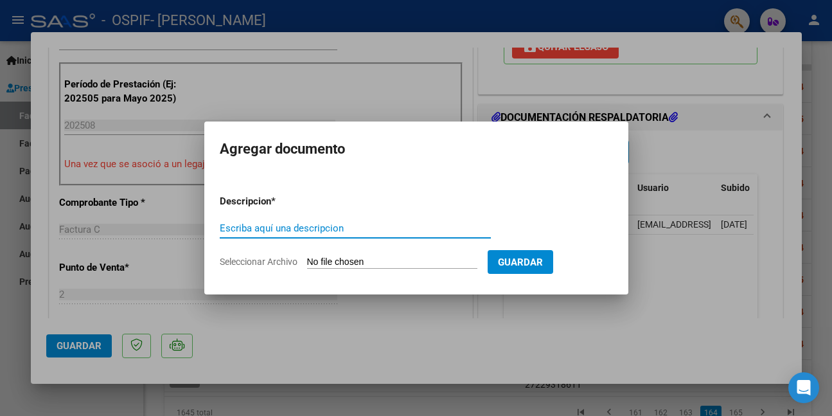
click at [264, 229] on input "Escriba aquí una descripcion" at bounding box center [355, 228] width 271 height 12
paste input "AUTORIZACION"
click at [335, 264] on input "Seleccionar Archivo" at bounding box center [392, 262] width 170 height 12
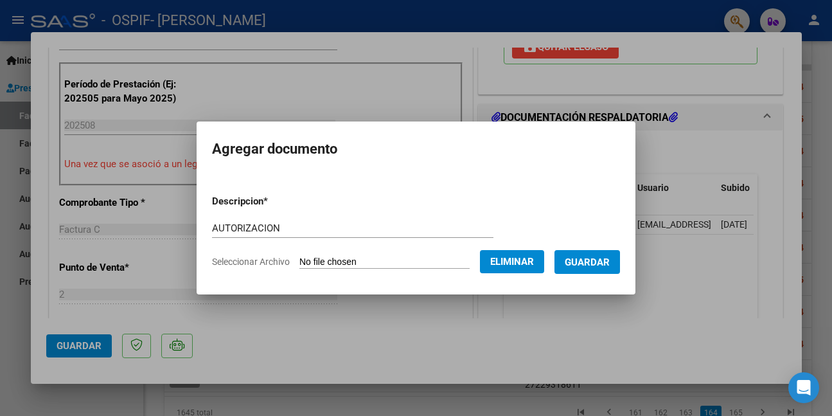
click at [610, 260] on span "Guardar" at bounding box center [587, 262] width 45 height 12
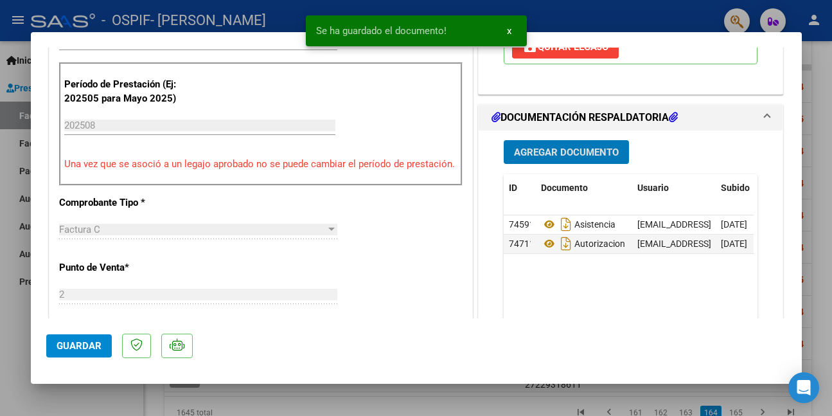
click at [65, 348] on span "Guardar" at bounding box center [79, 346] width 45 height 12
drag, startPoint x: 69, startPoint y: 400, endPoint x: 465, endPoint y: 298, distance: 409.6
click at [73, 400] on div at bounding box center [416, 208] width 832 height 416
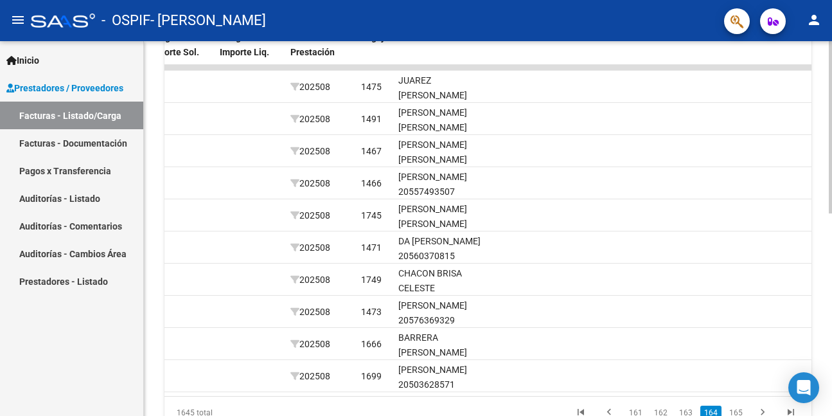
scroll to position [440, 0]
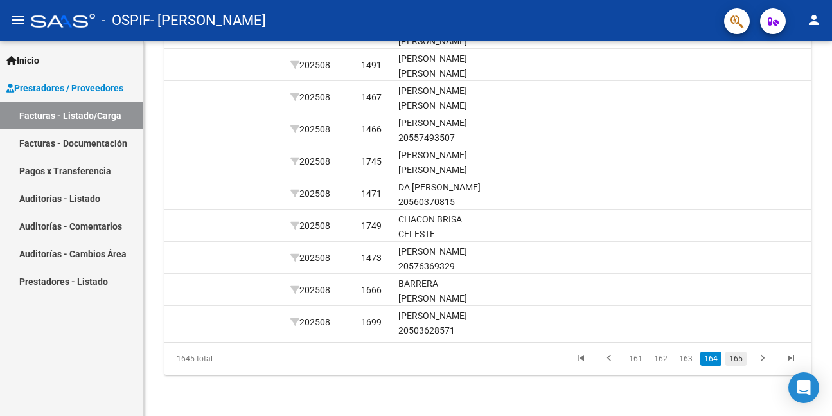
click at [738, 357] on link "165" at bounding box center [736, 359] width 21 height 14
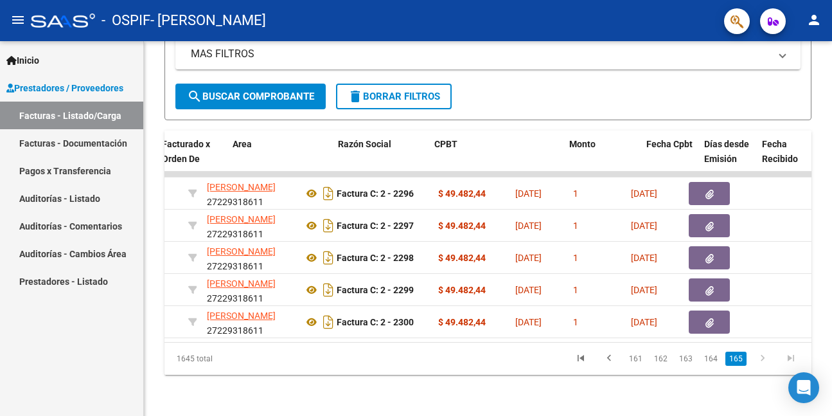
scroll to position [0, 0]
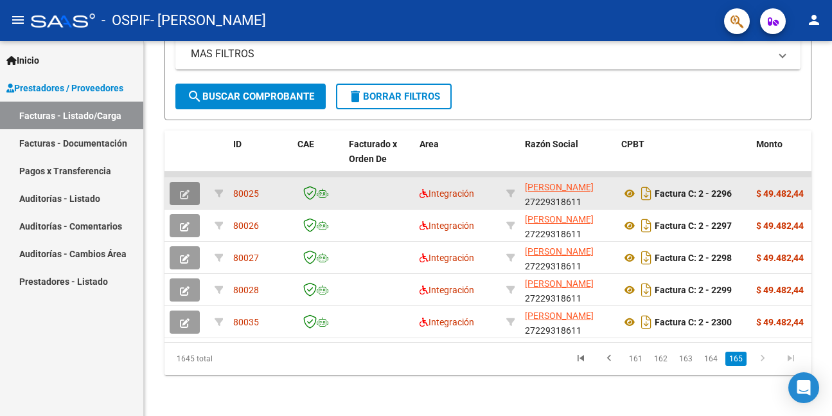
click at [184, 190] on icon "button" at bounding box center [185, 195] width 10 height 10
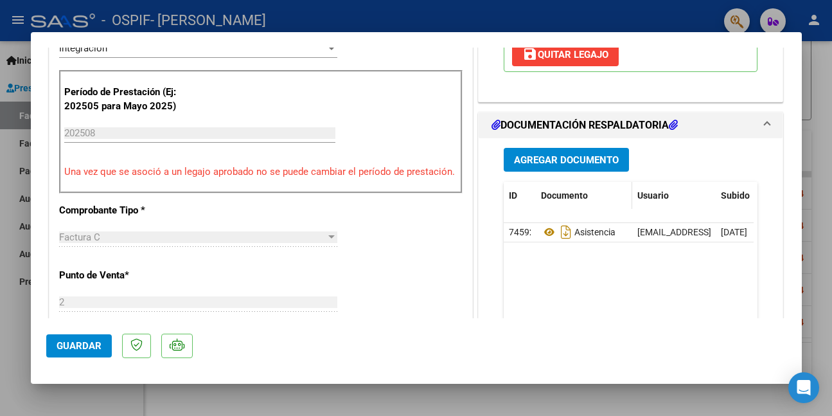
scroll to position [321, 0]
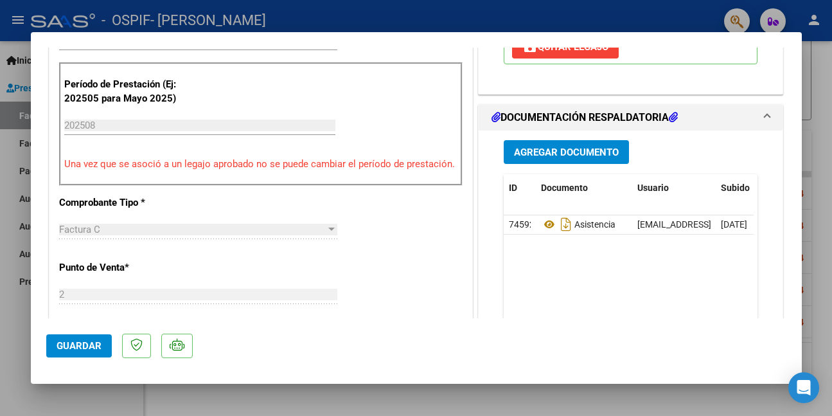
click at [539, 146] on span "Agregar Documento" at bounding box center [566, 152] width 105 height 12
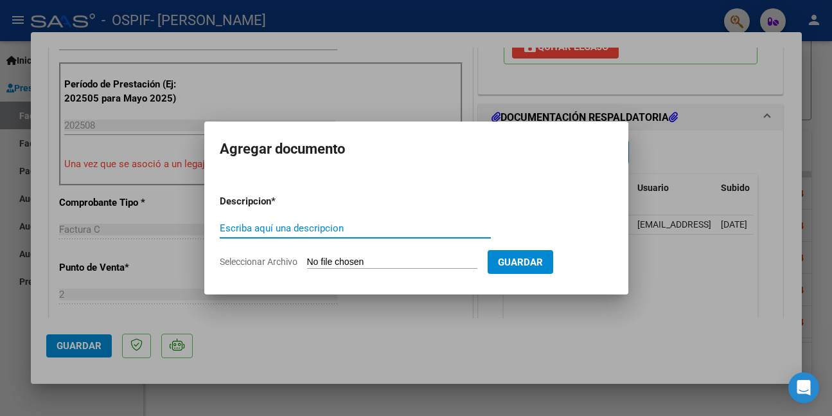
click at [325, 225] on input "Escriba aquí una descripcion" at bounding box center [355, 228] width 271 height 12
paste input "AUTORIZACION"
click at [363, 261] on input "Seleccionar Archivo" at bounding box center [392, 262] width 170 height 12
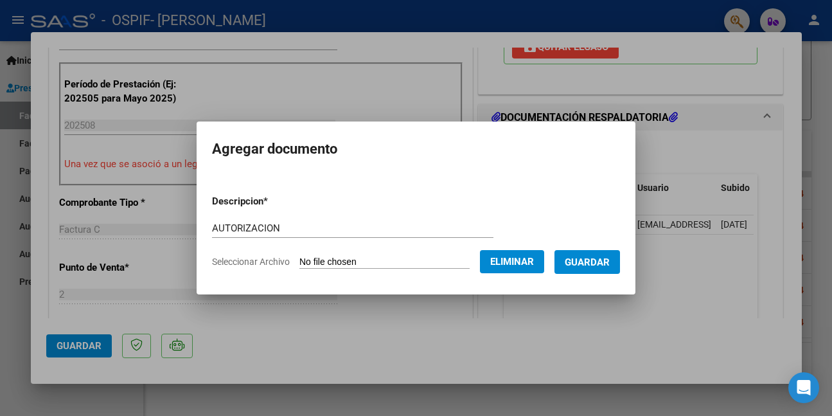
click at [601, 265] on span "Guardar" at bounding box center [587, 262] width 45 height 12
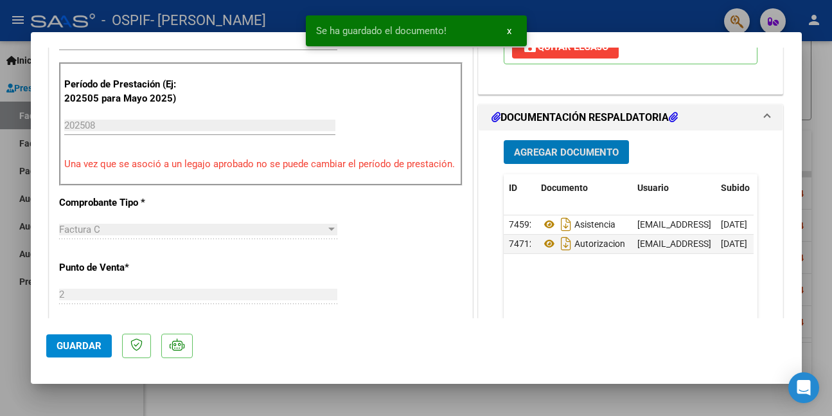
click at [78, 349] on span "Guardar" at bounding box center [79, 346] width 45 height 12
click at [83, 396] on div at bounding box center [416, 208] width 832 height 416
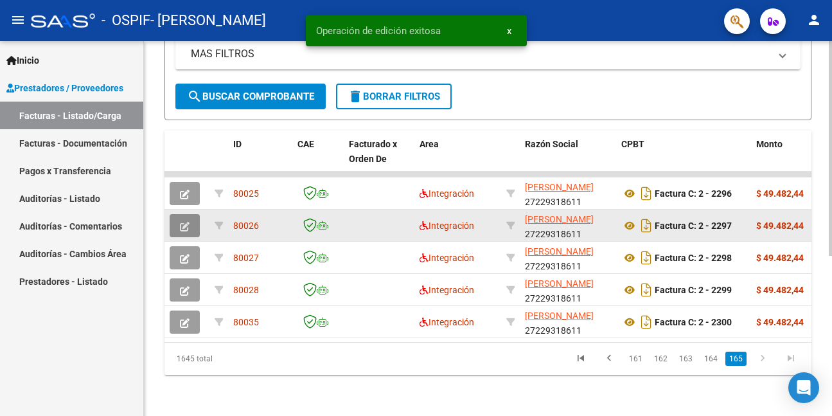
click at [175, 214] on button "button" at bounding box center [185, 225] width 30 height 23
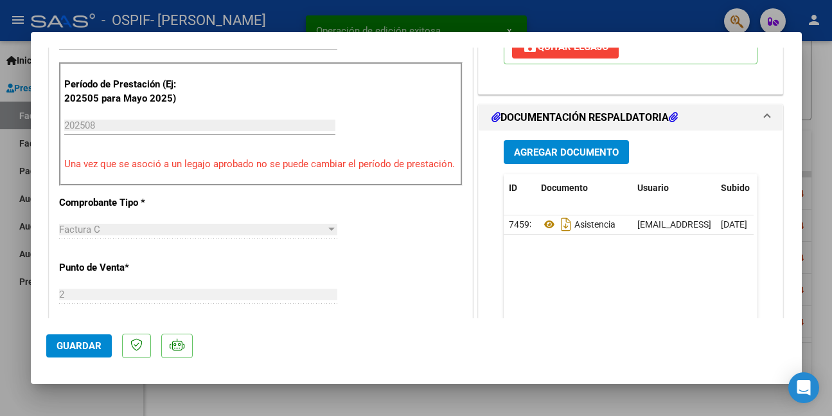
click at [556, 151] on span "Agregar Documento" at bounding box center [566, 153] width 105 height 12
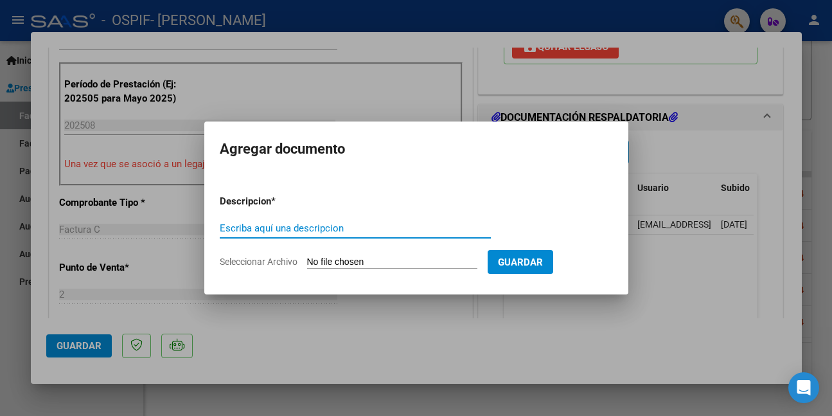
click at [283, 228] on input "Escriba aquí una descripcion" at bounding box center [355, 228] width 271 height 12
paste input "AUTORIZACION"
click at [382, 261] on input "Seleccionar Archivo" at bounding box center [392, 262] width 170 height 12
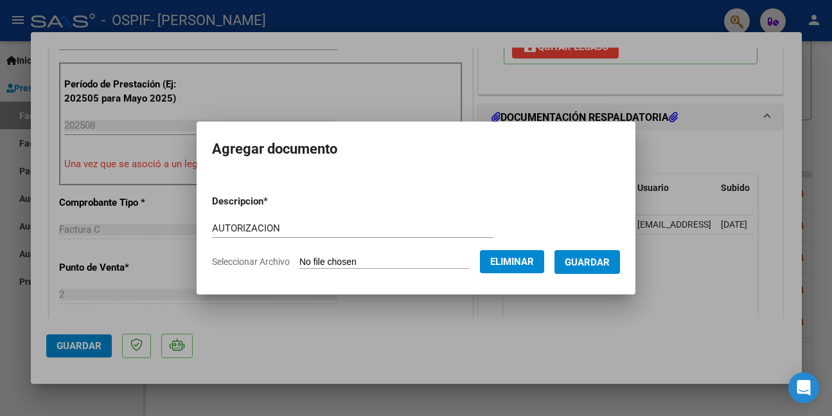
click at [603, 258] on span "Guardar" at bounding box center [587, 262] width 45 height 12
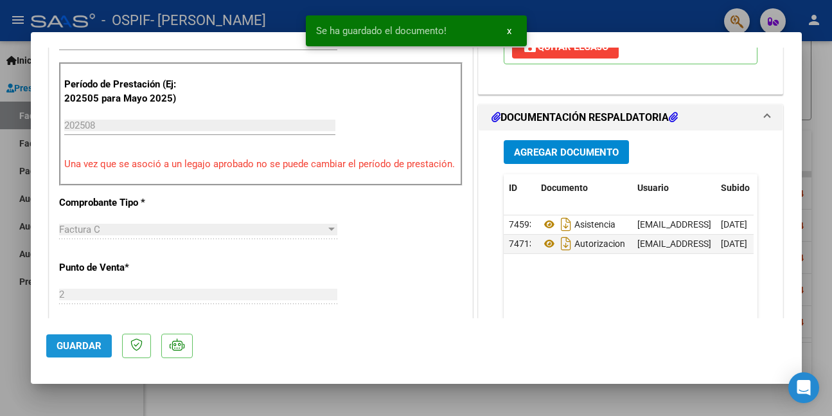
click at [73, 347] on span "Guardar" at bounding box center [79, 346] width 45 height 12
click at [77, 402] on div at bounding box center [416, 208] width 832 height 416
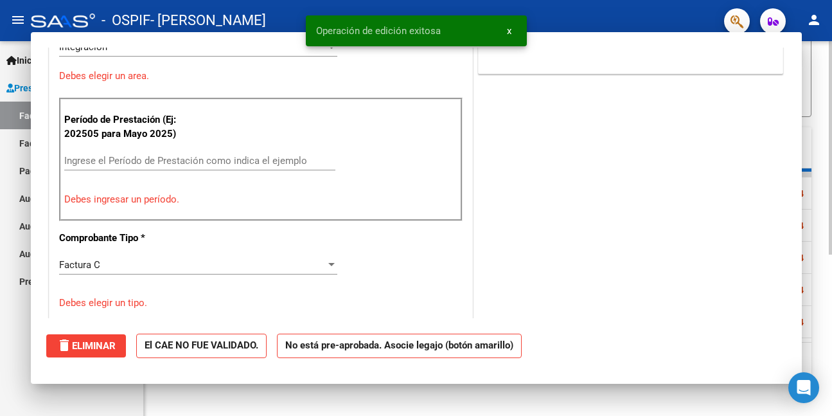
scroll to position [0, 0]
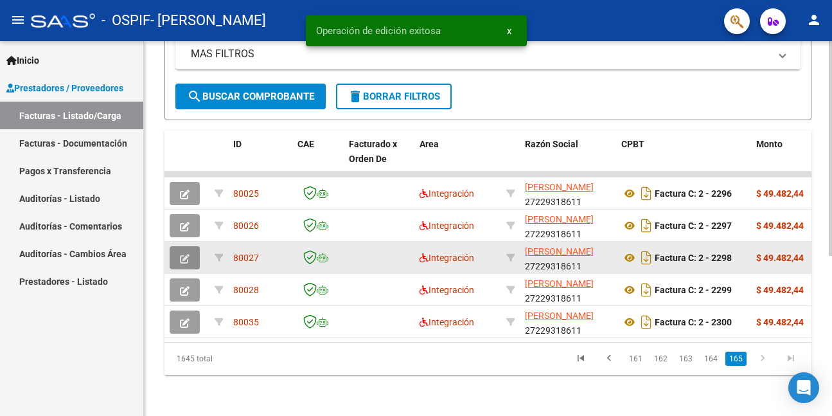
click at [175, 246] on button "button" at bounding box center [185, 257] width 30 height 23
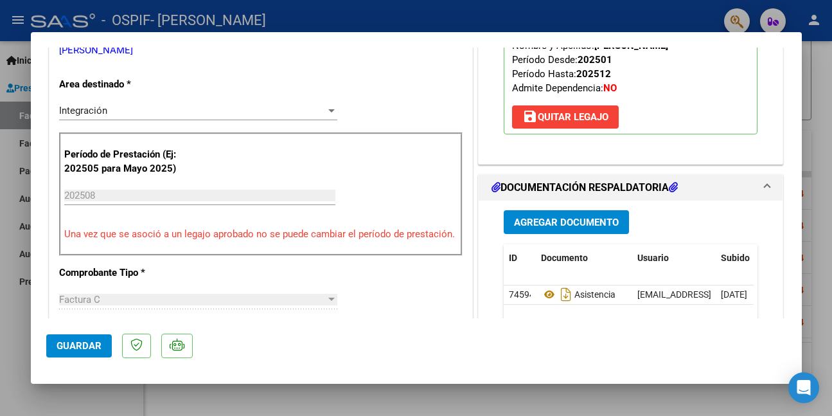
scroll to position [257, 0]
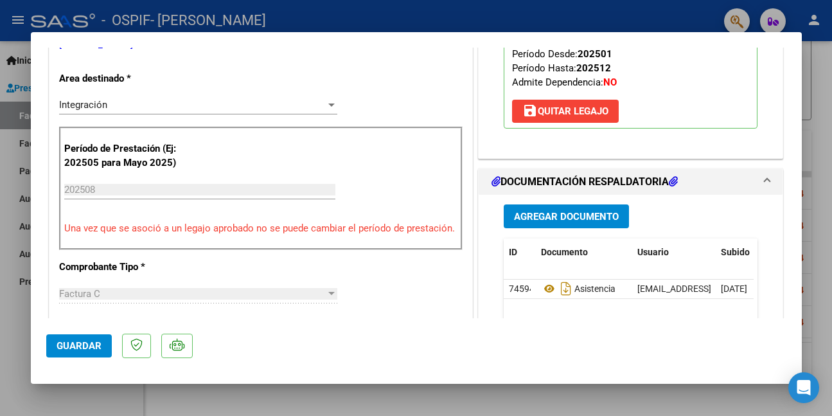
click at [595, 219] on span "Agregar Documento" at bounding box center [566, 217] width 105 height 12
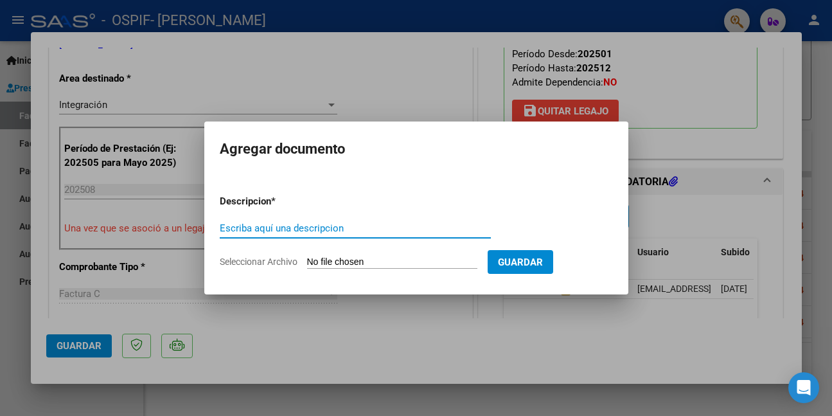
click at [314, 229] on input "Escriba aquí una descripcion" at bounding box center [355, 228] width 271 height 12
paste input "AUTORIZACION"
click at [359, 260] on input "Seleccionar Archivo" at bounding box center [392, 262] width 170 height 12
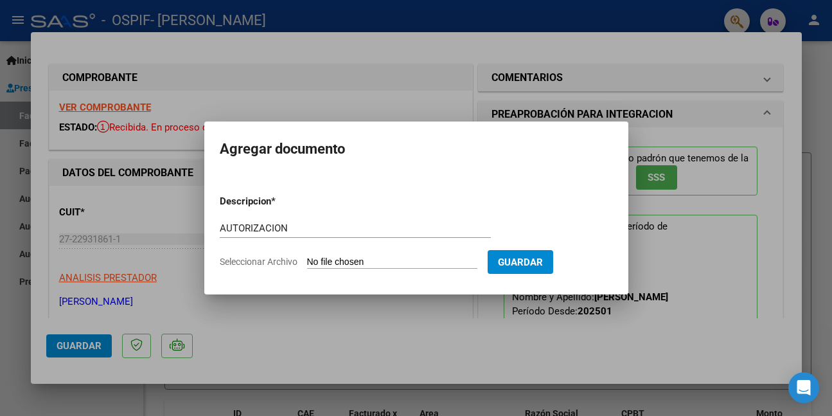
scroll to position [257, 0]
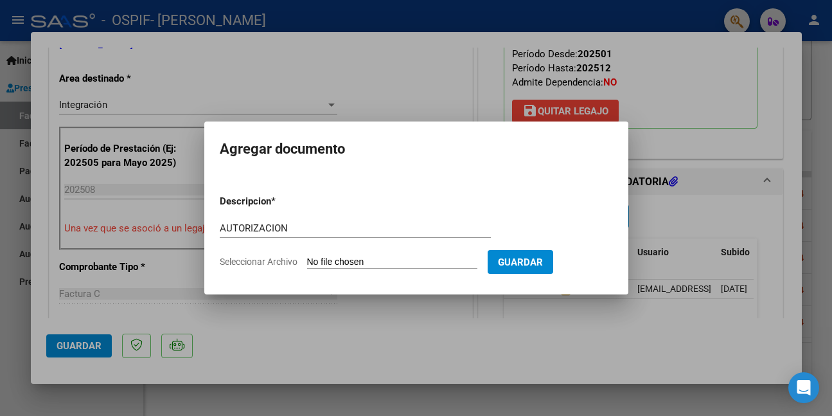
type input "C:\fakepath\[PERSON_NAME].png"
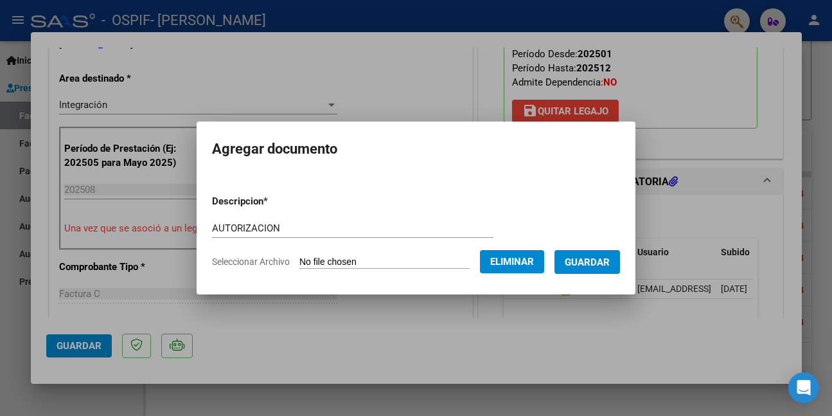
click at [80, 344] on div at bounding box center [416, 208] width 832 height 416
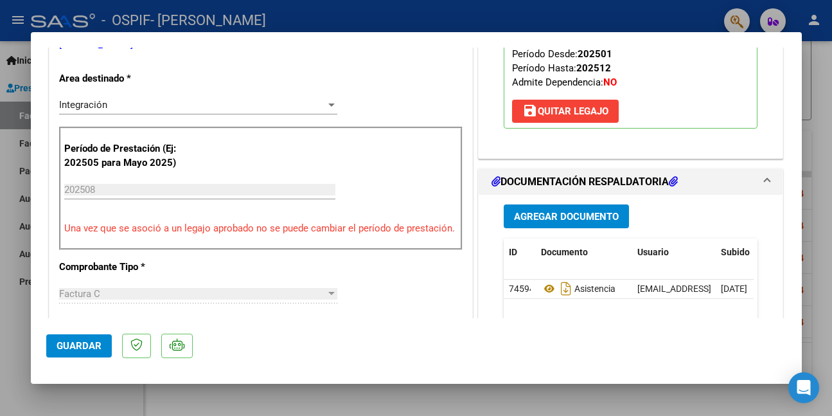
click at [528, 206] on button "Agregar Documento" at bounding box center [566, 216] width 125 height 24
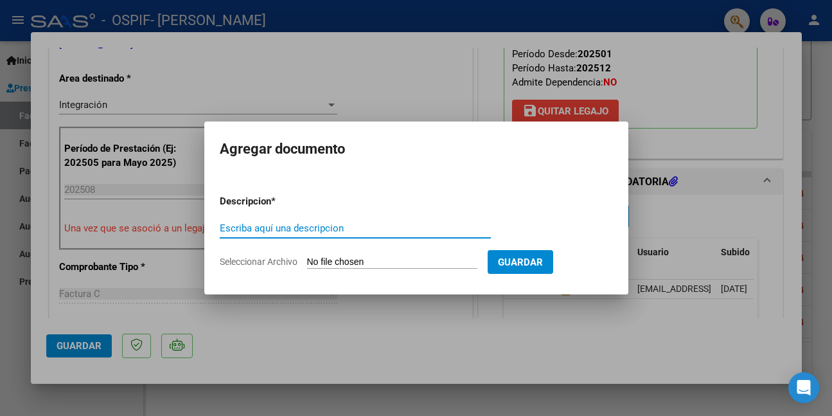
click at [393, 224] on input "Escriba aquí una descripcion" at bounding box center [355, 228] width 271 height 12
paste input "AUTORIZACION"
type input "AUTORIZACION"
click at [462, 260] on input "Seleccionar Archivo" at bounding box center [392, 262] width 170 height 12
type input "C:\fakepath\[PERSON_NAME].png"
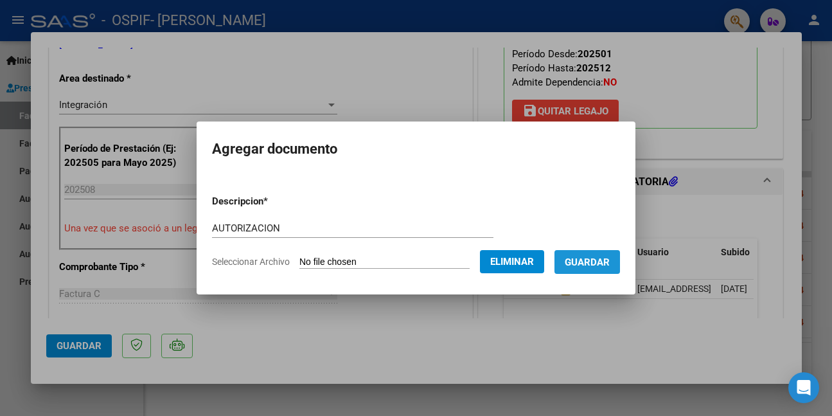
click at [610, 256] on span "Guardar" at bounding box center [587, 262] width 45 height 12
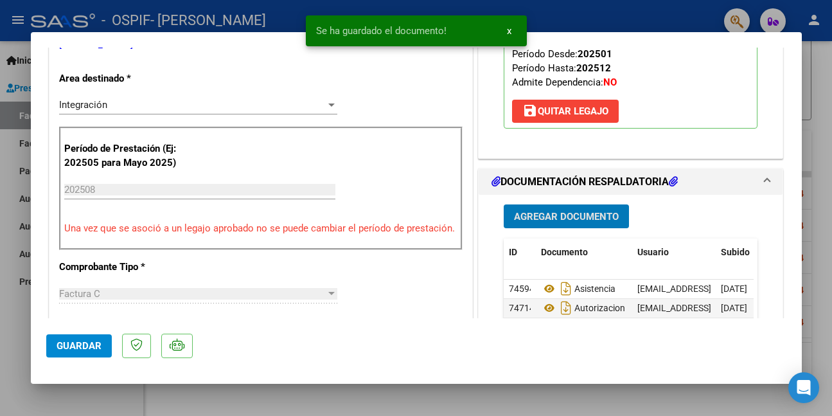
click at [101, 342] on button "Guardar" at bounding box center [79, 345] width 66 height 23
click at [69, 396] on div at bounding box center [416, 208] width 832 height 416
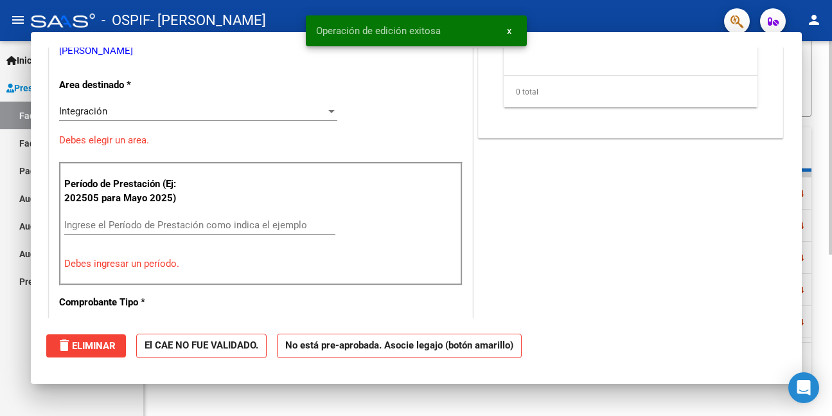
scroll to position [0, 0]
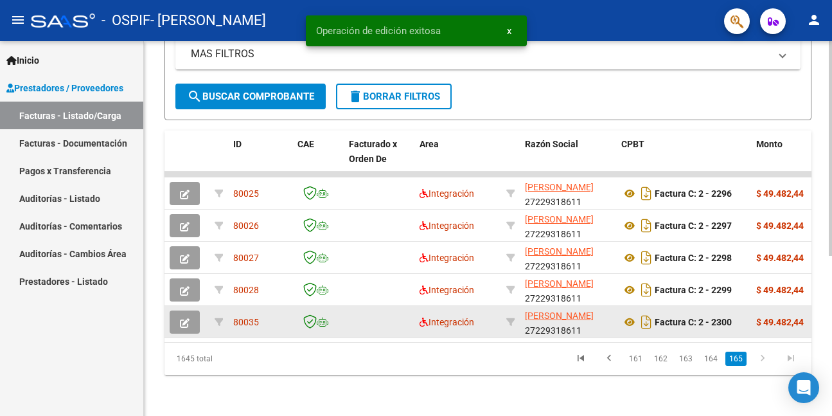
click at [191, 310] on button "button" at bounding box center [185, 321] width 30 height 23
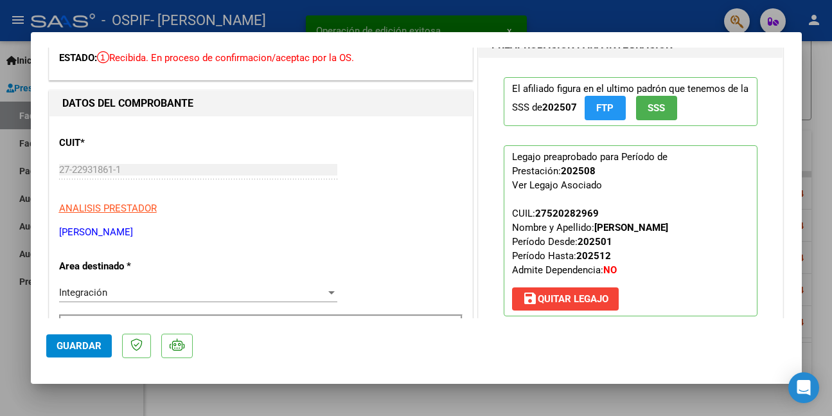
scroll to position [193, 0]
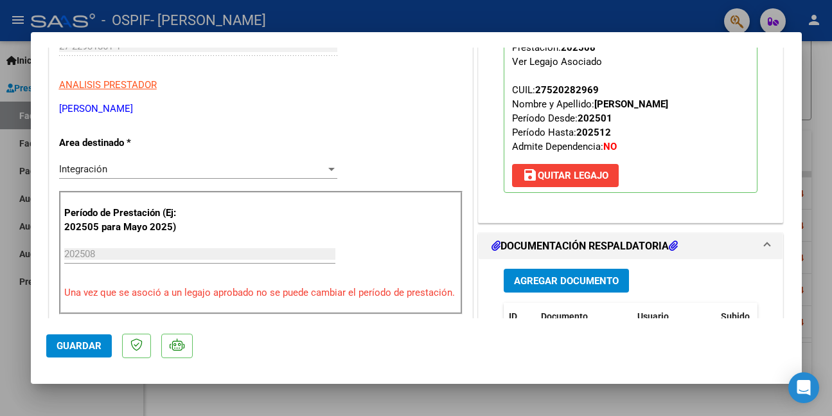
click at [544, 287] on span "Agregar Documento" at bounding box center [566, 281] width 105 height 12
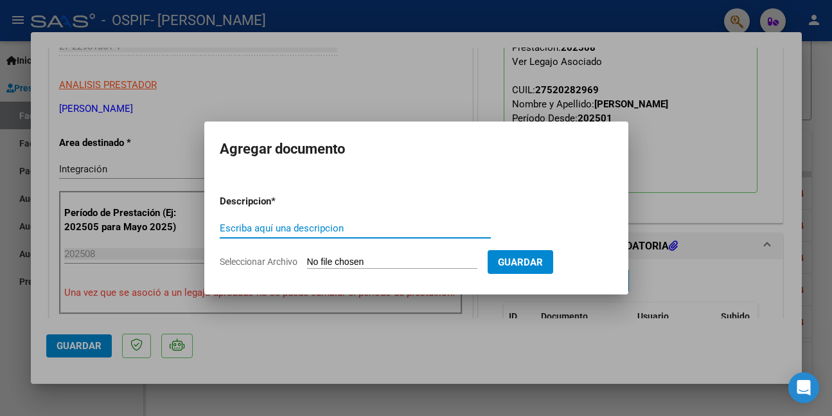
click at [334, 231] on input "Escriba aquí una descripcion" at bounding box center [355, 228] width 271 height 12
paste input "AUTORIZACION"
type input "AUTORIZACION"
click at [339, 260] on input "Seleccionar Archivo" at bounding box center [392, 262] width 170 height 12
type input "C:\fakepath\[PERSON_NAME].png"
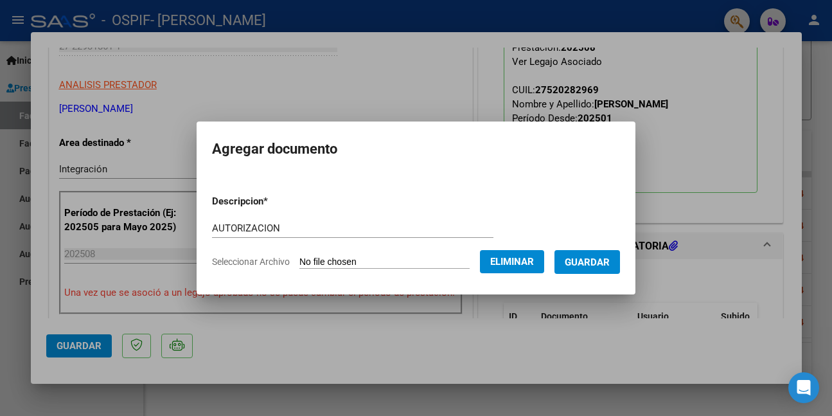
click at [602, 265] on span "Guardar" at bounding box center [587, 262] width 45 height 12
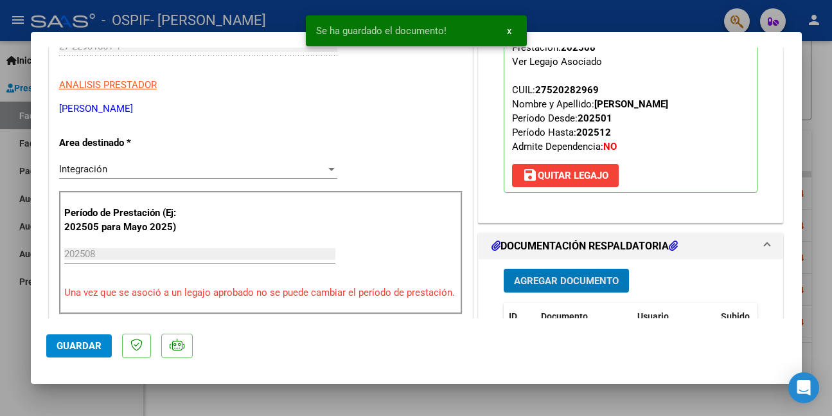
click at [65, 348] on span "Guardar" at bounding box center [79, 346] width 45 height 12
click at [14, 381] on div at bounding box center [416, 208] width 832 height 416
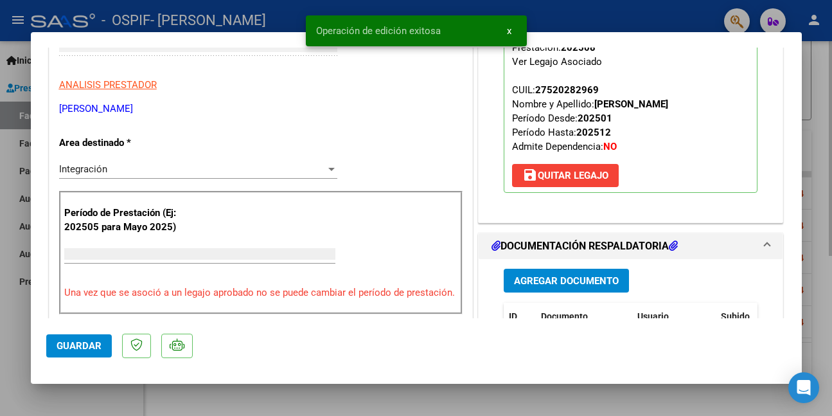
scroll to position [0, 0]
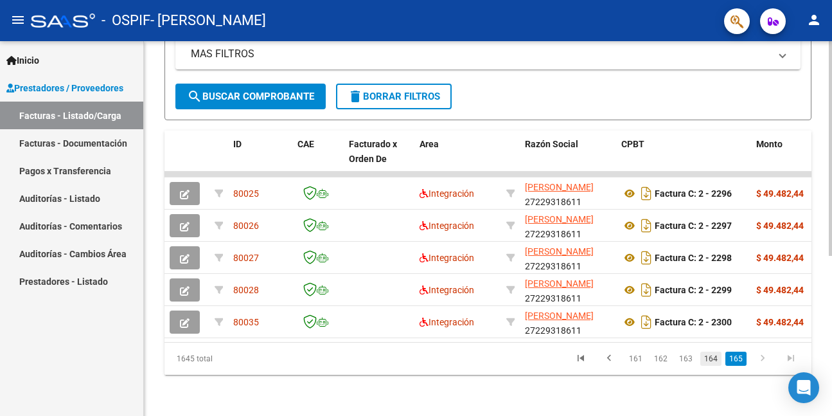
click at [710, 358] on link "164" at bounding box center [711, 359] width 21 height 14
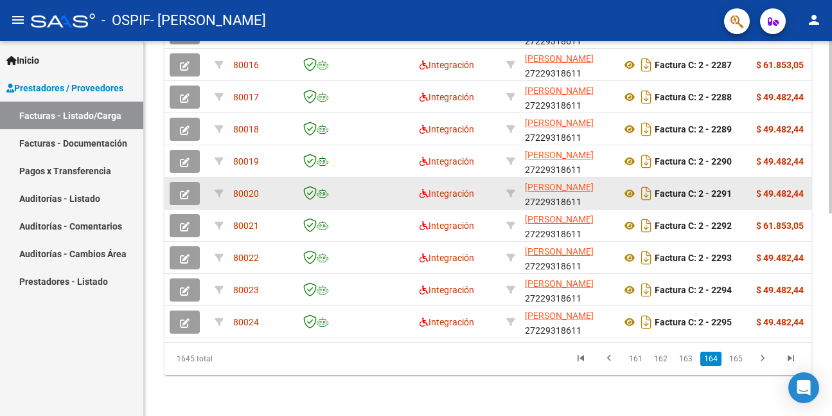
scroll to position [440, 0]
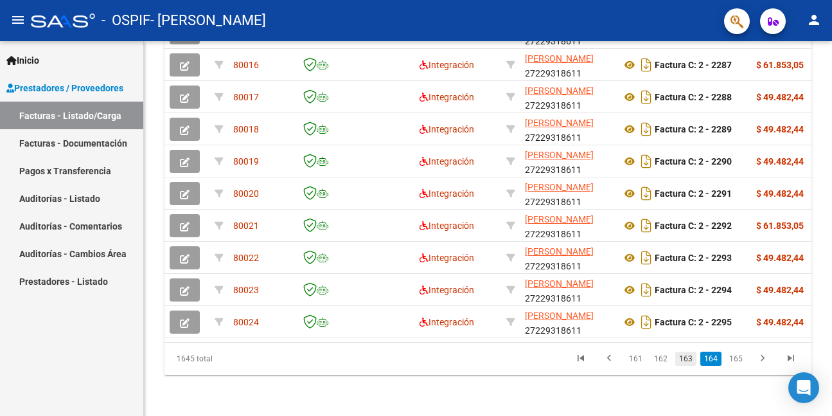
click at [690, 361] on link "163" at bounding box center [686, 359] width 21 height 14
click at [665, 359] on link "162" at bounding box center [660, 359] width 21 height 14
click at [664, 359] on link "161" at bounding box center [660, 359] width 21 height 14
